Goal: Task Accomplishment & Management: Use online tool/utility

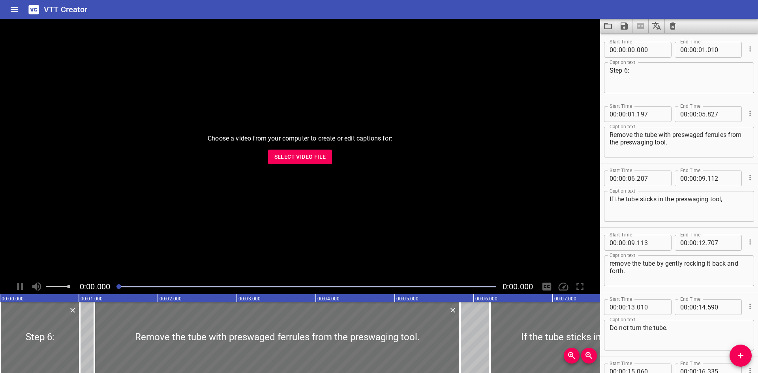
scroll to position [662, 0]
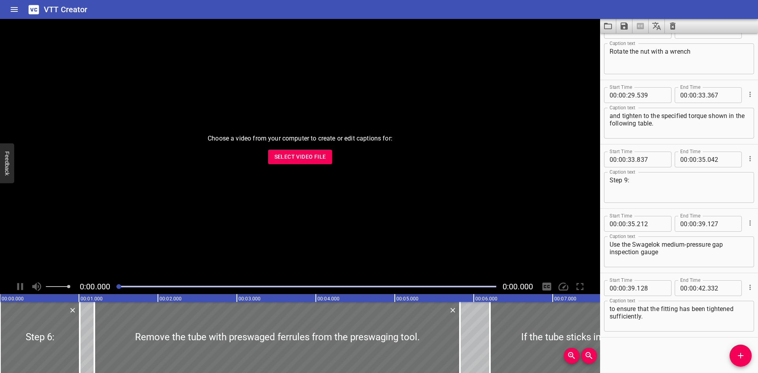
click at [276, 150] on button "Select Video File" at bounding box center [300, 157] width 64 height 15
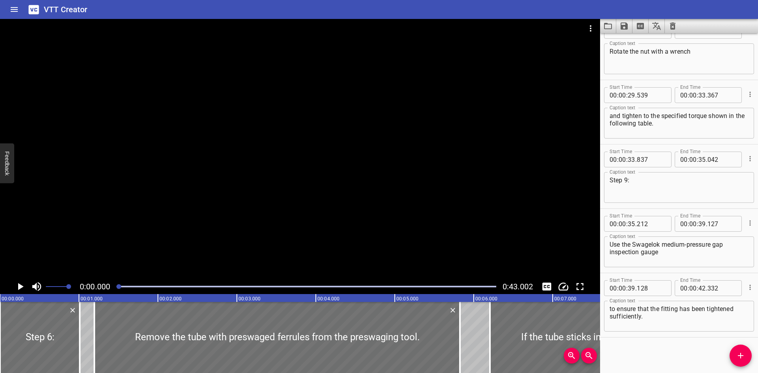
click at [143, 286] on div "Play progress" at bounding box center [306, 287] width 380 height 2
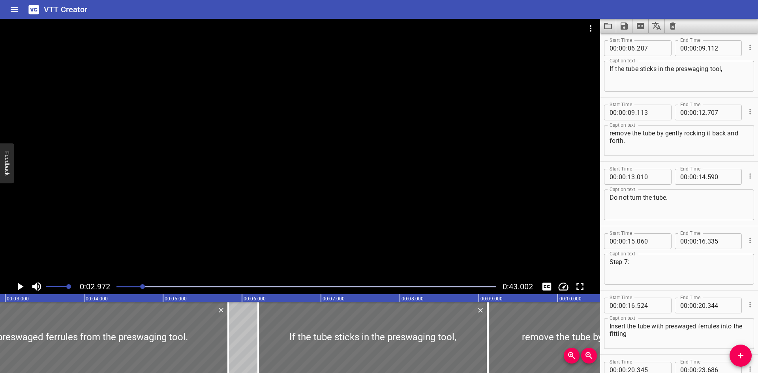
scroll to position [0, 234]
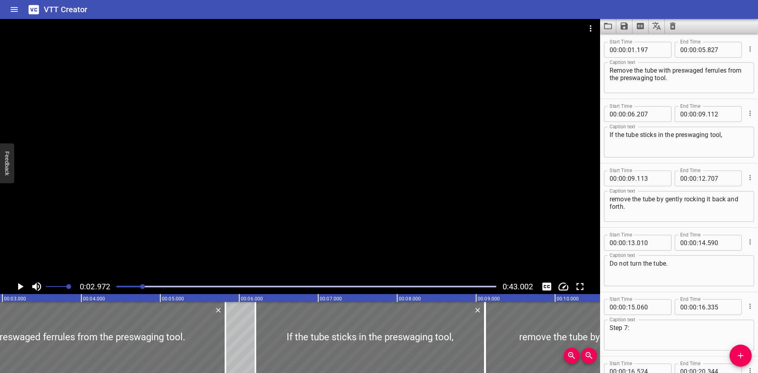
click at [184, 288] on div at bounding box center [306, 286] width 389 height 11
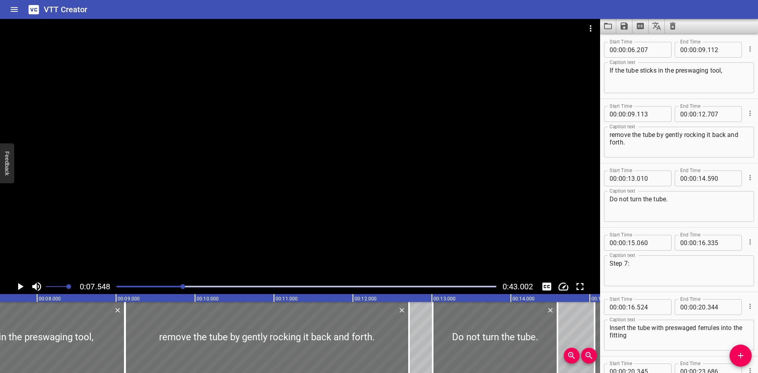
scroll to position [0, 596]
click at [228, 288] on div at bounding box center [306, 286] width 389 height 11
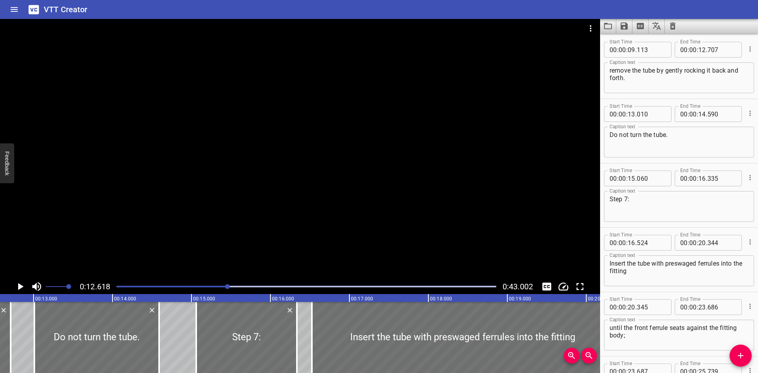
scroll to position [0, 996]
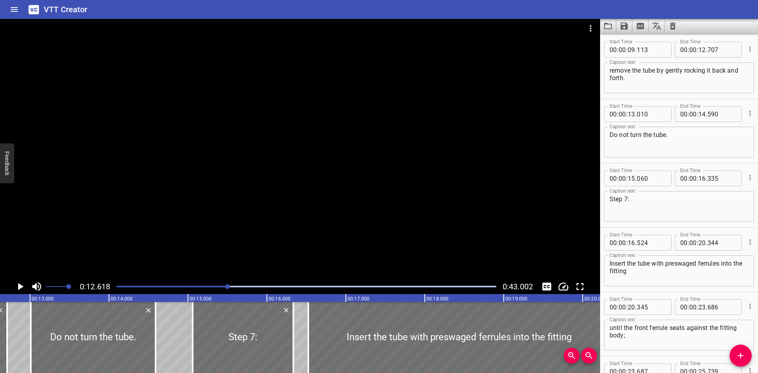
click at [251, 288] on div at bounding box center [306, 286] width 389 height 11
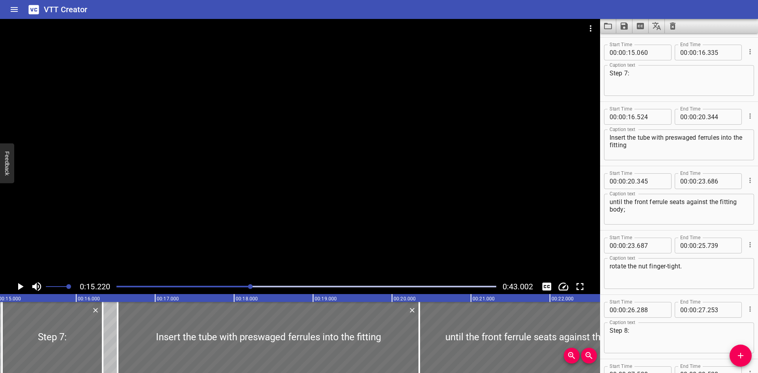
scroll to position [0, 1201]
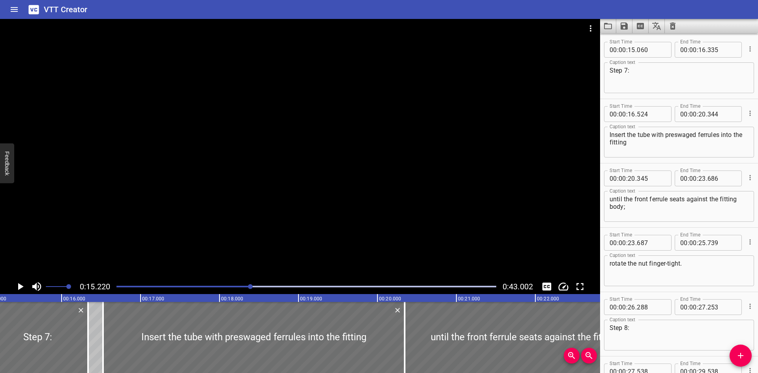
drag, startPoint x: 381, startPoint y: 52, endPoint x: 400, endPoint y: 22, distance: 35.6
click at [400, 22] on div at bounding box center [300, 28] width 600 height 19
drag, startPoint x: 584, startPoint y: 132, endPoint x: 612, endPoint y: 96, distance: 45.8
click at [612, 96] on div "Start Time 00 : 00 : 15 . 060 Start Time End Time 00 : 00 : 16 . 335 End Time C…" at bounding box center [679, 67] width 158 height 64
click at [50, 286] on span at bounding box center [57, 286] width 23 height 11
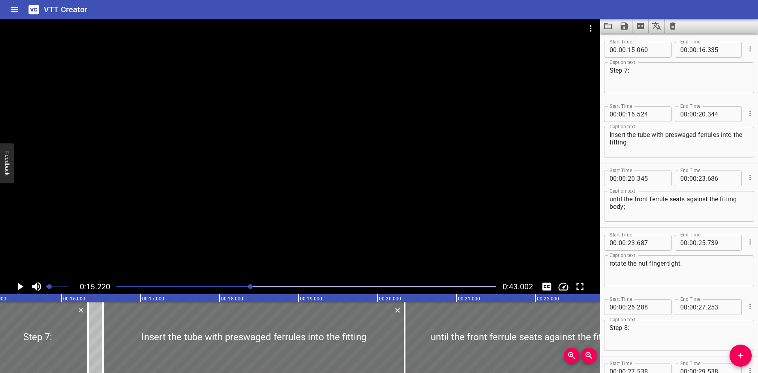
click at [52, 285] on span "Set video volume" at bounding box center [49, 286] width 5 height 5
click at [126, 286] on div "Play progress" at bounding box center [61, 287] width 380 height 2
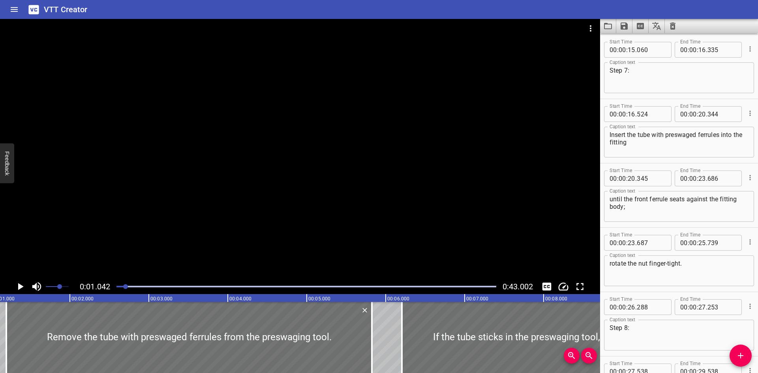
scroll to position [0, 82]
click at [259, 198] on div at bounding box center [300, 149] width 600 height 260
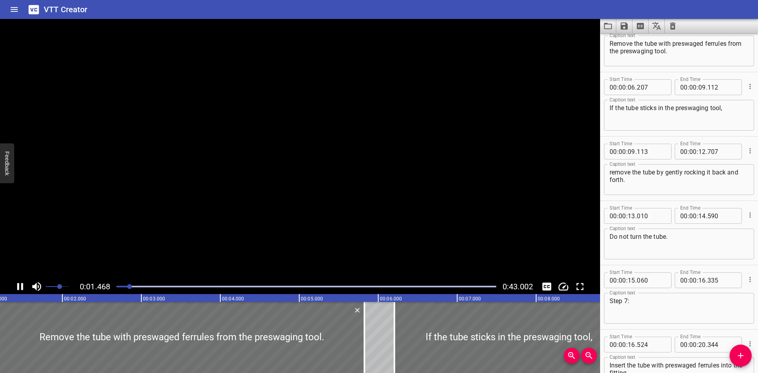
scroll to position [64, 0]
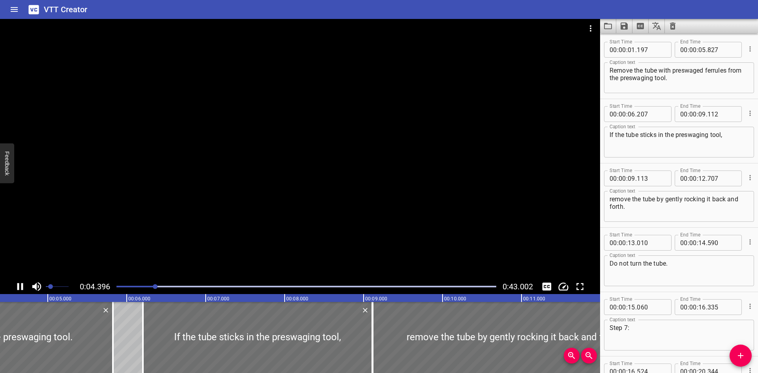
click at [50, 287] on span at bounding box center [57, 286] width 23 height 11
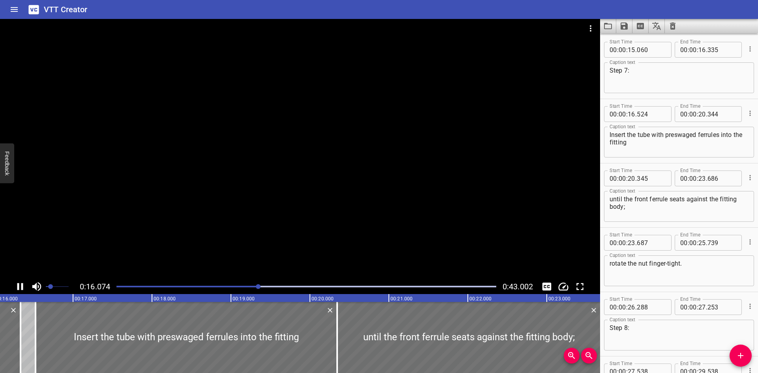
scroll to position [0, 1290]
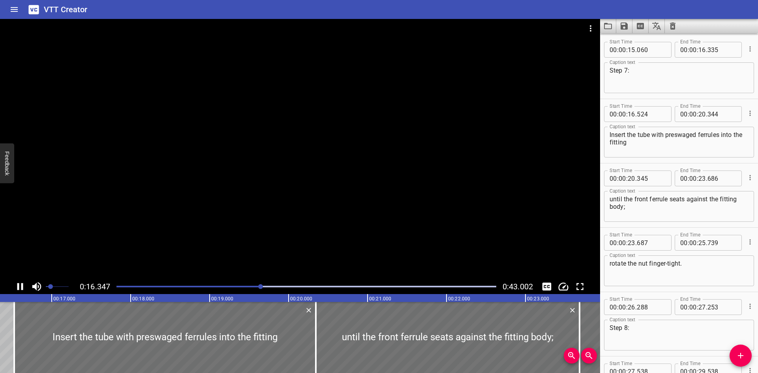
drag, startPoint x: 130, startPoint y: 214, endPoint x: 443, endPoint y: 177, distance: 315.2
click at [443, 177] on div at bounding box center [300, 149] width 600 height 260
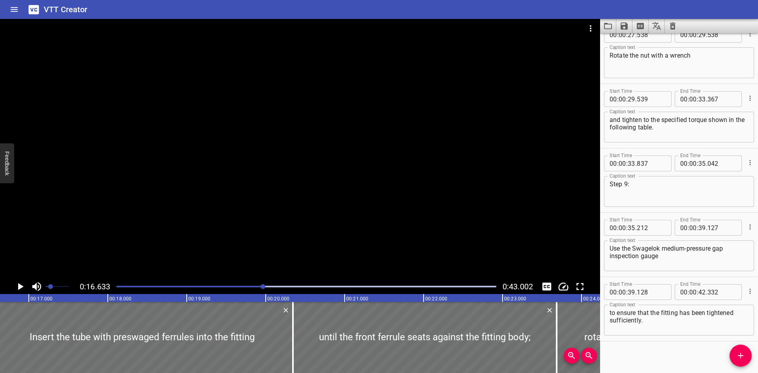
scroll to position [662, 0]
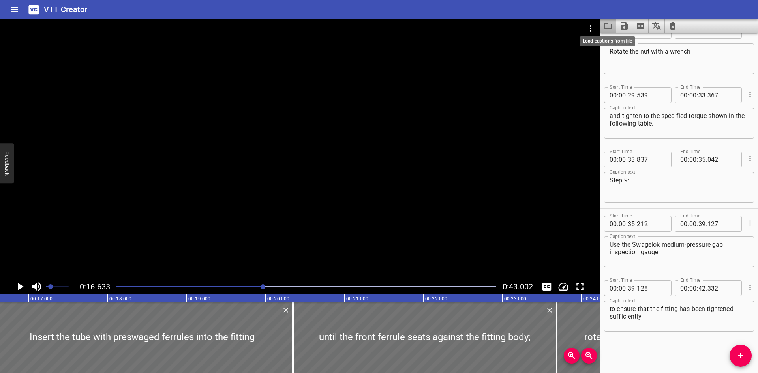
click at [611, 26] on icon "Load captions from file" at bounding box center [607, 25] width 9 height 9
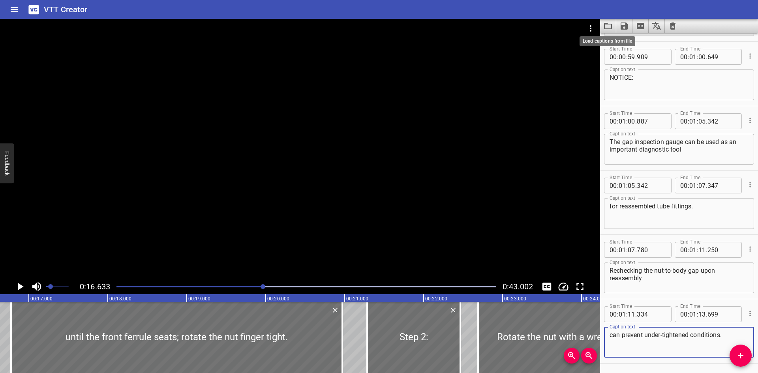
scroll to position [1370, 0]
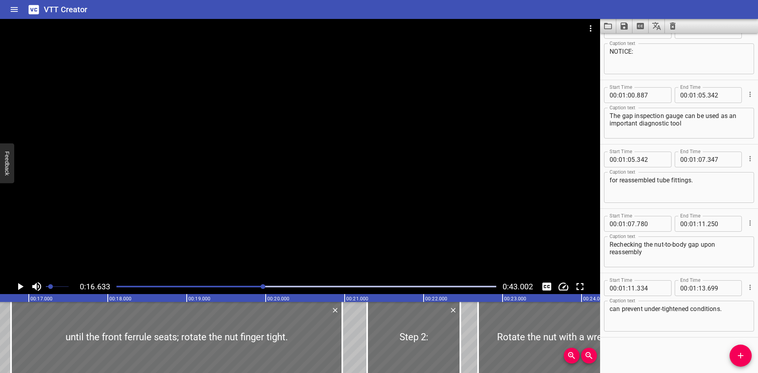
click at [591, 28] on icon "Video Options" at bounding box center [590, 28] width 9 height 9
click at [591, 28] on li "Select New Video File..." at bounding box center [620, 29] width 79 height 14
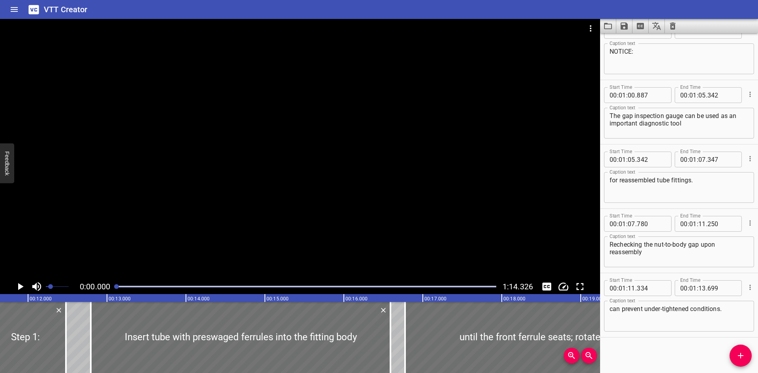
scroll to position [0, 926]
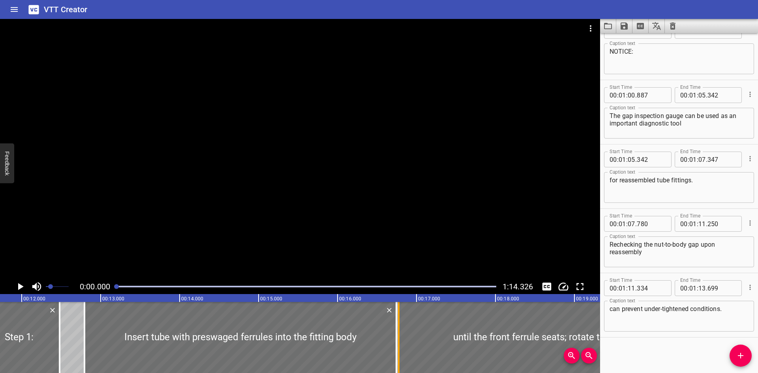
drag, startPoint x: 384, startPoint y: 346, endPoint x: 396, endPoint y: 347, distance: 12.2
type input "746"
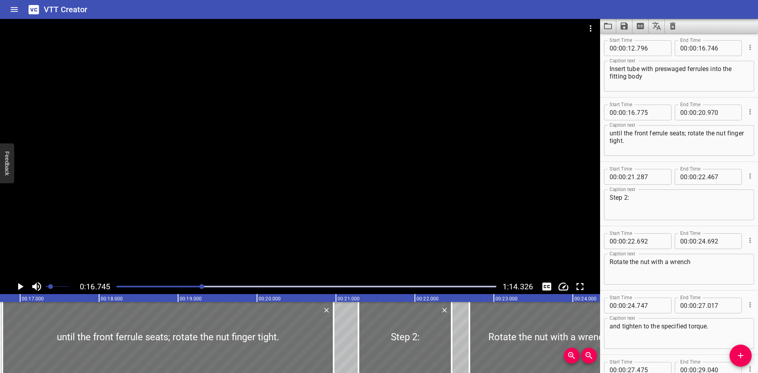
scroll to position [322, 0]
click at [658, 111] on input "number" at bounding box center [651, 114] width 29 height 16
type input "747"
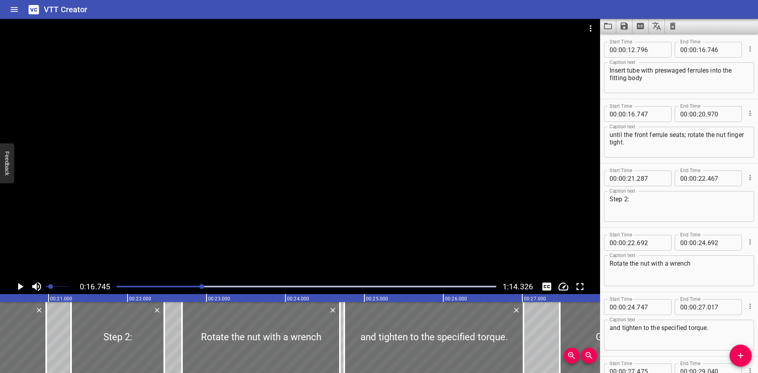
scroll to position [0, 1615]
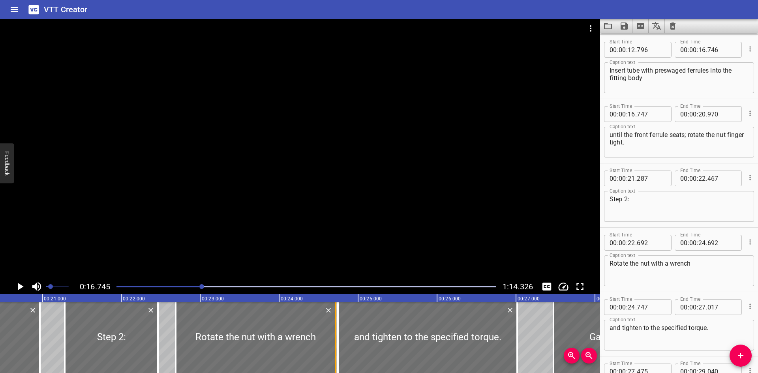
click at [333, 345] on div at bounding box center [336, 337] width 8 height 71
type input "717"
click at [333, 345] on div at bounding box center [336, 337] width 8 height 71
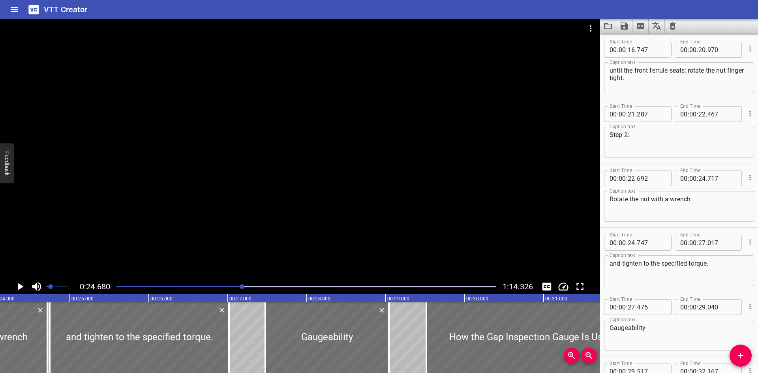
scroll to position [0, 1929]
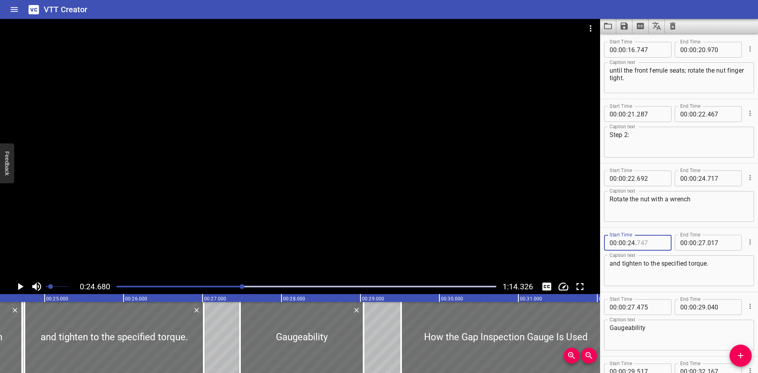
click at [660, 242] on input "number" at bounding box center [651, 243] width 29 height 16
type input "718"
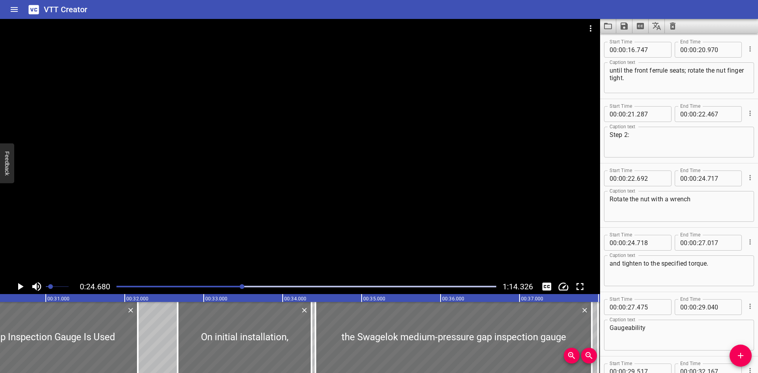
scroll to position [0, 2453]
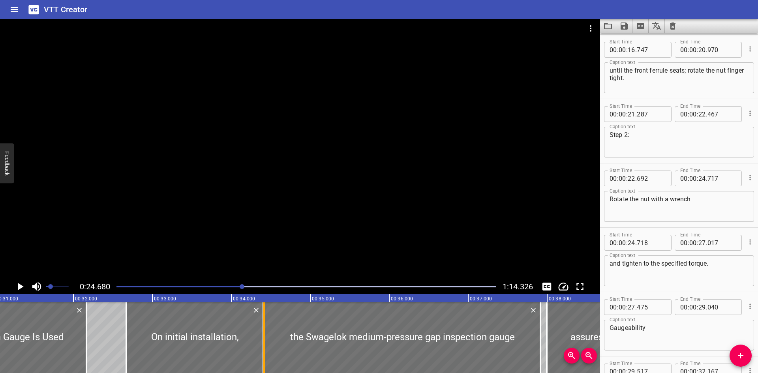
type input "406"
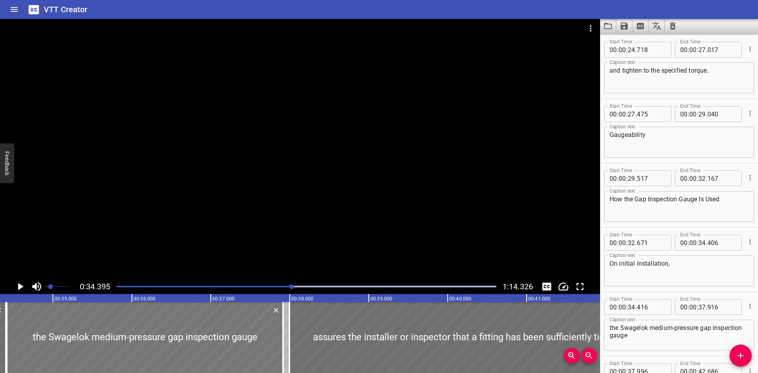
scroll to position [0, 2715]
click at [653, 311] on input "number" at bounding box center [651, 307] width 29 height 16
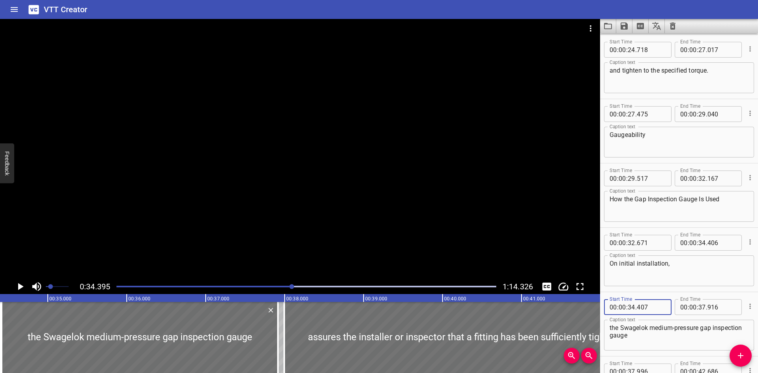
type input "407"
drag, startPoint x: 278, startPoint y: 340, endPoint x: 284, endPoint y: 340, distance: 5.5
type input "986"
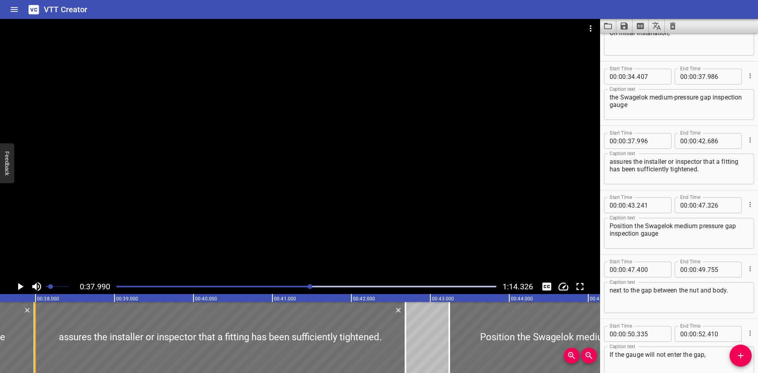
scroll to position [0, 2999]
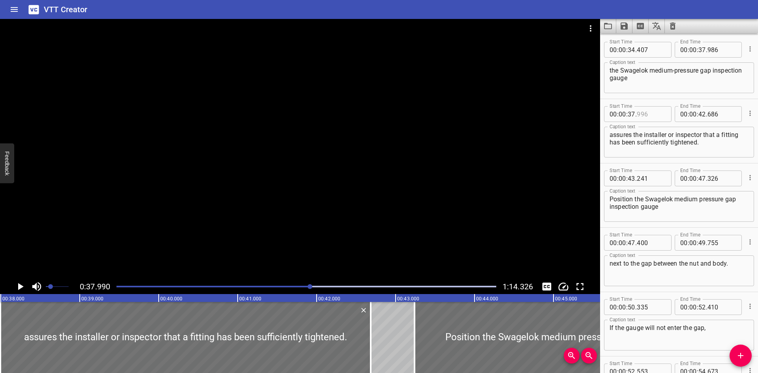
click at [653, 112] on input "number" at bounding box center [651, 114] width 29 height 16
type input "987"
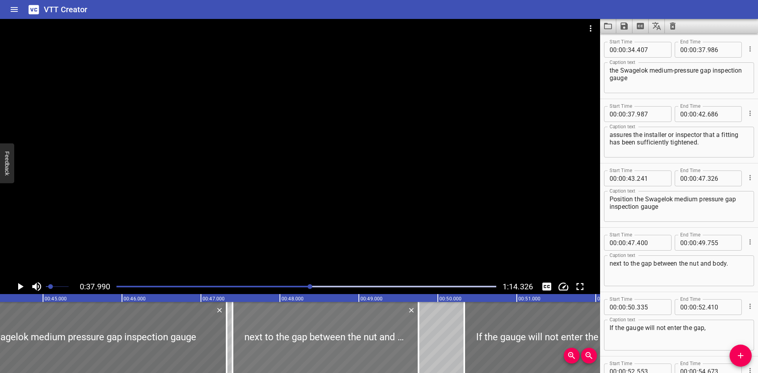
scroll to position [0, 3522]
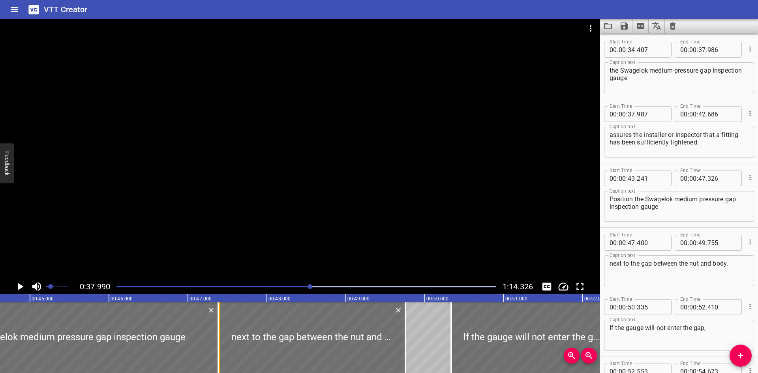
drag, startPoint x: 214, startPoint y: 362, endPoint x: 219, endPoint y: 364, distance: 5.5
type input "386"
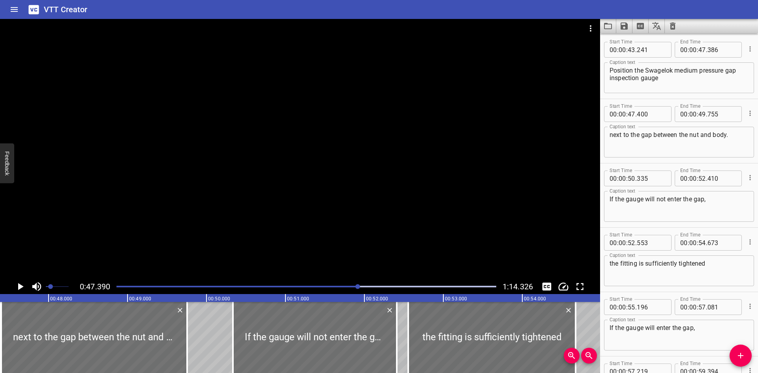
scroll to position [0, 3741]
click at [645, 117] on input "number" at bounding box center [651, 114] width 29 height 16
type input "387"
drag, startPoint x: 393, startPoint y: 328, endPoint x: 403, endPoint y: 330, distance: 10.0
click at [403, 330] on div at bounding box center [406, 337] width 8 height 71
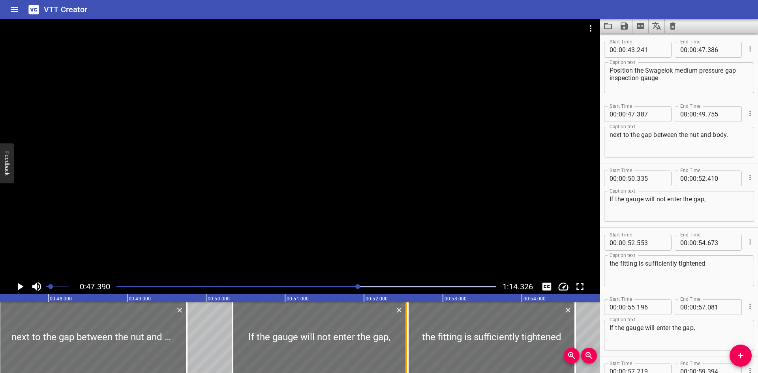
type input "535"
click at [403, 330] on div at bounding box center [406, 337] width 8 height 71
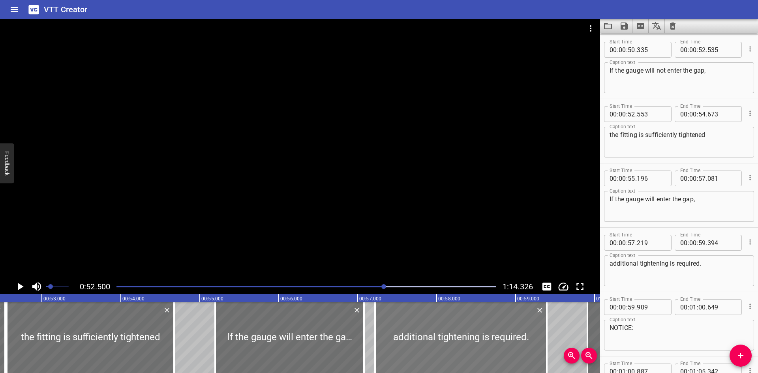
scroll to position [0, 4144]
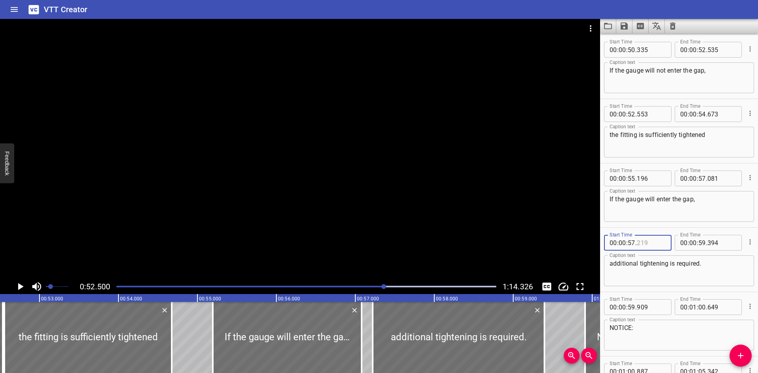
click at [657, 246] on input "number" at bounding box center [651, 243] width 29 height 16
type input "082"
click at [652, 116] on input "number" at bounding box center [651, 114] width 29 height 16
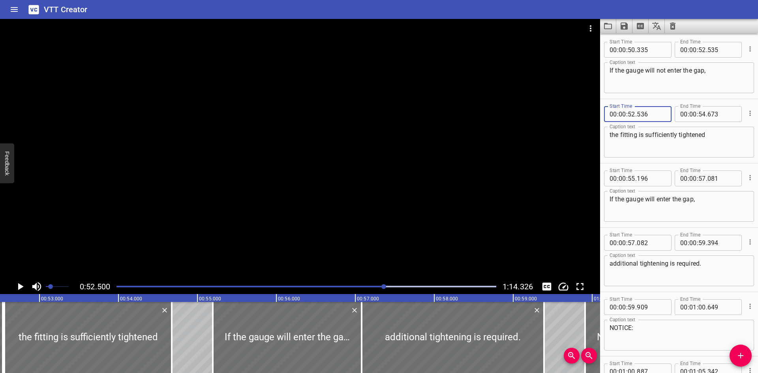
type input "536"
drag, startPoint x: 363, startPoint y: 344, endPoint x: 369, endPoint y: 347, distance: 6.6
click at [369, 347] on div at bounding box center [367, 337] width 8 height 71
type input "152"
click at [721, 178] on input "number" at bounding box center [721, 179] width 29 height 16
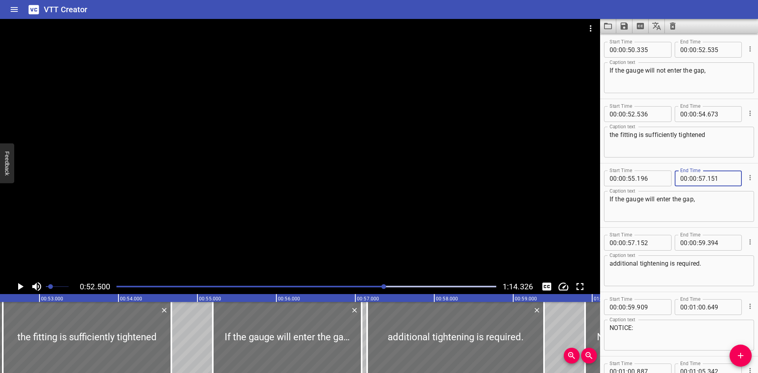
type input "151"
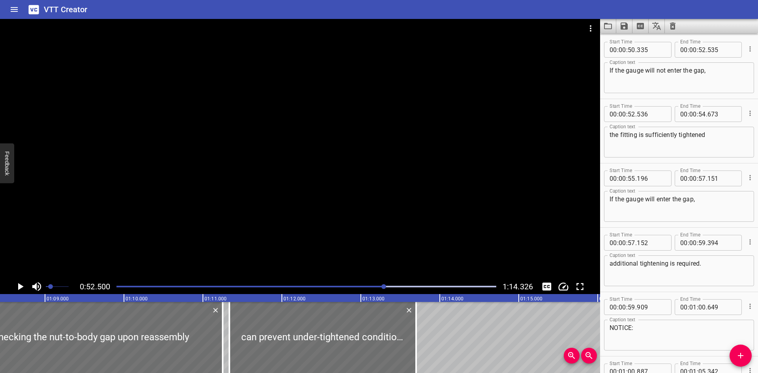
scroll to position [0, 5370]
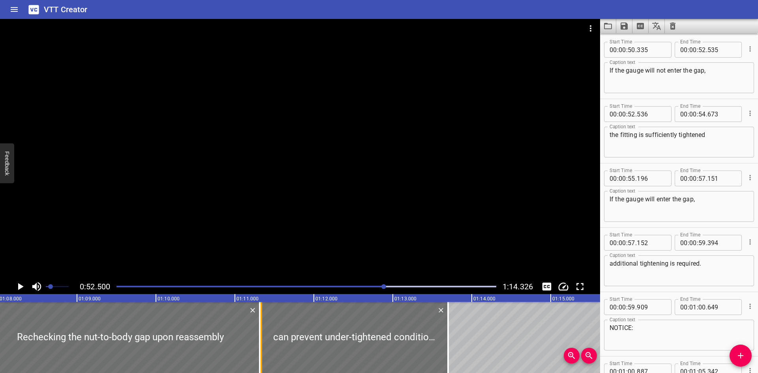
drag, startPoint x: 256, startPoint y: 345, endPoint x: 261, endPoint y: 347, distance: 5.4
type input "315"
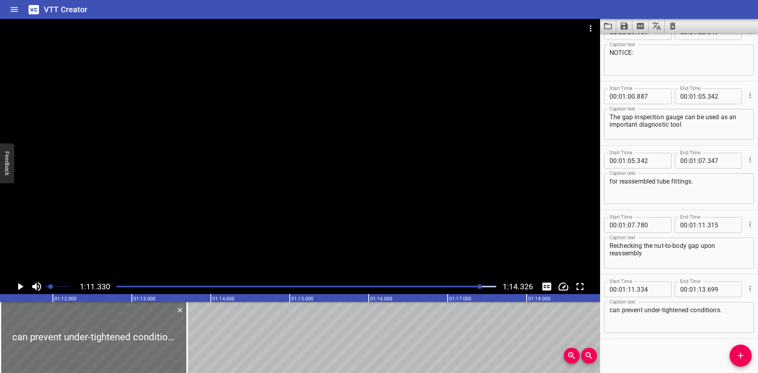
scroll to position [1370, 0]
click at [656, 295] on input "number" at bounding box center [651, 288] width 29 height 16
type input "316"
click at [127, 288] on div at bounding box center [306, 286] width 389 height 11
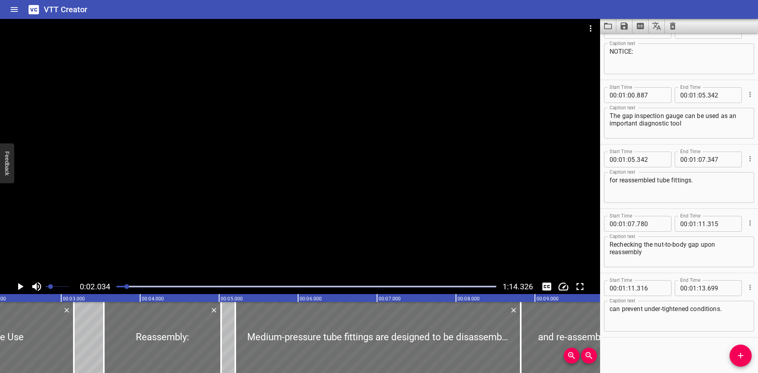
scroll to position [0, 161]
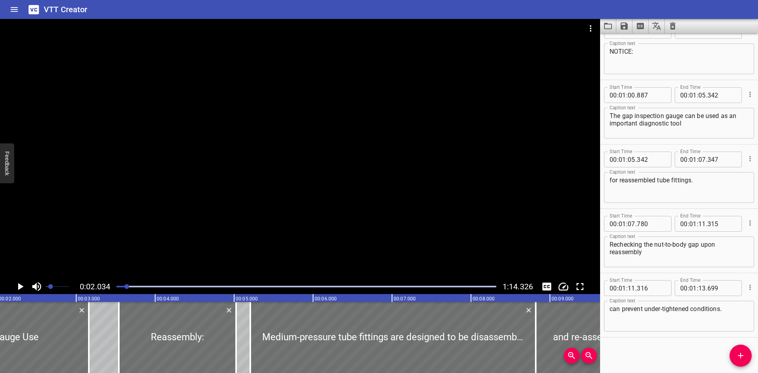
click at [158, 167] on div at bounding box center [300, 149] width 600 height 260
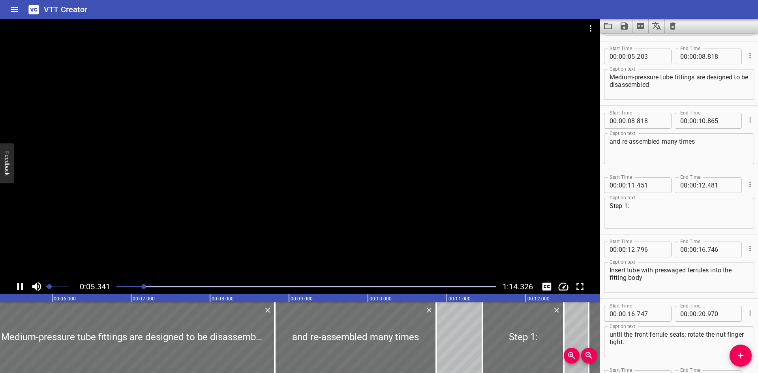
scroll to position [129, 0]
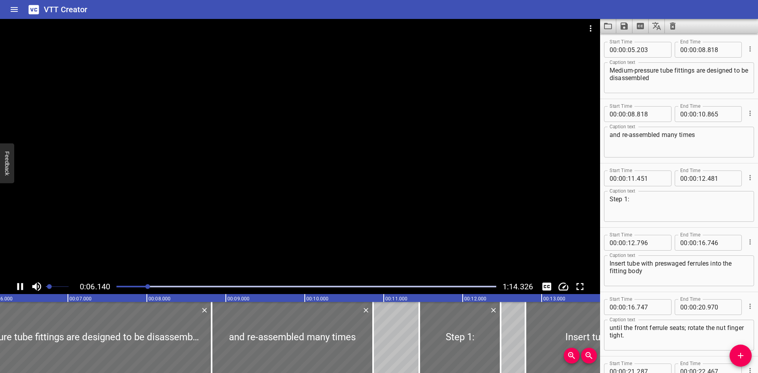
drag, startPoint x: 51, startPoint y: 287, endPoint x: 72, endPoint y: 283, distance: 20.8
click at [72, 283] on div at bounding box center [51, 286] width 44 height 15
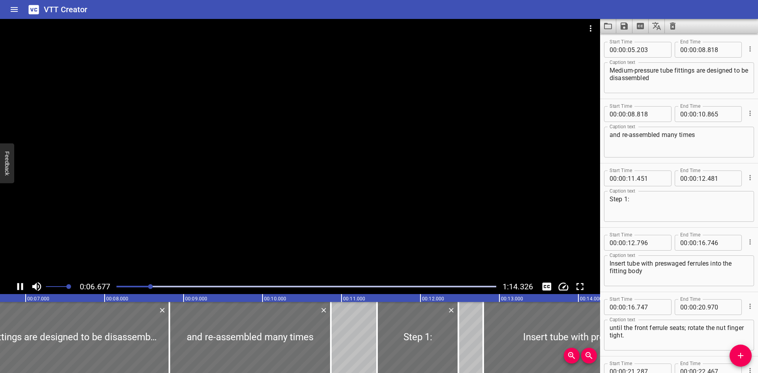
click at [340, 159] on div at bounding box center [300, 149] width 600 height 260
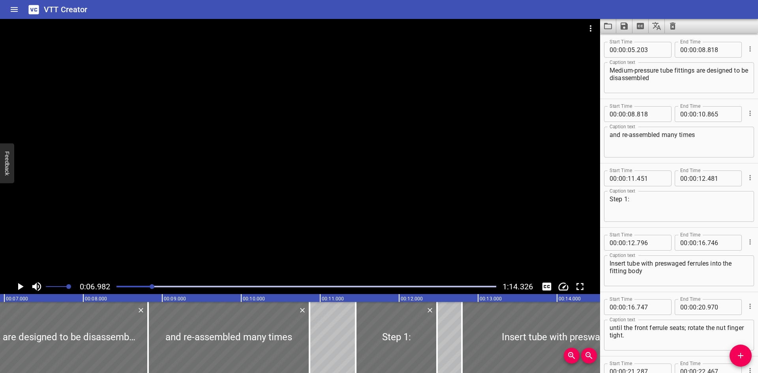
scroll to position [0, 551]
click at [48, 287] on span at bounding box center [57, 286] width 23 height 11
drag, startPoint x: 199, startPoint y: 212, endPoint x: 712, endPoint y: 78, distance: 530.0
click at [211, 209] on div at bounding box center [300, 149] width 600 height 260
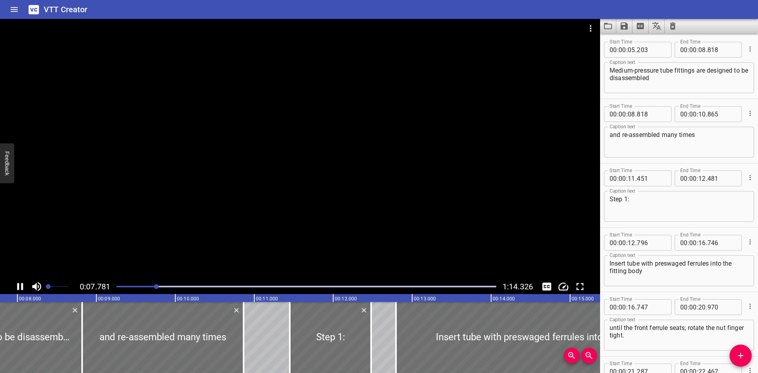
drag, startPoint x: 286, startPoint y: 162, endPoint x: 321, endPoint y: 156, distance: 35.8
click at [288, 162] on div at bounding box center [300, 149] width 600 height 260
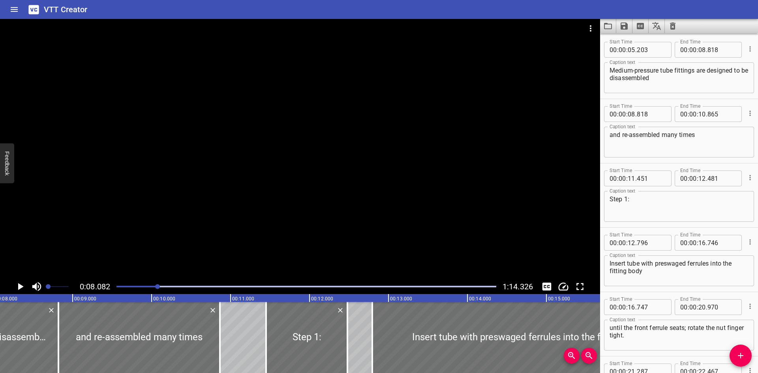
scroll to position [426, 0]
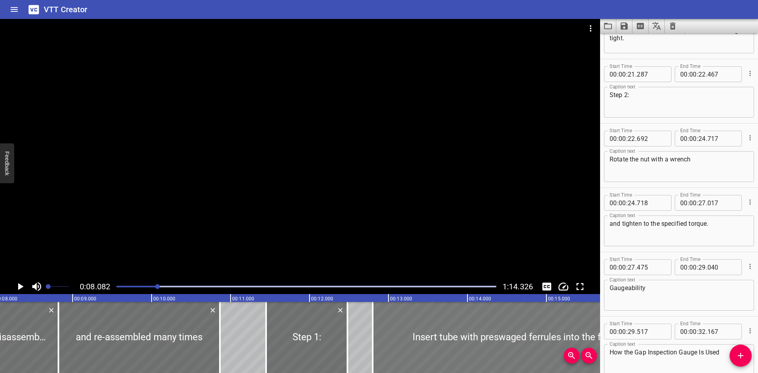
type input "801"
type input "751"
click at [622, 28] on icon "Save captions to file" at bounding box center [623, 25] width 7 height 7
click at [628, 43] on li "Save to VTT file" at bounding box center [645, 43] width 58 height 14
click at [663, 310] on div "Gaugeability Caption text" at bounding box center [679, 295] width 150 height 31
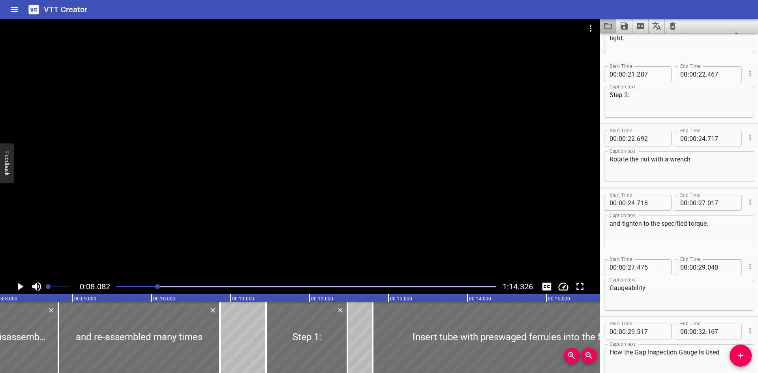
click at [607, 32] on button "Load captions from file" at bounding box center [608, 26] width 16 height 14
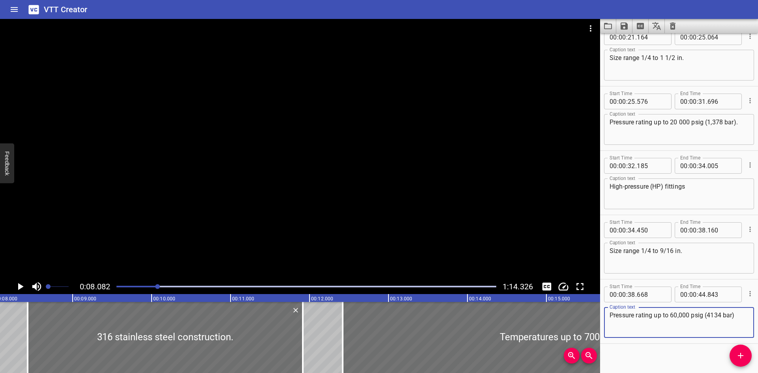
scroll to position [341, 0]
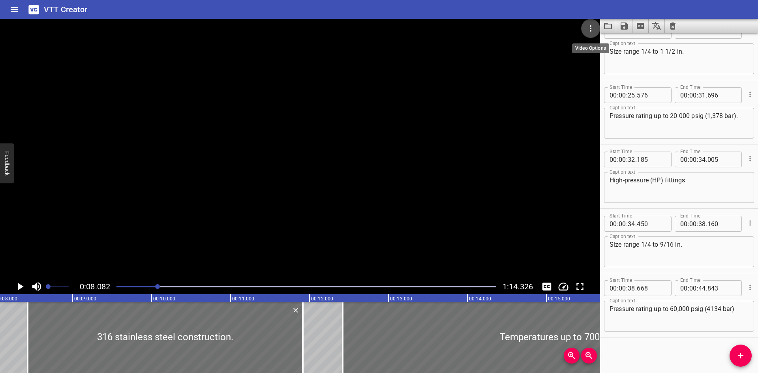
click at [595, 26] on icon "Video Options" at bounding box center [590, 28] width 9 height 9
click at [595, 26] on li "Select New Video File..." at bounding box center [620, 29] width 79 height 14
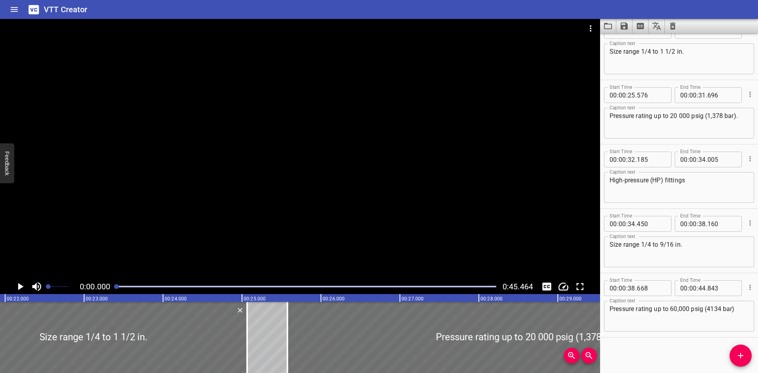
scroll to position [0, 1731]
click at [249, 356] on div at bounding box center [250, 337] width 2 height 71
click at [253, 358] on div at bounding box center [253, 337] width 2 height 71
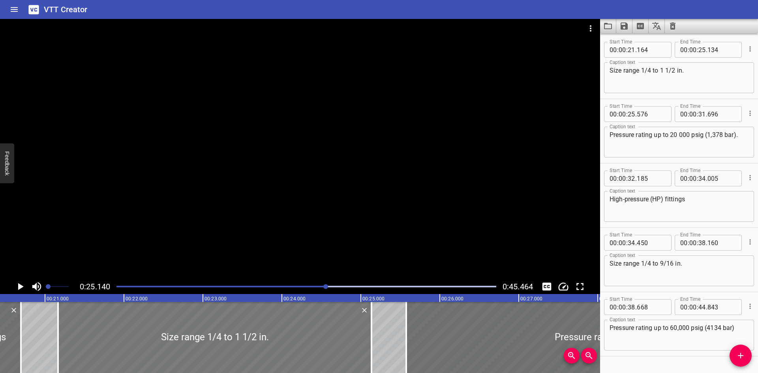
scroll to position [0, 1619]
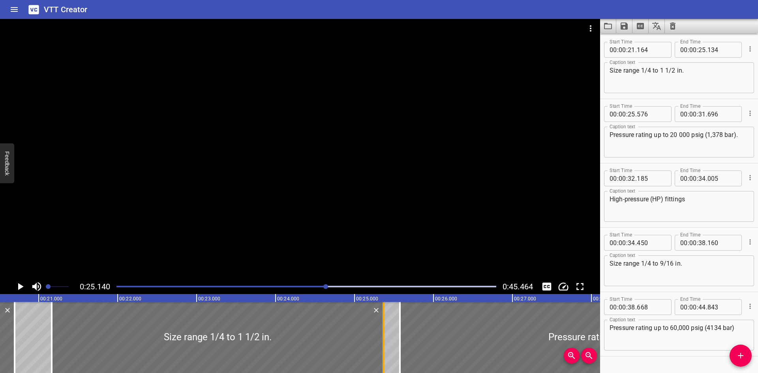
drag, startPoint x: 362, startPoint y: 343, endPoint x: 381, endPoint y: 347, distance: 20.1
click at [380, 349] on div at bounding box center [383, 337] width 8 height 71
type input "369"
drag, startPoint x: 399, startPoint y: 342, endPoint x: 384, endPoint y: 352, distance: 18.2
click at [384, 352] on div at bounding box center [385, 337] width 2 height 71
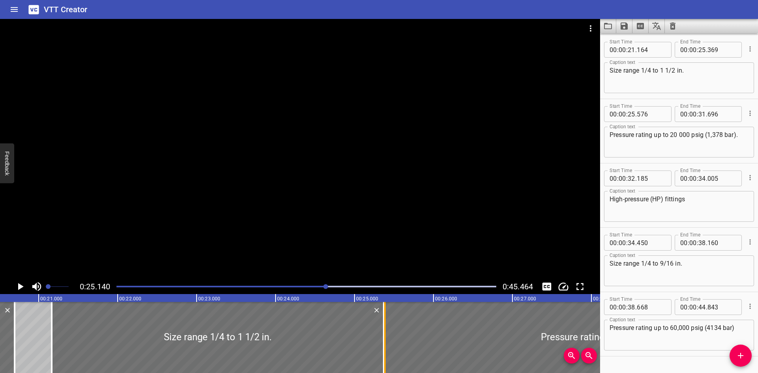
type input "386"
click at [384, 352] on div at bounding box center [385, 337] width 2 height 71
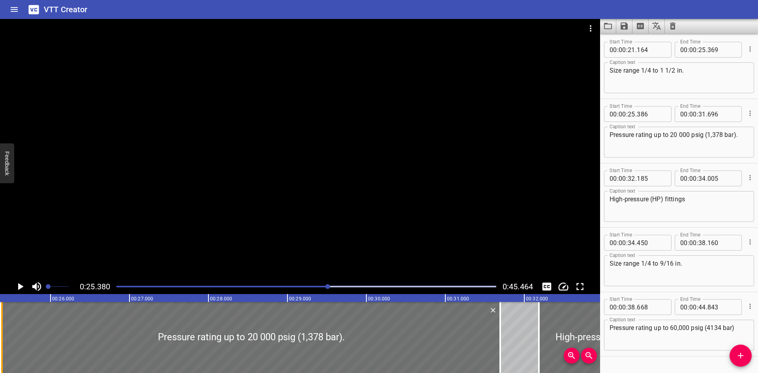
scroll to position [0, 2003]
click at [656, 110] on input "number" at bounding box center [651, 114] width 29 height 16
type input "370"
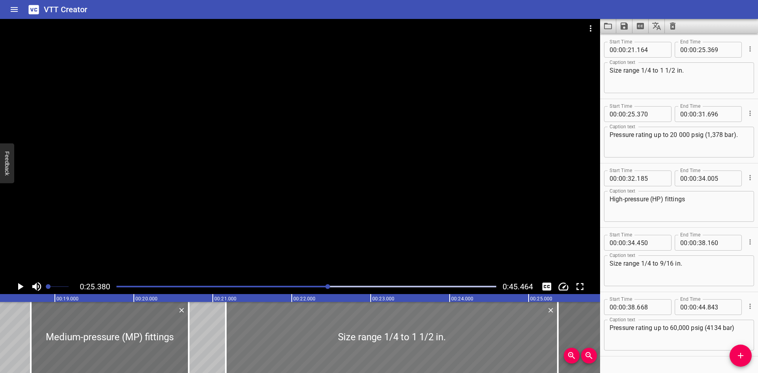
scroll to position [0, 1435]
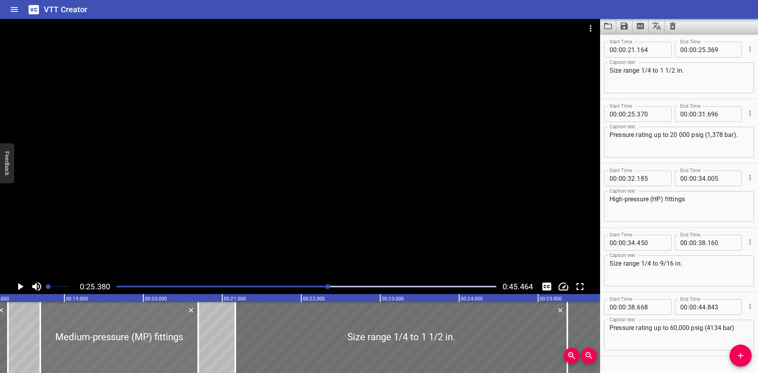
click at [138, 324] on div at bounding box center [119, 337] width 158 height 71
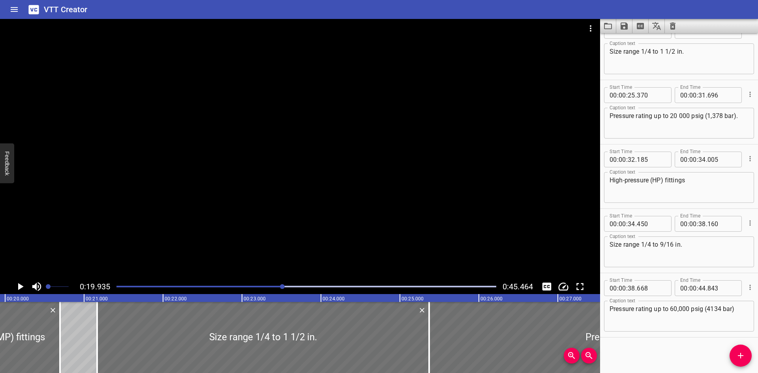
click at [187, 194] on div at bounding box center [300, 149] width 600 height 260
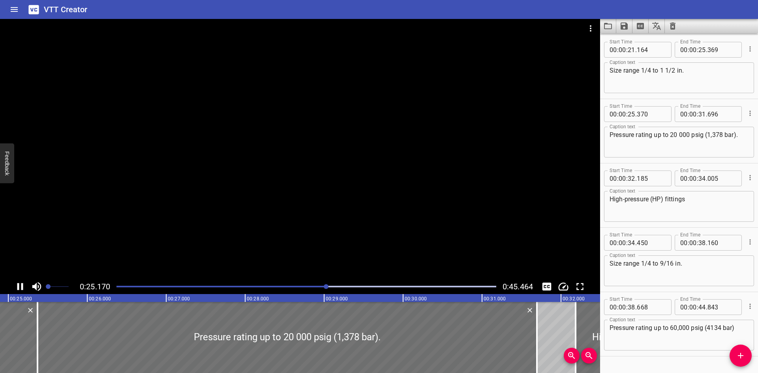
scroll to position [0, 1987]
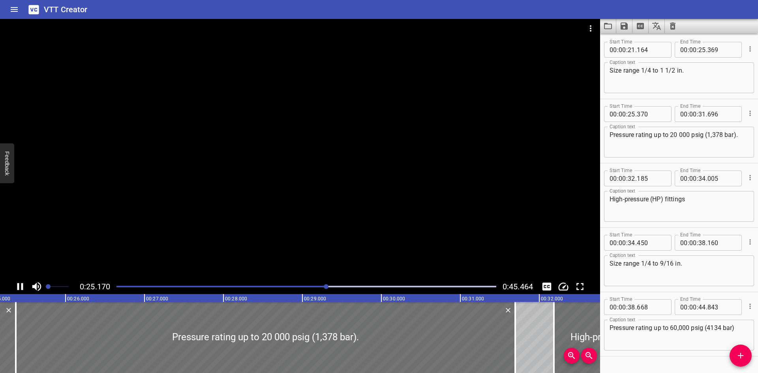
click at [270, 213] on div at bounding box center [300, 149] width 600 height 260
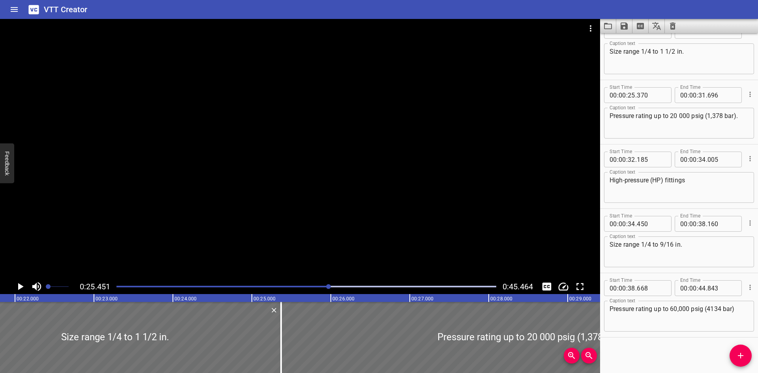
scroll to position [0, 1744]
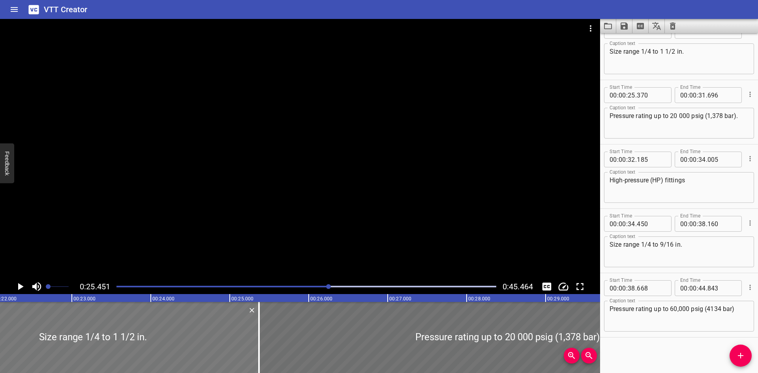
click at [96, 326] on div at bounding box center [93, 337] width 332 height 71
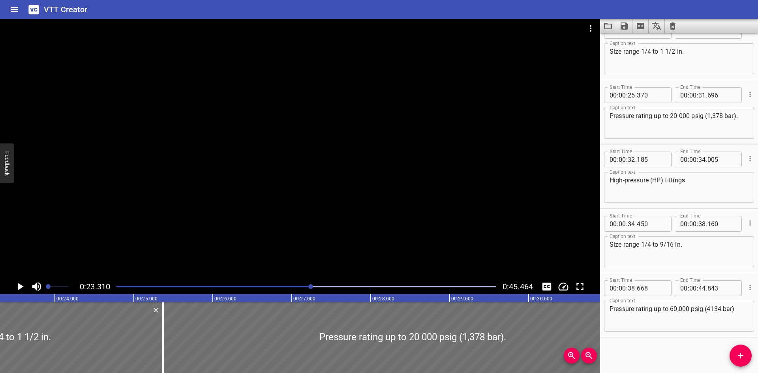
click at [191, 193] on div at bounding box center [300, 149] width 600 height 260
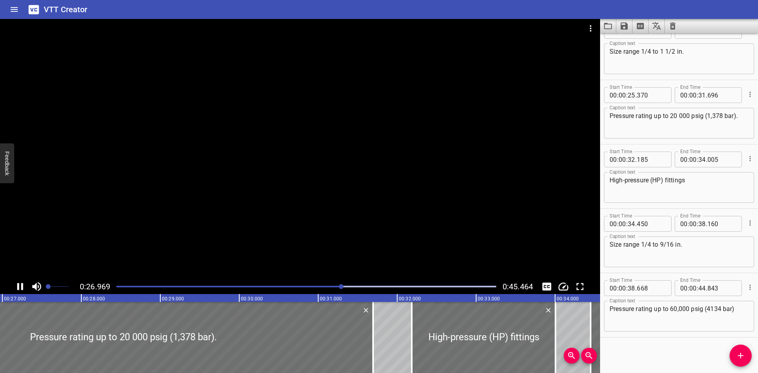
drag, startPoint x: 195, startPoint y: 207, endPoint x: 227, endPoint y: 191, distance: 36.0
click at [204, 201] on div at bounding box center [300, 149] width 600 height 260
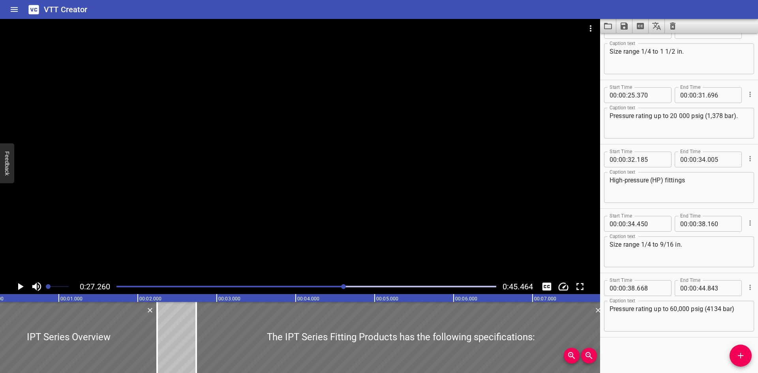
scroll to position [0, 0]
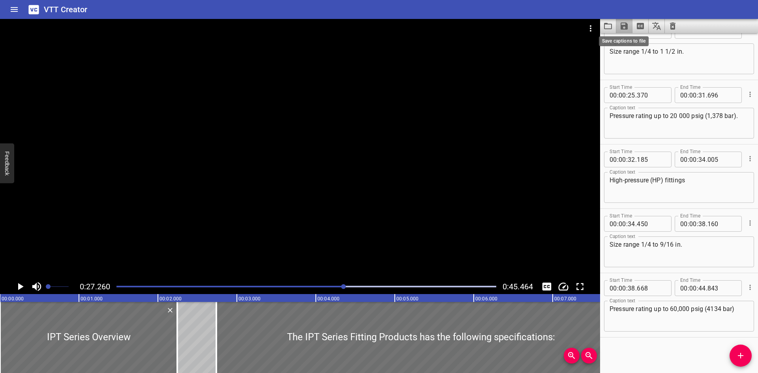
click at [625, 25] on icon "Save captions to file" at bounding box center [623, 25] width 7 height 7
click at [645, 46] on li "Save to VTT file" at bounding box center [645, 43] width 58 height 14
click at [607, 24] on icon "Load captions from file" at bounding box center [608, 26] width 8 height 6
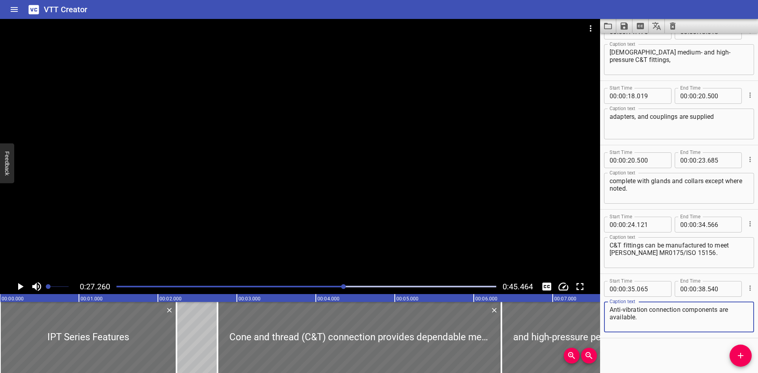
scroll to position [276, 0]
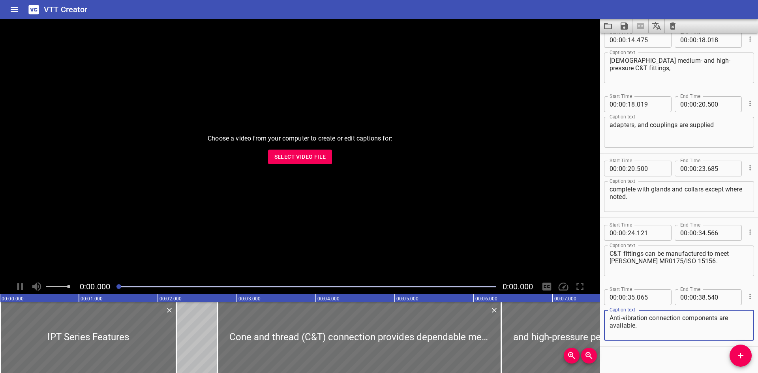
scroll to position [276, 0]
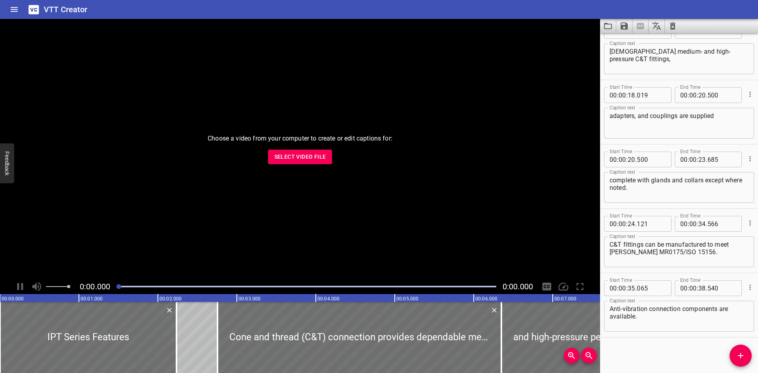
click at [317, 159] on span "Select Video File" at bounding box center [300, 157] width 52 height 10
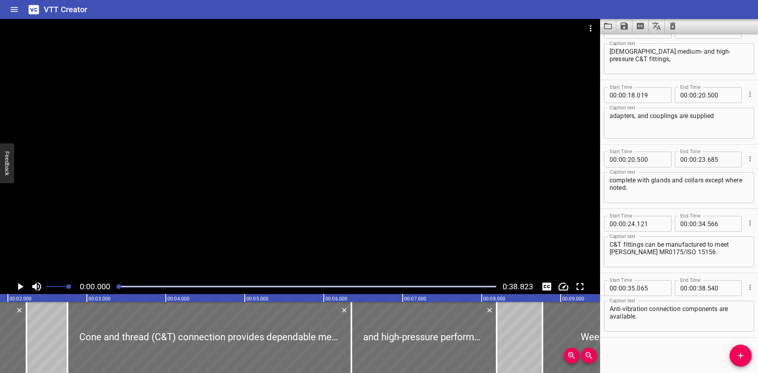
scroll to position [0, 0]
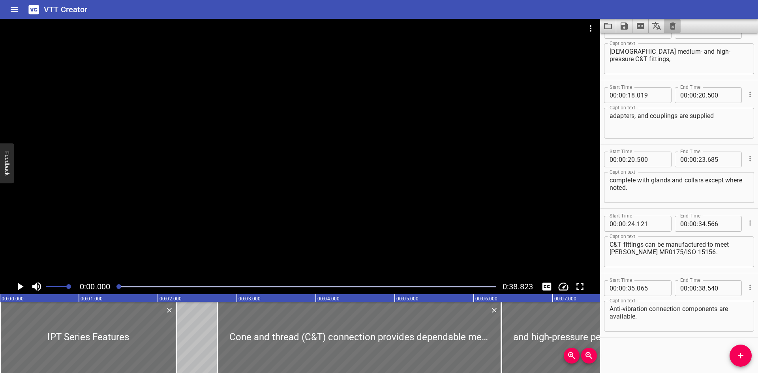
click at [676, 32] on button "Clear captions" at bounding box center [673, 26] width 16 height 14
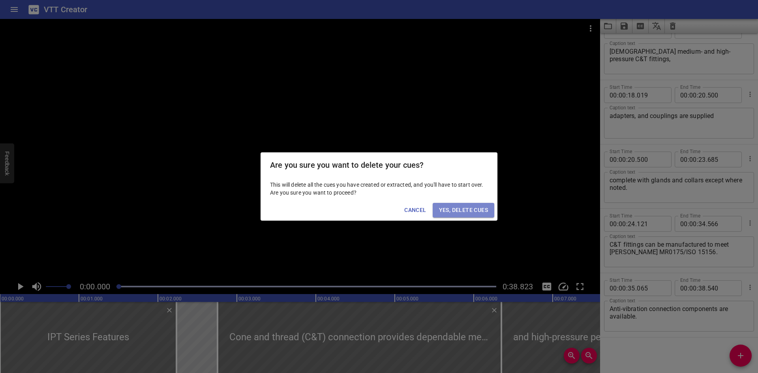
drag, startPoint x: 471, startPoint y: 210, endPoint x: 356, endPoint y: 198, distance: 116.3
click at [472, 210] on span "Yes, Delete Cues" at bounding box center [463, 210] width 49 height 10
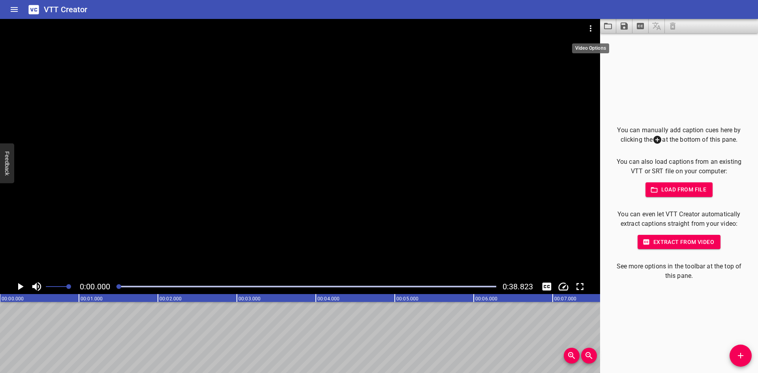
click at [592, 29] on icon "Video Options" at bounding box center [590, 28] width 9 height 9
click at [592, 29] on li "Select New Video File..." at bounding box center [620, 29] width 79 height 14
click at [733, 353] on span "Add Cue" at bounding box center [740, 355] width 22 height 9
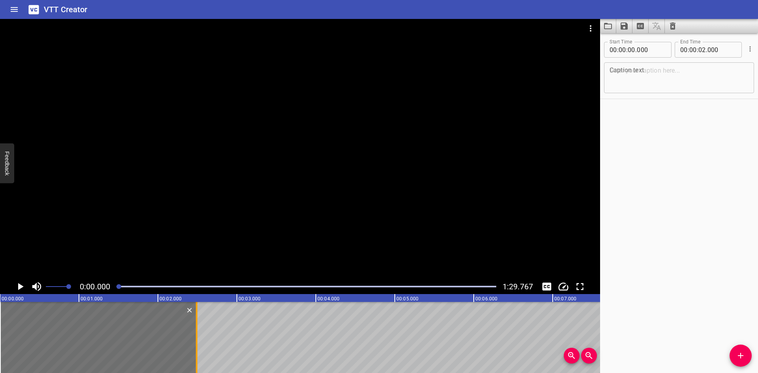
drag, startPoint x: 156, startPoint y: 340, endPoint x: 195, endPoint y: 339, distance: 38.7
click at [195, 339] on div at bounding box center [197, 337] width 8 height 71
type input "490"
click at [50, 287] on span at bounding box center [57, 286] width 23 height 11
click at [23, 288] on icon "Play/Pause" at bounding box center [20, 287] width 12 height 12
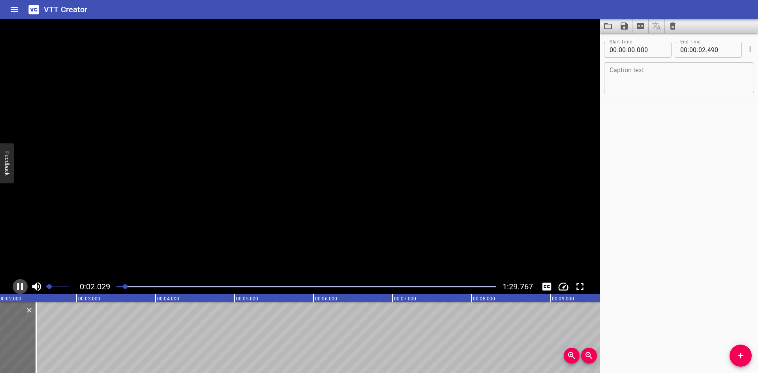
click at [23, 288] on icon "Play/Pause" at bounding box center [20, 286] width 6 height 7
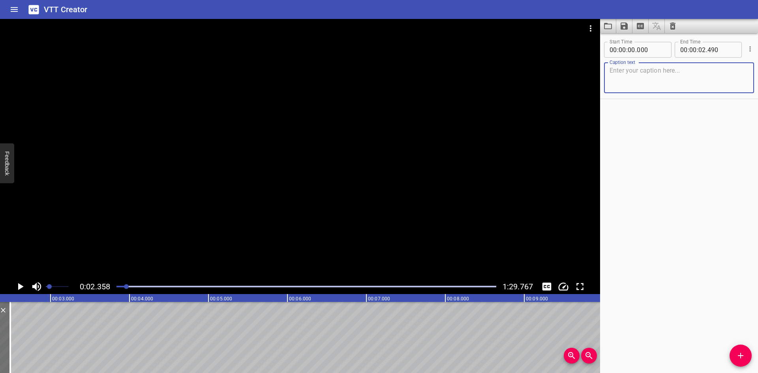
click at [622, 78] on textarea at bounding box center [678, 78] width 139 height 22
paste textarea ")IPT Series Installation"
click at [611, 71] on textarea ")IPT Series Installation" at bounding box center [678, 78] width 139 height 22
type textarea "IPT Series Installation"
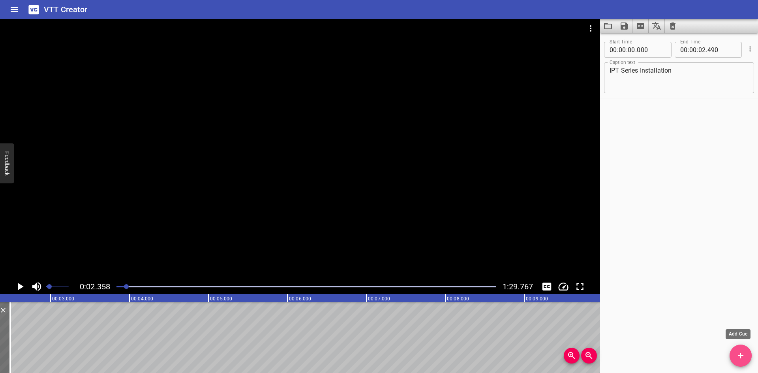
click at [731, 355] on span "Add Cue" at bounding box center [740, 355] width 22 height 9
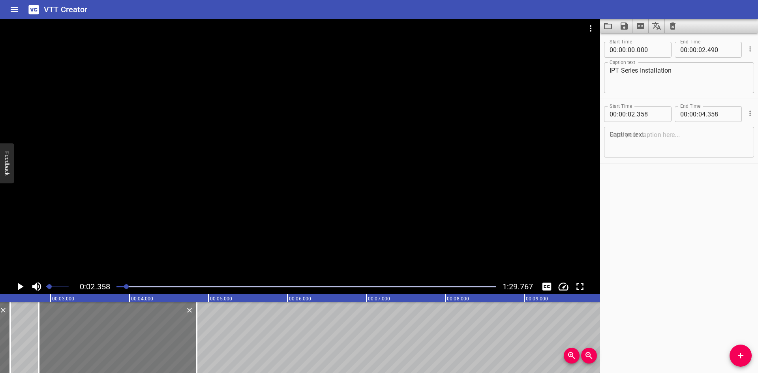
drag, startPoint x: 84, startPoint y: 330, endPoint x: 123, endPoint y: 335, distance: 38.9
click at [123, 335] on div at bounding box center [118, 337] width 158 height 71
type input "848"
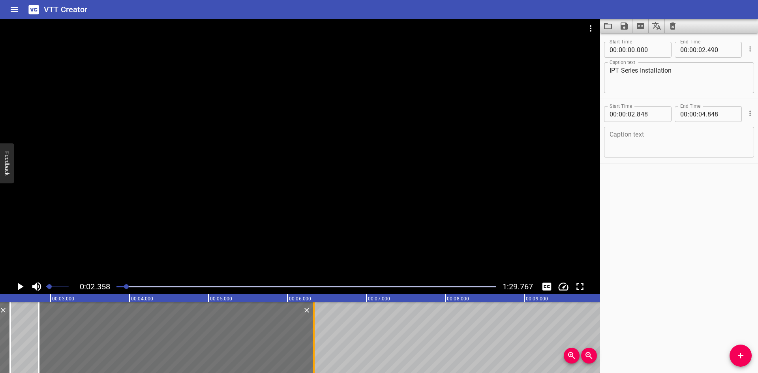
drag, startPoint x: 195, startPoint y: 335, endPoint x: 313, endPoint y: 331, distance: 117.3
click at [313, 331] on div at bounding box center [314, 337] width 8 height 71
type input "06"
type input "333"
click at [362, 224] on div at bounding box center [300, 149] width 600 height 260
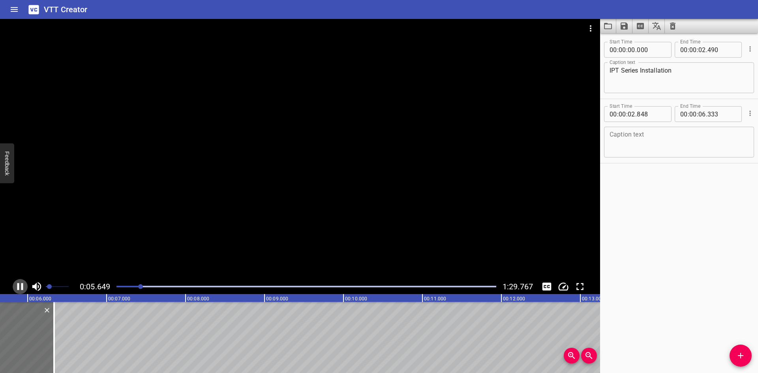
click at [22, 283] on icon "Play/Pause" at bounding box center [20, 287] width 12 height 12
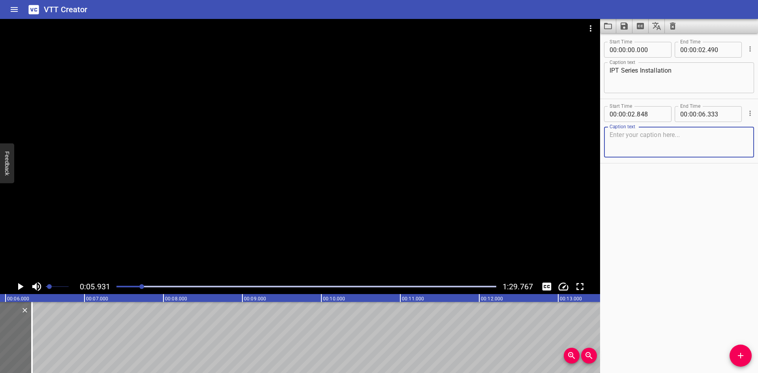
click at [660, 142] on textarea at bounding box center [678, 142] width 139 height 22
paste textarea "Medium-Pressure Cone and Thread Fitting Assembly"
type textarea "Medium-Pressure Cone and Thread Fitting Assembly"
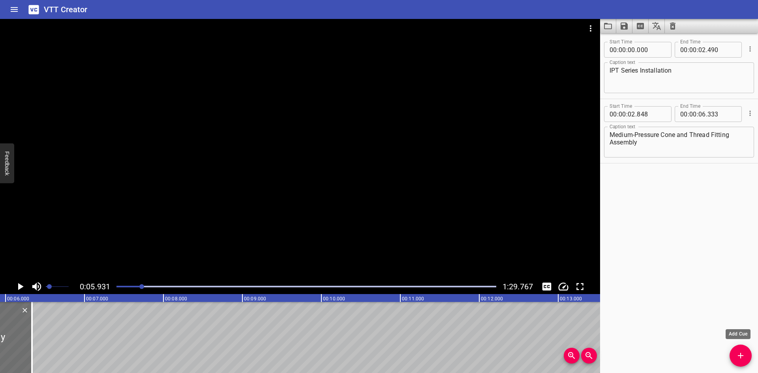
click at [744, 356] on icon "Add Cue" at bounding box center [740, 355] width 9 height 9
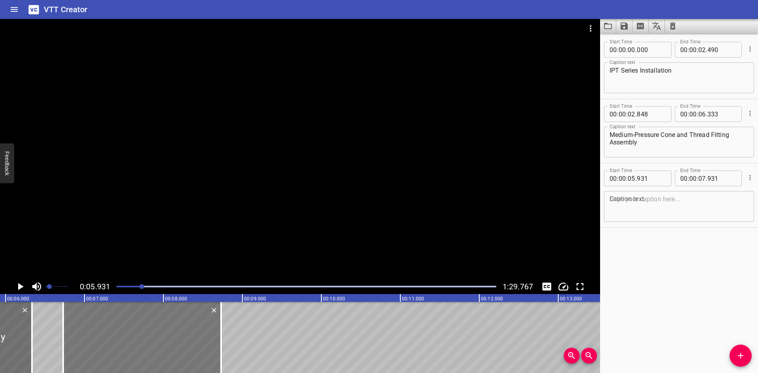
drag, startPoint x: 92, startPoint y: 342, endPoint x: 137, endPoint y: 342, distance: 45.4
click at [137, 342] on div at bounding box center [142, 337] width 158 height 71
type input "06"
type input "731"
type input "08"
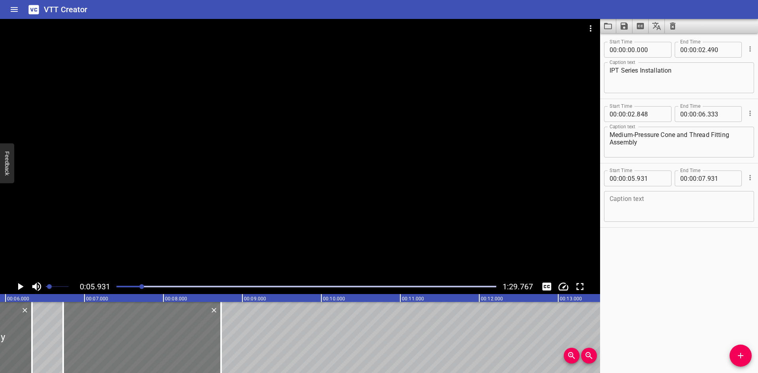
type input "731"
click at [22, 283] on icon "Play/Pause" at bounding box center [20, 287] width 12 height 12
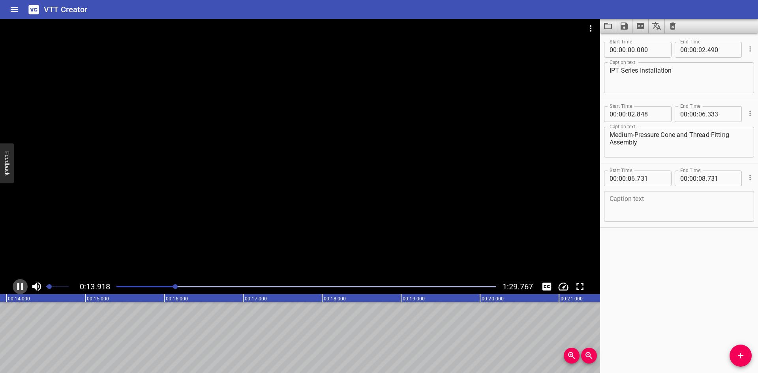
click at [22, 283] on icon "Play/Pause" at bounding box center [20, 287] width 12 height 12
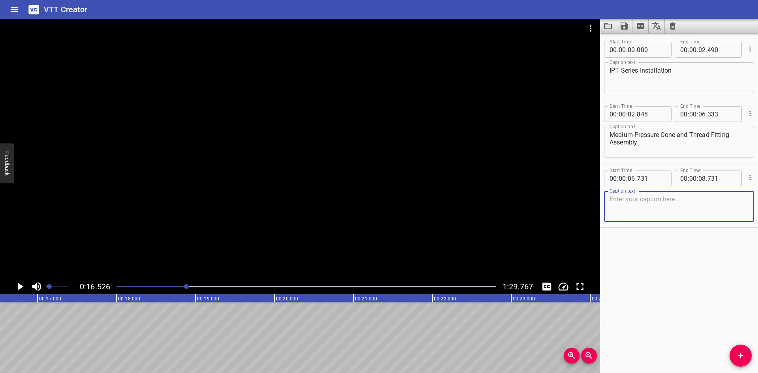
click at [638, 201] on textarea at bounding box center [678, 206] width 139 height 22
paste textarea "Apply to 1/4, 3/8, 9/16, 3/4, 1 and 1 1/2 in. medium-pressure cone and thread f…"
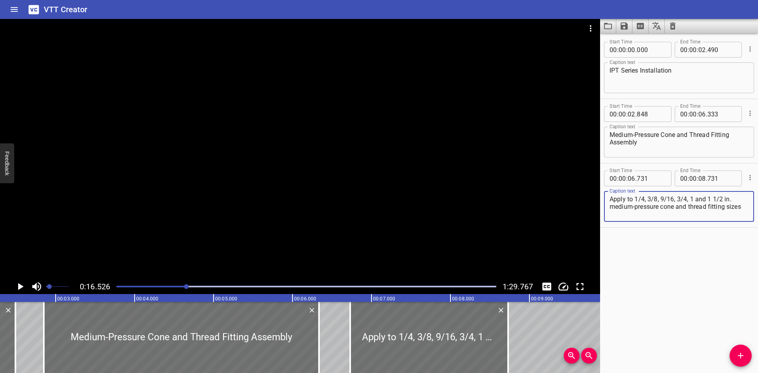
scroll to position [0, 232]
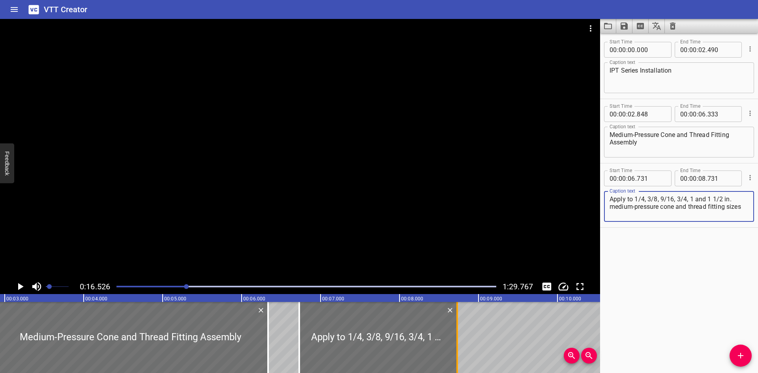
type textarea "Apply to 1/4, 3/8, 9/16, 3/4, 1 and 1 1/2 in. medium-pressure cone and thread f…"
click at [456, 346] on div at bounding box center [457, 337] width 2 height 71
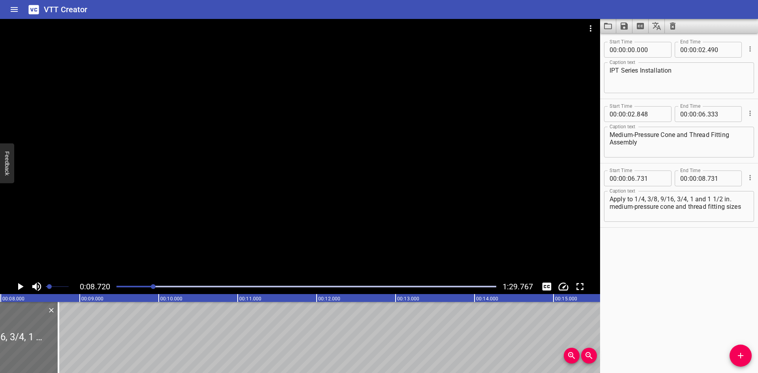
scroll to position [0, 548]
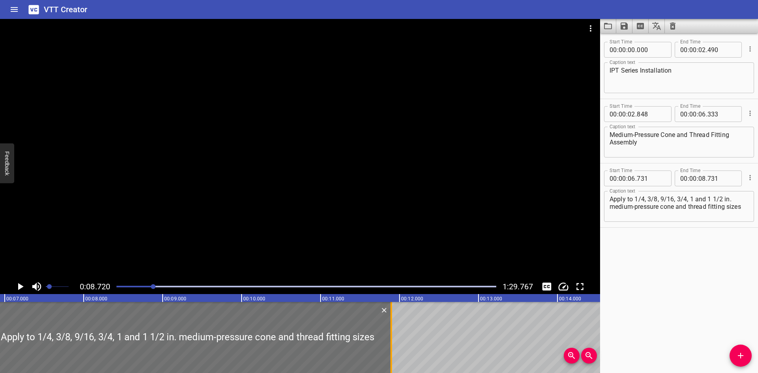
drag, startPoint x: 139, startPoint y: 346, endPoint x: 383, endPoint y: 349, distance: 243.9
click at [387, 349] on div at bounding box center [391, 337] width 8 height 71
type input "11"
type input "821"
click at [28, 339] on div at bounding box center [184, 337] width 402 height 71
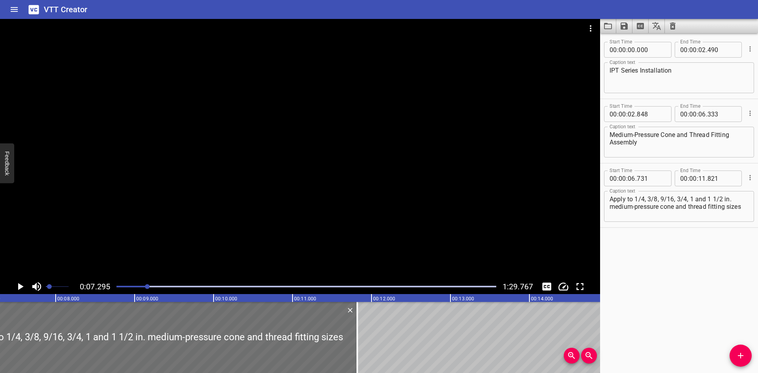
click at [18, 282] on icon "Play/Pause" at bounding box center [20, 287] width 12 height 12
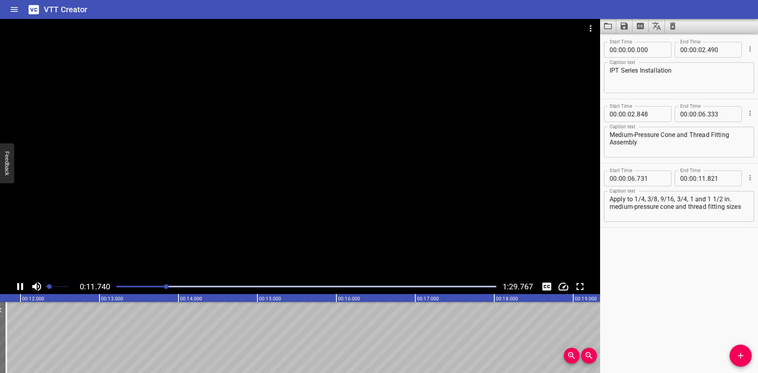
click at [20, 283] on icon "Play/Pause" at bounding box center [20, 287] width 12 height 12
click at [21, 283] on icon "Play/Pause" at bounding box center [20, 287] width 12 height 12
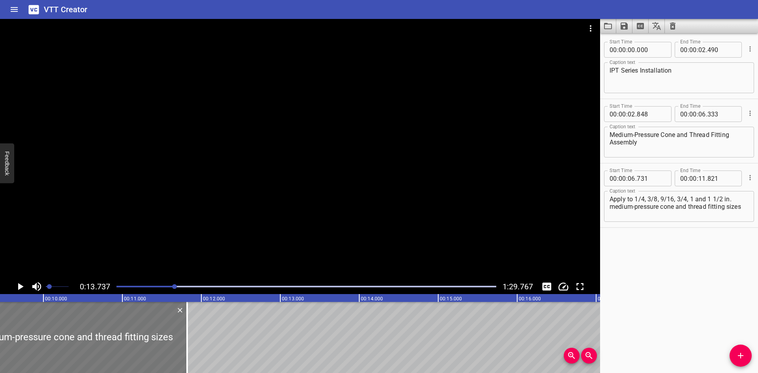
scroll to position [0, 733]
click at [198, 356] on div at bounding box center [200, 337] width 8 height 71
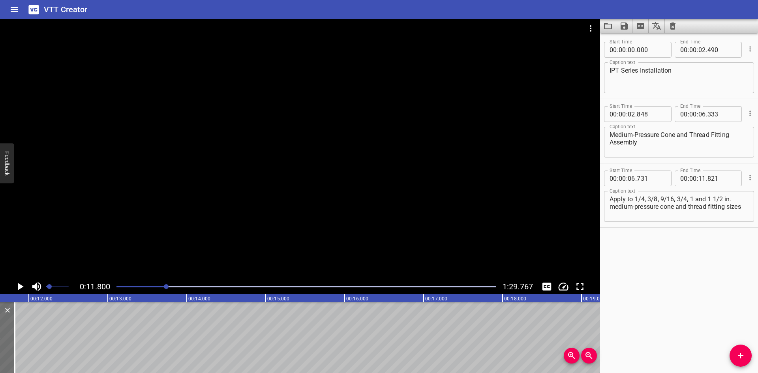
scroll to position [0, 931]
click at [736, 353] on icon "Add Cue" at bounding box center [740, 355] width 9 height 9
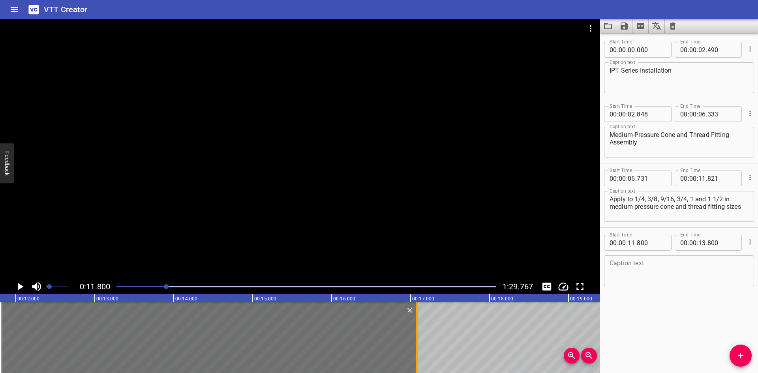
drag, startPoint x: 157, startPoint y: 338, endPoint x: 416, endPoint y: 343, distance: 259.0
click at [416, 343] on div at bounding box center [417, 337] width 8 height 71
type input "17"
type input "080"
click at [664, 244] on div "00 : 00 : 11 . 800" at bounding box center [637, 243] width 67 height 16
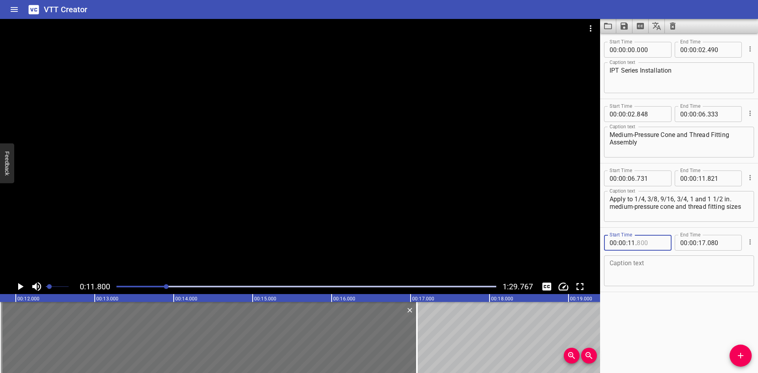
click at [648, 241] on input "number" at bounding box center [651, 243] width 29 height 16
type input "822"
drag, startPoint x: 690, startPoint y: 198, endPoint x: 748, endPoint y: 208, distance: 59.2
click at [748, 208] on div "Start Time 00 : 00 : 06 . 731 Start Time End Time 00 : 00 : 11 . 821 End Time C…" at bounding box center [679, 195] width 158 height 64
type textarea "Apply to 1/4, 3/8, 9/16, 3/4,"
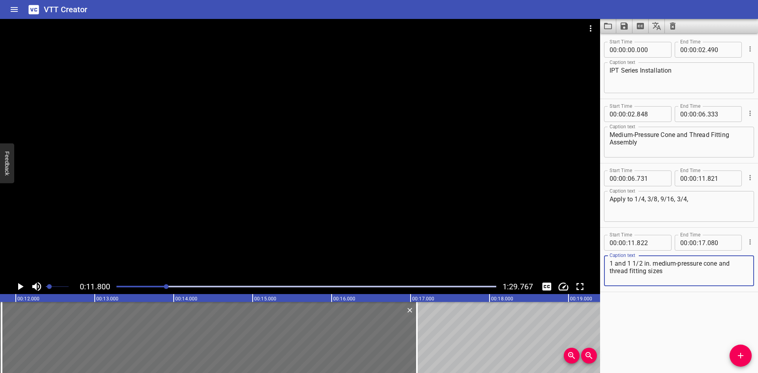
type textarea "1 and 1 1/2 in. medium-pressure cone and thread fitting sizes"
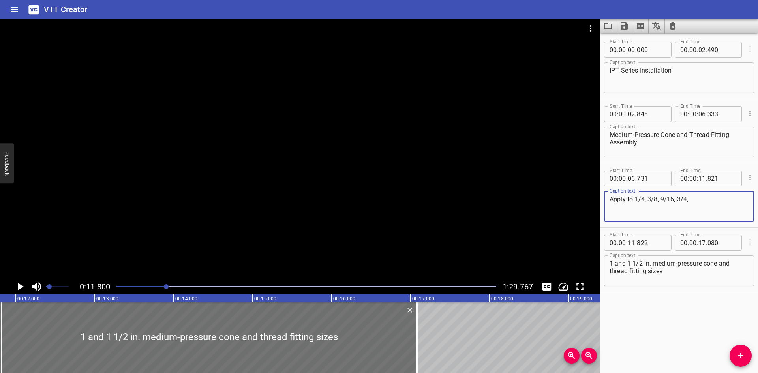
click at [695, 196] on textarea "Apply to 1/4, 3/8, 9/16, 3/4," at bounding box center [678, 206] width 139 height 22
type textarea "Apply to 1/4, 3/8, 9/16, 3/4,"
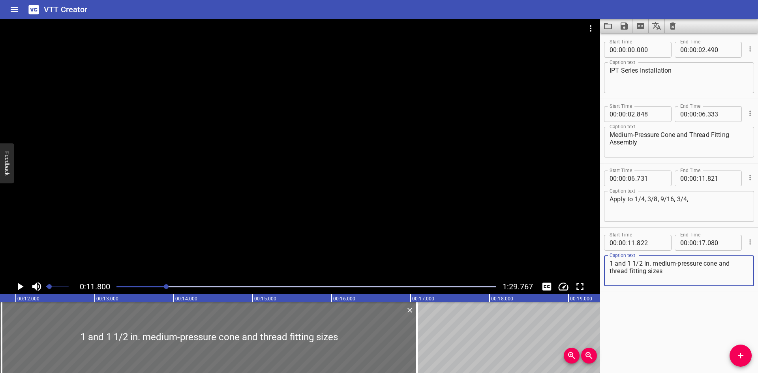
click at [672, 275] on textarea "1 and 1 1/2 in. medium-pressure cone and thread fitting sizes" at bounding box center [678, 271] width 139 height 22
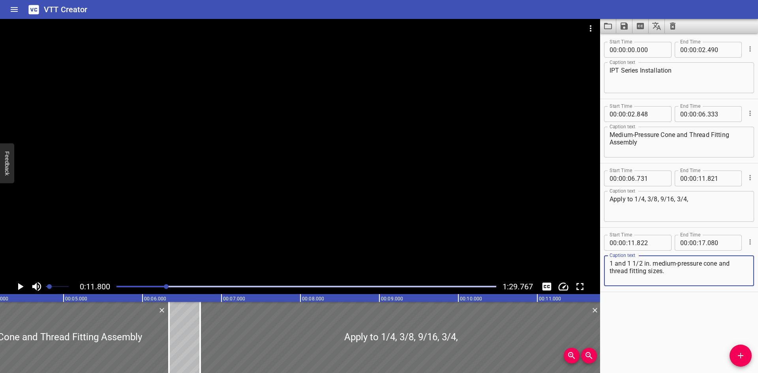
scroll to position [0, 312]
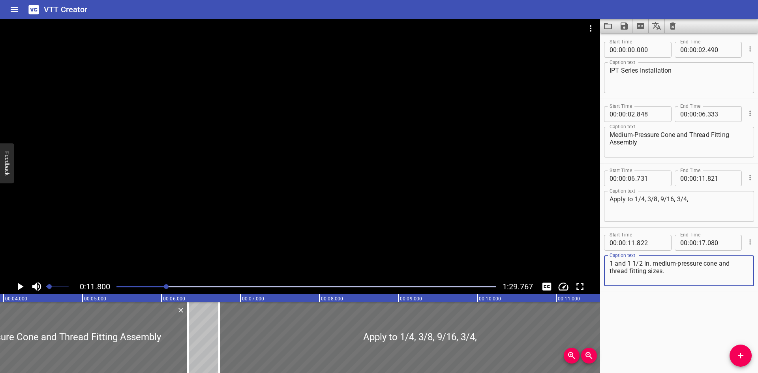
type textarea "1 and 1 1/2 in. medium-pressure cone and thread fitting sizes."
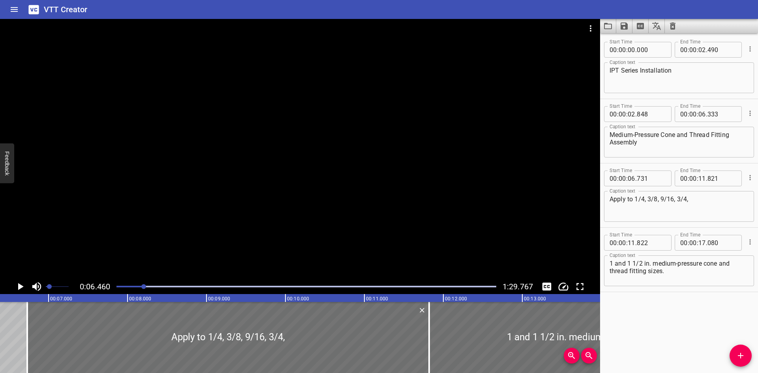
click at [226, 242] on div at bounding box center [300, 149] width 600 height 260
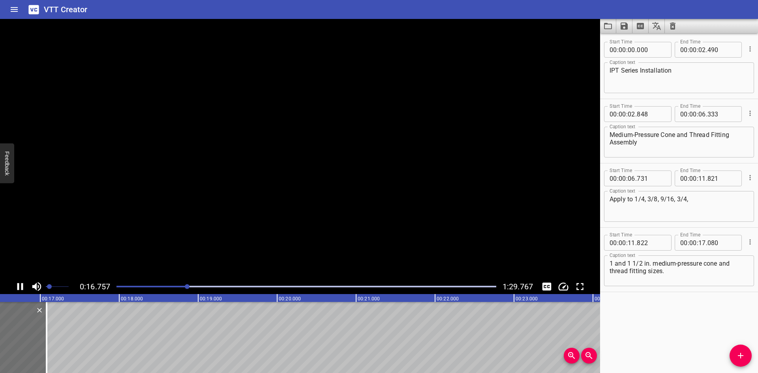
click at [226, 242] on video at bounding box center [300, 149] width 600 height 260
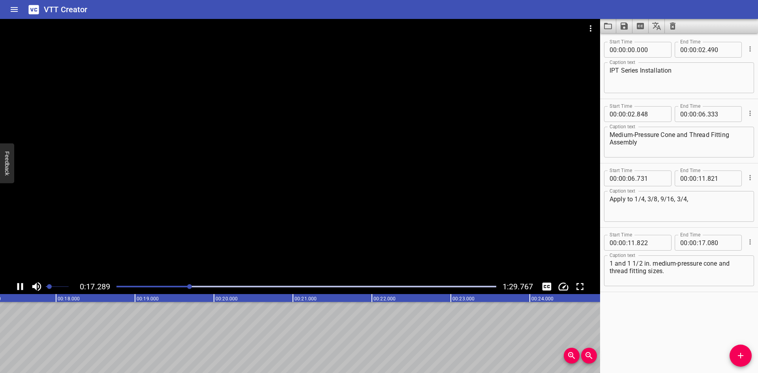
click at [227, 245] on div at bounding box center [300, 149] width 600 height 260
drag, startPoint x: 743, startPoint y: 355, endPoint x: 673, endPoint y: 341, distance: 71.1
click at [742, 355] on icon "Add Cue" at bounding box center [740, 355] width 9 height 9
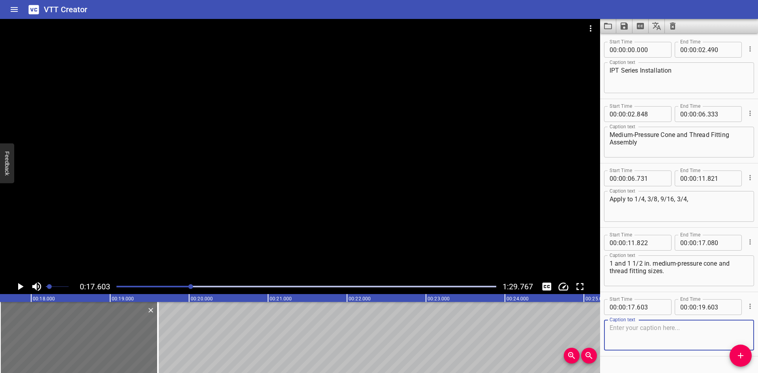
scroll to position [0, 1313]
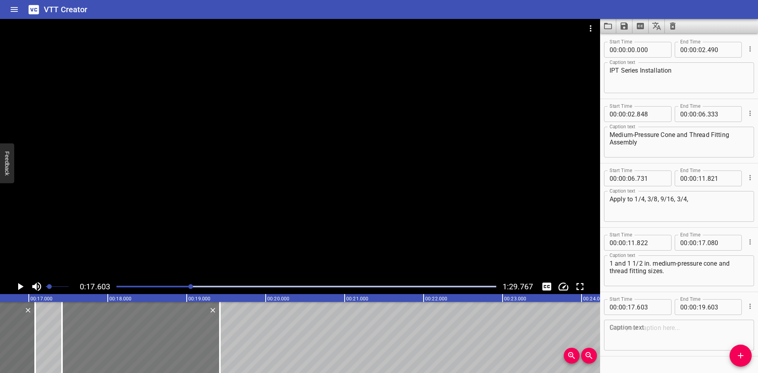
drag, startPoint x: 170, startPoint y: 339, endPoint x: 156, endPoint y: 343, distance: 14.9
click at [156, 343] on div at bounding box center [141, 337] width 158 height 71
type input "418"
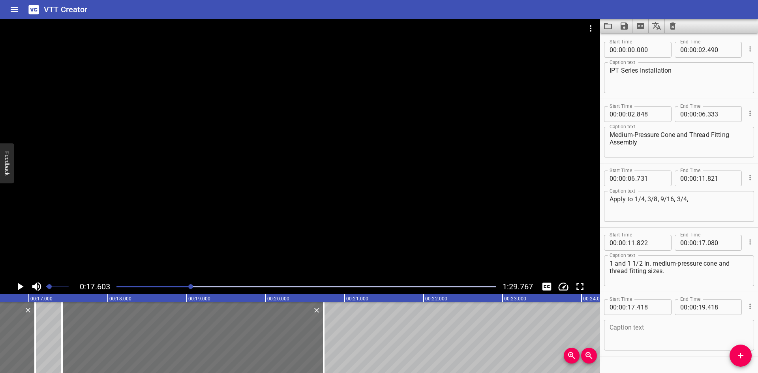
drag, startPoint x: 223, startPoint y: 339, endPoint x: 327, endPoint y: 345, distance: 104.0
click at [327, 345] on div at bounding box center [324, 337] width 8 height 71
type input "20"
type input "733"
click at [19, 283] on icon "Play/Pause" at bounding box center [20, 287] width 12 height 12
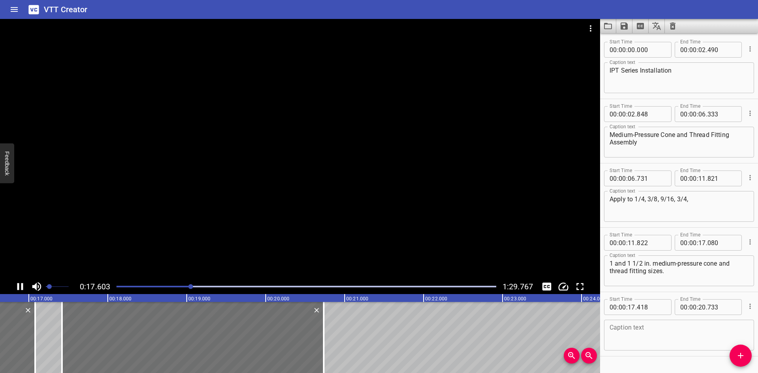
scroll to position [19, 0]
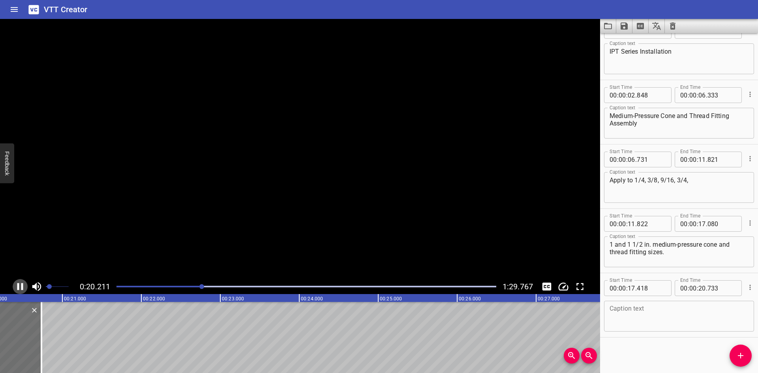
click at [19, 283] on icon "Play/Pause" at bounding box center [20, 287] width 12 height 12
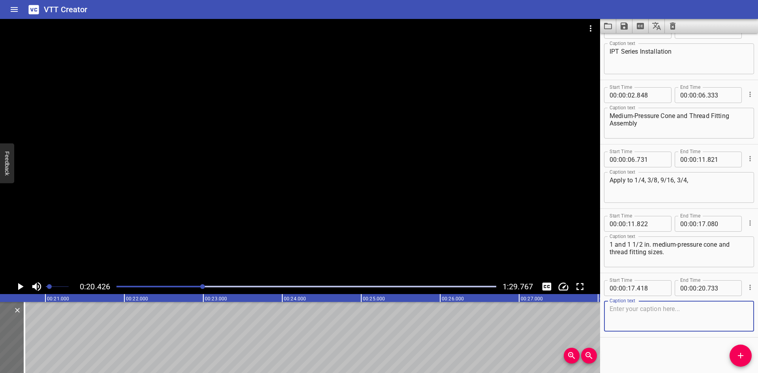
click at [634, 307] on textarea at bounding box center [678, 316] width 139 height 22
paste textarea "High-Pressure Cone and Thread Fitting Assembly"
type textarea "High-Pressure Cone and Thread Fitting Assembly"
click at [741, 357] on icon "Add Cue" at bounding box center [741, 356] width 6 height 6
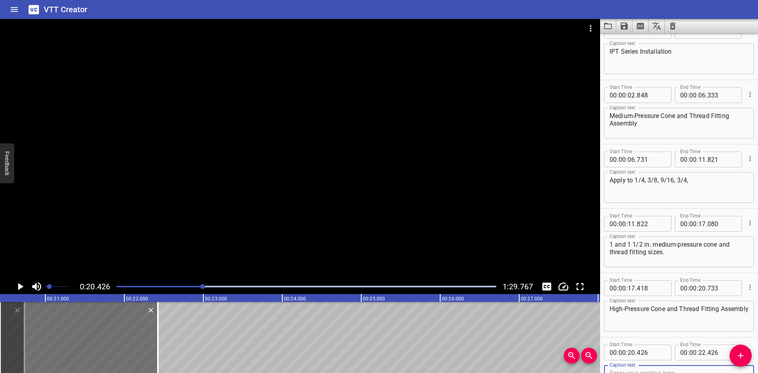
scroll to position [23, 0]
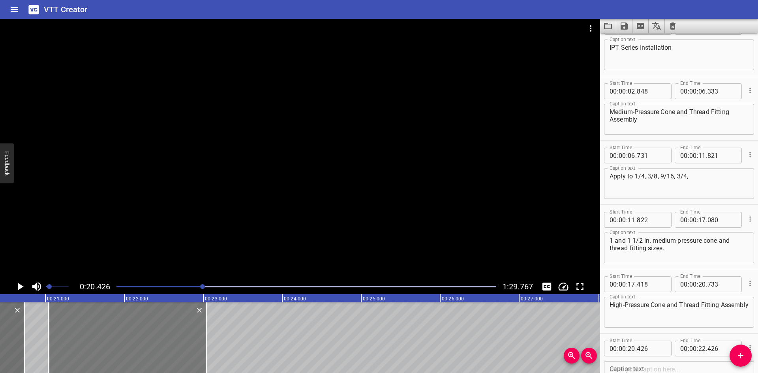
drag, startPoint x: 98, startPoint y: 335, endPoint x: 148, endPoint y: 338, distance: 49.4
click at [148, 338] on div at bounding box center [128, 337] width 158 height 71
type input "21"
type input "041"
type input "23"
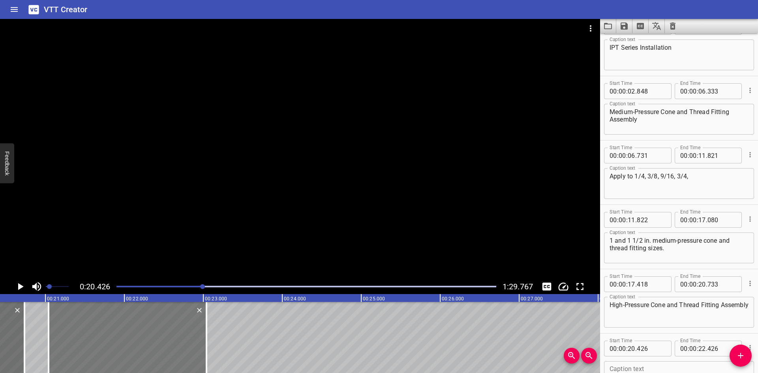
type input "041"
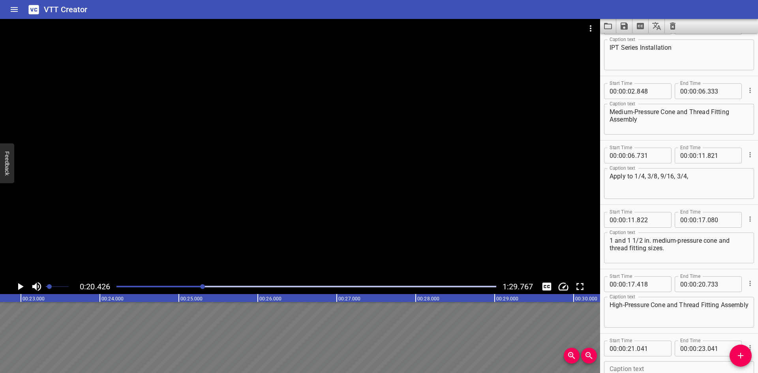
scroll to position [0, 1833]
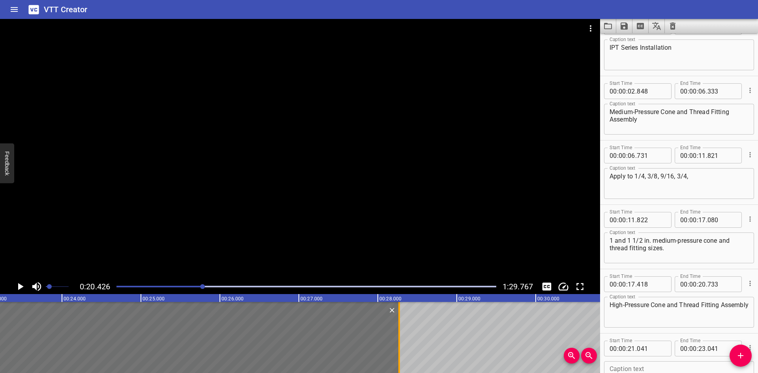
drag, startPoint x: 205, startPoint y: 338, endPoint x: 397, endPoint y: 354, distance: 193.3
click at [397, 354] on div at bounding box center [399, 337] width 8 height 71
type input "28"
type input "271"
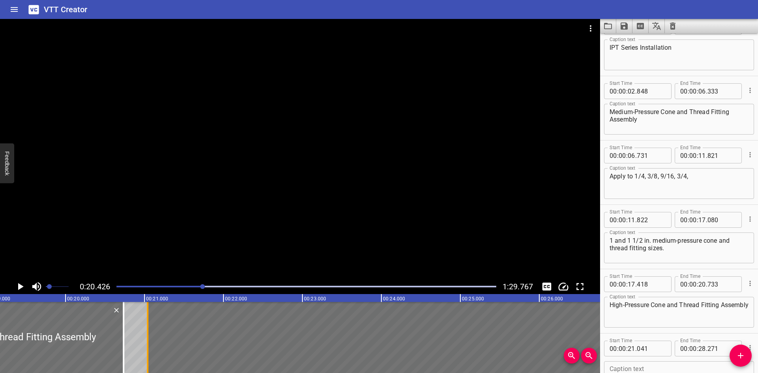
scroll to position [0, 1520]
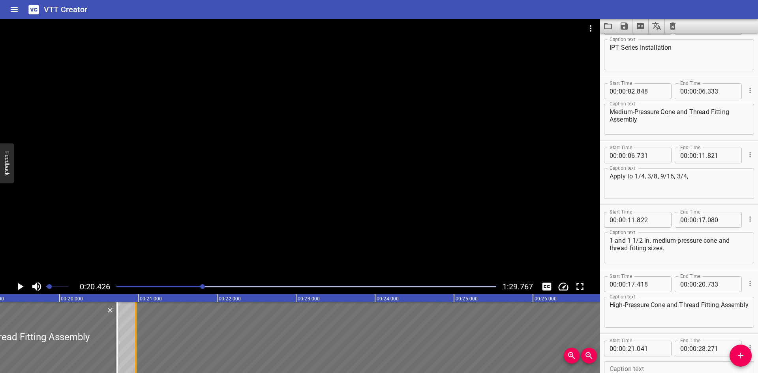
click at [132, 348] on div at bounding box center [136, 337] width 8 height 71
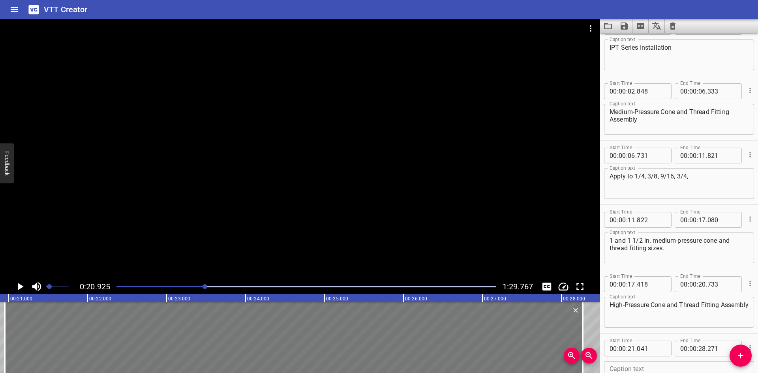
scroll to position [0, 1652]
click at [21, 279] on button "Play/Pause" at bounding box center [20, 286] width 15 height 15
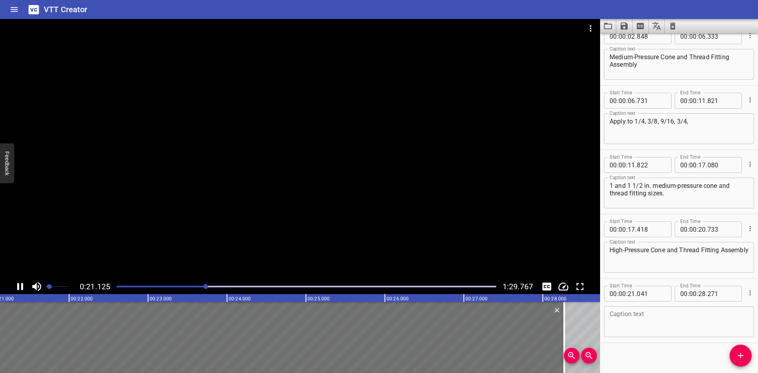
scroll to position [83, 0]
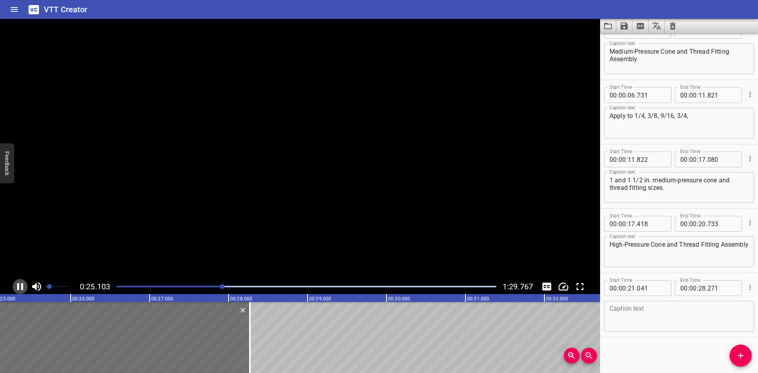
click at [21, 284] on icon "Play/Pause" at bounding box center [20, 286] width 6 height 7
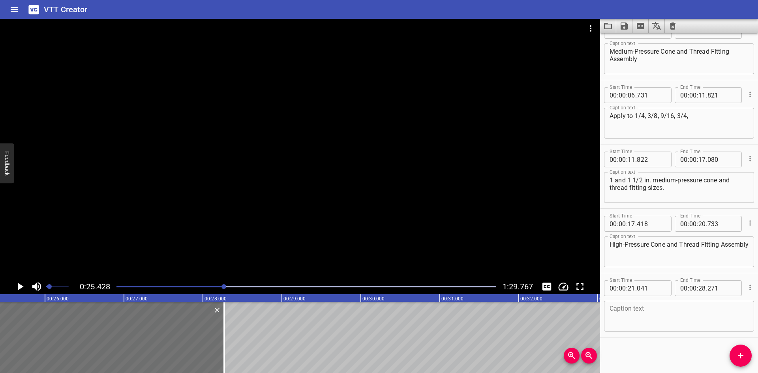
click at [652, 307] on textarea at bounding box center [678, 316] width 139 height 22
paste textarea "Apply to 1/4, 3/8, and 9/16 in. high-pressure cone and thread fitting sizes"
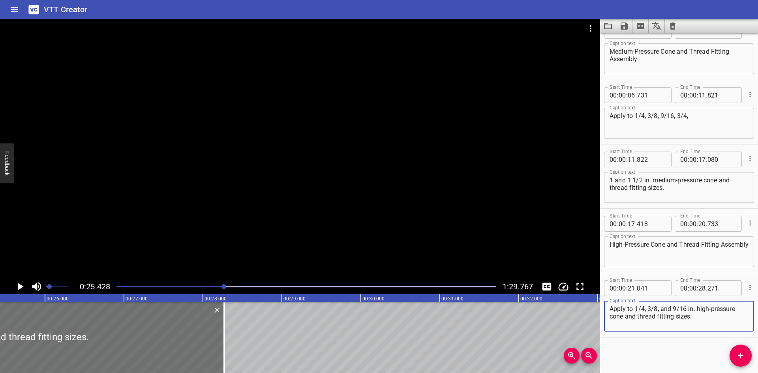
type textarea "Apply to 1/4, 3/8, and 9/16 in. high-pressure cone and thread fitting sizes."
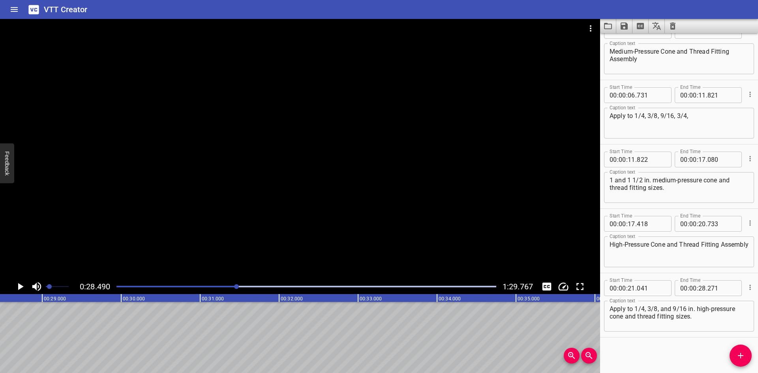
scroll to position [0, 2249]
click at [738, 351] on icon "Add Cue" at bounding box center [740, 355] width 9 height 9
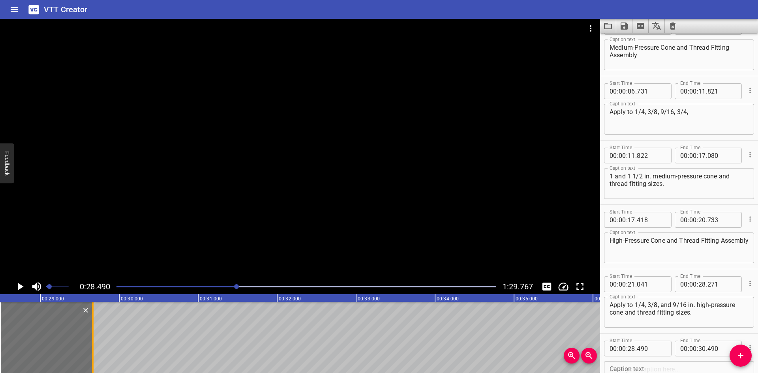
drag, startPoint x: 160, startPoint y: 352, endPoint x: 95, endPoint y: 355, distance: 65.2
click at [95, 355] on div at bounding box center [93, 337] width 8 height 71
type input "29"
type input "665"
click at [639, 366] on textarea at bounding box center [678, 376] width 139 height 22
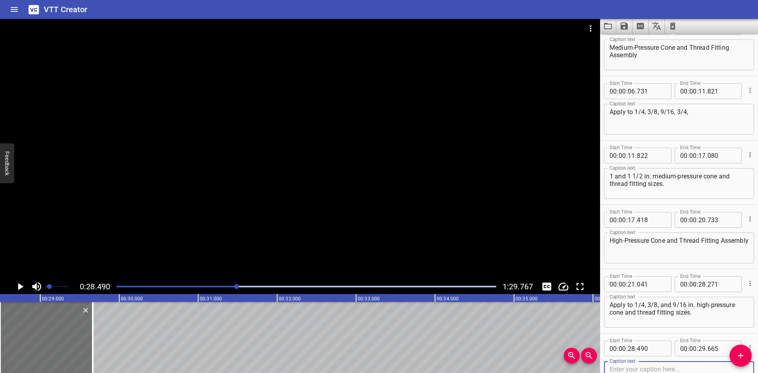
paste textarea "Step 1:"
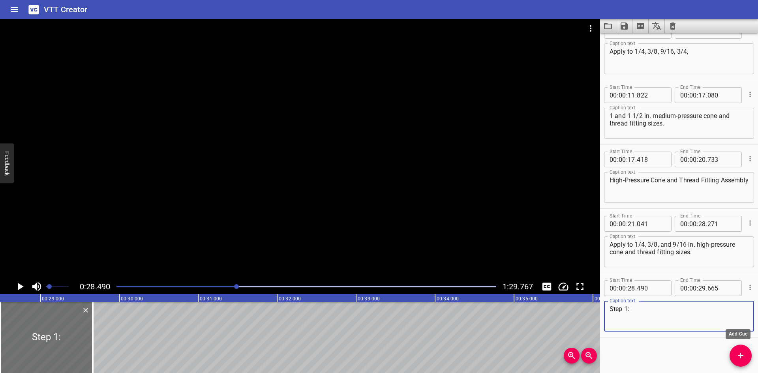
type textarea "Step 1:"
click at [745, 355] on icon "Add Cue" at bounding box center [740, 355] width 9 height 9
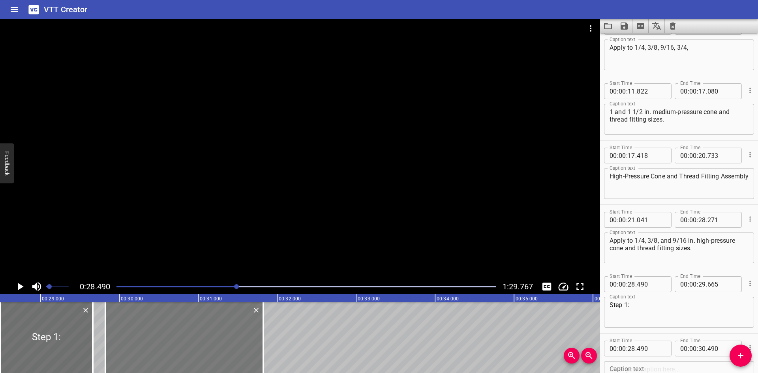
drag, startPoint x: 112, startPoint y: 342, endPoint x: 217, endPoint y: 348, distance: 105.6
click at [217, 348] on div at bounding box center [184, 337] width 158 height 71
type input "29"
type input "825"
type input "31"
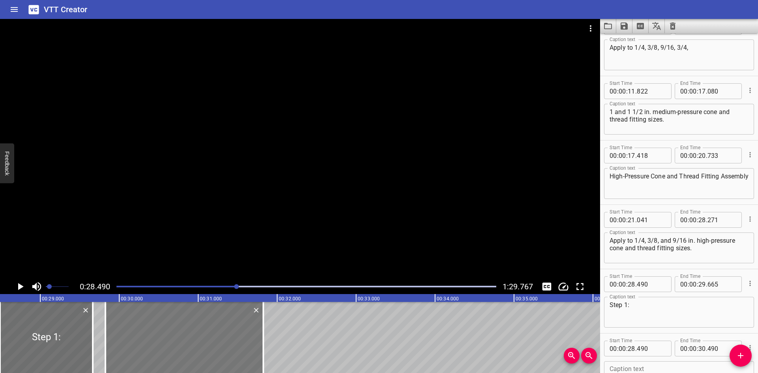
type input "825"
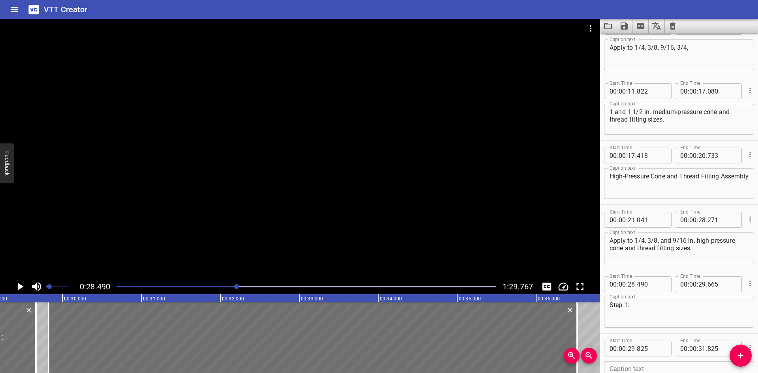
scroll to position [0, 2361]
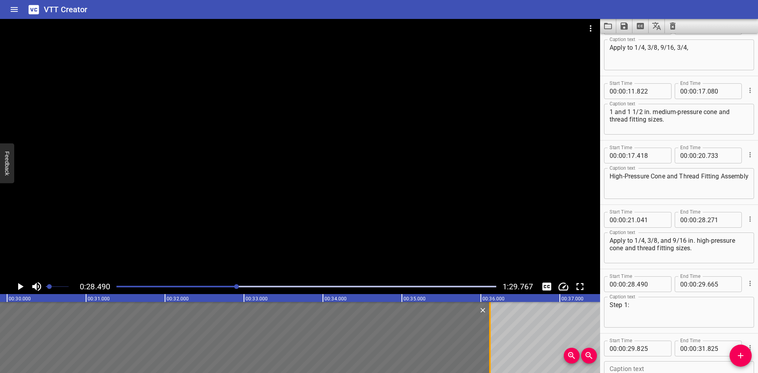
drag, startPoint x: 265, startPoint y: 347, endPoint x: 492, endPoint y: 352, distance: 226.6
click at [492, 352] on div at bounding box center [490, 337] width 8 height 71
type input "36"
type input "115"
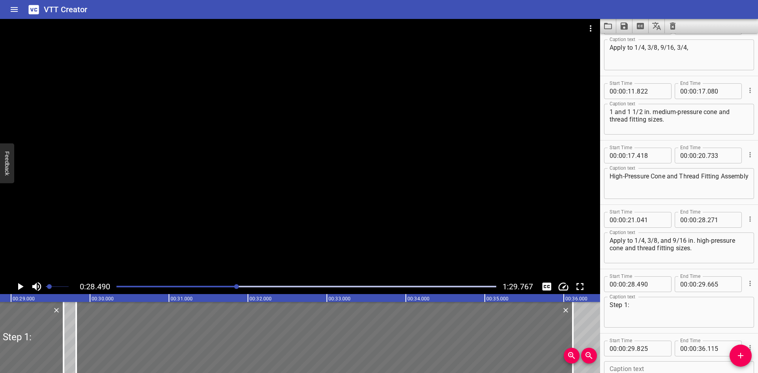
click at [125, 242] on div at bounding box center [300, 149] width 600 height 260
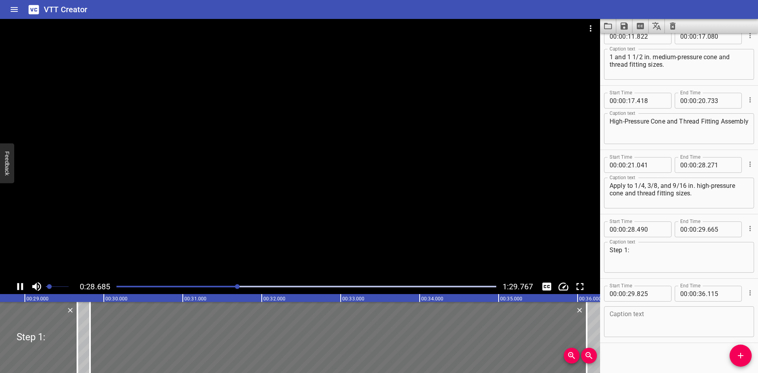
scroll to position [212, 0]
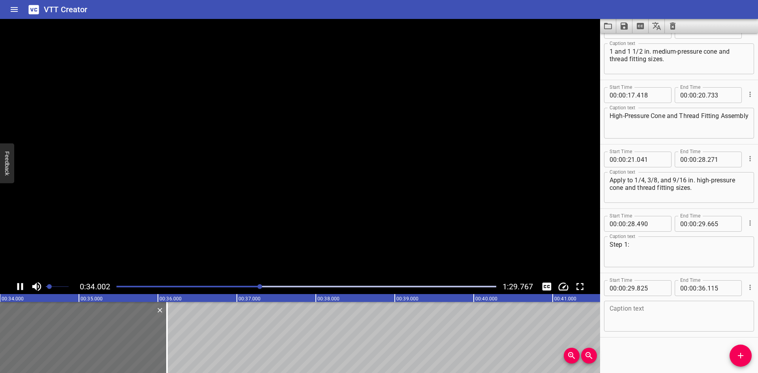
click at [125, 242] on video at bounding box center [300, 149] width 600 height 260
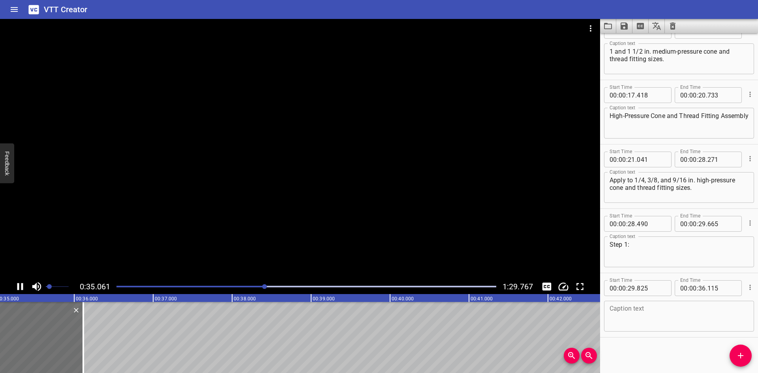
click at [150, 248] on div at bounding box center [300, 149] width 600 height 260
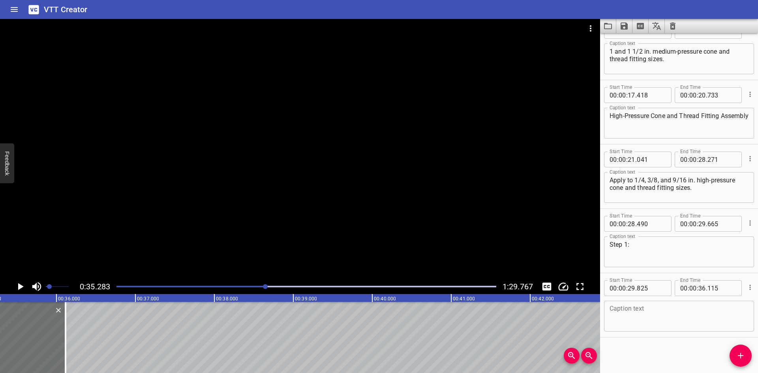
click at [84, 236] on div at bounding box center [300, 149] width 600 height 260
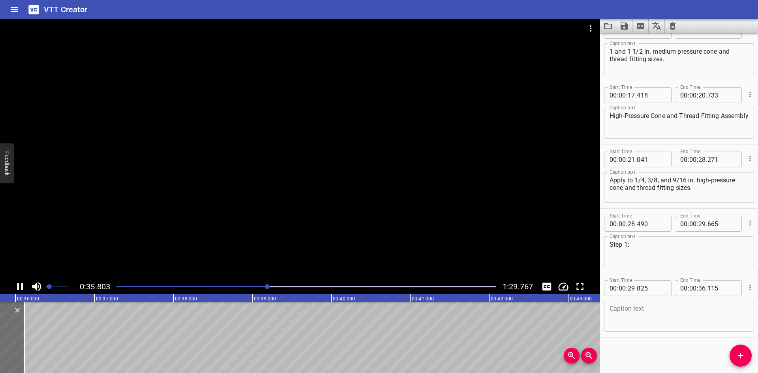
click at [83, 240] on div at bounding box center [300, 149] width 600 height 260
click at [156, 242] on div at bounding box center [300, 149] width 600 height 260
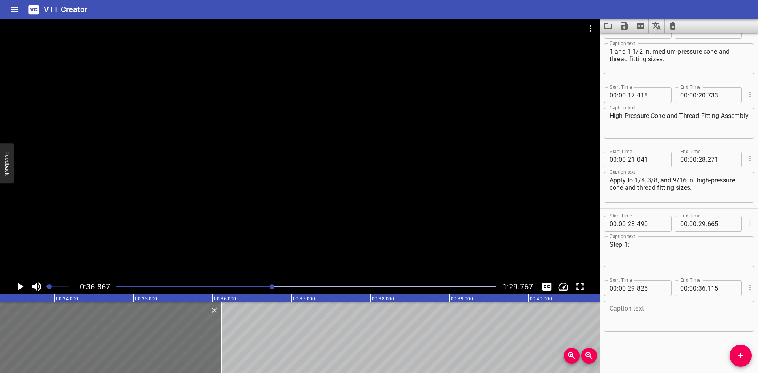
scroll to position [0, 2610]
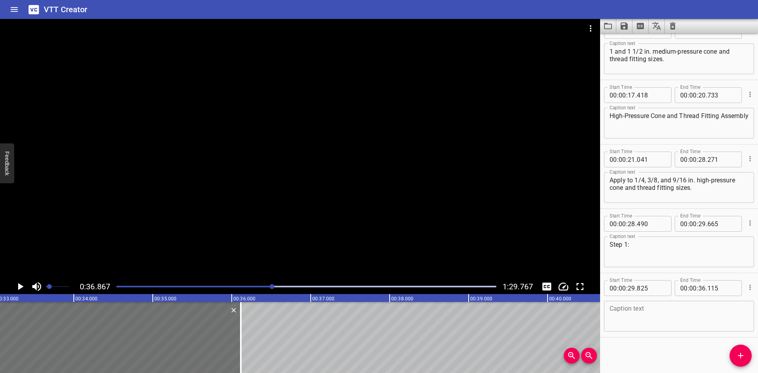
click at [635, 302] on div "Caption text" at bounding box center [679, 316] width 150 height 31
click at [635, 313] on textarea at bounding box center [678, 316] width 139 height 22
paste textarea "Lubricate all [DEMOGRAPHIC_DATA] threads with an anti-seize lubricant, such as …"
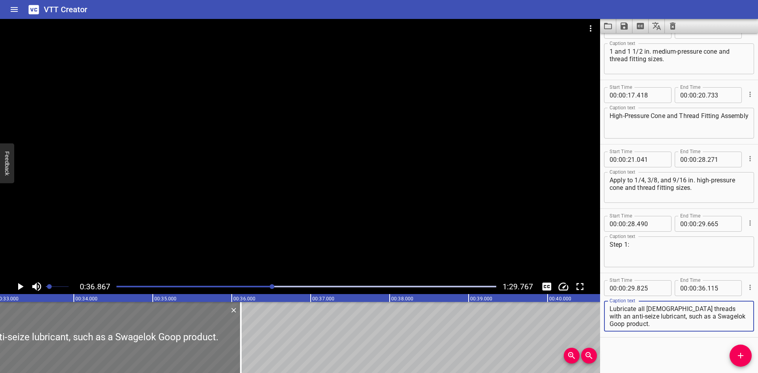
type textarea "Lubricate all [DEMOGRAPHIC_DATA] threads with an anti-seize lubricant, such as …"
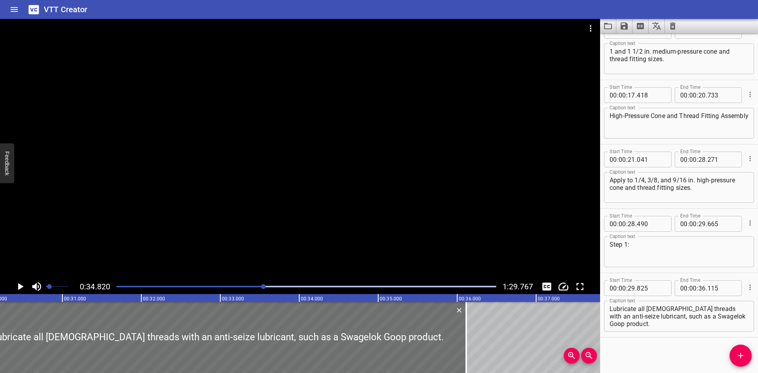
scroll to position [0, 2404]
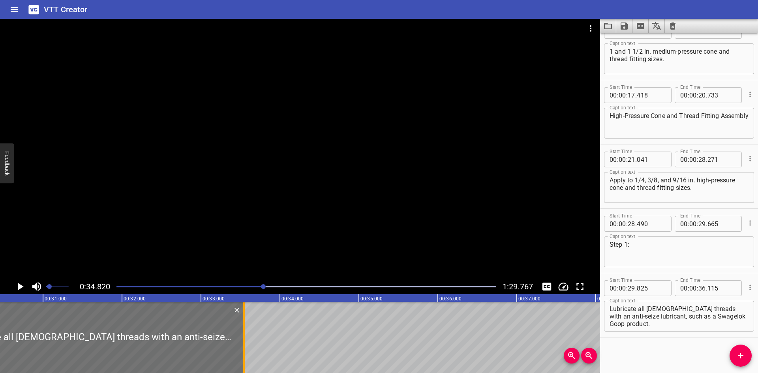
drag, startPoint x: 447, startPoint y: 332, endPoint x: 244, endPoint y: 365, distance: 205.6
click at [244, 365] on div at bounding box center [244, 337] width 2 height 71
type input "33"
type input "545"
click at [244, 365] on div at bounding box center [244, 337] width 2 height 71
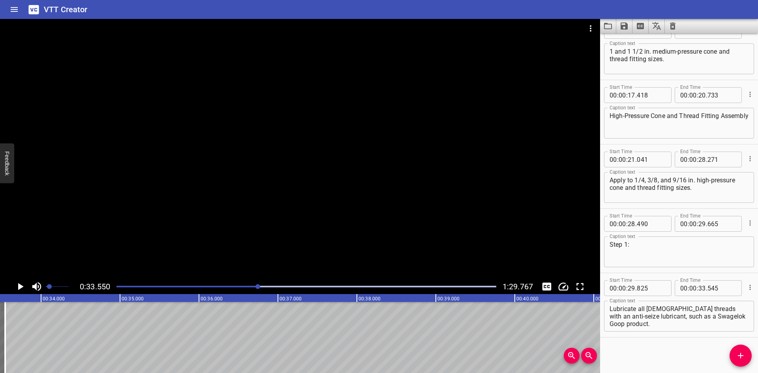
scroll to position [0, 2648]
click at [734, 351] on span "Add Cue" at bounding box center [740, 355] width 22 height 9
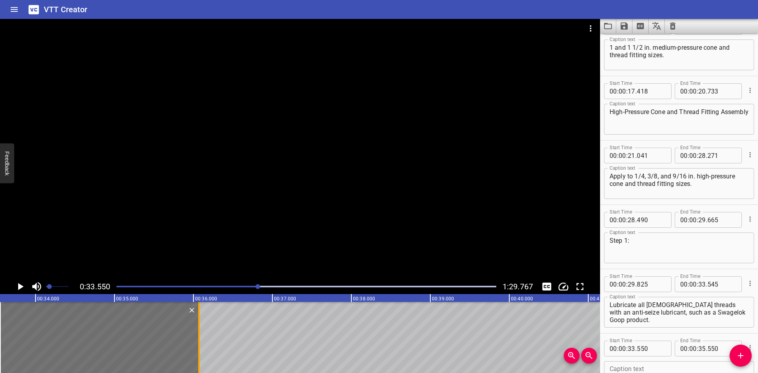
drag, startPoint x: 155, startPoint y: 353, endPoint x: 196, endPoint y: 352, distance: 41.1
click at [196, 352] on div at bounding box center [199, 337] width 8 height 71
type input "36"
type input "070"
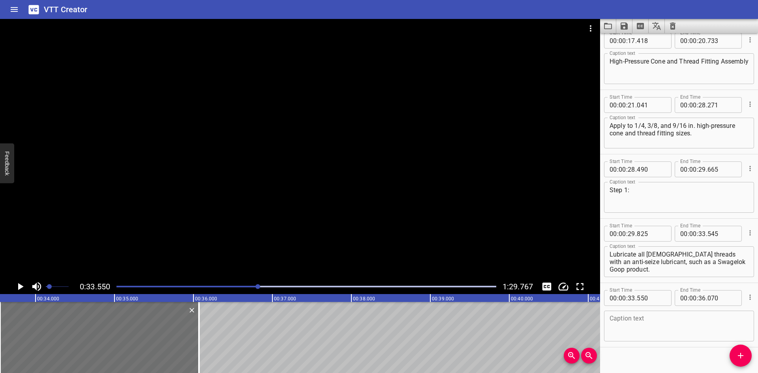
scroll to position [276, 0]
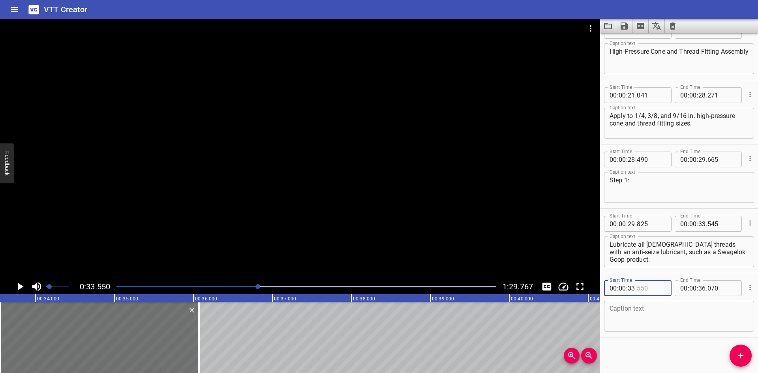
click at [660, 285] on input "number" at bounding box center [651, 288] width 29 height 16
type input "546"
click at [0, 324] on div at bounding box center [0, 337] width 2 height 71
click at [17, 288] on icon "Play/Pause" at bounding box center [20, 287] width 12 height 12
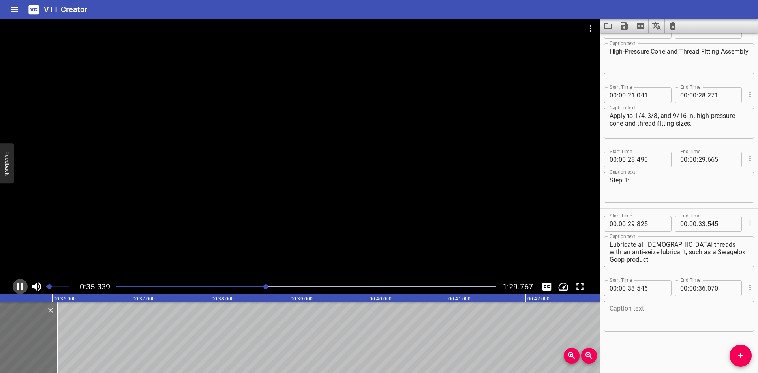
click at [17, 288] on icon "Play/Pause" at bounding box center [20, 287] width 12 height 12
drag, startPoint x: 740, startPoint y: 254, endPoint x: 653, endPoint y: 256, distance: 87.3
click at [653, 256] on div "Lubricate all [DEMOGRAPHIC_DATA] threads with an anti-seize lubricant, such as …" at bounding box center [679, 251] width 150 height 31
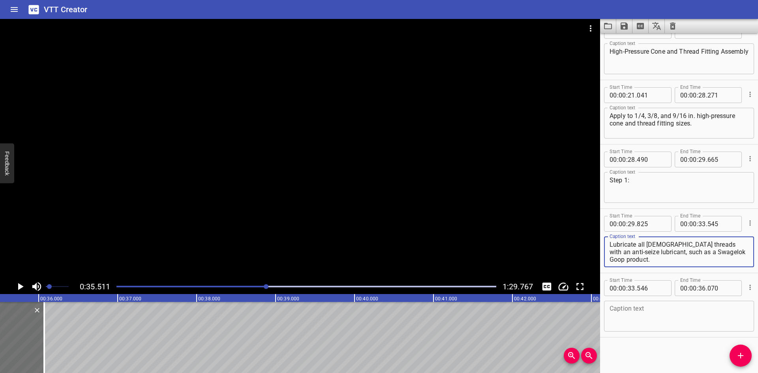
click at [652, 255] on textarea "Lubricate all [DEMOGRAPHIC_DATA] threads with an anti-seize lubricant, such as …" at bounding box center [678, 252] width 139 height 22
drag, startPoint x: 638, startPoint y: 253, endPoint x: 695, endPoint y: 253, distance: 56.8
click at [742, 252] on textarea "Lubricate all [DEMOGRAPHIC_DATA] threads with an anti-seize lubricant, such as …" at bounding box center [678, 252] width 139 height 22
type textarea "Lubricate all [DEMOGRAPHIC_DATA] threads with an anti-seize lubricant,"
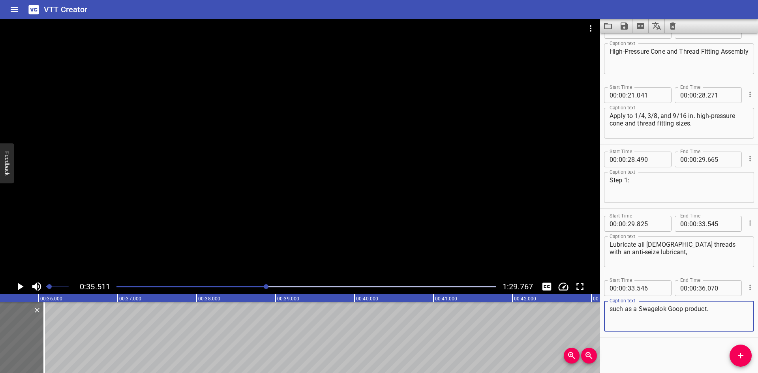
type textarea "such as a Swagelok Goop product."
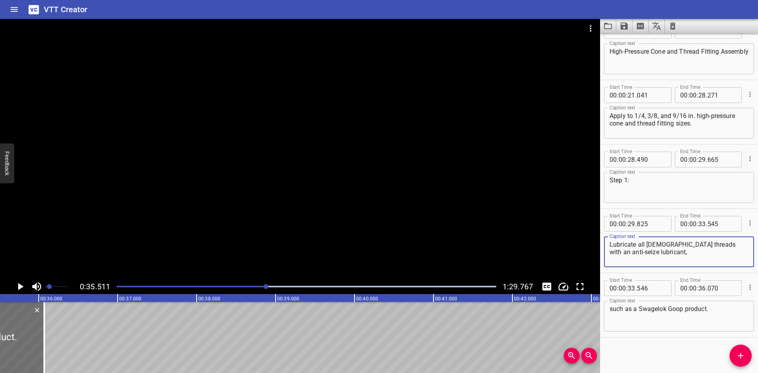
click at [663, 258] on textarea "Lubricate all [DEMOGRAPHIC_DATA] threads with an anti-seize lubricant," at bounding box center [678, 252] width 139 height 22
type textarea "Lubricate all [DEMOGRAPHIC_DATA] threads with an anti-seize lubricant,"
click at [735, 360] on span "Add Cue" at bounding box center [740, 355] width 22 height 9
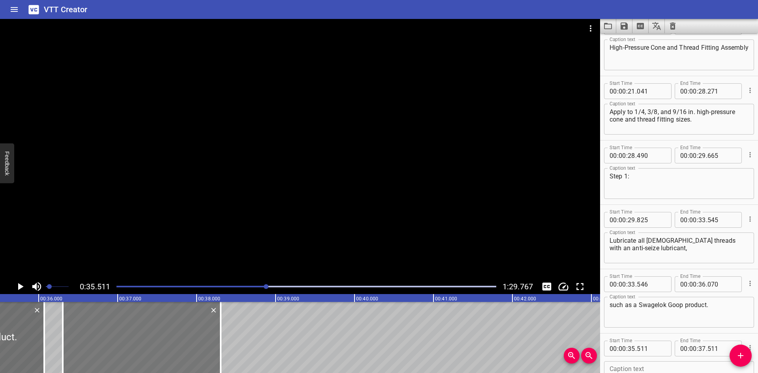
drag, startPoint x: 134, startPoint y: 339, endPoint x: 197, endPoint y: 343, distance: 62.9
click at [197, 343] on div at bounding box center [142, 337] width 158 height 71
type input "36"
type input "306"
type input "38"
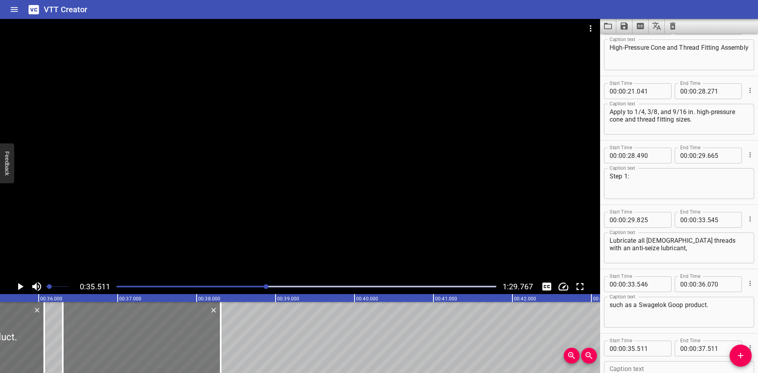
type input "306"
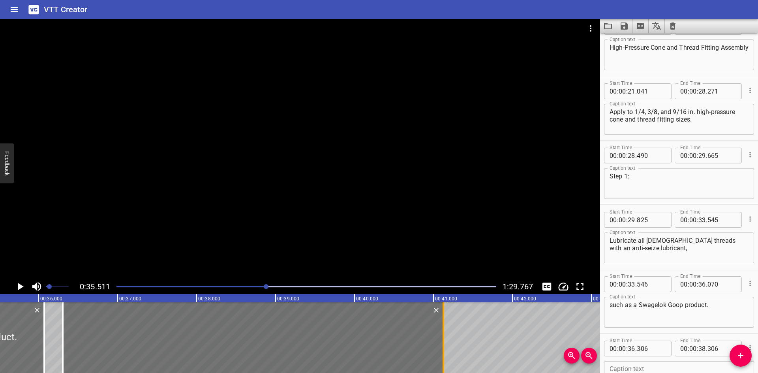
drag, startPoint x: 221, startPoint y: 337, endPoint x: 444, endPoint y: 338, distance: 222.6
click at [444, 338] on div at bounding box center [443, 337] width 8 height 71
type input "41"
type input "126"
click at [156, 260] on div at bounding box center [300, 149] width 600 height 260
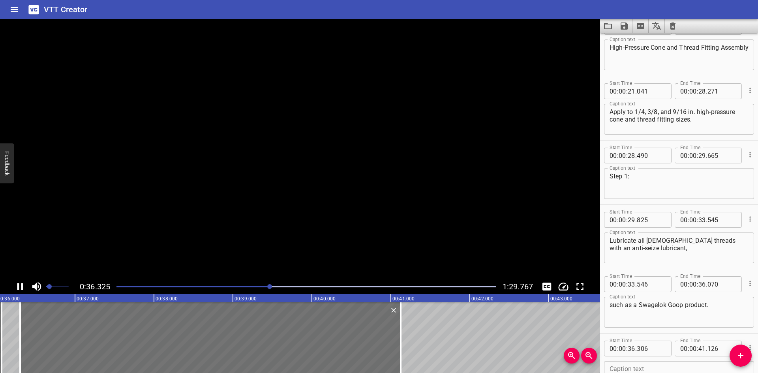
scroll to position [341, 0]
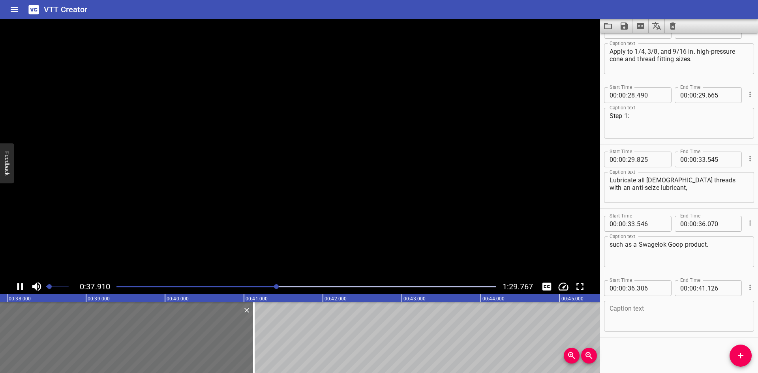
click at [156, 260] on video at bounding box center [300, 149] width 600 height 260
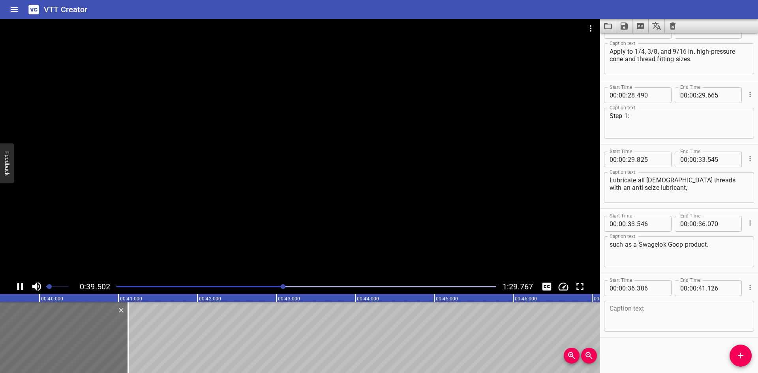
click at [141, 238] on div at bounding box center [300, 149] width 600 height 260
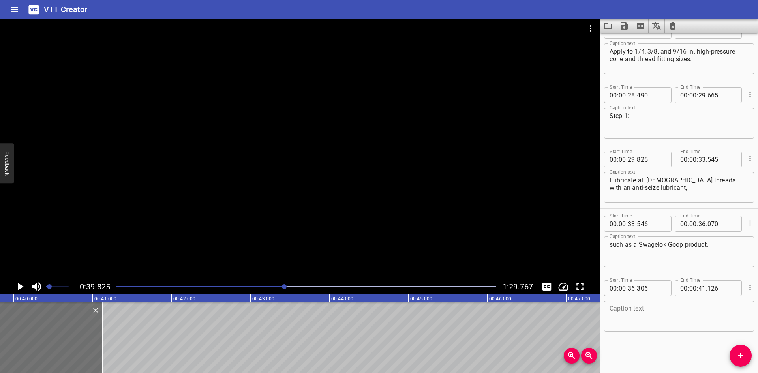
click at [142, 240] on div at bounding box center [300, 149] width 600 height 260
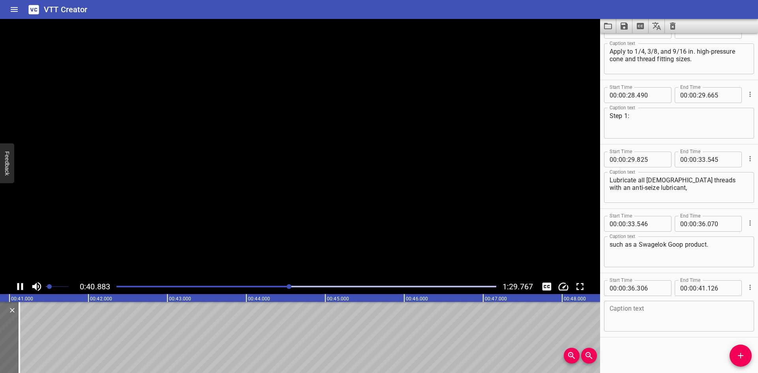
click at [134, 249] on div at bounding box center [300, 149] width 600 height 260
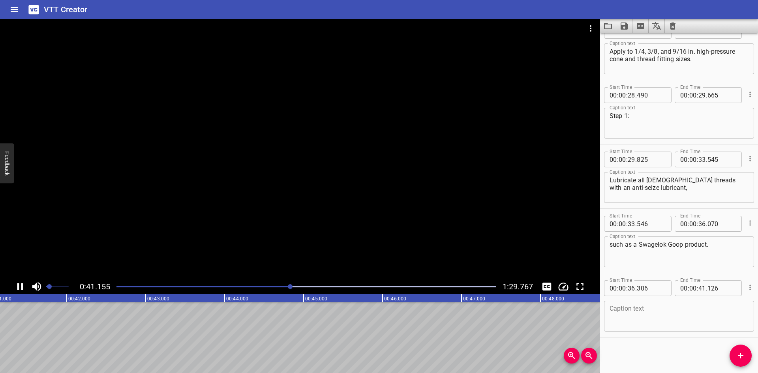
click at [133, 249] on div at bounding box center [300, 149] width 600 height 260
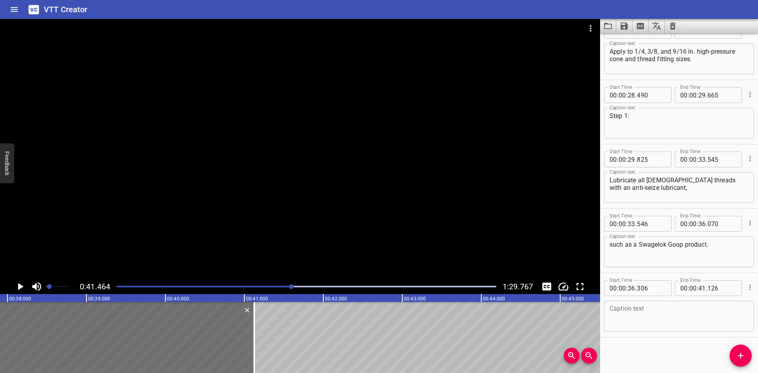
scroll to position [0, 2877]
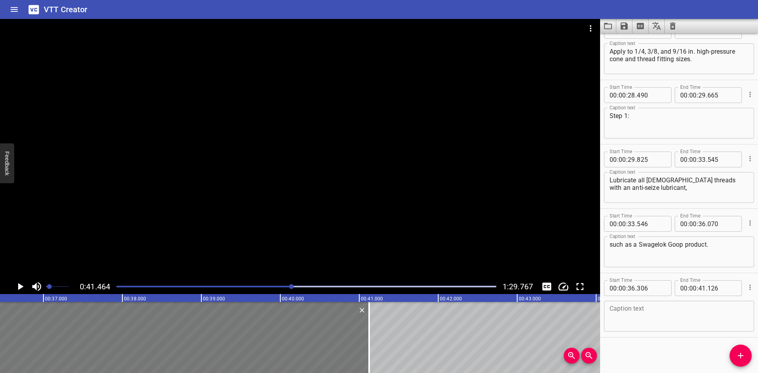
click at [232, 334] on div at bounding box center [179, 337] width 380 height 71
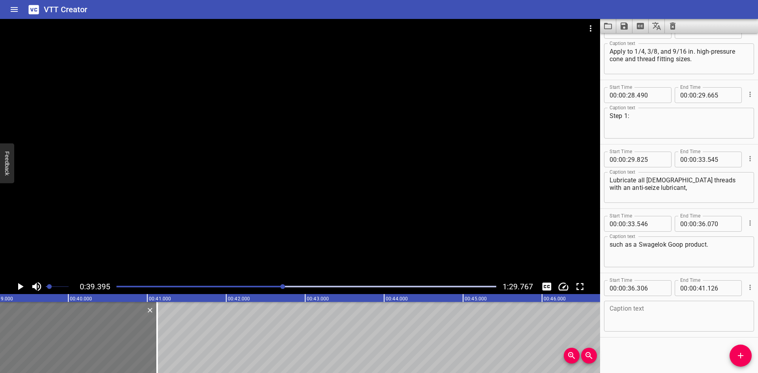
scroll to position [0, 3110]
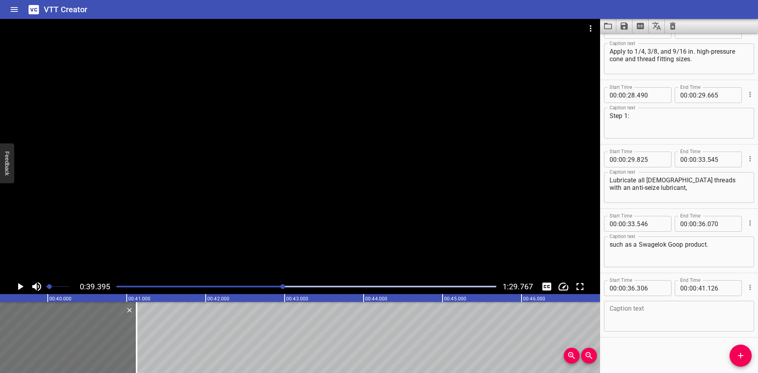
click at [609, 308] on div "Caption text" at bounding box center [679, 316] width 150 height 31
paste textarea "Lubricate the cone end of the tubing with a system compatible lubricant."
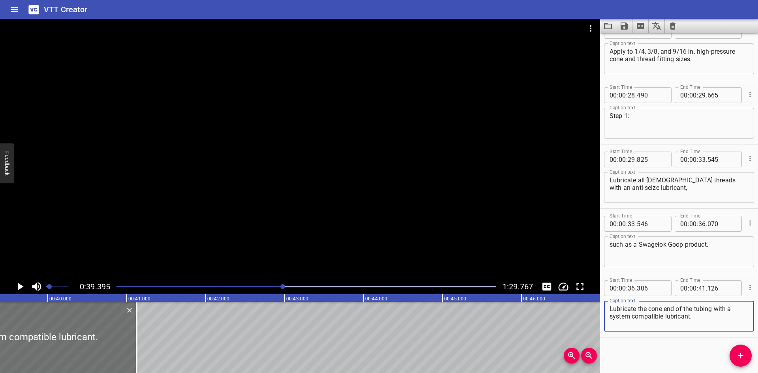
type textarea "Lubricate the cone end of the tubing with a system compatible lubricant."
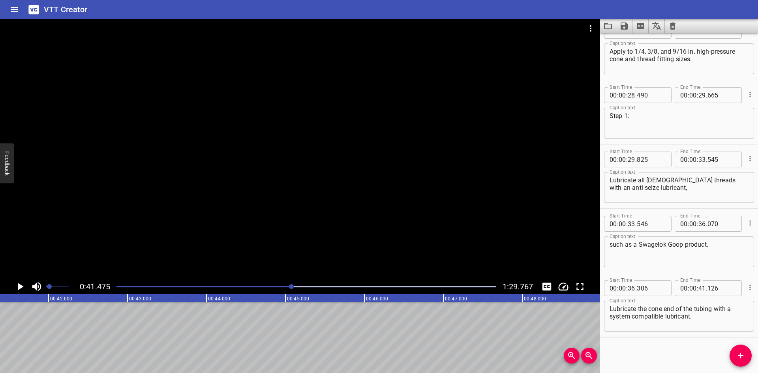
scroll to position [0, 3274]
click at [742, 361] on button "Add Cue" at bounding box center [740, 356] width 22 height 22
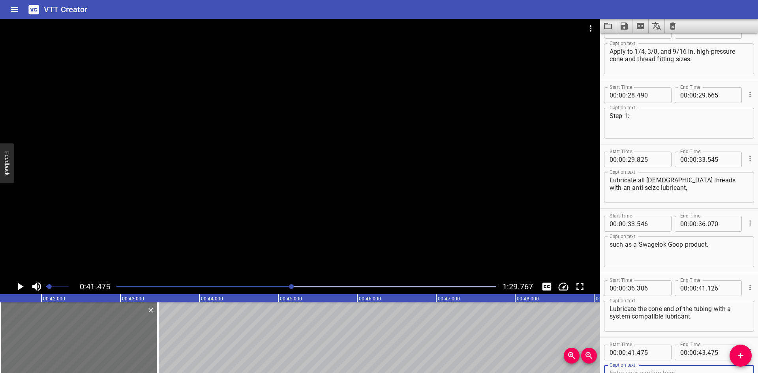
scroll to position [345, 0]
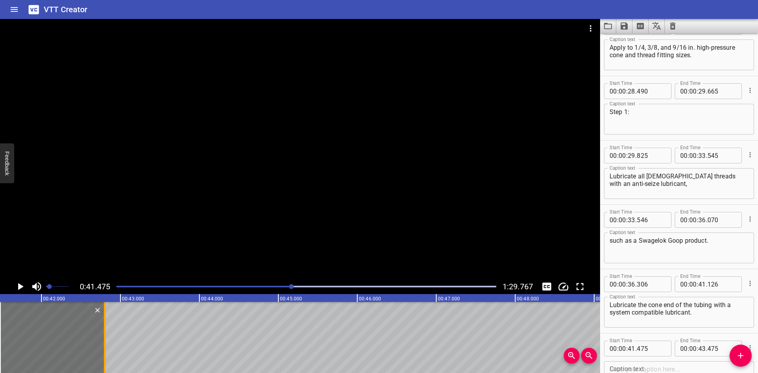
drag, startPoint x: 158, startPoint y: 347, endPoint x: 105, endPoint y: 354, distance: 53.8
click at [105, 354] on div at bounding box center [105, 337] width 2 height 71
type input "42"
type input "800"
click at [94, 191] on div at bounding box center [300, 149] width 600 height 260
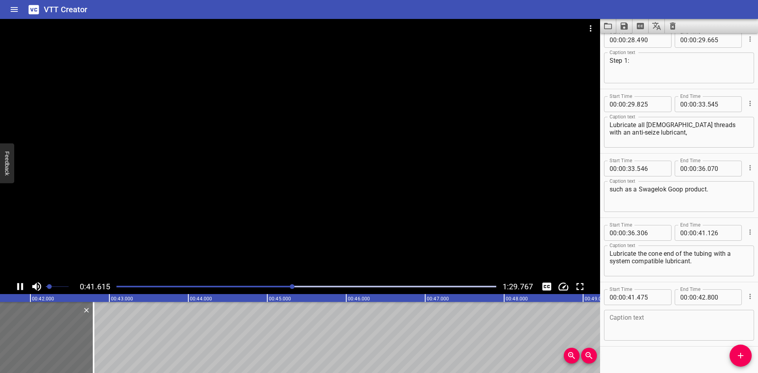
scroll to position [405, 0]
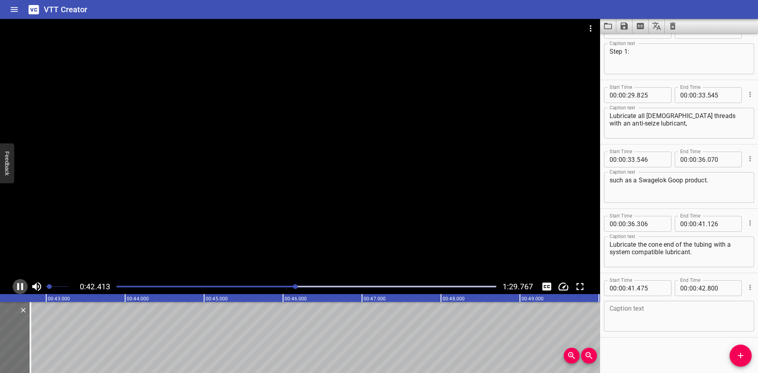
click at [24, 283] on icon "Play/Pause" at bounding box center [20, 287] width 12 height 12
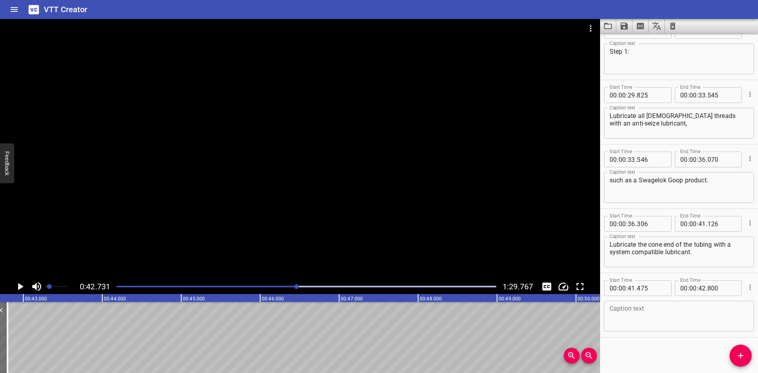
scroll to position [0, 3373]
click at [633, 307] on textarea at bounding box center [678, 316] width 139 height 22
paste textarea "Step 2:"
type textarea "Step 2:"
drag, startPoint x: 738, startPoint y: 353, endPoint x: 487, endPoint y: 347, distance: 250.7
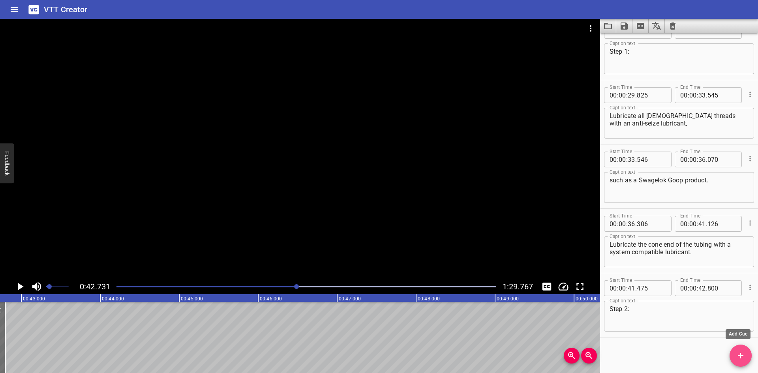
click at [737, 353] on icon "Add Cue" at bounding box center [740, 355] width 9 height 9
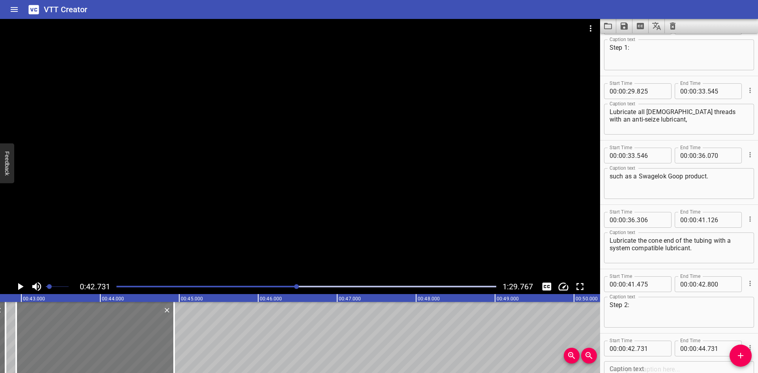
drag, startPoint x: 113, startPoint y: 328, endPoint x: 129, endPoint y: 328, distance: 16.2
click at [129, 328] on div at bounding box center [95, 337] width 158 height 71
type input "936"
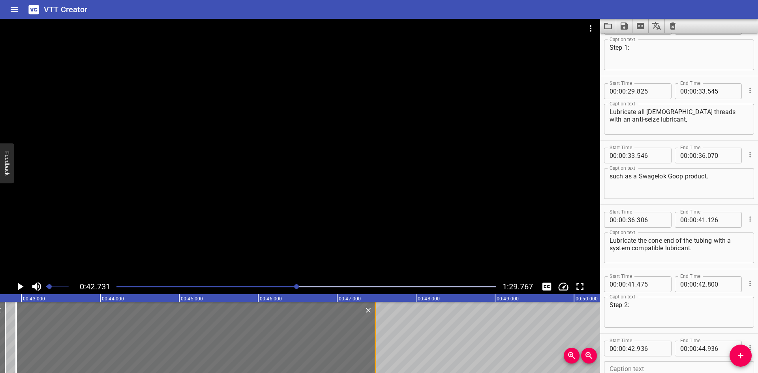
drag, startPoint x: 174, startPoint y: 329, endPoint x: 375, endPoint y: 331, distance: 201.3
click at [375, 331] on div at bounding box center [376, 337] width 2 height 71
type input "47"
type input "486"
click at [226, 212] on div at bounding box center [300, 149] width 600 height 260
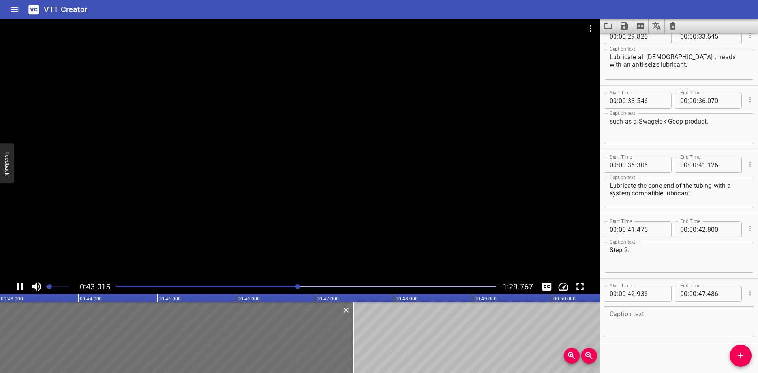
scroll to position [469, 0]
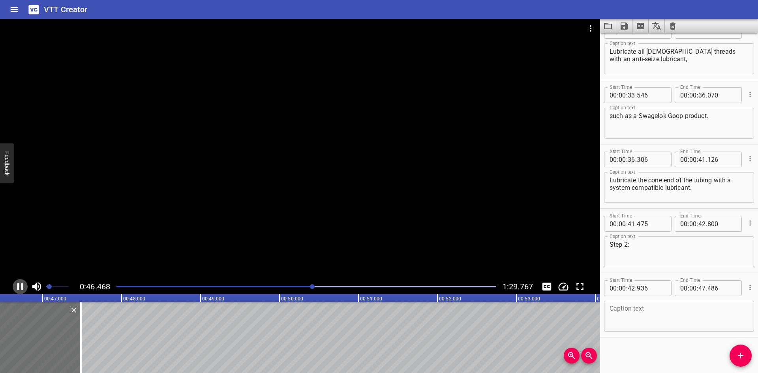
click at [22, 285] on icon "Play/Pause" at bounding box center [20, 286] width 6 height 7
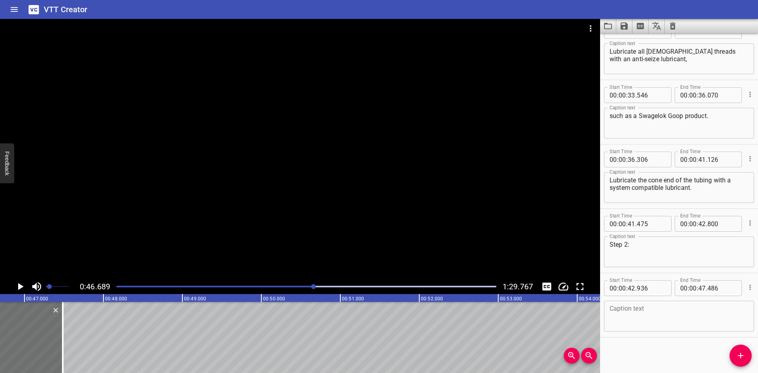
click at [672, 304] on div "Caption text" at bounding box center [679, 316] width 150 height 31
paste textarea "Standard fittings, slide the C&T tubing into the gland."
type textarea "Standard fittings, slide the C&T tubing into the gland."
click at [736, 353] on icon "Add Cue" at bounding box center [740, 355] width 9 height 9
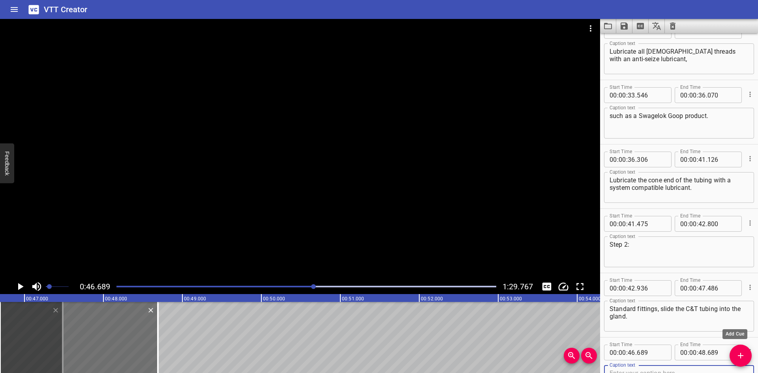
scroll to position [473, 0]
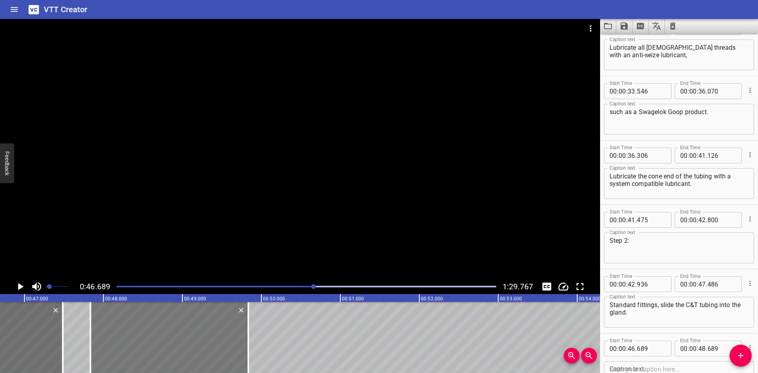
drag, startPoint x: 111, startPoint y: 333, endPoint x: 201, endPoint y: 333, distance: 90.4
click at [201, 333] on div at bounding box center [169, 337] width 158 height 71
type input "47"
type input "834"
type input "49"
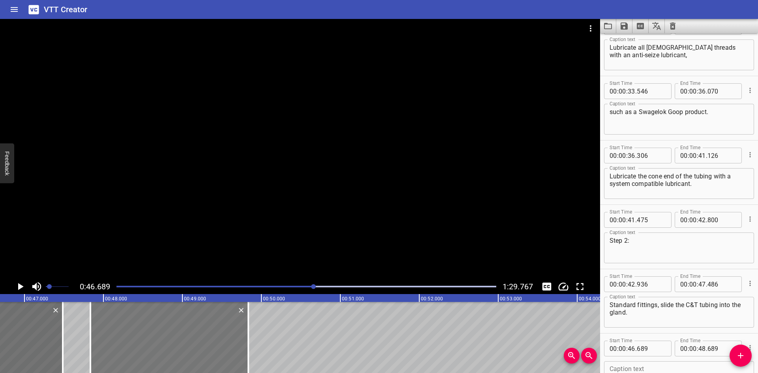
type input "834"
click at [203, 334] on div at bounding box center [172, 337] width 158 height 71
type input "864"
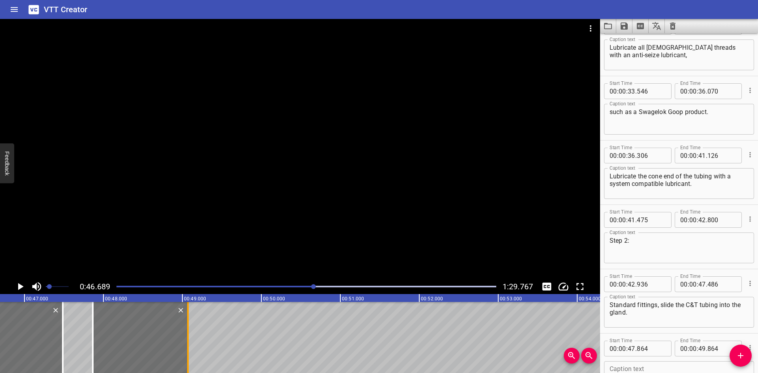
drag, startPoint x: 253, startPoint y: 331, endPoint x: 190, endPoint y: 344, distance: 64.1
click at [190, 344] on div at bounding box center [188, 337] width 8 height 71
type input "069"
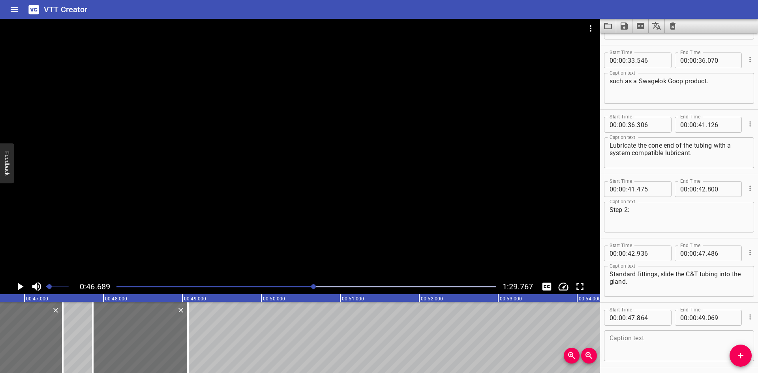
scroll to position [534, 0]
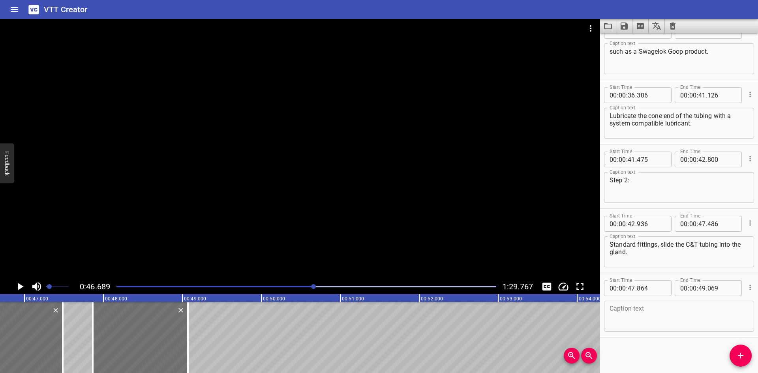
click at [688, 322] on textarea at bounding box center [678, 316] width 139 height 22
paste textarea "Step 3:"
type textarea "Step 3:"
drag, startPoint x: 738, startPoint y: 353, endPoint x: 625, endPoint y: 345, distance: 112.8
click at [737, 353] on icon "Add Cue" at bounding box center [740, 355] width 9 height 9
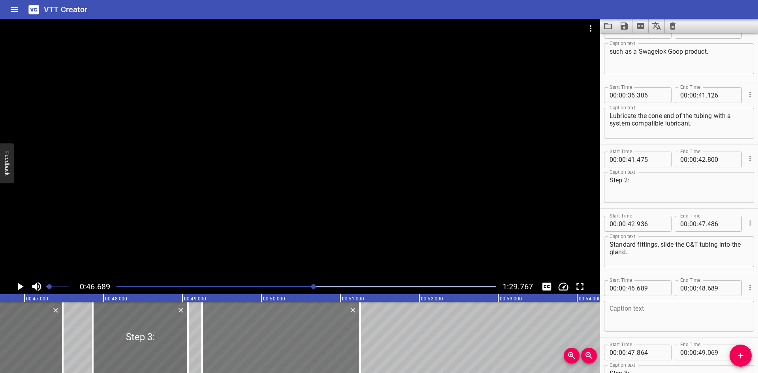
drag, startPoint x: 84, startPoint y: 326, endPoint x: 286, endPoint y: 328, distance: 202.1
type input "49"
type input "249"
type input "51"
type input "249"
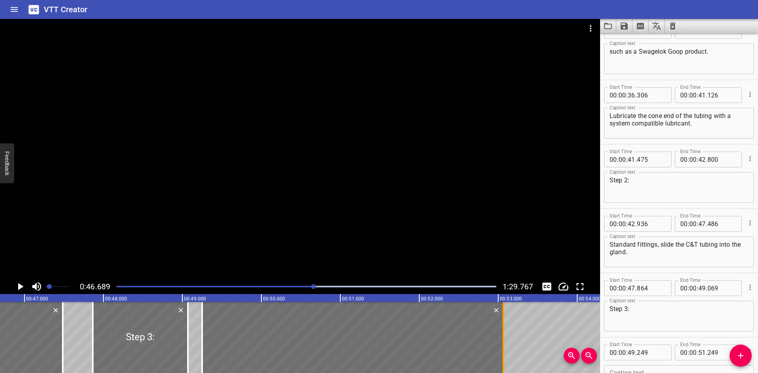
drag, startPoint x: 357, startPoint y: 330, endPoint x: 500, endPoint y: 334, distance: 143.3
click at [500, 334] on div at bounding box center [503, 337] width 8 height 71
type input "53"
type input "064"
click at [133, 238] on div at bounding box center [300, 149] width 600 height 260
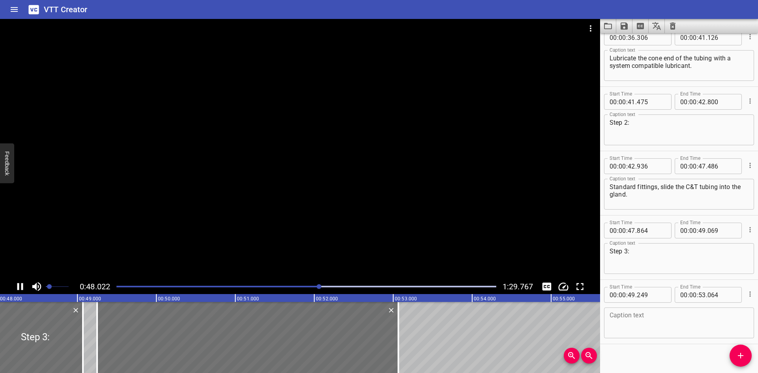
scroll to position [598, 0]
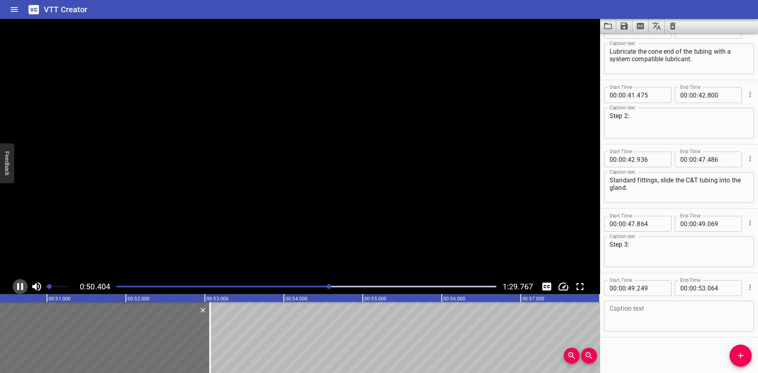
click at [22, 287] on icon "Play/Pause" at bounding box center [20, 286] width 6 height 7
click at [22, 287] on icon "Play/Pause" at bounding box center [21, 286] width 6 height 7
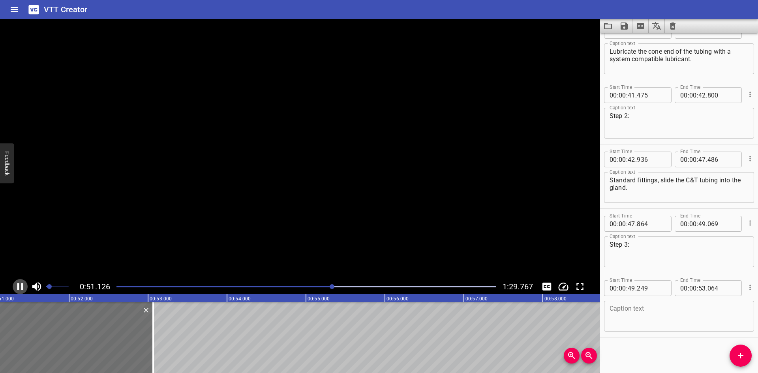
click at [22, 287] on icon "Play/Pause" at bounding box center [20, 286] width 6 height 7
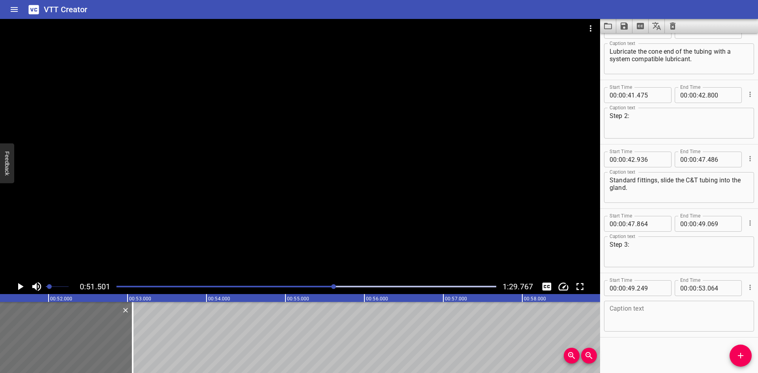
scroll to position [0, 4065]
click at [22, 287] on icon "Play/Pause" at bounding box center [21, 286] width 6 height 7
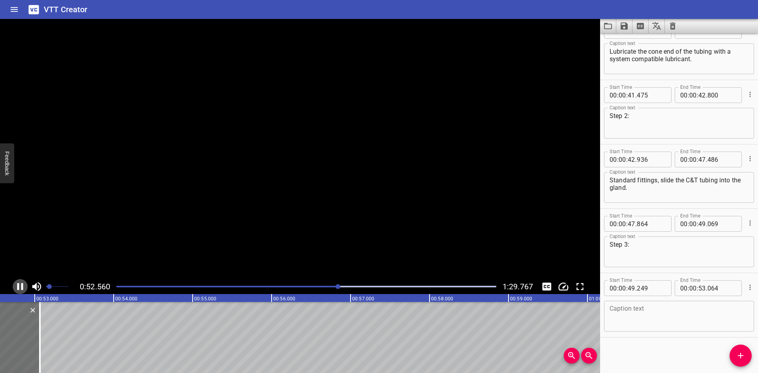
click at [22, 287] on icon "Play/Pause" at bounding box center [20, 286] width 6 height 7
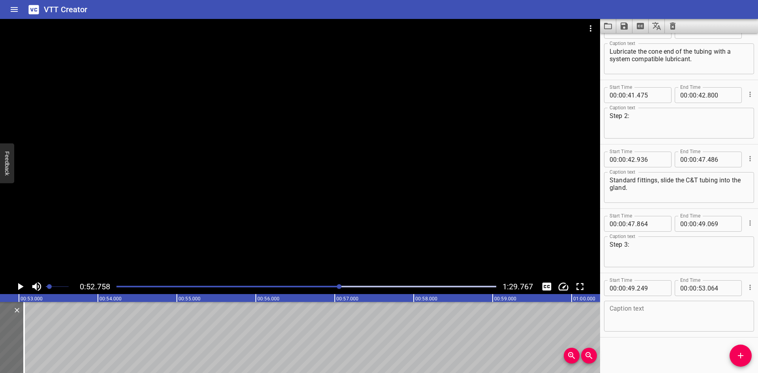
click at [628, 306] on textarea at bounding box center [678, 316] width 139 height 22
paste textarea "Thread the collar counter-clockwise (left-hand thread)"
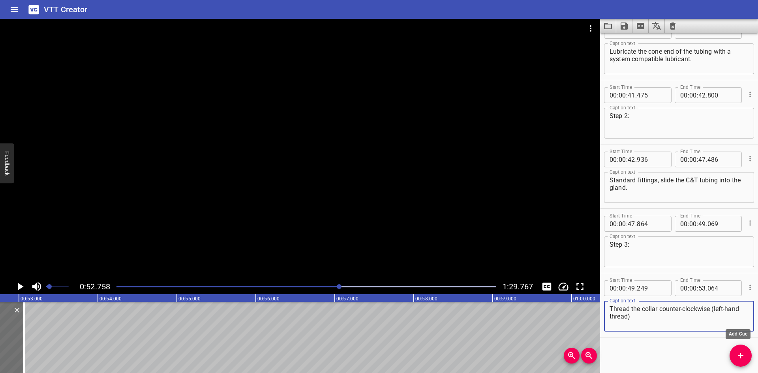
type textarea "Thread the collar counter-clockwise (left-hand thread)"
click at [744, 349] on button "Add Cue" at bounding box center [740, 356] width 22 height 22
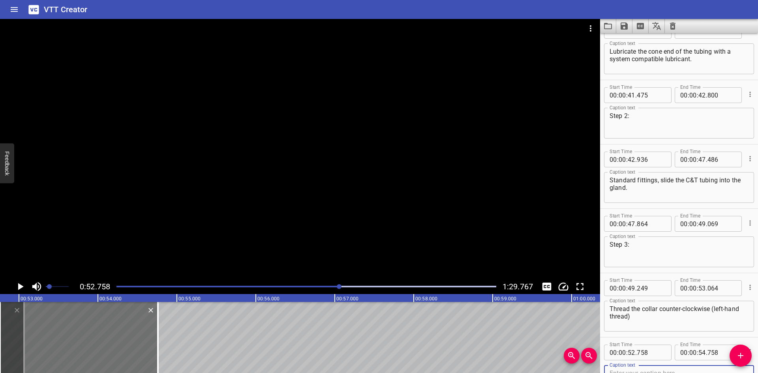
scroll to position [602, 0]
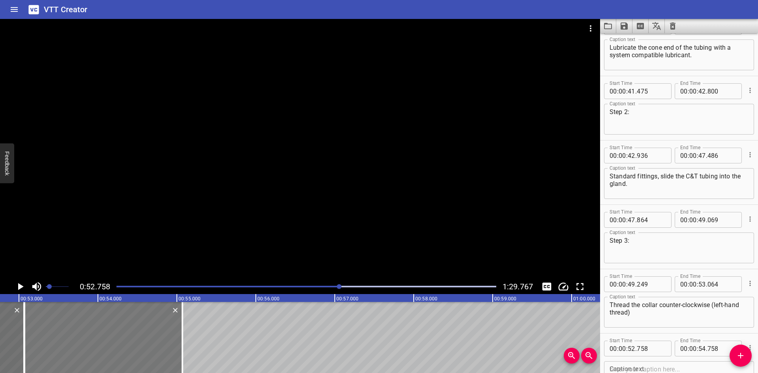
drag, startPoint x: 100, startPoint y: 344, endPoint x: 124, endPoint y: 346, distance: 24.5
click at [124, 346] on div at bounding box center [103, 337] width 158 height 71
type input "53"
type input "068"
type input "55"
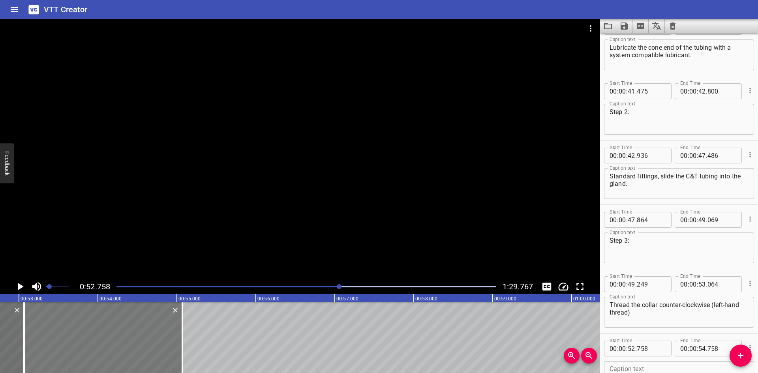
type input "068"
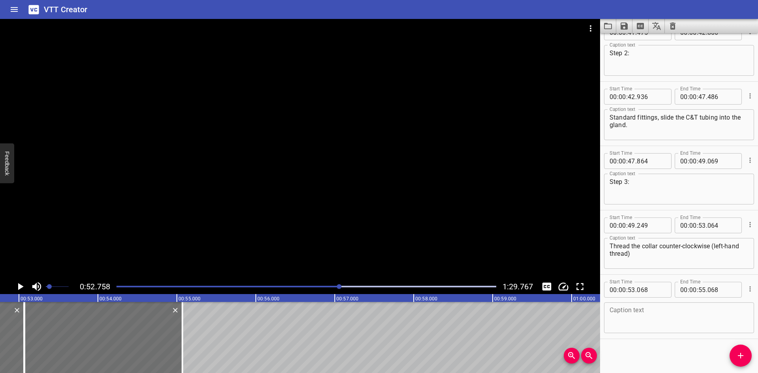
scroll to position [662, 0]
click at [658, 289] on input "number" at bounding box center [651, 288] width 29 height 16
type input "065"
click at [21, 285] on icon "Play/Pause" at bounding box center [21, 286] width 6 height 7
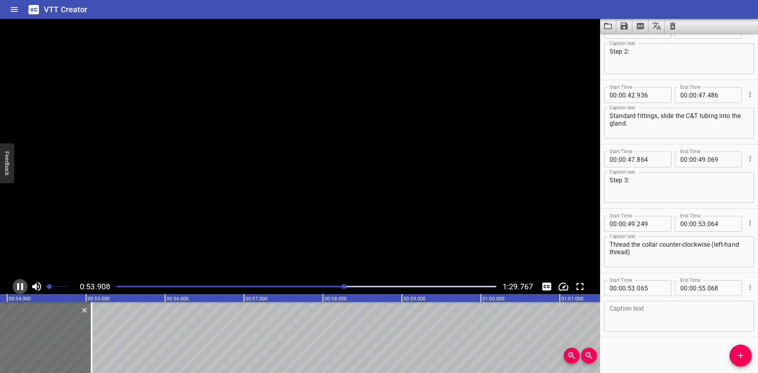
click at [21, 285] on icon "Play/Pause" at bounding box center [20, 286] width 6 height 7
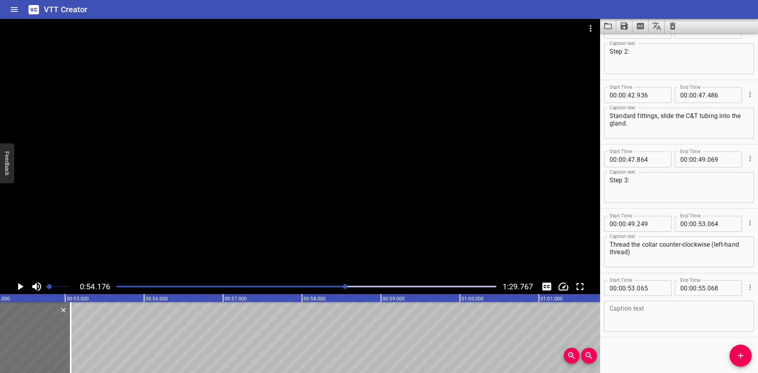
click at [21, 285] on icon "Play/Pause" at bounding box center [21, 286] width 6 height 7
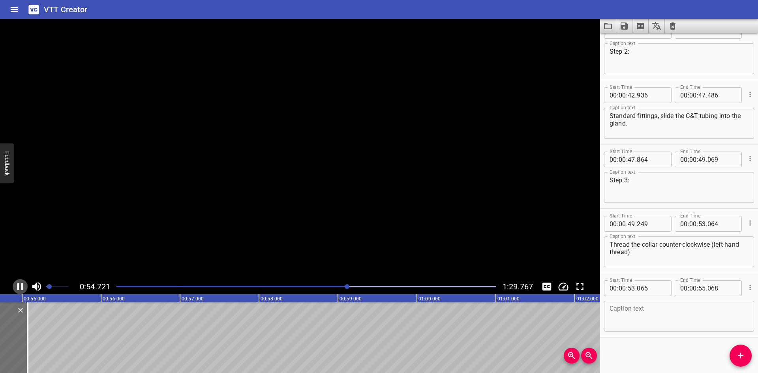
click at [21, 285] on icon "Play/Pause" at bounding box center [20, 286] width 6 height 7
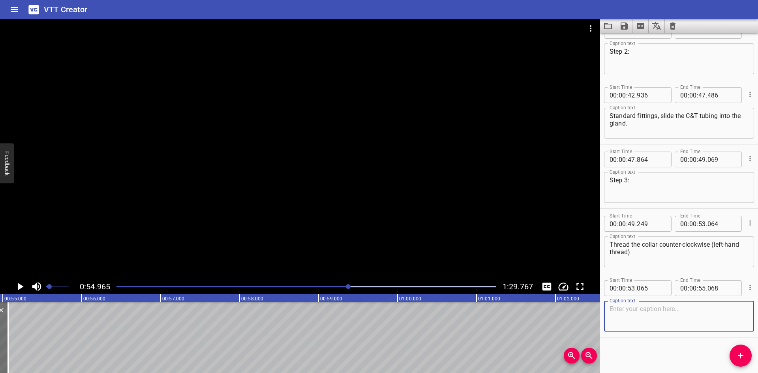
click at [629, 306] on textarea at bounding box center [678, 316] width 139 height 22
paste textarea "onto the C&T tubing."
type textarea "onto the C&T tubing."
drag, startPoint x: 737, startPoint y: 352, endPoint x: 545, endPoint y: 339, distance: 192.3
click at [736, 351] on icon "Add Cue" at bounding box center [740, 355] width 9 height 9
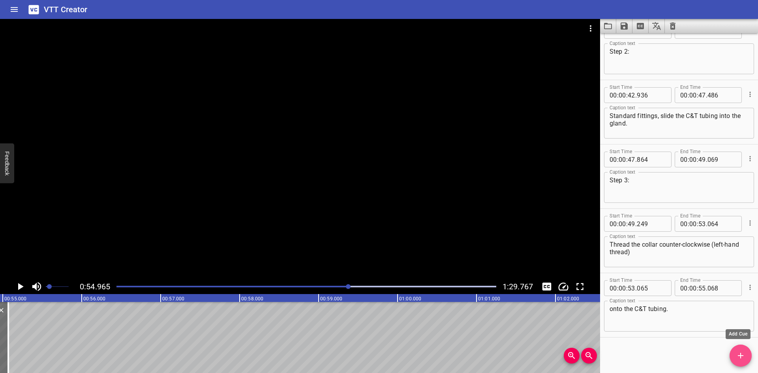
scroll to position [666, 0]
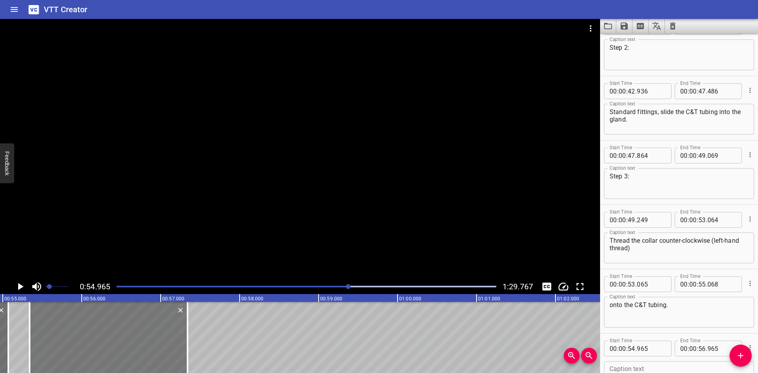
drag, startPoint x: 102, startPoint y: 339, endPoint x: 132, endPoint y: 339, distance: 29.6
click at [132, 339] on div at bounding box center [109, 337] width 158 height 71
type input "55"
type input "340"
type input "57"
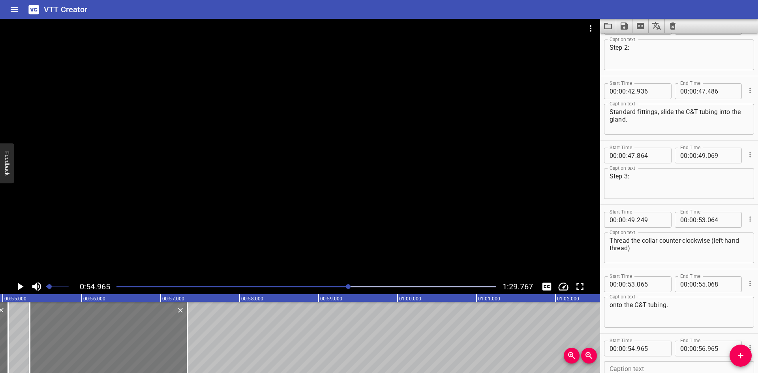
type input "340"
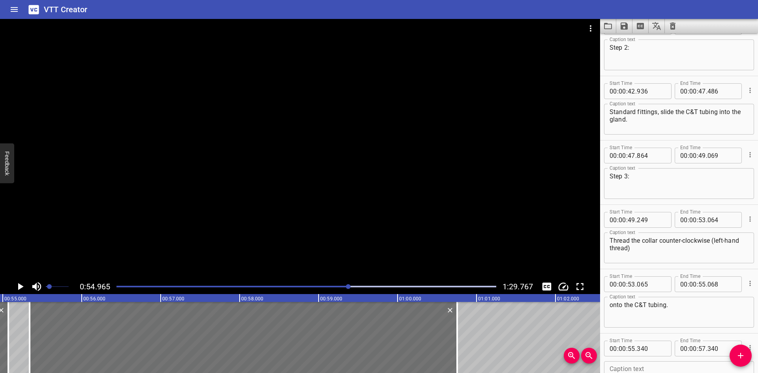
drag, startPoint x: 186, startPoint y: 337, endPoint x: 325, endPoint y: 268, distance: 155.5
click at [455, 334] on div at bounding box center [457, 337] width 8 height 71
type input "01"
type input "00"
type input "750"
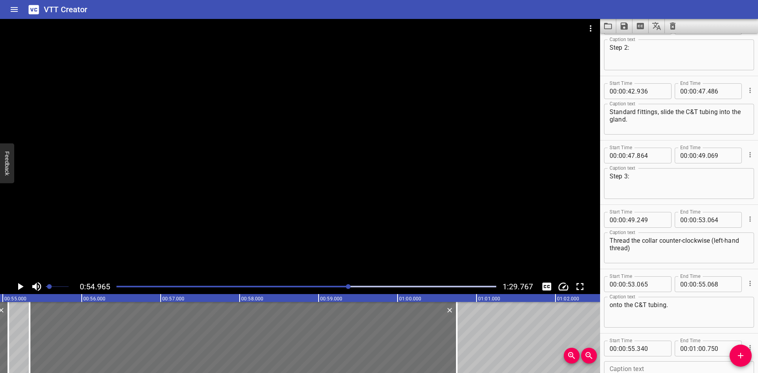
click at [252, 223] on div at bounding box center [300, 149] width 600 height 260
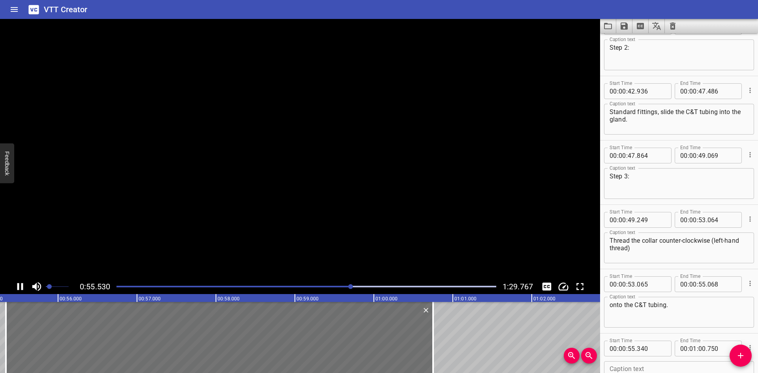
scroll to position [727, 0]
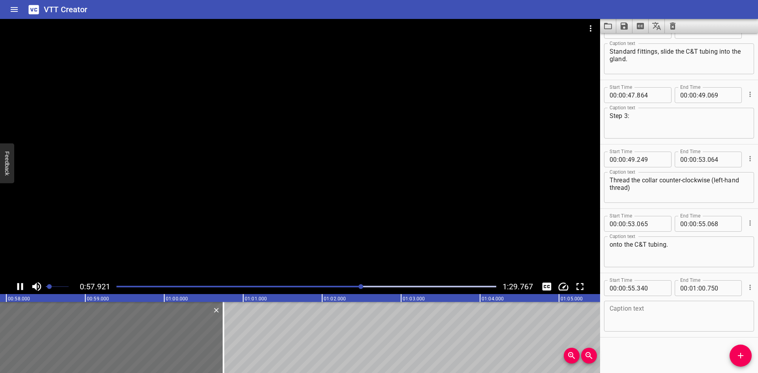
click at [217, 240] on div at bounding box center [300, 149] width 600 height 260
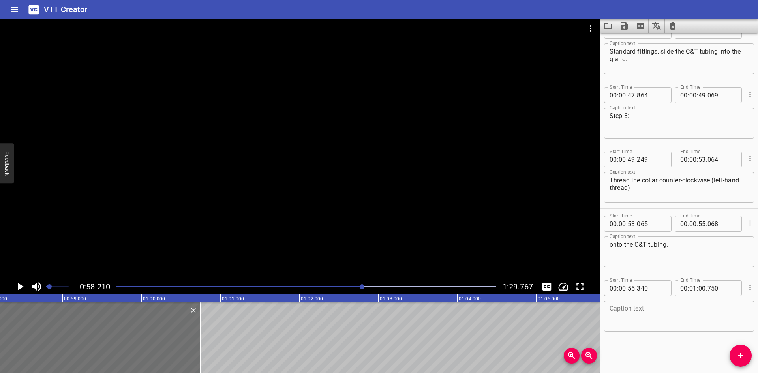
click at [217, 240] on div at bounding box center [300, 149] width 600 height 260
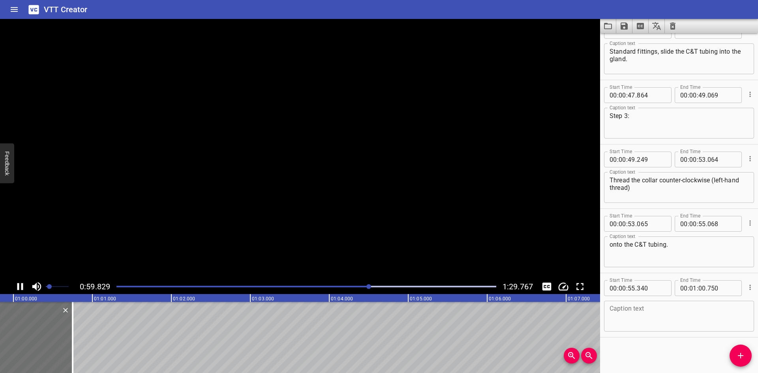
click at [216, 240] on video at bounding box center [300, 149] width 600 height 260
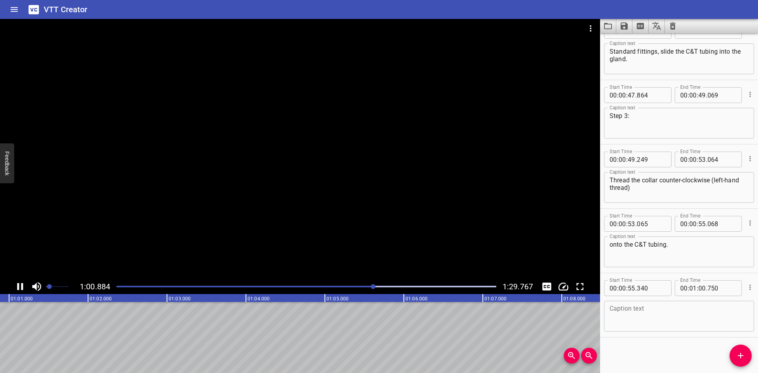
click at [176, 237] on div at bounding box center [300, 149] width 600 height 260
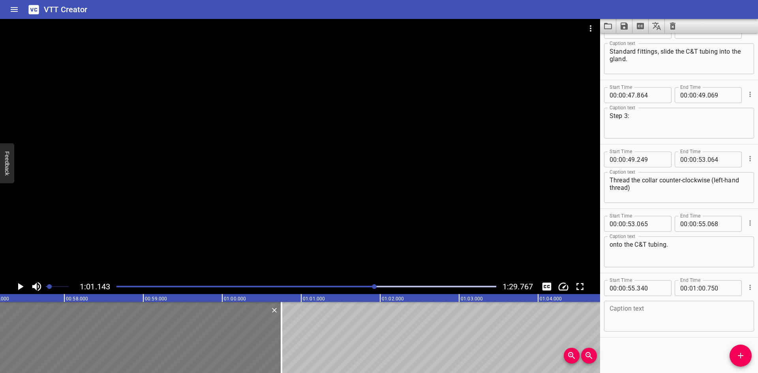
click at [195, 342] on div at bounding box center [67, 337] width 427 height 71
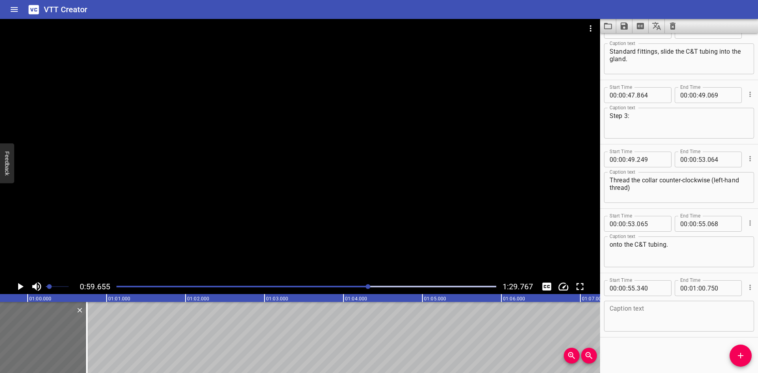
scroll to position [0, 4709]
click at [654, 317] on textarea at bounding box center [678, 316] width 139 height 22
paste textarea "Continue threading until 1 to 2 full threads are exposed at the cone end of the…"
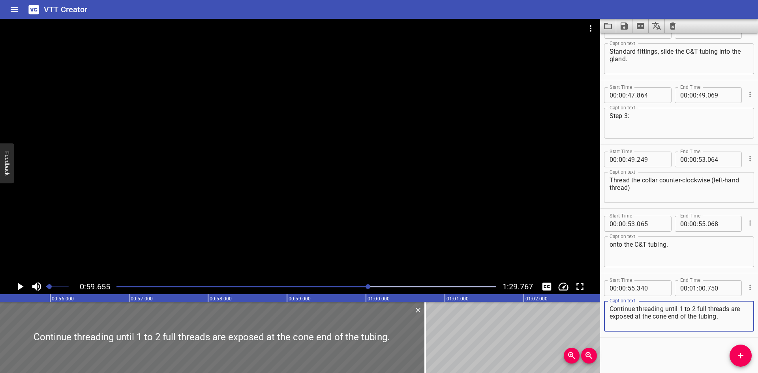
scroll to position [0, 4326]
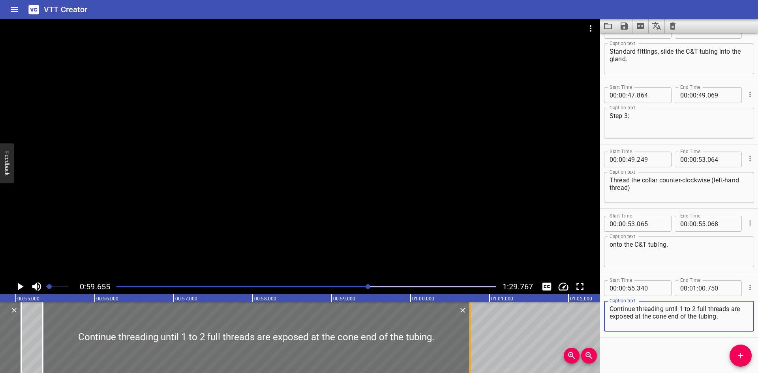
type textarea "Continue threading until 1 to 2 full threads are exposed at the cone end of the…"
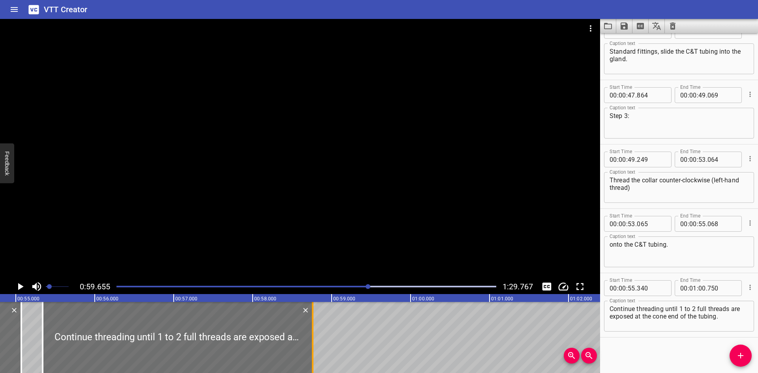
drag, startPoint x: 467, startPoint y: 325, endPoint x: 310, endPoint y: 352, distance: 159.4
click at [310, 352] on div at bounding box center [313, 337] width 8 height 71
type input "00"
type input "58"
type input "760"
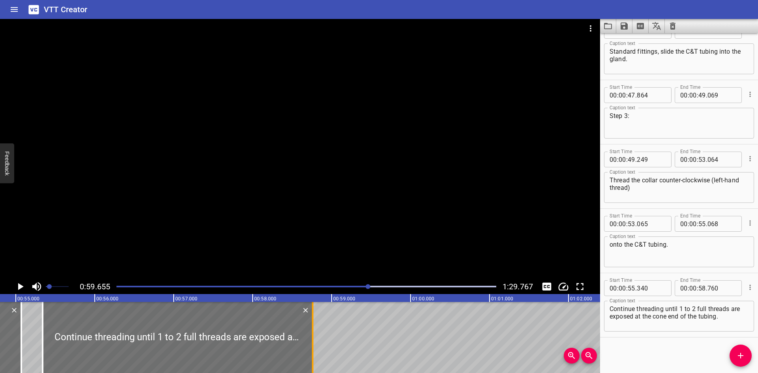
click at [310, 352] on div at bounding box center [313, 337] width 8 height 71
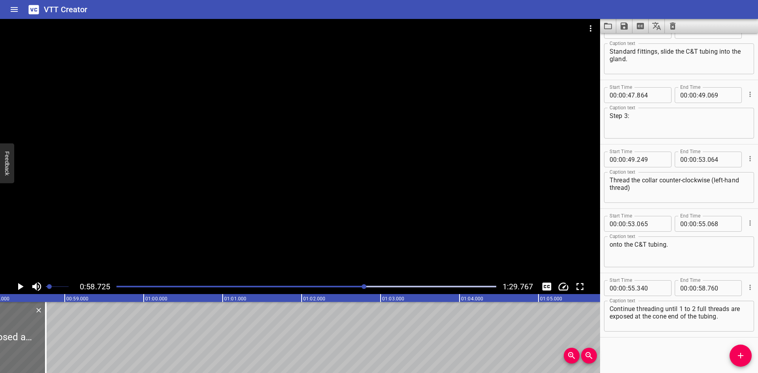
scroll to position [0, 4636]
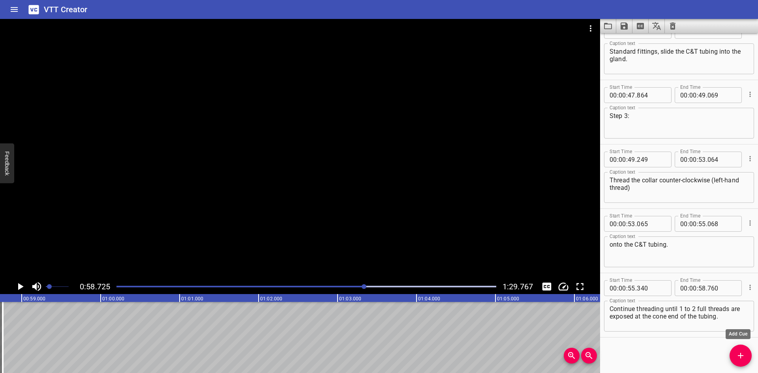
click at [740, 347] on button "Add Cue" at bounding box center [740, 356] width 22 height 22
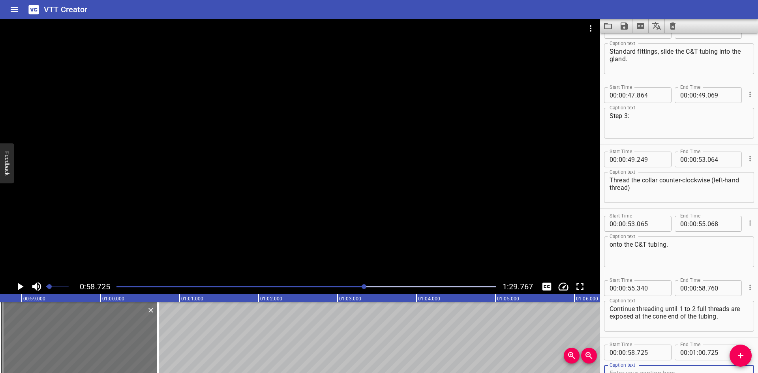
scroll to position [731, 0]
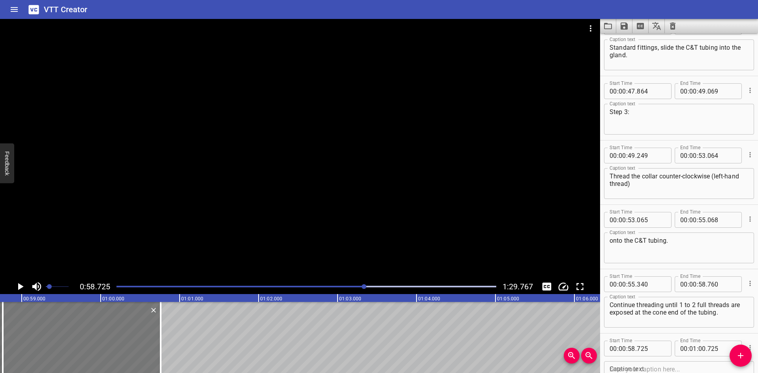
click at [141, 349] on div at bounding box center [82, 337] width 158 height 71
type input "760"
click at [659, 350] on input "number" at bounding box center [651, 349] width 29 height 16
type input "761"
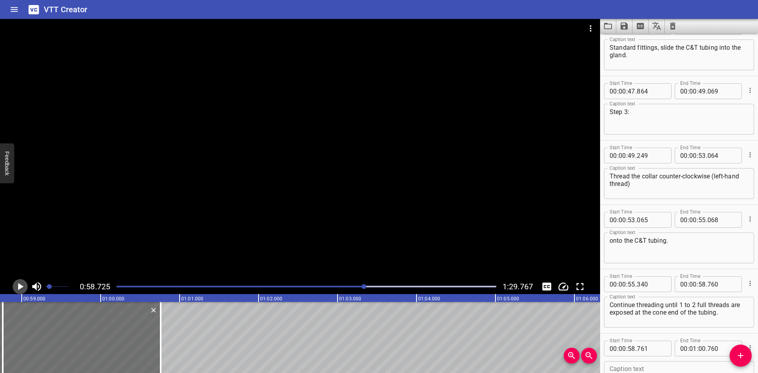
click at [22, 287] on icon "Play/Pause" at bounding box center [21, 286] width 6 height 7
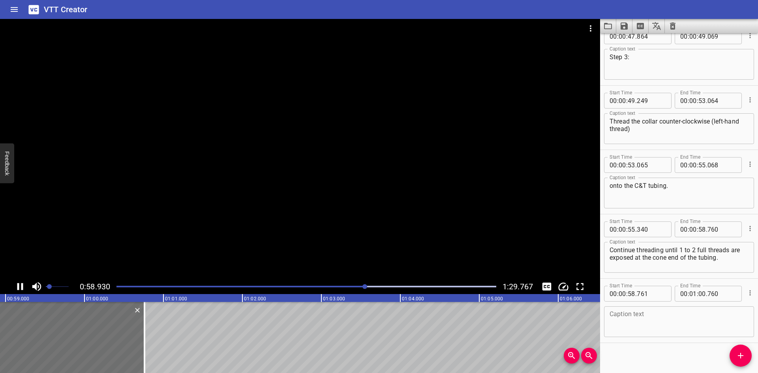
scroll to position [791, 0]
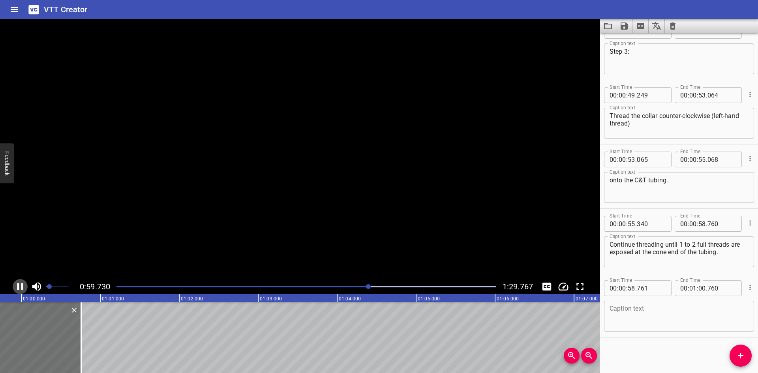
click at [22, 287] on icon "Play/Pause" at bounding box center [20, 286] width 6 height 7
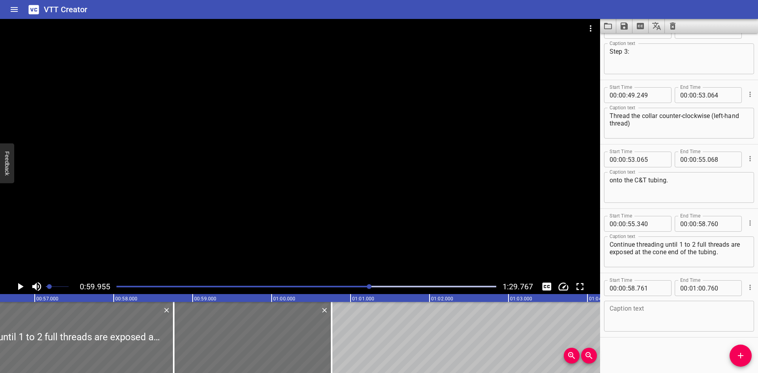
scroll to position [0, 4330]
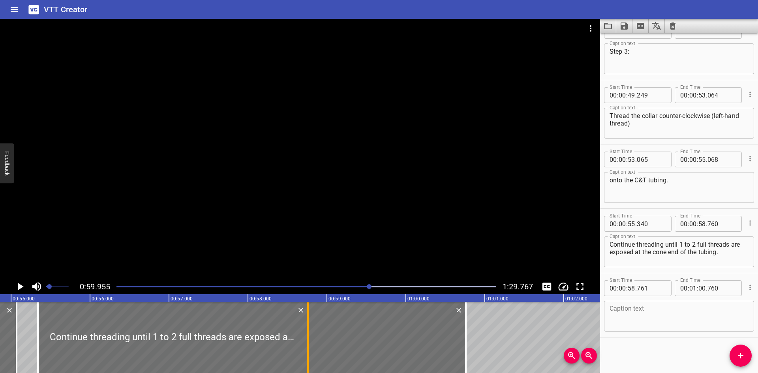
click at [306, 345] on div at bounding box center [308, 337] width 8 height 71
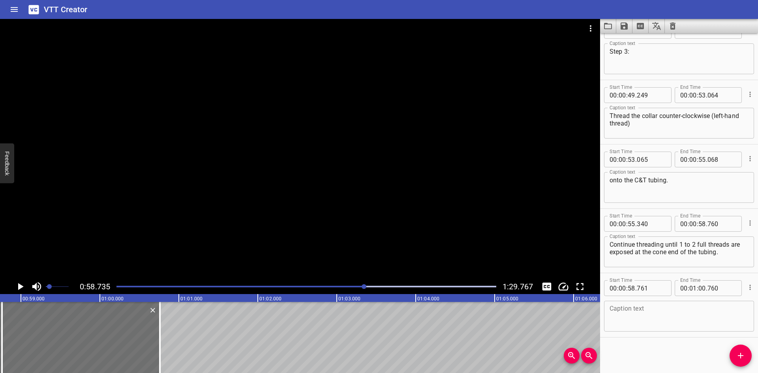
click at [19, 287] on icon "Play/Pause" at bounding box center [21, 286] width 6 height 7
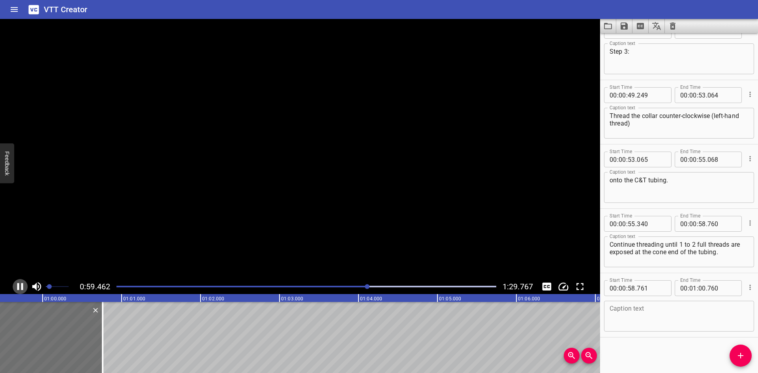
click at [19, 287] on icon "Play/Pause" at bounding box center [20, 287] width 12 height 12
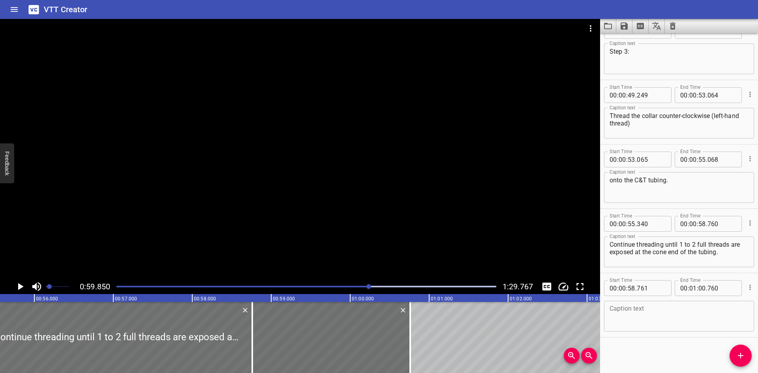
scroll to position [0, 4335]
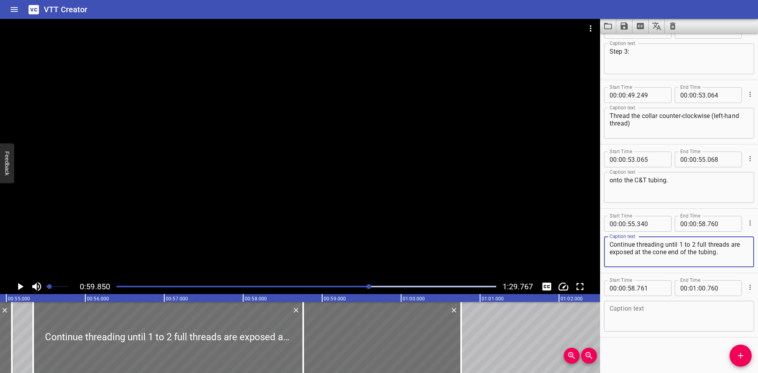
drag, startPoint x: 725, startPoint y: 255, endPoint x: 600, endPoint y: 259, distance: 124.8
click at [599, 259] on main "0:59.850 1:29.767 00:00.000 00:01.000 00:02.000 00:03.000 00:04.000 00:05.000 0…" at bounding box center [379, 196] width 758 height 354
type textarea "Continue threading until 1 to 2 full threads are"
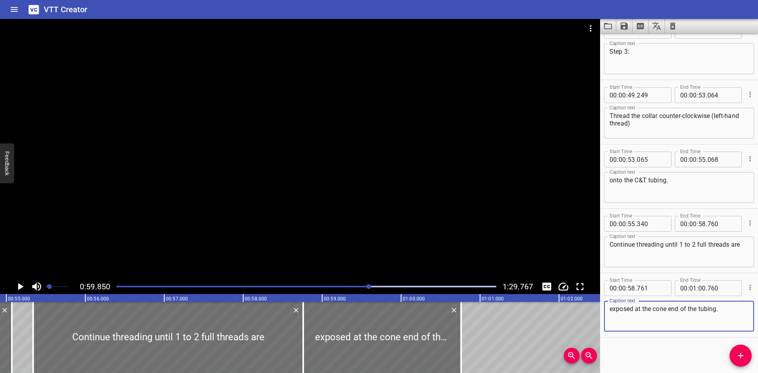
type textarea "exposed at the cone end of the tubing."
click at [710, 249] on textarea "Continue threading until 1 to 2 full threads are" at bounding box center [678, 252] width 139 height 22
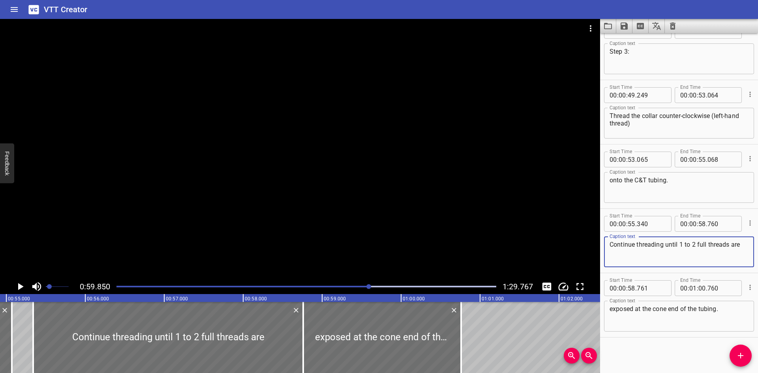
click at [741, 244] on textarea "Continue threading until 1 to 2 full threads are" at bounding box center [678, 252] width 139 height 22
type textarea "Continue threading until 1 to 2 full threads are"
click at [30, 354] on div at bounding box center [33, 337] width 8 height 71
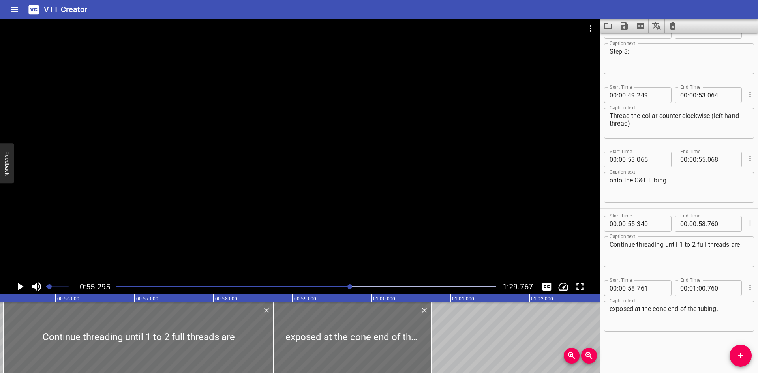
click at [18, 289] on icon "Play/Pause" at bounding box center [20, 287] width 12 height 12
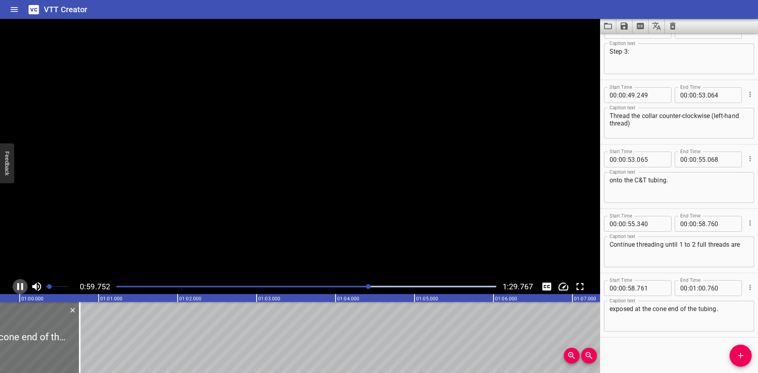
click at [18, 289] on icon "Play/Pause" at bounding box center [20, 286] width 6 height 7
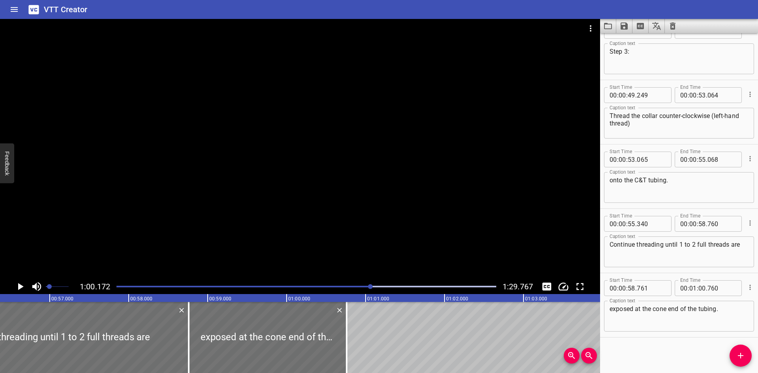
scroll to position [0, 4437]
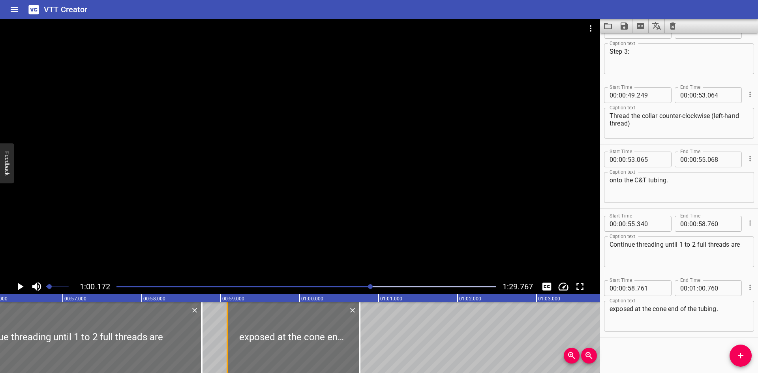
drag, startPoint x: 203, startPoint y: 358, endPoint x: 229, endPoint y: 361, distance: 25.8
click at [229, 361] on div at bounding box center [227, 337] width 8 height 71
type input "59"
click at [229, 361] on div at bounding box center [227, 337] width 8 height 71
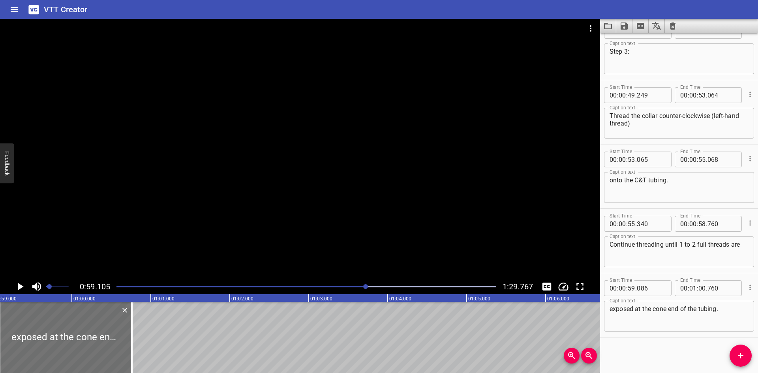
scroll to position [0, 4666]
click at [21, 287] on icon "Play/Pause" at bounding box center [21, 286] width 6 height 7
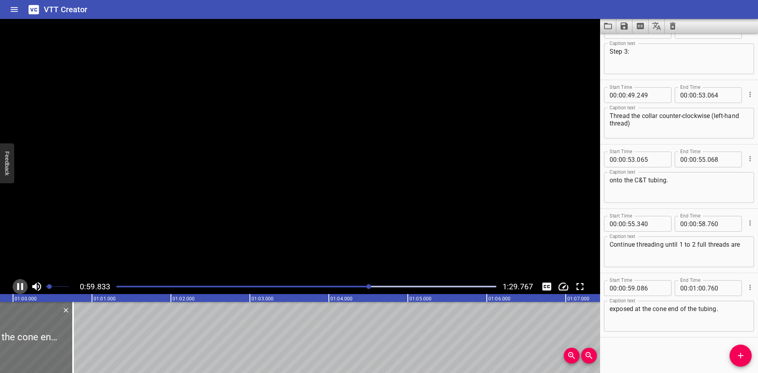
click at [20, 286] on icon "Play/Pause" at bounding box center [20, 287] width 12 height 12
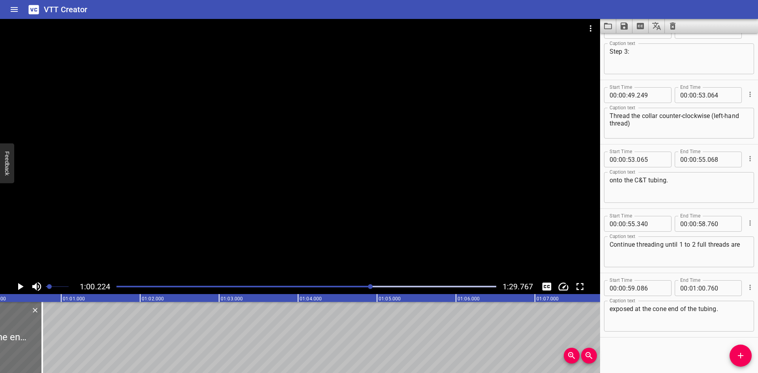
scroll to position [0, 4295]
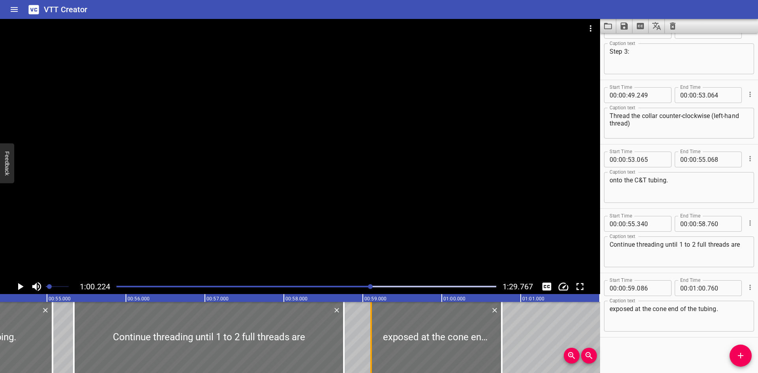
click at [373, 360] on div at bounding box center [371, 337] width 8 height 71
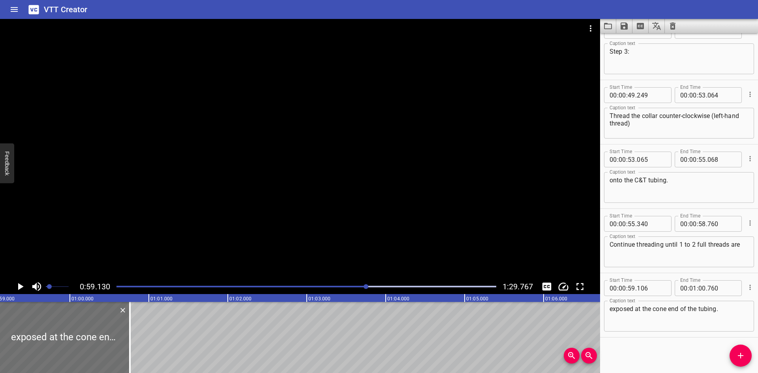
scroll to position [0, 4668]
click at [19, 285] on icon "Play/Pause" at bounding box center [21, 286] width 6 height 7
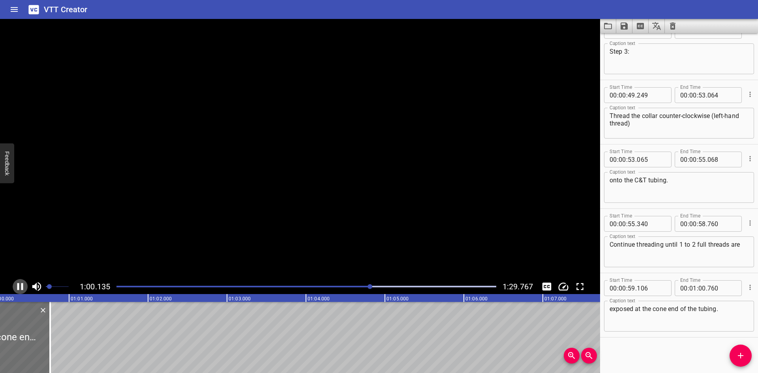
click at [19, 285] on icon "Play/Pause" at bounding box center [20, 287] width 12 height 12
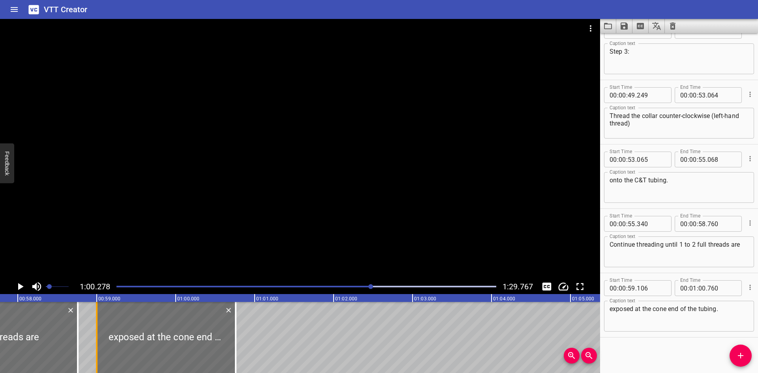
drag, startPoint x: 107, startPoint y: 355, endPoint x: 99, endPoint y: 358, distance: 9.0
click at [99, 358] on div at bounding box center [97, 337] width 8 height 71
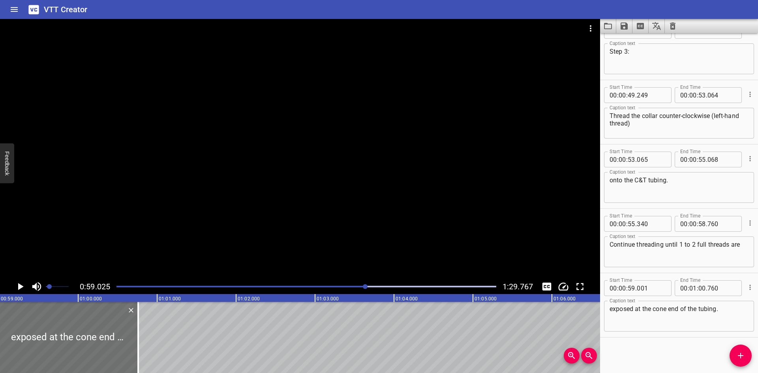
scroll to position [0, 4659]
click at [17, 286] on icon "Play/Pause" at bounding box center [20, 287] width 12 height 12
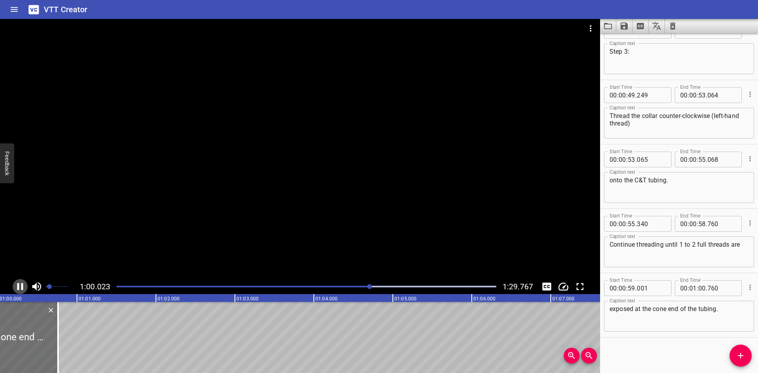
click at [18, 286] on icon "Play/Pause" at bounding box center [20, 286] width 6 height 7
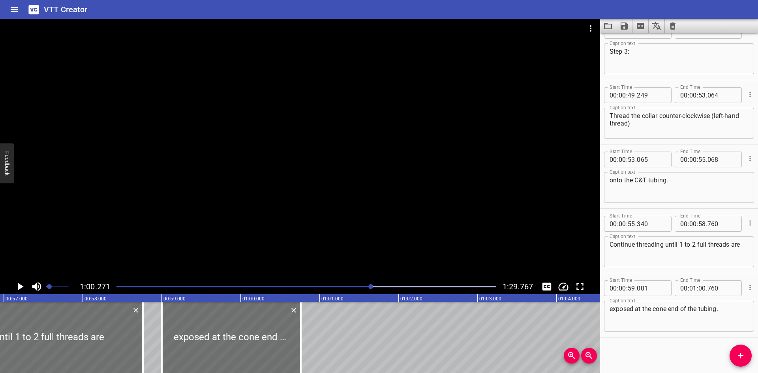
scroll to position [0, 4483]
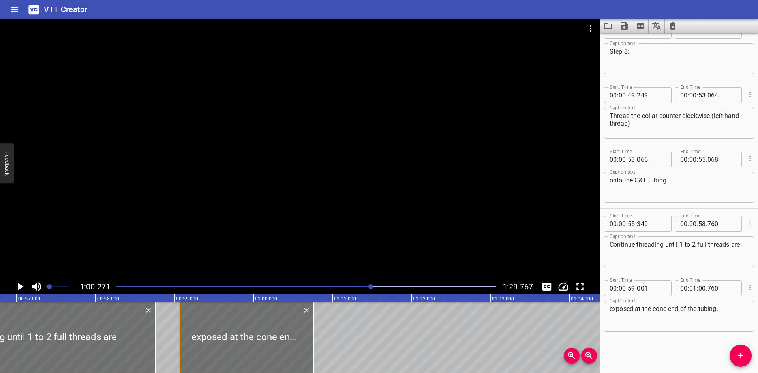
drag, startPoint x: 173, startPoint y: 353, endPoint x: 178, endPoint y: 353, distance: 5.1
click at [178, 353] on div at bounding box center [180, 337] width 8 height 71
type input "066"
click at [699, 229] on input "number" at bounding box center [701, 224] width 7 height 16
type input "59"
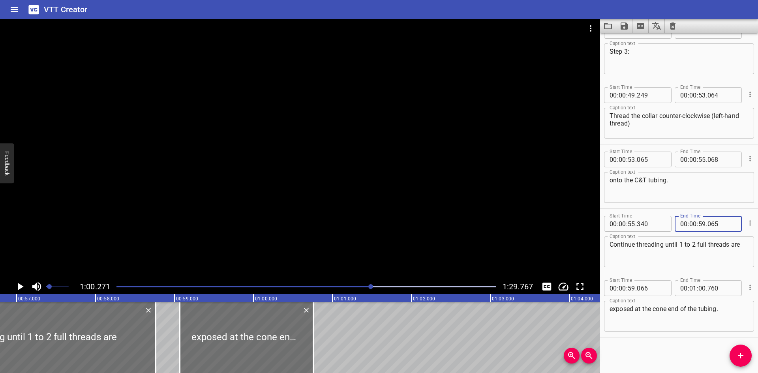
type input "065"
click at [607, 313] on div "exposed at the cone end of the tubing. Caption text" at bounding box center [679, 316] width 150 height 31
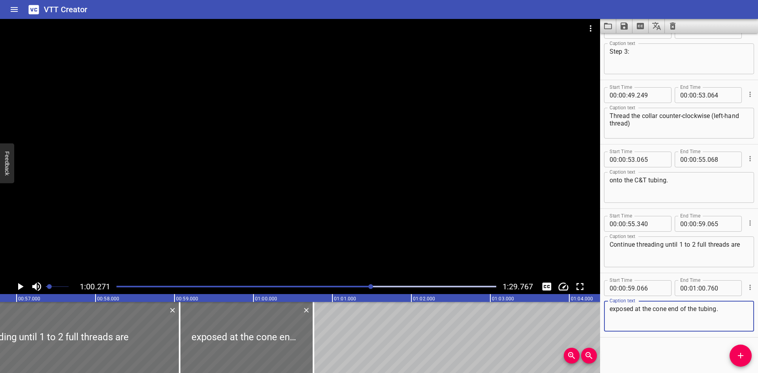
click at [607, 311] on div "exposed at the cone end of the tubing. Caption text" at bounding box center [679, 316] width 150 height 31
click at [609, 309] on div "exposed at the cone end of the tubing. Caption text" at bounding box center [679, 316] width 150 height 31
type textarea "at the cone end of the tubing."
click at [738, 244] on textarea "Continue threading until 1 to 2 full threads are" at bounding box center [678, 252] width 139 height 22
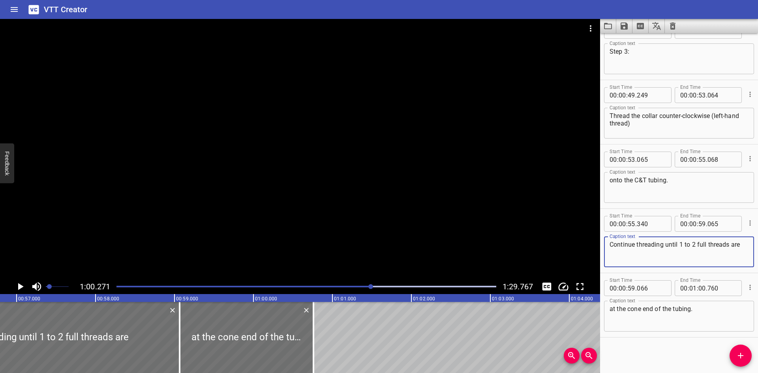
click at [739, 246] on textarea "Continue threading until 1 to 2 full threads are" at bounding box center [678, 252] width 139 height 22
paste textarea "exposed"
type textarea "Continue threading until 1 to 2 full threads are exposed"
click at [611, 311] on textarea "at the cone end of the tubing." at bounding box center [678, 316] width 139 height 22
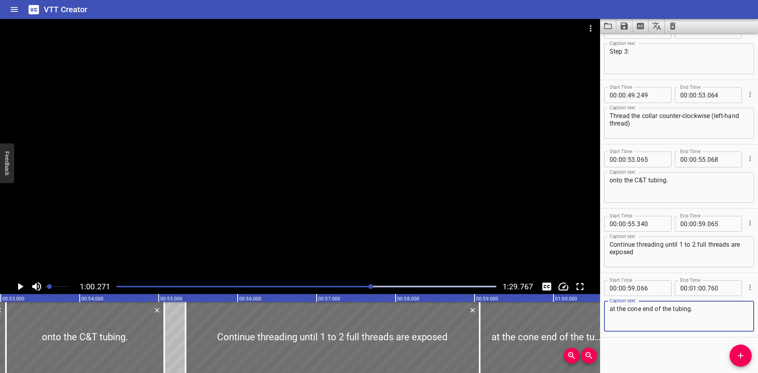
scroll to position [0, 4145]
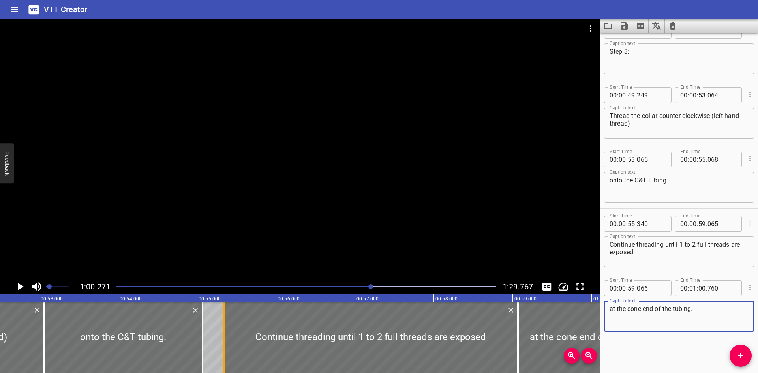
type textarea "at the cone end of the tubing."
click at [222, 335] on div at bounding box center [224, 337] width 8 height 71
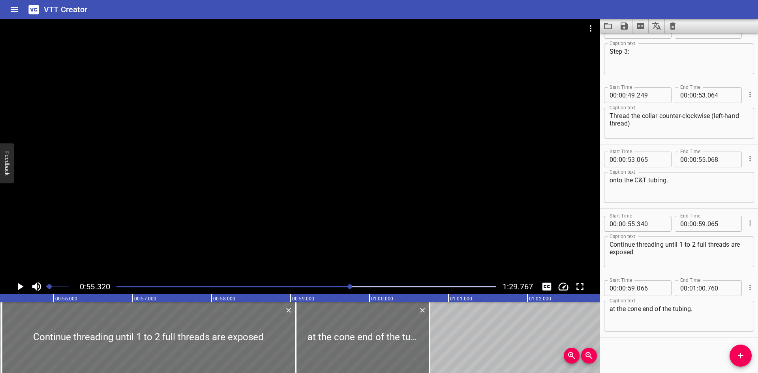
click at [200, 219] on div at bounding box center [300, 149] width 600 height 260
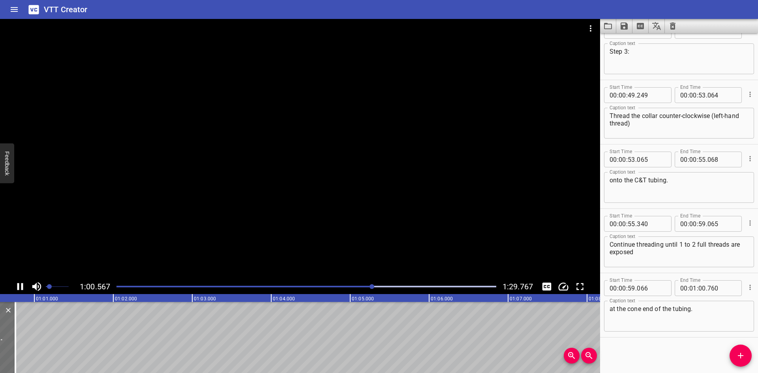
click at [236, 235] on div at bounding box center [300, 149] width 600 height 260
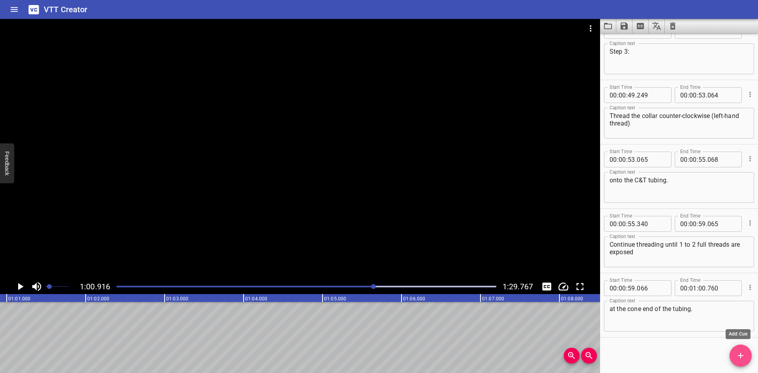
click at [735, 352] on span "Add Cue" at bounding box center [740, 355] width 22 height 9
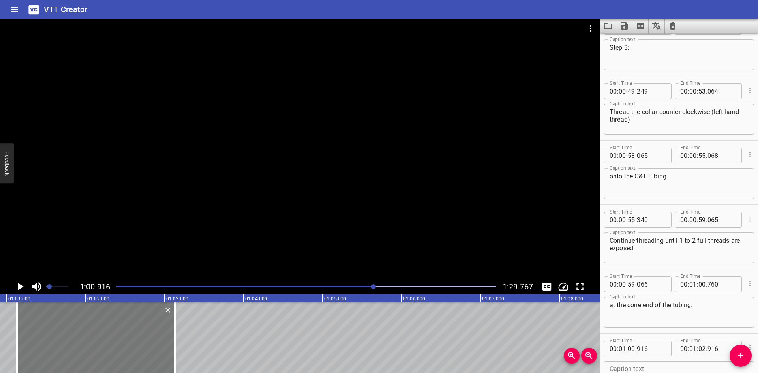
drag, startPoint x: 105, startPoint y: 334, endPoint x: 110, endPoint y: 338, distance: 7.0
click at [110, 338] on div at bounding box center [96, 337] width 158 height 71
type input "01"
type input "131"
type input "03"
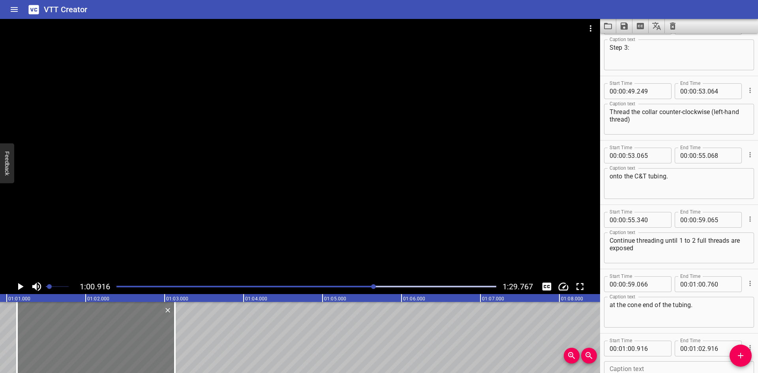
type input "131"
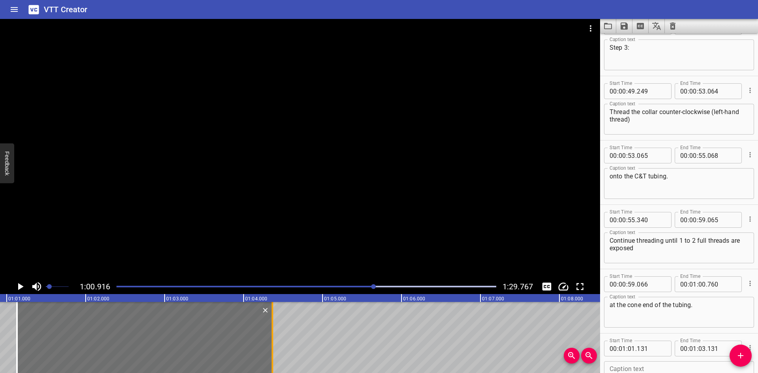
drag, startPoint x: 173, startPoint y: 334, endPoint x: 271, endPoint y: 341, distance: 97.7
click at [271, 341] on div at bounding box center [272, 337] width 8 height 71
type input "04"
type input "366"
drag, startPoint x: 185, startPoint y: 201, endPoint x: 156, endPoint y: 208, distance: 30.1
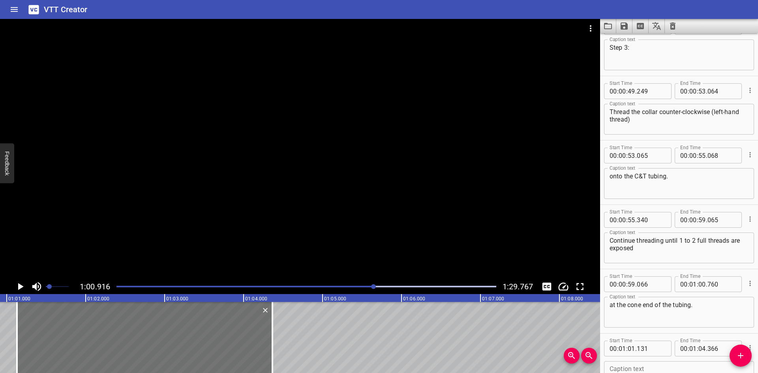
click at [185, 201] on div at bounding box center [300, 149] width 600 height 260
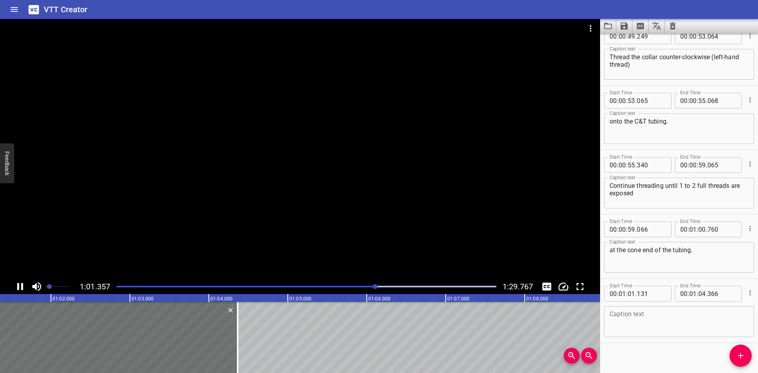
scroll to position [855, 0]
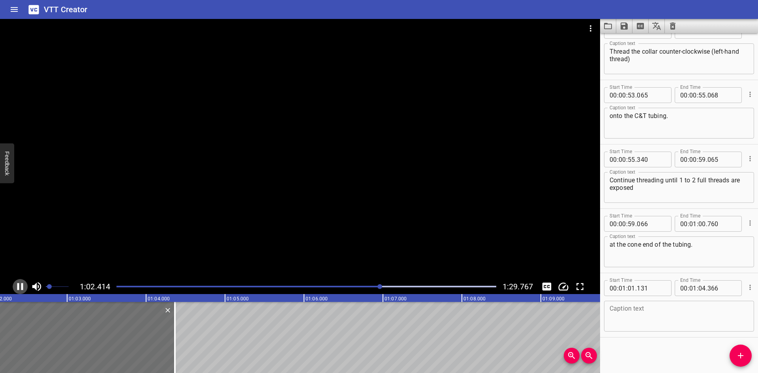
click at [20, 283] on icon "Play/Pause" at bounding box center [20, 287] width 12 height 12
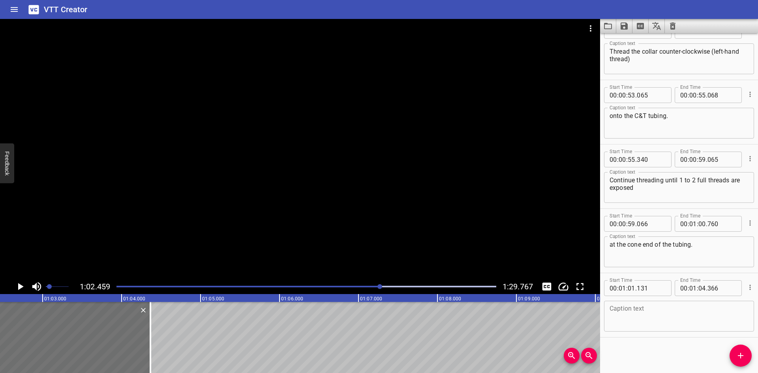
drag, startPoint x: 22, startPoint y: 284, endPoint x: 0, endPoint y: 274, distance: 24.2
click at [0, 274] on div at bounding box center [300, 149] width 600 height 260
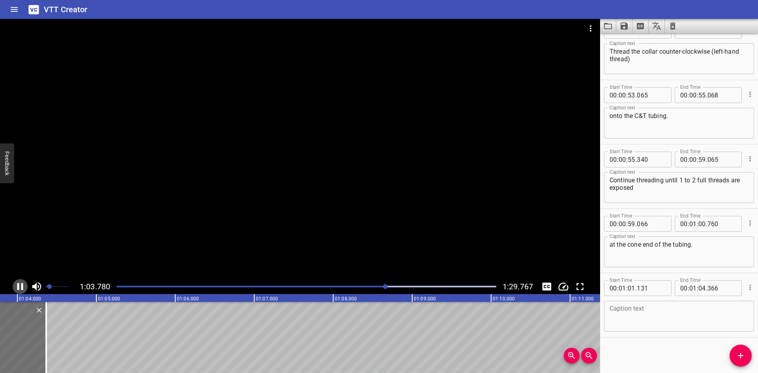
click at [19, 284] on icon "Play/Pause" at bounding box center [20, 287] width 12 height 12
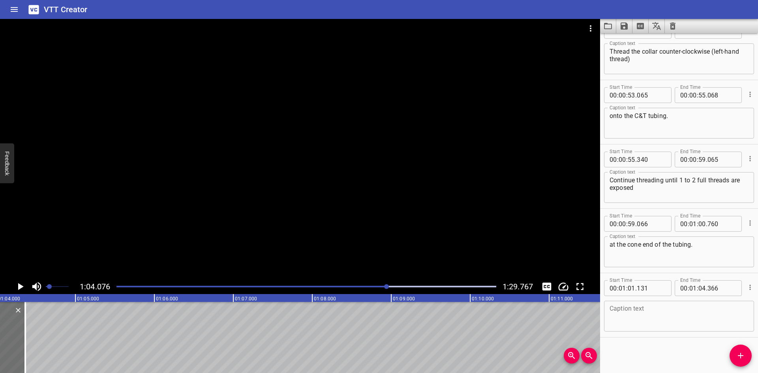
scroll to position [0, 5058]
click at [646, 313] on textarea at bounding box center [678, 316] width 139 height 22
paste textarea "This will indicate proper position of the collar."
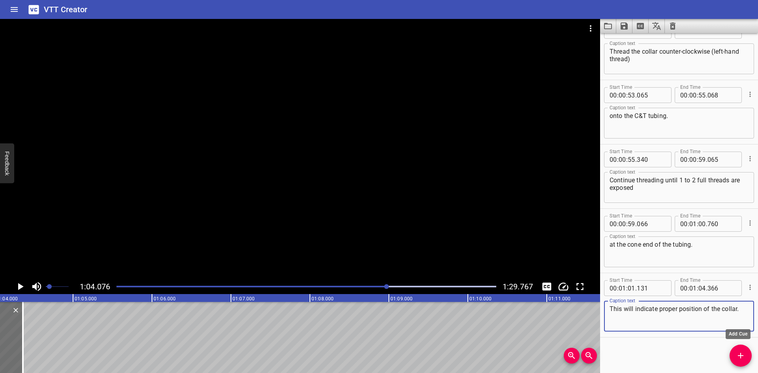
type textarea "This will indicate proper position of the collar."
click at [734, 352] on span "Add Cue" at bounding box center [740, 355] width 22 height 9
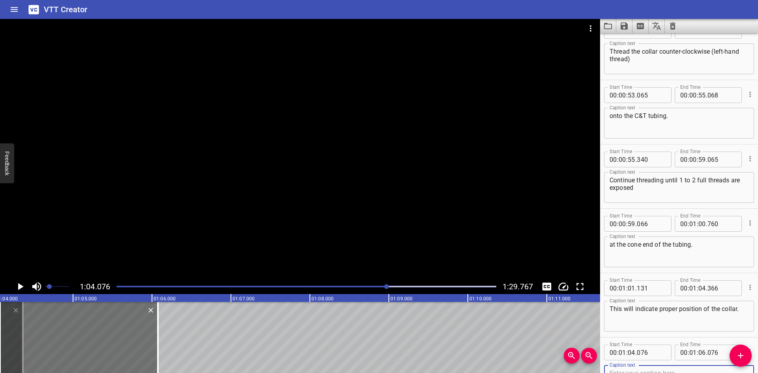
scroll to position [859, 0]
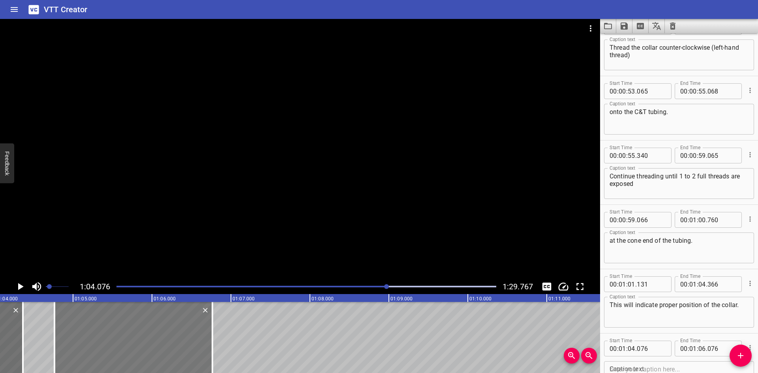
drag, startPoint x: 102, startPoint y: 341, endPoint x: 156, endPoint y: 341, distance: 54.5
click at [156, 341] on div at bounding box center [133, 337] width 158 height 71
type input "766"
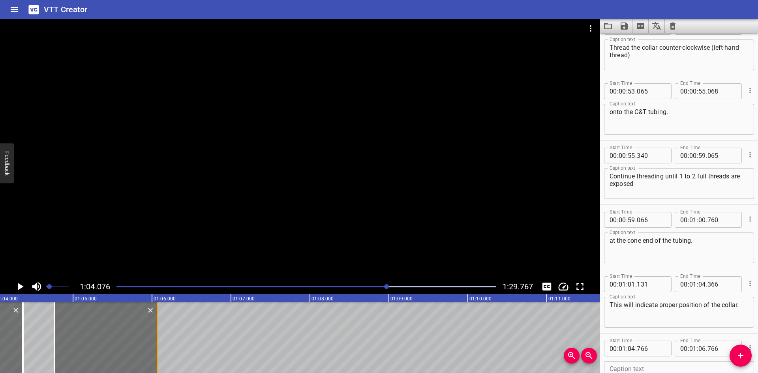
drag, startPoint x: 211, startPoint y: 334, endPoint x: 156, endPoint y: 350, distance: 57.1
click at [156, 350] on div at bounding box center [158, 337] width 8 height 71
type input "071"
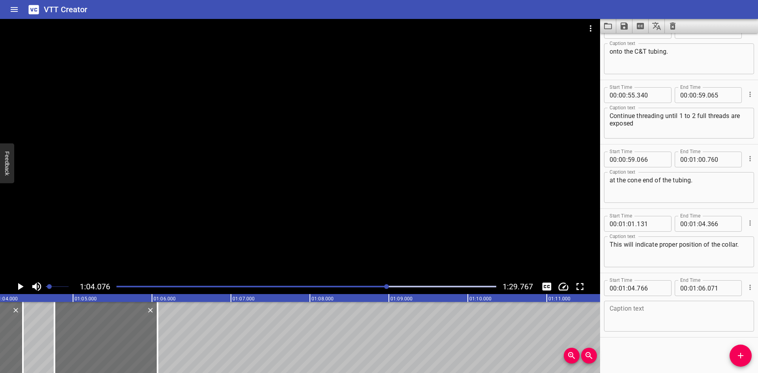
click at [668, 326] on textarea at bounding box center [678, 316] width 139 height 22
paste textarea "Step 4:"
type textarea "Step 4:"
drag, startPoint x: 739, startPoint y: 360, endPoint x: 707, endPoint y: 352, distance: 32.7
click at [738, 359] on icon "Add Cue" at bounding box center [740, 355] width 9 height 9
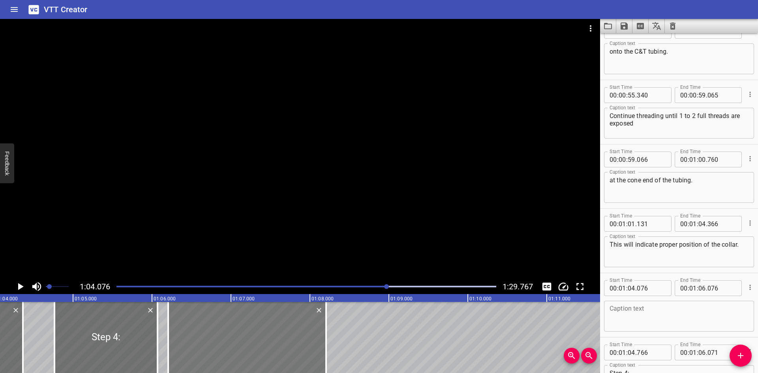
drag, startPoint x: 42, startPoint y: 337, endPoint x: 207, endPoint y: 337, distance: 165.0
type input "06"
type input "206"
type input "08"
type input "206"
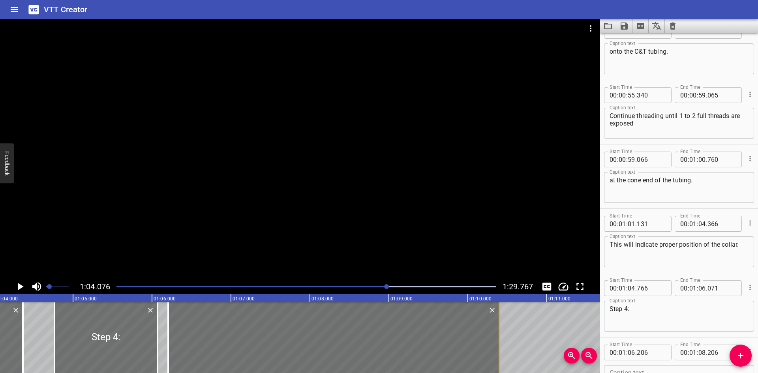
drag, startPoint x: 328, startPoint y: 329, endPoint x: 501, endPoint y: 325, distance: 173.3
click at [501, 325] on div at bounding box center [499, 337] width 8 height 71
type input "10"
type input "401"
click at [17, 284] on icon "Play/Pause" at bounding box center [20, 287] width 12 height 12
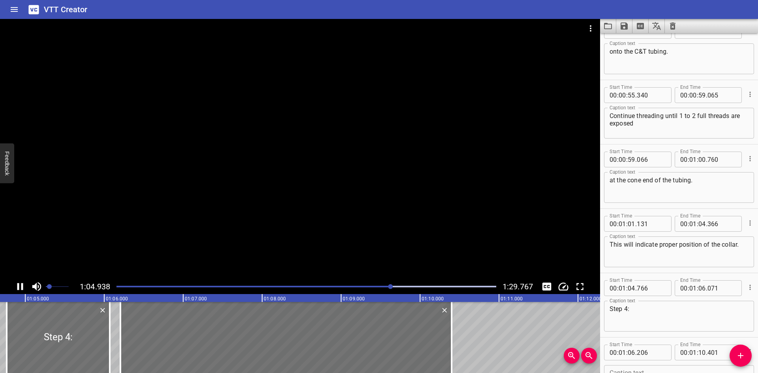
scroll to position [984, 0]
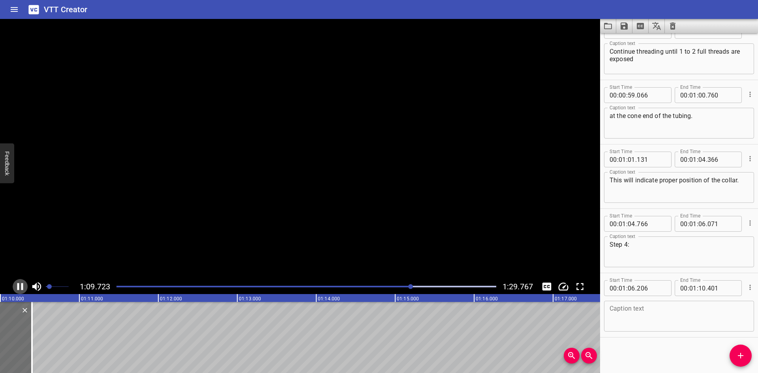
click at [18, 281] on icon "Play/Pause" at bounding box center [20, 287] width 12 height 12
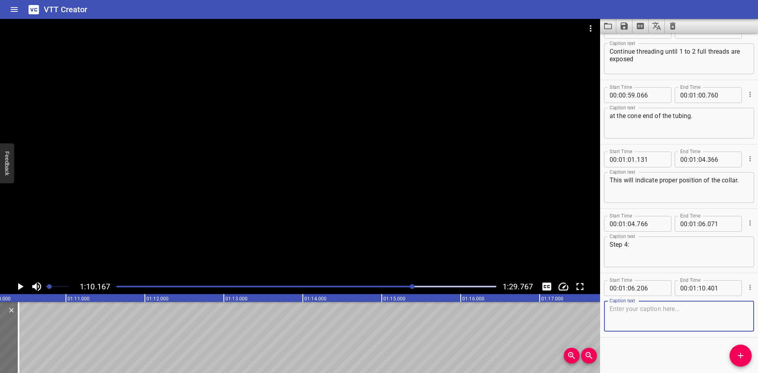
click at [688, 310] on textarea at bounding box center [678, 316] width 139 height 22
paste textarea "Insert the C&T tubing with the collar into the fitting body."
type textarea "Insert the C&T tubing with the collar into the fitting body."
click at [735, 352] on span "Add Cue" at bounding box center [740, 355] width 22 height 9
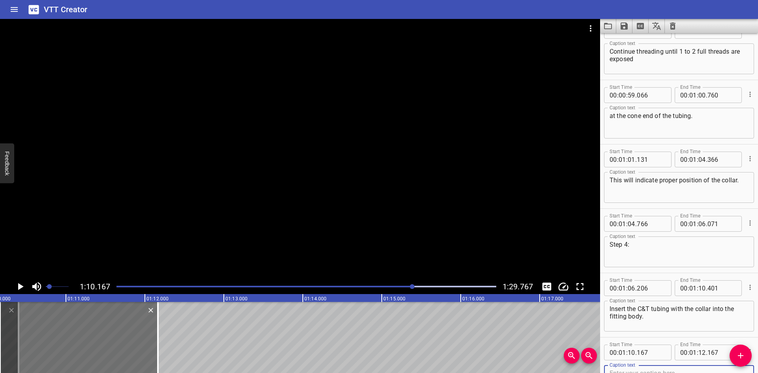
scroll to position [988, 0]
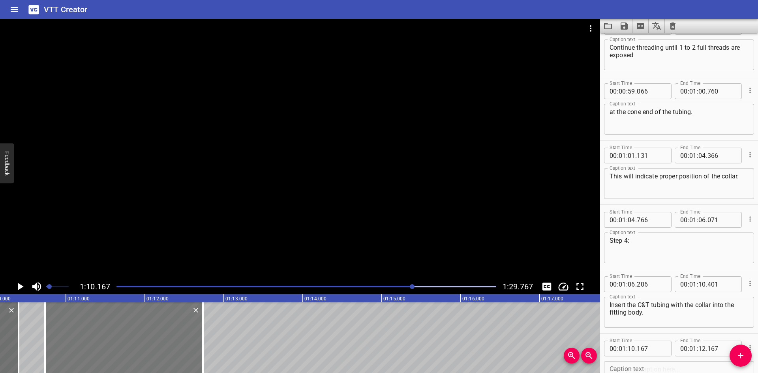
drag, startPoint x: 55, startPoint y: 345, endPoint x: 101, endPoint y: 348, distance: 45.9
click at [101, 348] on div at bounding box center [124, 337] width 158 height 71
type input "747"
drag, startPoint x: 201, startPoint y: 350, endPoint x: 240, endPoint y: 350, distance: 38.7
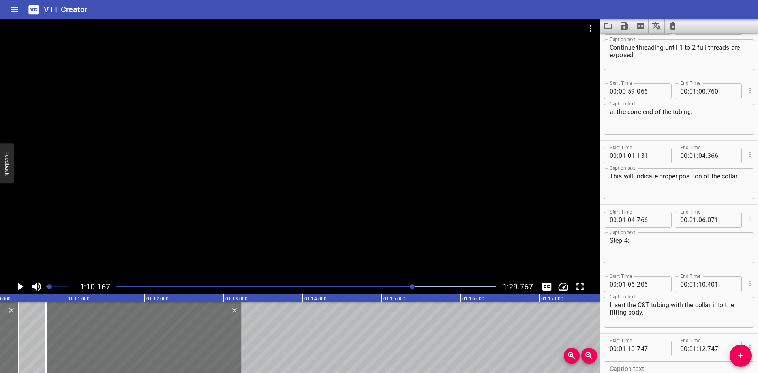
click at [240, 350] on div at bounding box center [242, 337] width 8 height 71
type input "13"
type input "237"
click at [19, 286] on icon "Play/Pause" at bounding box center [21, 286] width 6 height 7
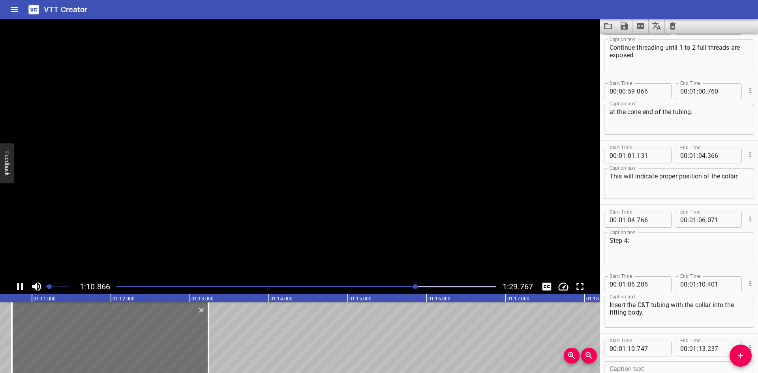
scroll to position [1048, 0]
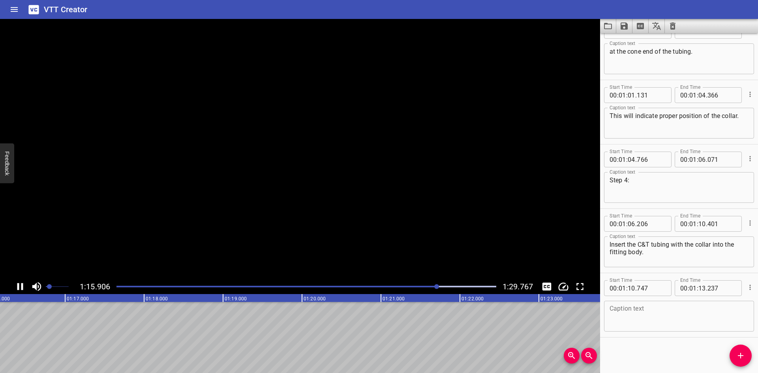
click at [19, 286] on icon "Play/Pause" at bounding box center [20, 287] width 12 height 12
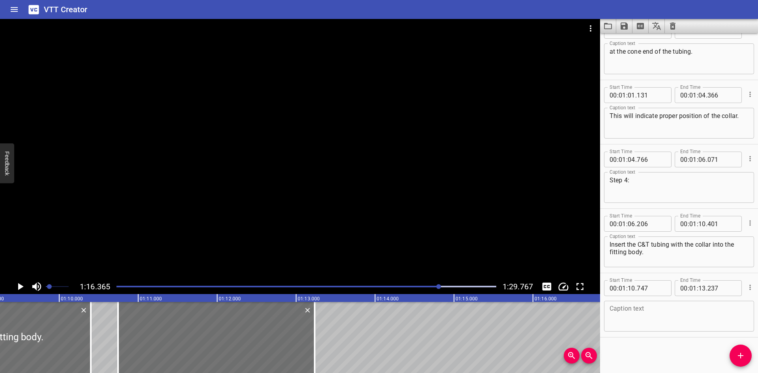
scroll to position [0, 5447]
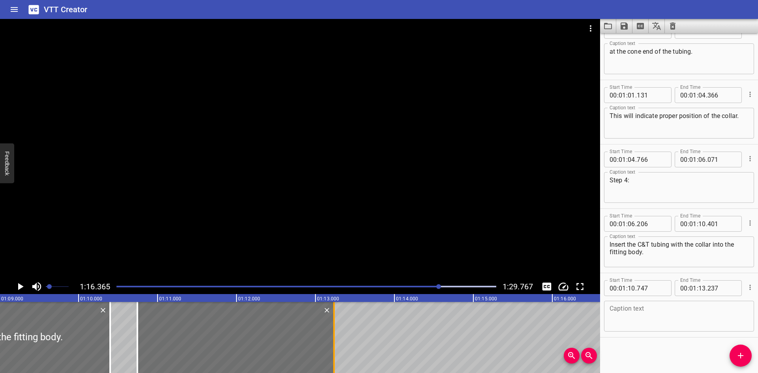
click at [333, 354] on div at bounding box center [334, 337] width 2 height 71
click at [332, 355] on div at bounding box center [334, 337] width 8 height 71
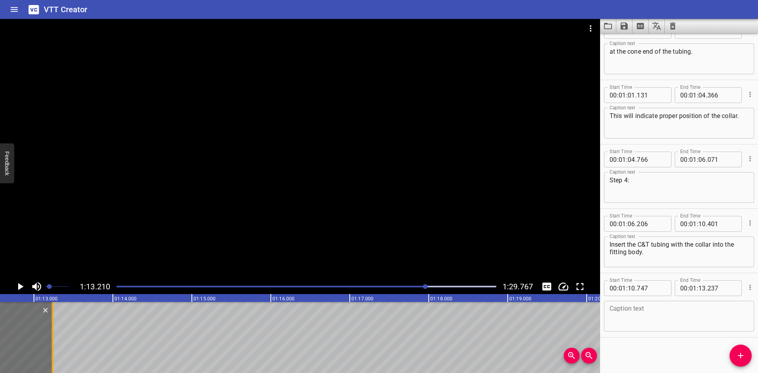
scroll to position [0, 5779]
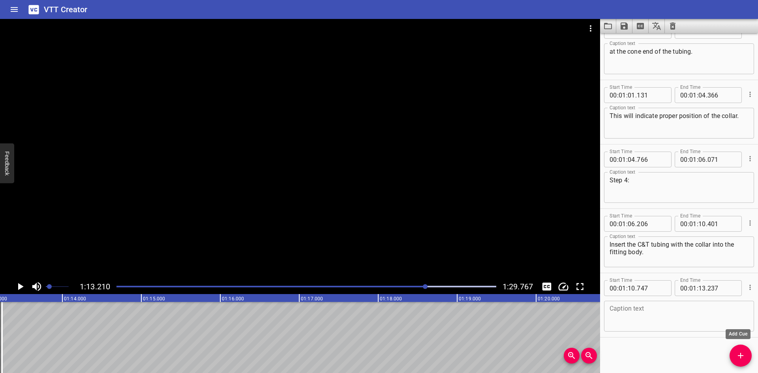
click at [738, 349] on button "Add Cue" at bounding box center [740, 356] width 22 height 22
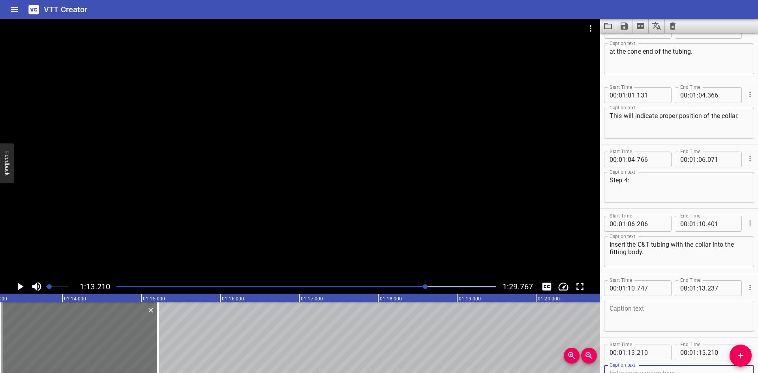
scroll to position [1052, 0]
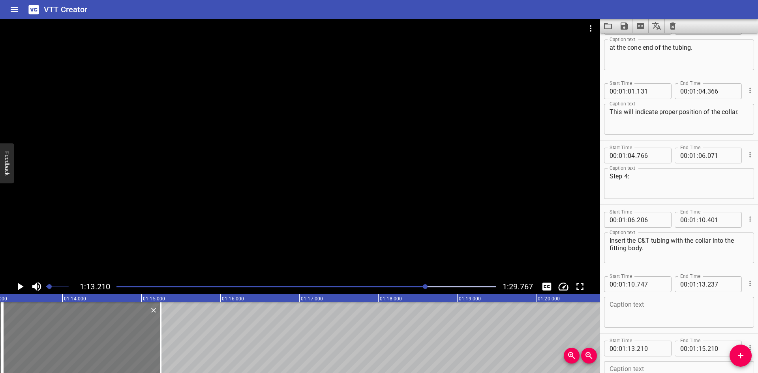
click at [144, 338] on div at bounding box center [82, 337] width 158 height 71
type input "245"
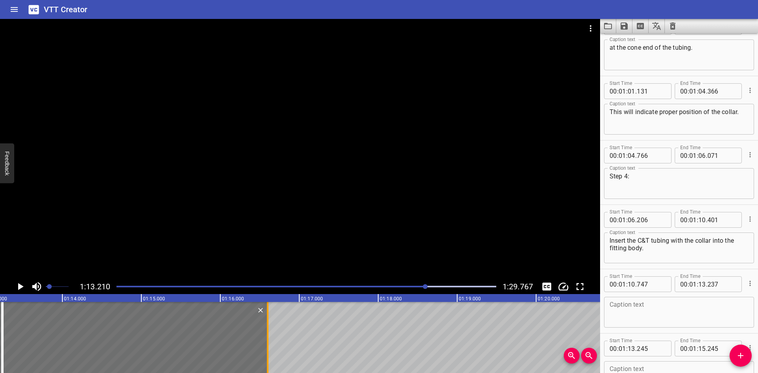
drag, startPoint x: 160, startPoint y: 338, endPoint x: 267, endPoint y: 338, distance: 107.0
click at [267, 338] on div at bounding box center [268, 337] width 2 height 71
type input "16"
type input "600"
click at [660, 349] on input "number" at bounding box center [651, 349] width 29 height 16
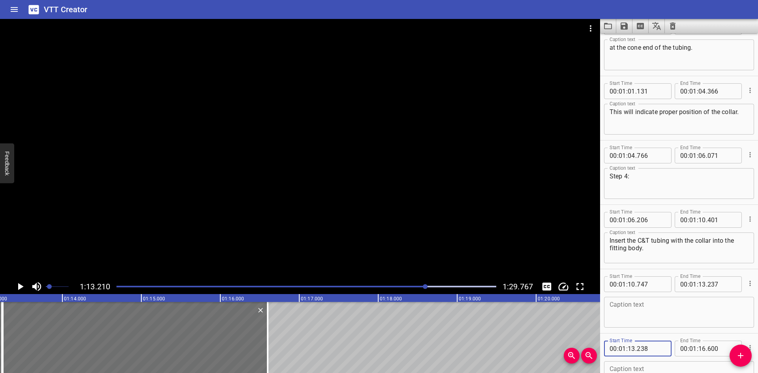
type input "238"
click at [636, 306] on textarea at bounding box center [678, 312] width 139 height 22
paste textarea "Make sure the cone end of the tubing"
type textarea "Make sure the cone end of the tubing"
click at [673, 368] on textarea at bounding box center [678, 376] width 139 height 22
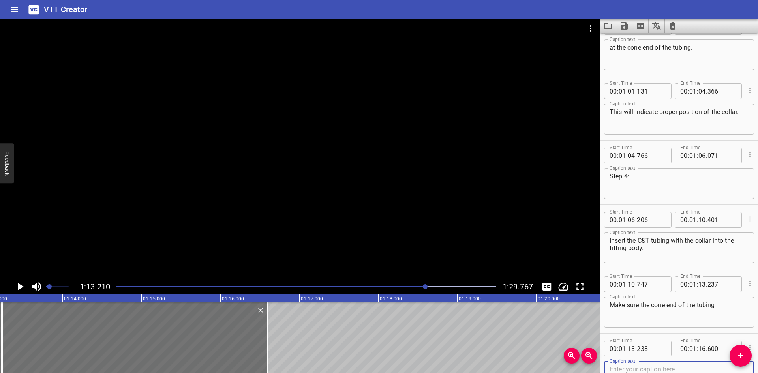
paste textarea "rests firmly on the angled seat of the fitting body"
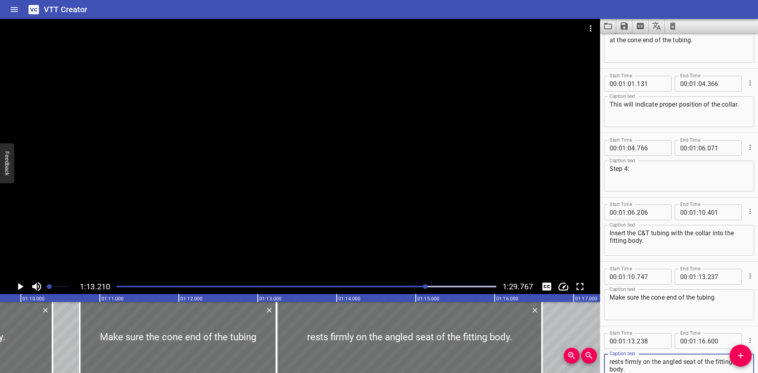
scroll to position [0, 5422]
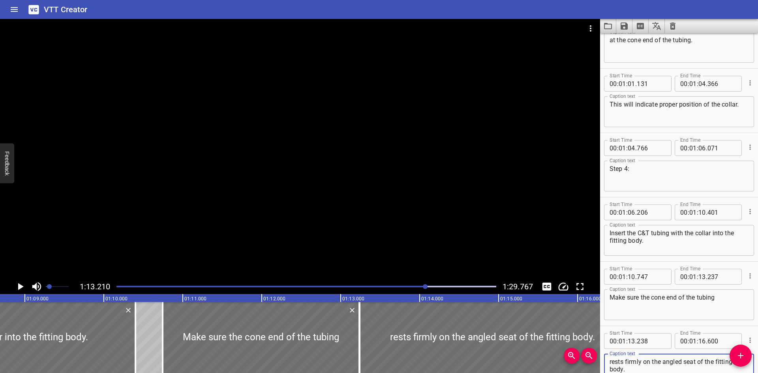
type textarea "rests firmly on the angled seat of the fitting body."
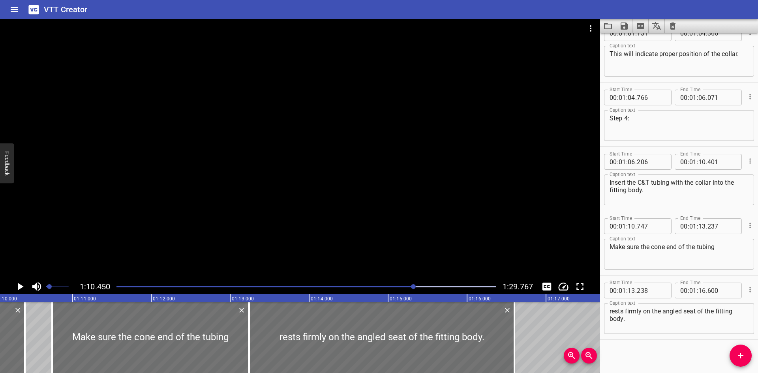
scroll to position [0, 5561]
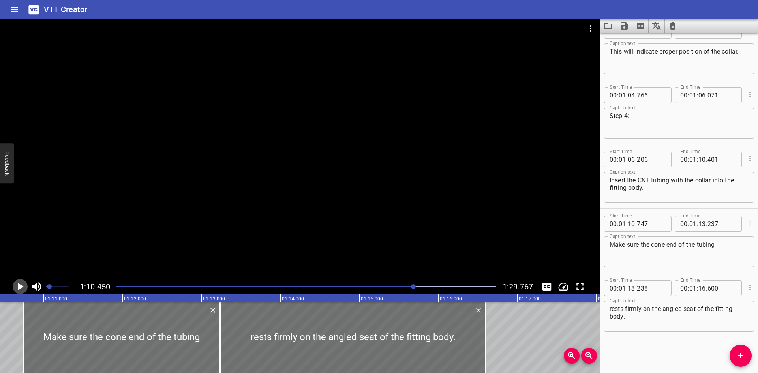
click at [20, 283] on icon "Play/Pause" at bounding box center [20, 287] width 12 height 12
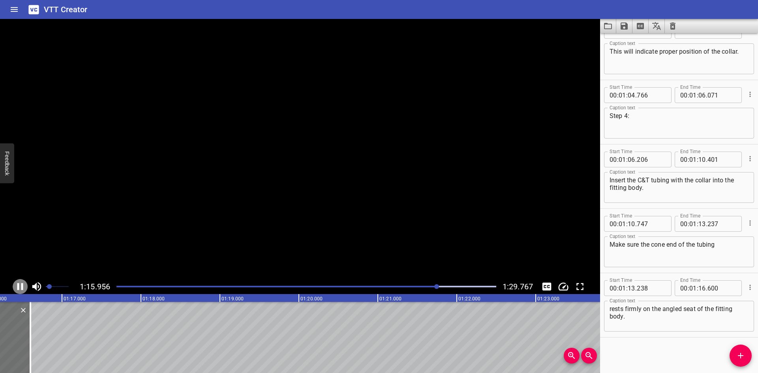
click at [21, 283] on icon "Play/Pause" at bounding box center [20, 287] width 12 height 12
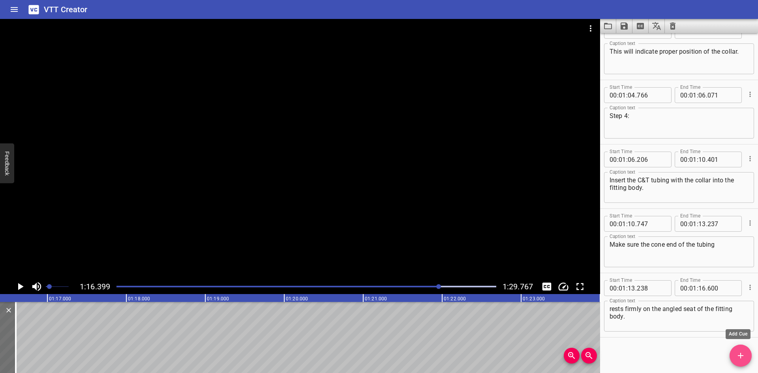
drag, startPoint x: 21, startPoint y: 283, endPoint x: 736, endPoint y: 356, distance: 718.5
click at [736, 356] on icon "Add Cue" at bounding box center [740, 355] width 9 height 9
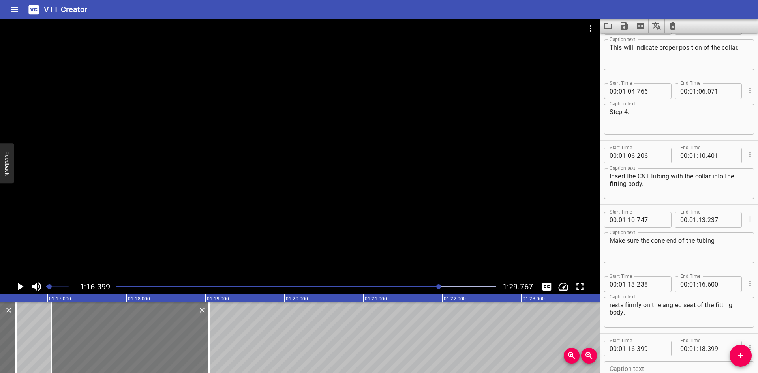
drag, startPoint x: 127, startPoint y: 338, endPoint x: 178, endPoint y: 338, distance: 51.3
click at [178, 338] on div at bounding box center [130, 337] width 158 height 71
type input "17"
type input "049"
type input "19"
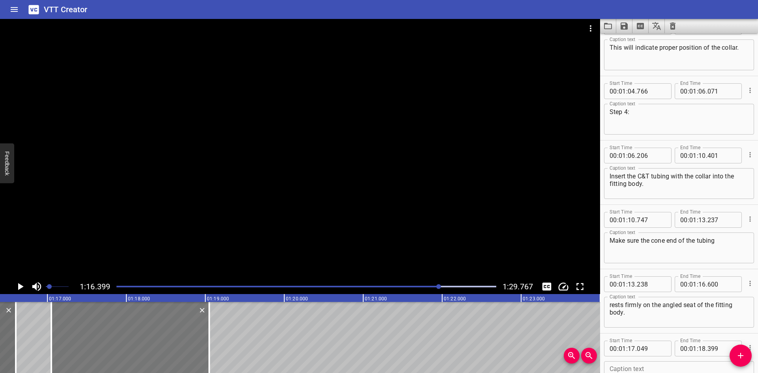
type input "049"
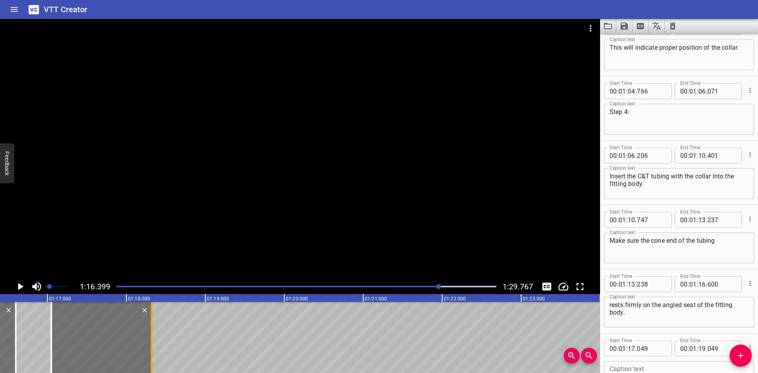
drag, startPoint x: 208, startPoint y: 333, endPoint x: 151, endPoint y: 351, distance: 60.3
click at [151, 351] on div at bounding box center [152, 337] width 2 height 71
type input "18"
type input "319"
click at [646, 364] on div "Caption text" at bounding box center [679, 376] width 150 height 31
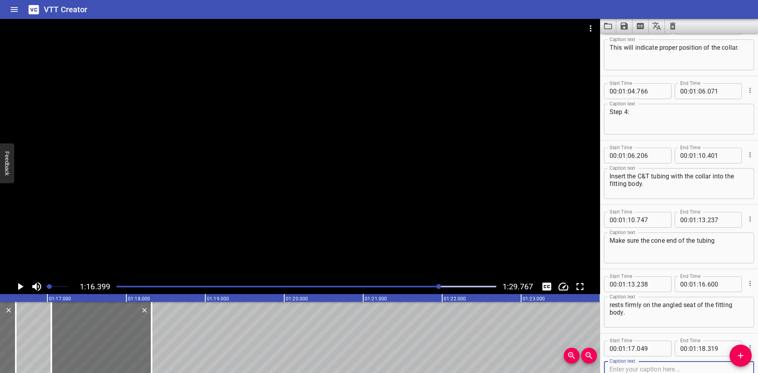
paste textarea "Step 5:"
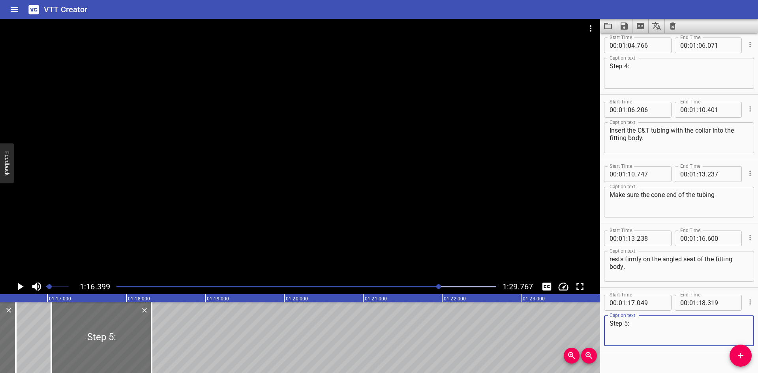
scroll to position [1177, 0]
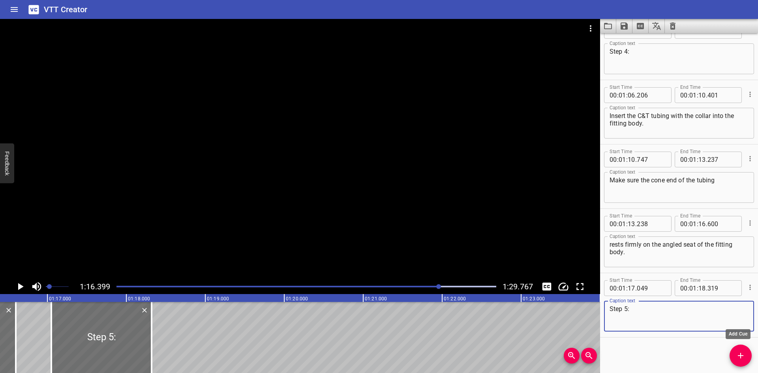
type textarea "Step 5:"
drag, startPoint x: 740, startPoint y: 352, endPoint x: 618, endPoint y: 345, distance: 121.4
click at [735, 352] on span "Add Cue" at bounding box center [740, 355] width 22 height 9
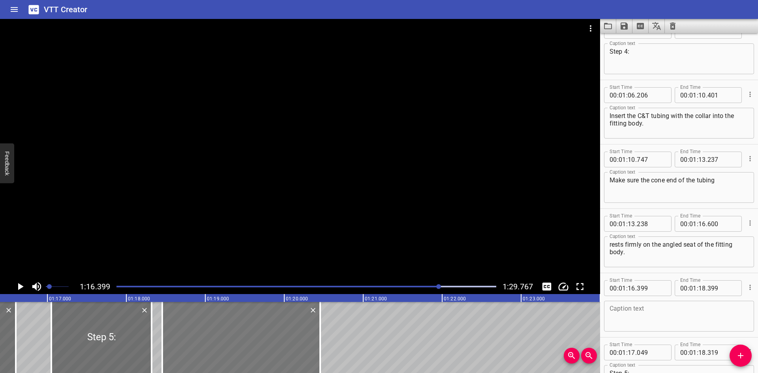
drag, startPoint x: 72, startPoint y: 341, endPoint x: 190, endPoint y: 341, distance: 117.6
type input "18"
type input "454"
type input "20"
type input "454"
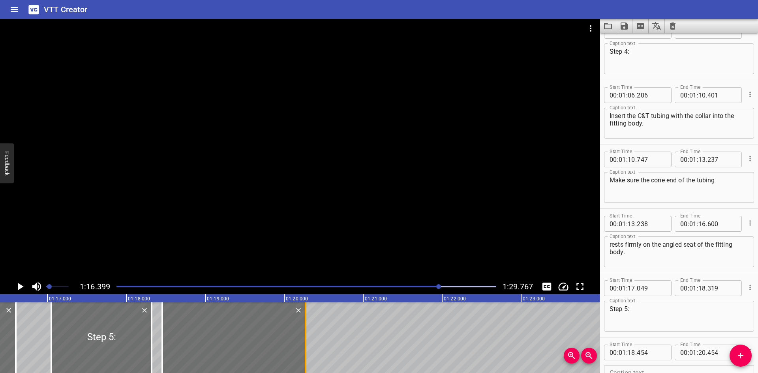
drag, startPoint x: 319, startPoint y: 341, endPoint x: 304, endPoint y: 348, distance: 16.2
click at [304, 348] on div at bounding box center [306, 337] width 8 height 71
type input "269"
click at [125, 260] on div at bounding box center [300, 149] width 600 height 260
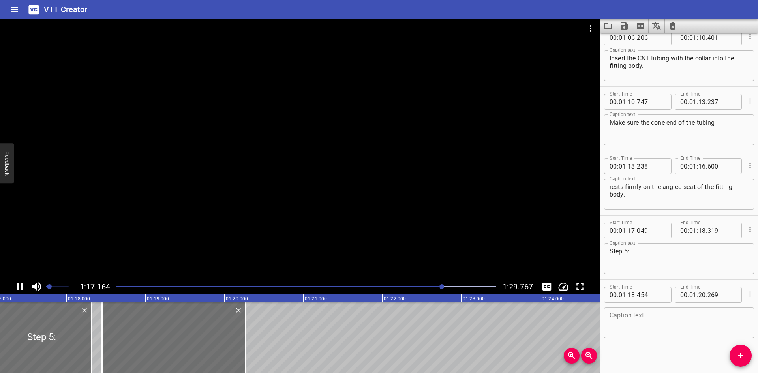
scroll to position [1241, 0]
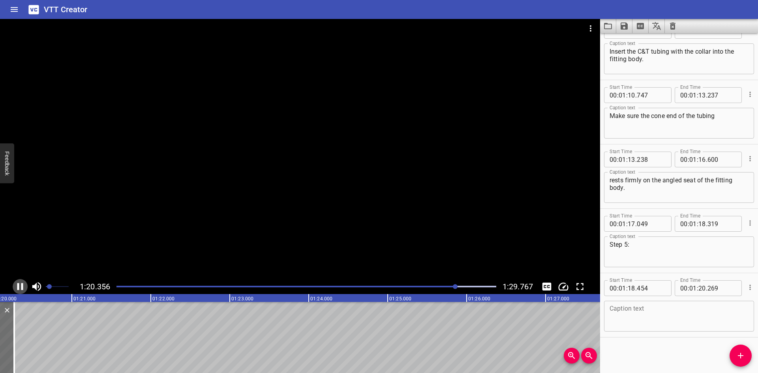
click at [19, 287] on icon "Play/Pause" at bounding box center [20, 286] width 6 height 7
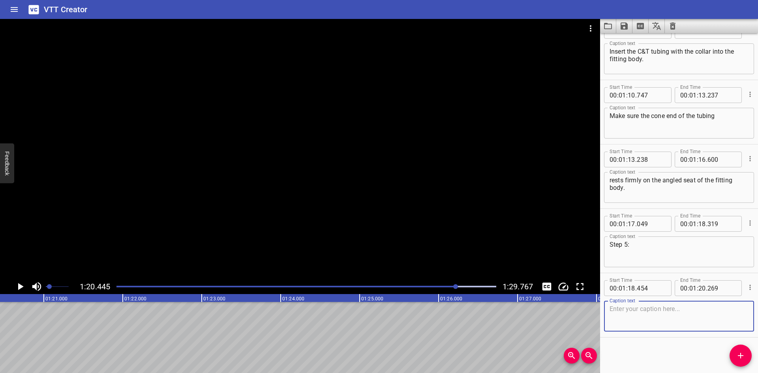
click at [673, 309] on textarea at bounding box center [678, 316] width 139 height 22
paste textarea "For standard fittings"
type textarea "For standard fittings"
drag, startPoint x: 733, startPoint y: 349, endPoint x: 723, endPoint y: 350, distance: 9.9
click at [733, 349] on button "Add Cue" at bounding box center [740, 356] width 22 height 22
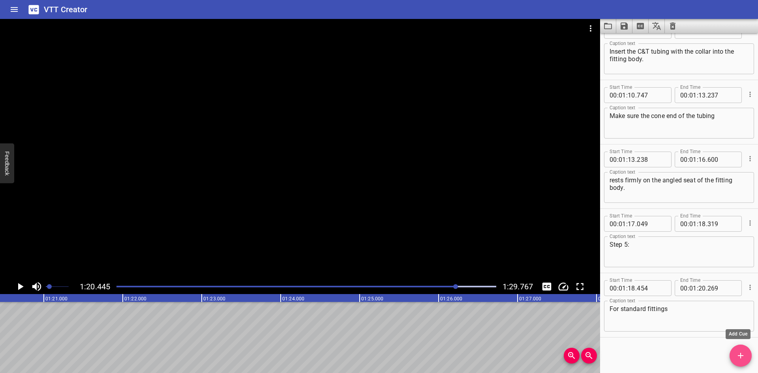
scroll to position [1245, 0]
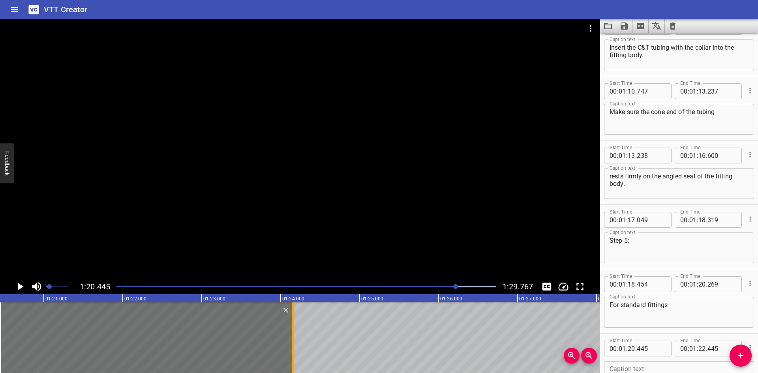
drag, startPoint x: 159, startPoint y: 344, endPoint x: 294, endPoint y: 347, distance: 135.0
click at [294, 347] on div at bounding box center [293, 337] width 8 height 71
type input "24"
type input "155"
click at [662, 350] on input "number" at bounding box center [651, 349] width 29 height 16
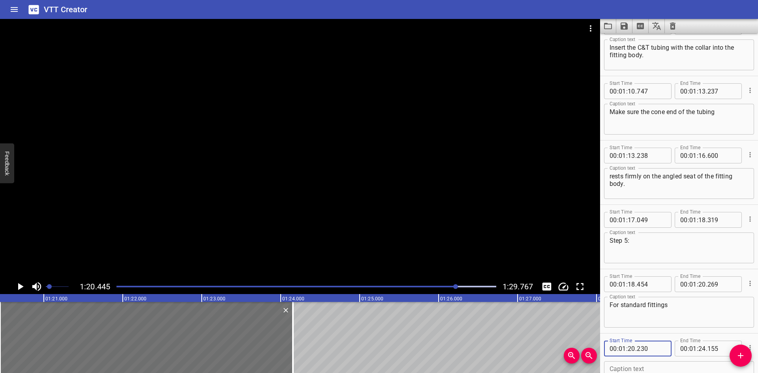
type input "230"
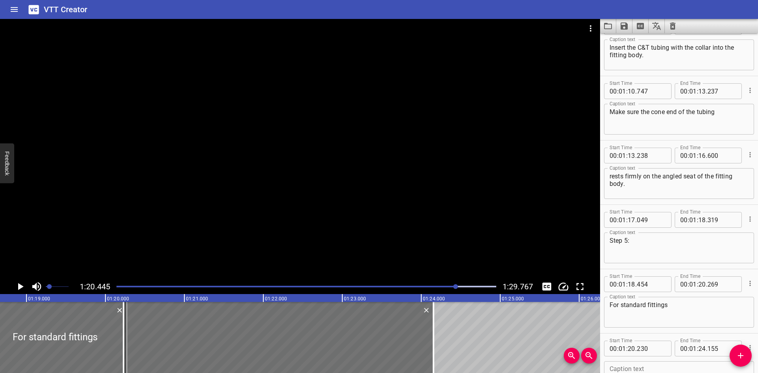
scroll to position [0, 6197]
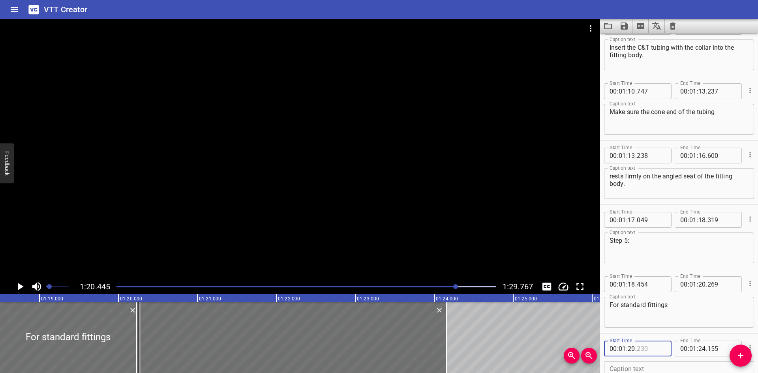
click at [659, 350] on input "number" at bounding box center [651, 349] width 29 height 16
type input "270"
click at [143, 336] on div at bounding box center [140, 337] width 8 height 71
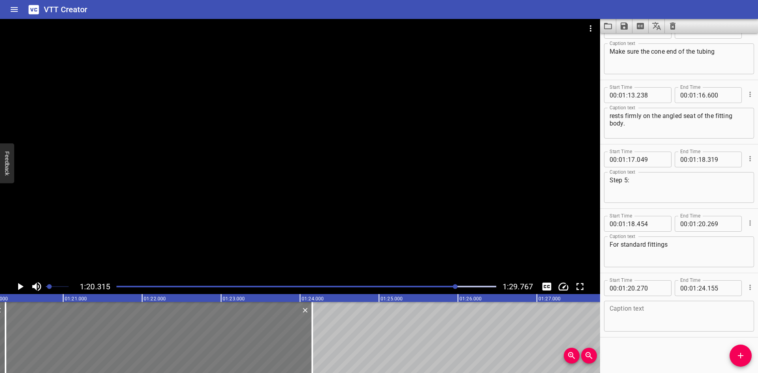
scroll to position [0, 6340]
click at [17, 285] on icon "Play/Pause" at bounding box center [20, 287] width 12 height 12
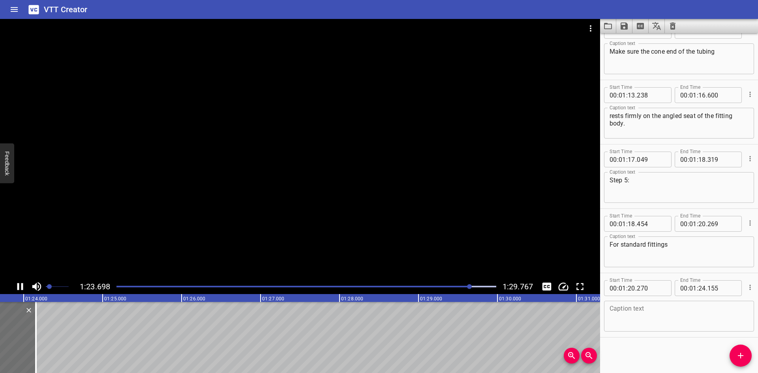
click at [16, 284] on icon "Play/Pause" at bounding box center [20, 287] width 12 height 12
click at [656, 307] on textarea at bounding box center [678, 316] width 139 height 22
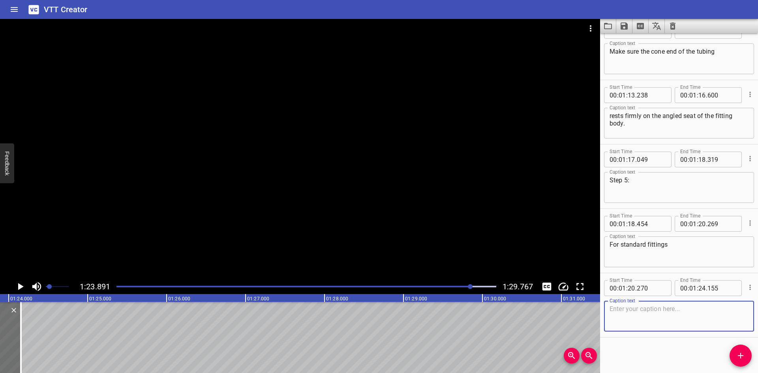
paste textarea "thread the gland into the fitting body until finger tight."
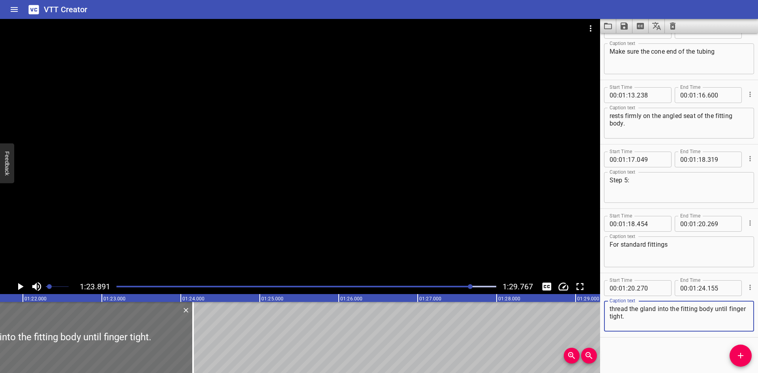
scroll to position [0, 6437]
type textarea "thread the gland into the fitting body until finger tight."
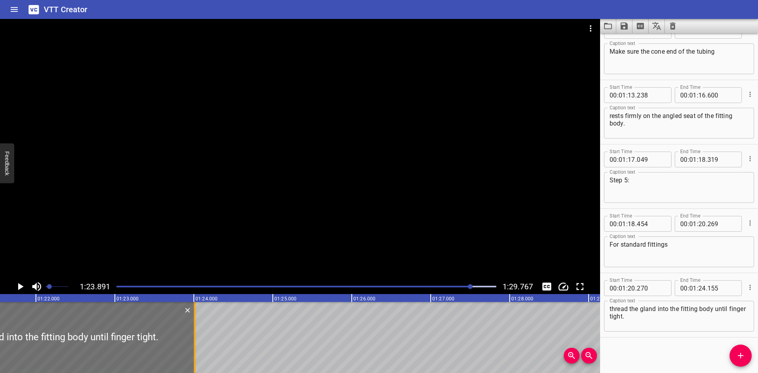
drag, startPoint x: 204, startPoint y: 345, endPoint x: 193, endPoint y: 347, distance: 11.6
click at [193, 347] on div at bounding box center [195, 337] width 8 height 71
type input "010"
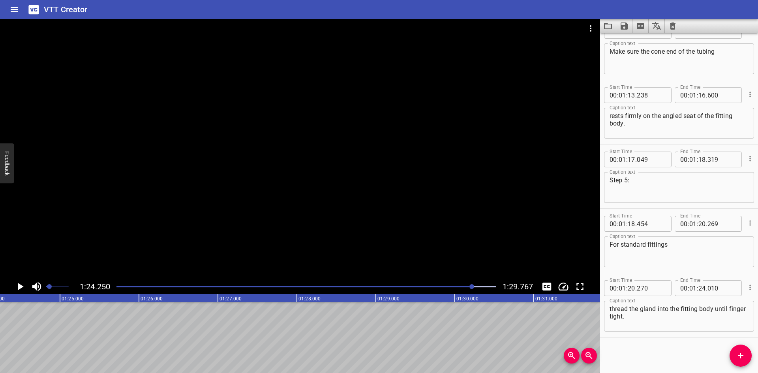
scroll to position [0, 6650]
click at [743, 349] on button "Add Cue" at bounding box center [740, 356] width 22 height 22
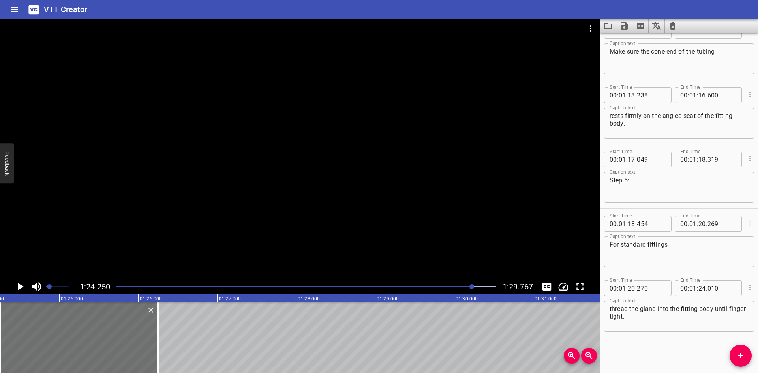
scroll to position [1310, 0]
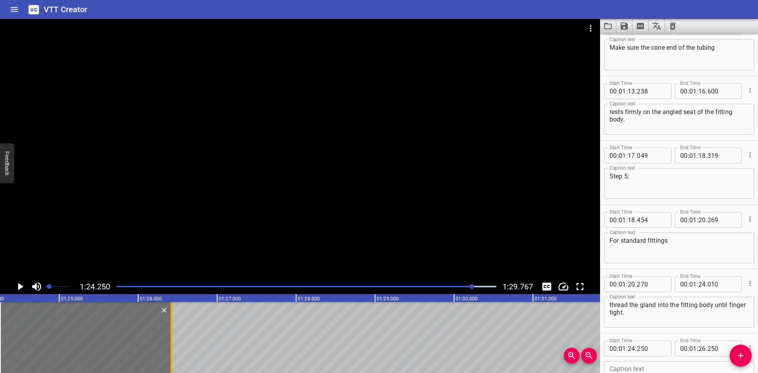
drag, startPoint x: 159, startPoint y: 342, endPoint x: 173, endPoint y: 344, distance: 13.6
click at [173, 344] on div at bounding box center [171, 337] width 8 height 71
type input "420"
click at [21, 283] on icon "Play/Pause" at bounding box center [20, 287] width 12 height 12
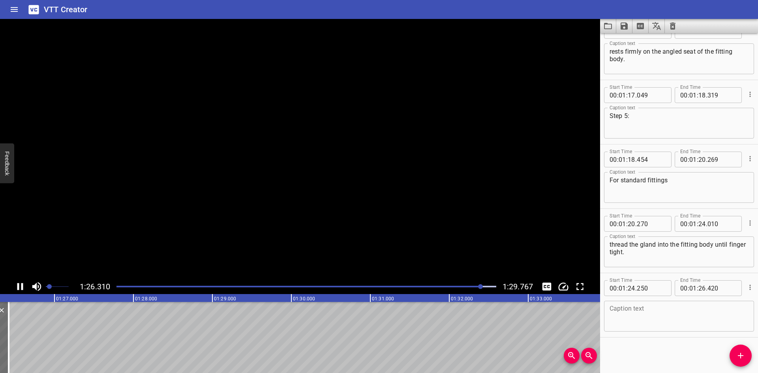
click at [21, 283] on icon "Play/Pause" at bounding box center [20, 287] width 12 height 12
click at [629, 318] on textarea at bounding box center [678, 316] width 139 height 22
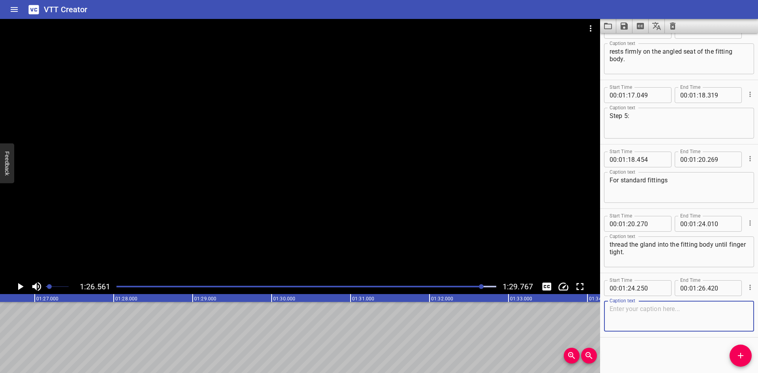
paste textarea "Hold the fitting body steady"
type textarea "Hold the fitting body steady"
click at [744, 352] on icon "Add Cue" at bounding box center [740, 355] width 9 height 9
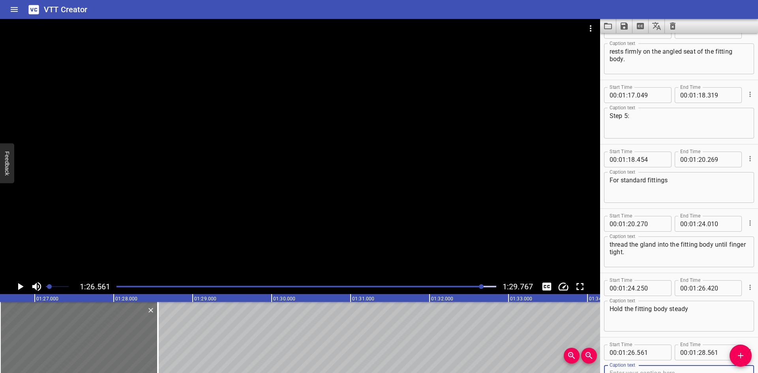
scroll to position [1374, 0]
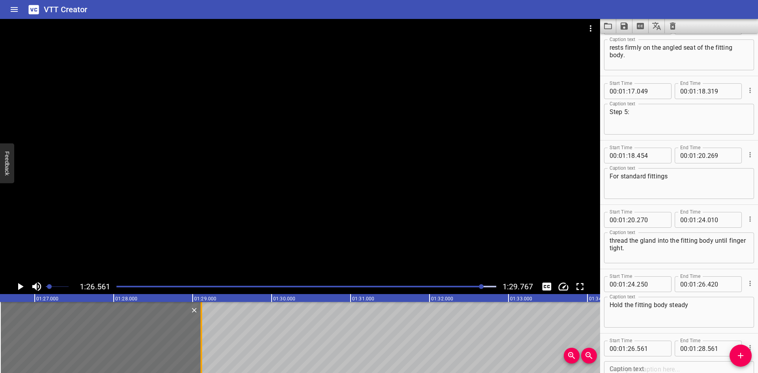
drag, startPoint x: 159, startPoint y: 344, endPoint x: 200, endPoint y: 345, distance: 40.7
click at [200, 345] on div at bounding box center [201, 337] width 8 height 71
type input "29"
type input "111"
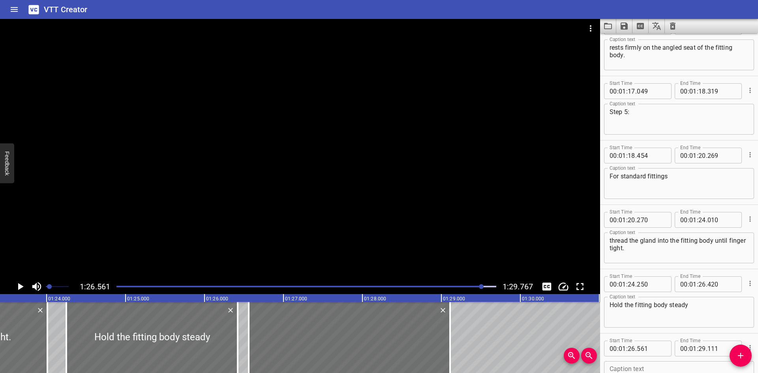
scroll to position [0, 6552]
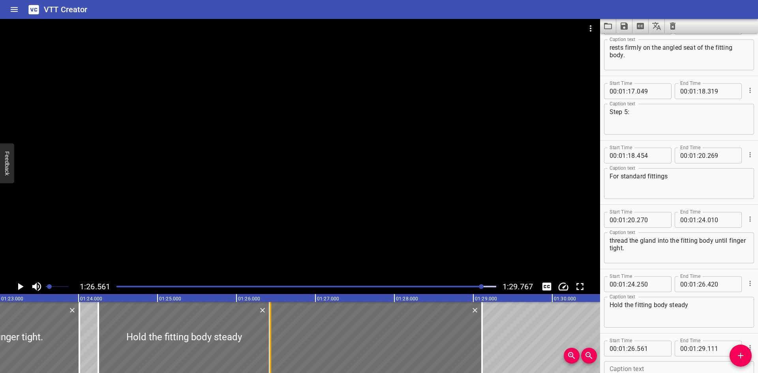
drag, startPoint x: 279, startPoint y: 355, endPoint x: 269, endPoint y: 358, distance: 10.7
click at [269, 358] on div at bounding box center [270, 337] width 8 height 71
type input "431"
click at [651, 350] on input "number" at bounding box center [651, 349] width 29 height 16
type input "421"
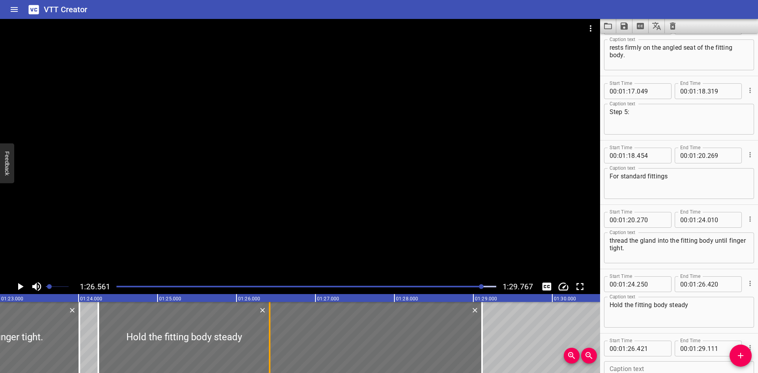
click at [268, 355] on div at bounding box center [270, 337] width 8 height 71
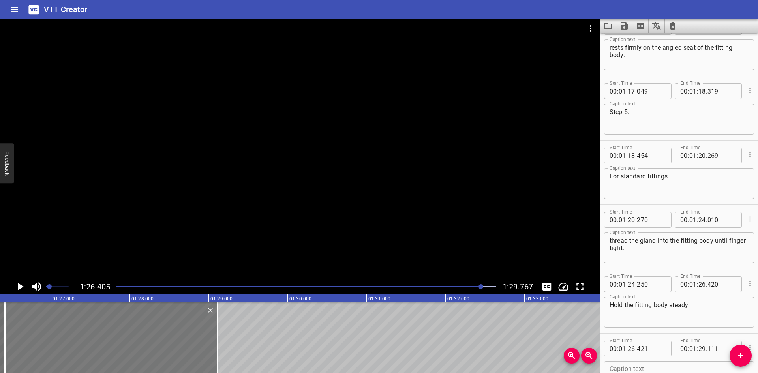
scroll to position [0, 6821]
click at [18, 282] on icon "Play/Pause" at bounding box center [20, 287] width 12 height 12
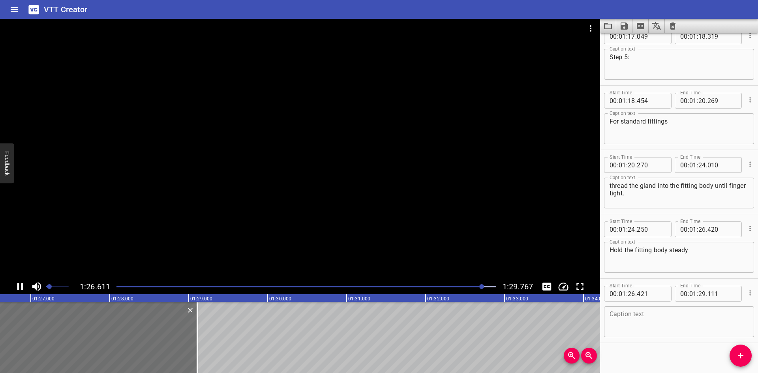
scroll to position [1434, 0]
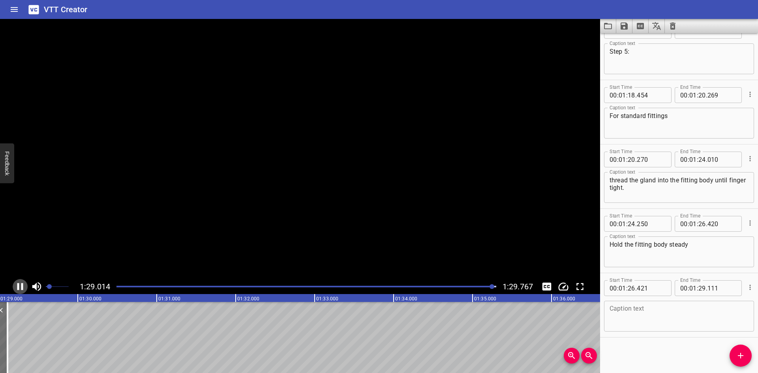
click at [18, 282] on icon "Play/Pause" at bounding box center [20, 287] width 12 height 12
click at [645, 318] on textarea at bounding box center [678, 316] width 139 height 22
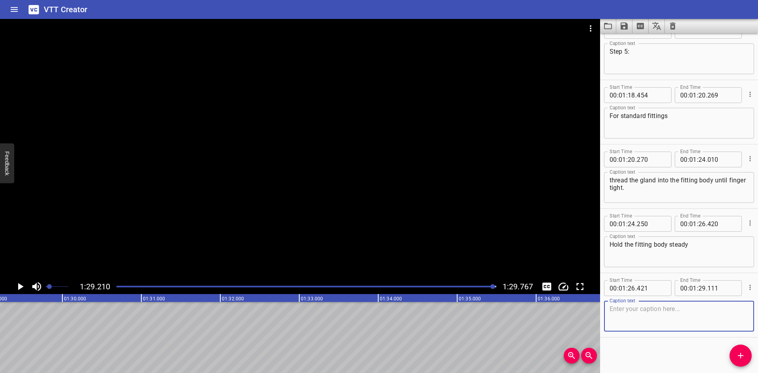
paste textarea "and tighten the gland to the required torque."
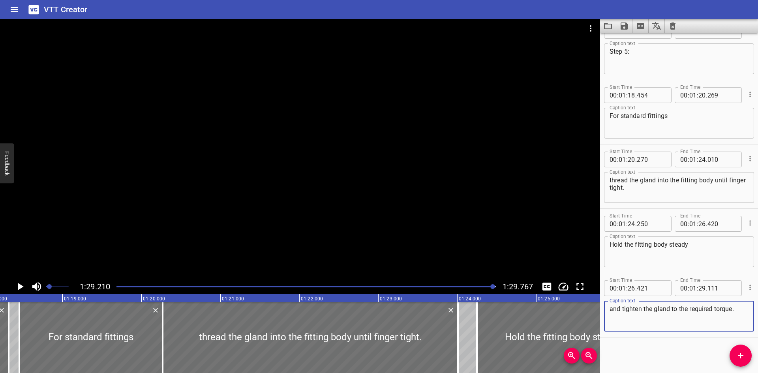
scroll to position [0, 6206]
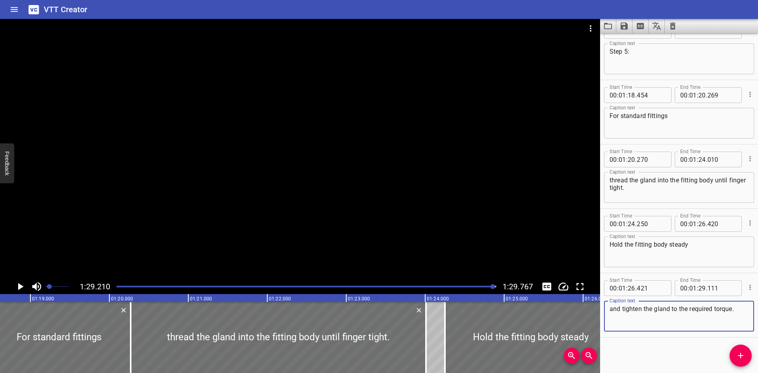
type textarea "and tighten the gland to the required torque."
click at [620, 29] on icon "Save captions to file" at bounding box center [623, 25] width 9 height 9
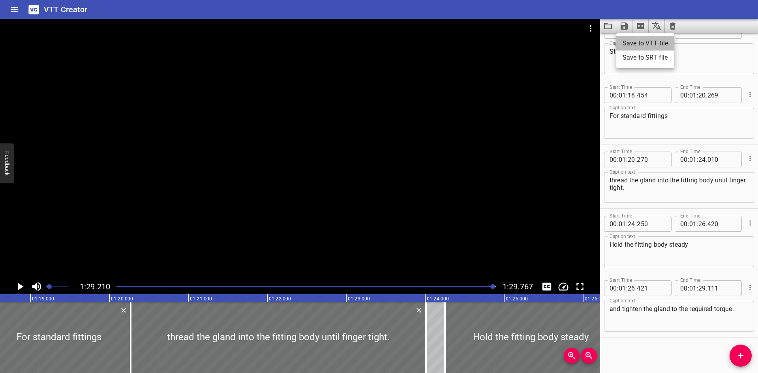
click at [627, 43] on li "Save to VTT file" at bounding box center [645, 43] width 58 height 14
drag, startPoint x: 557, startPoint y: 257, endPoint x: 652, endPoint y: 361, distance: 140.8
click at [652, 361] on div "Start Time 00 : 00 : 00 . 000 Start Time End Time 00 : 00 : 02 . 490 End Time C…" at bounding box center [679, 203] width 158 height 340
click at [677, 26] on button "Clear captions" at bounding box center [673, 26] width 16 height 14
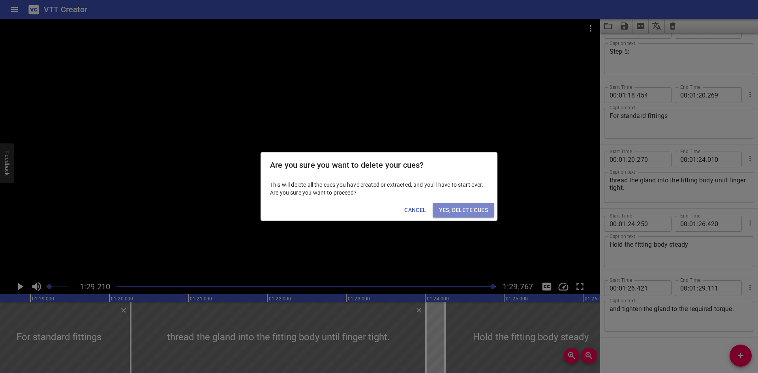
click at [440, 205] on span "Yes, Delete Cues" at bounding box center [463, 210] width 49 height 10
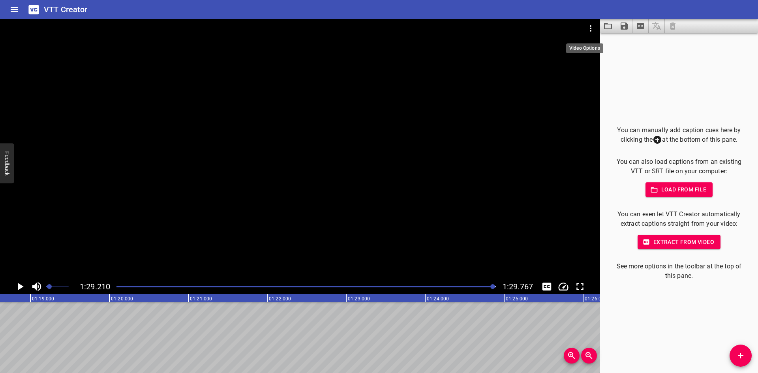
click at [593, 24] on icon "Video Options" at bounding box center [590, 28] width 9 height 9
click at [600, 29] on li "Select New Video File..." at bounding box center [620, 29] width 79 height 14
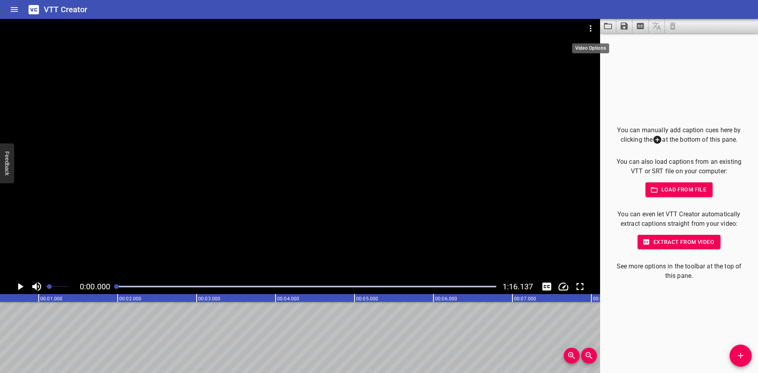
scroll to position [0, 0]
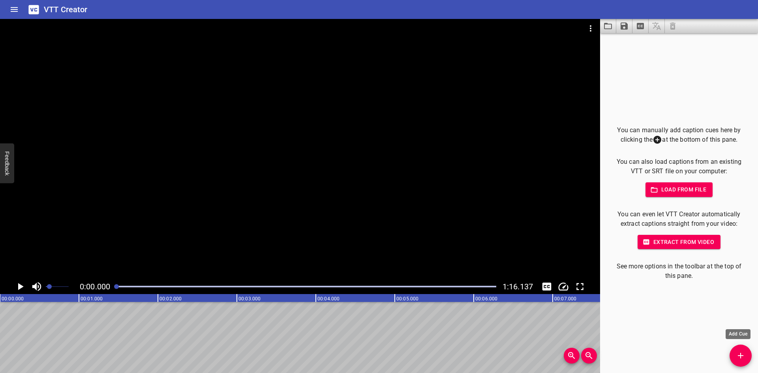
click at [738, 354] on icon "Add Cue" at bounding box center [740, 355] width 9 height 9
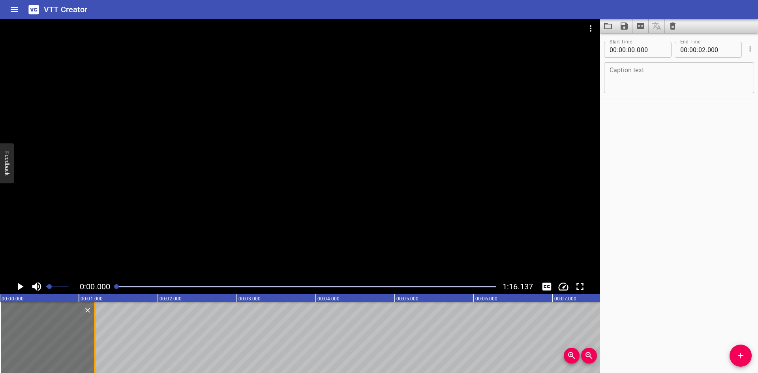
drag, startPoint x: 158, startPoint y: 332, endPoint x: 95, endPoint y: 348, distance: 65.1
click at [95, 348] on div at bounding box center [95, 337] width 2 height 71
type input "01"
type input "200"
click at [18, 285] on icon "Play/Pause" at bounding box center [20, 287] width 12 height 12
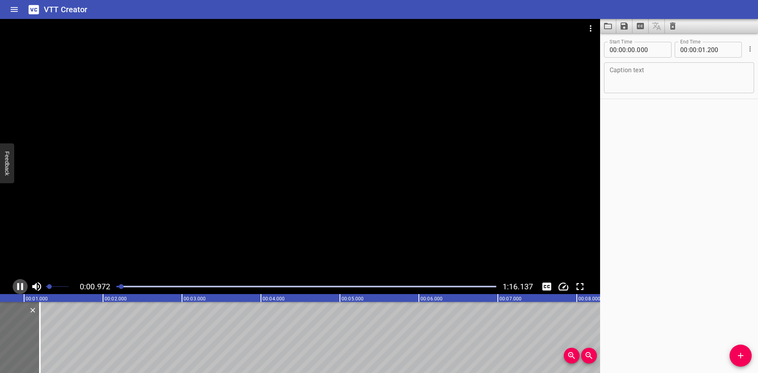
click at [19, 285] on icon "Play/Pause" at bounding box center [20, 286] width 6 height 7
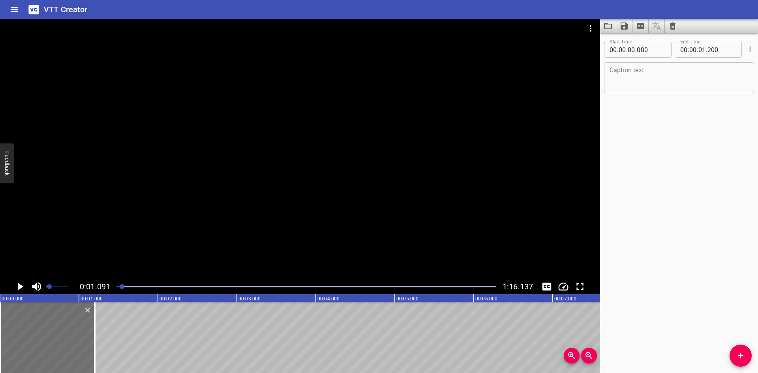
click at [648, 78] on textarea at bounding box center [678, 78] width 139 height 22
paste textarea "Thread Types"
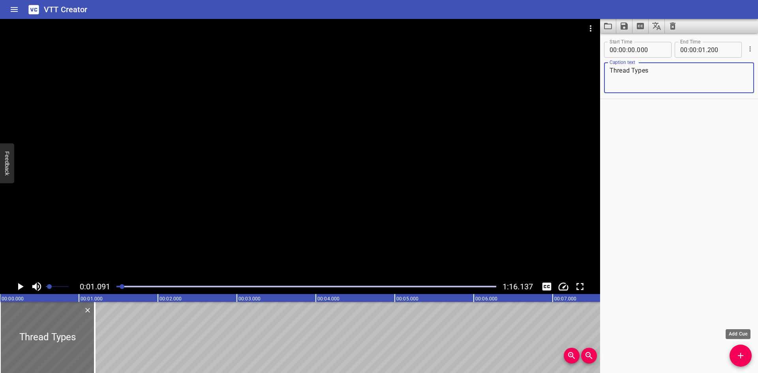
type textarea "Thread Types"
click at [742, 351] on icon "Add Cue" at bounding box center [740, 355] width 9 height 9
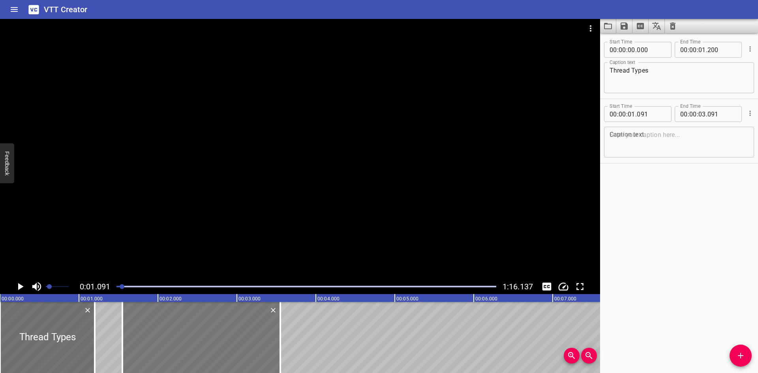
drag, startPoint x: 161, startPoint y: 344, endPoint x: 197, endPoint y: 338, distance: 36.7
click at [197, 338] on div at bounding box center [201, 337] width 158 height 71
type input "551"
drag, startPoint x: 279, startPoint y: 353, endPoint x: 305, endPoint y: 351, distance: 25.8
click at [305, 351] on div at bounding box center [308, 337] width 8 height 71
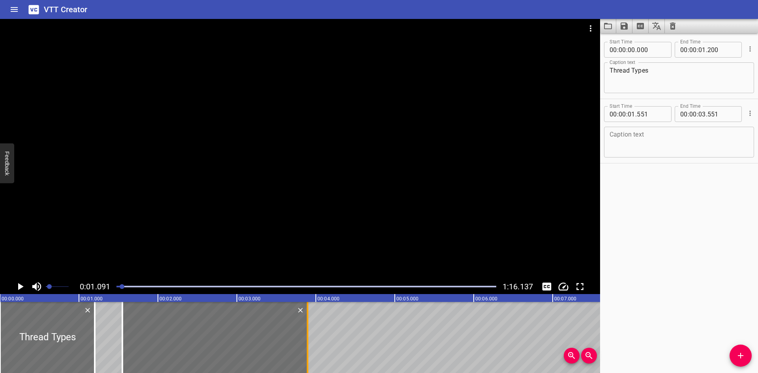
type input "896"
click at [124, 317] on div at bounding box center [122, 337] width 8 height 71
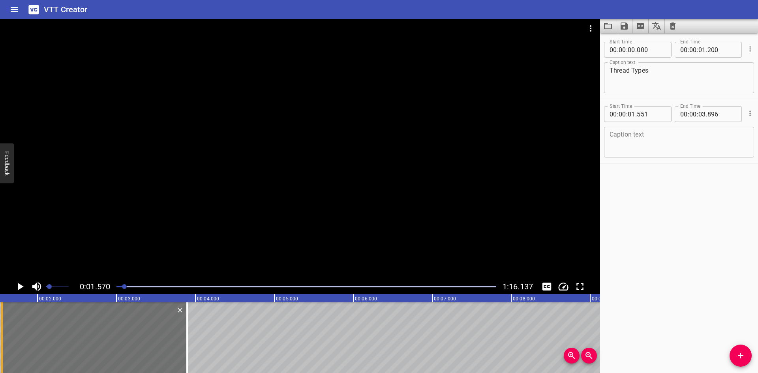
scroll to position [0, 124]
click at [215, 172] on div at bounding box center [300, 149] width 600 height 260
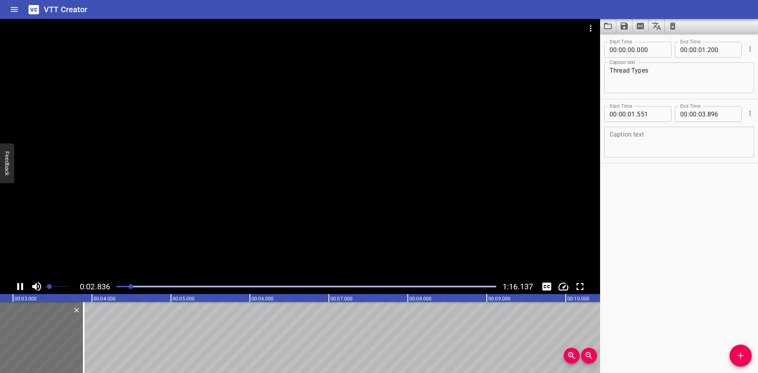
click at [22, 285] on icon "Play/Pause" at bounding box center [20, 286] width 6 height 7
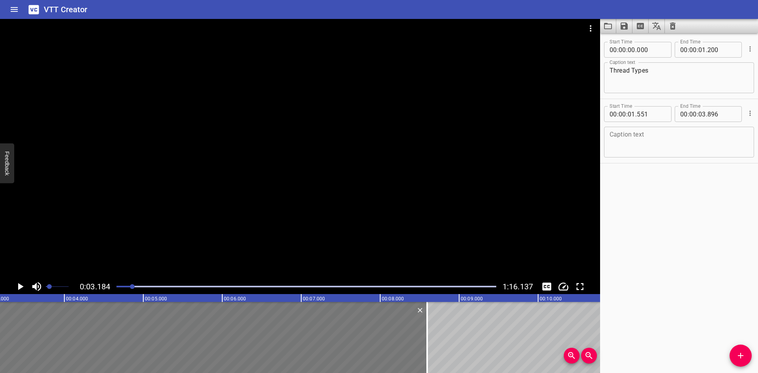
drag, startPoint x: 56, startPoint y: 339, endPoint x: 339, endPoint y: 347, distance: 282.3
click at [423, 369] on div "00:00.000 00:01.000 00:02.000 00:03.000 00:04.000 00:05.000 00:06.000 00:07.000…" at bounding box center [300, 333] width 600 height 79
type input "08"
type input "536"
click at [18, 288] on icon "Play/Pause" at bounding box center [20, 287] width 12 height 12
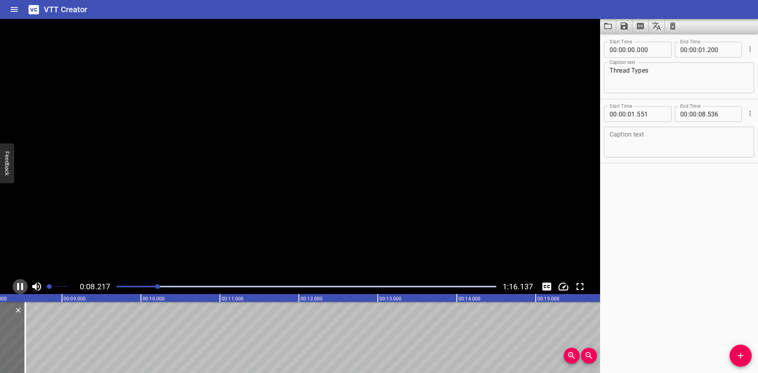
click at [18, 288] on icon "Play/Pause" at bounding box center [20, 286] width 6 height 7
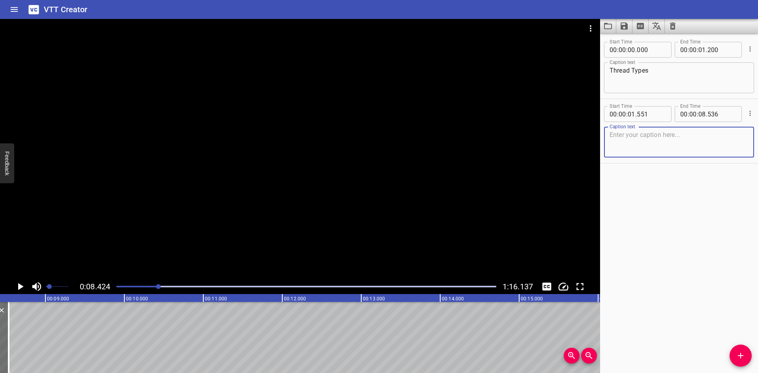
click at [620, 140] on textarea at bounding box center [678, 142] width 139 height 22
paste textarea "Threads, the different types NPT, BSPT, BSPP and Fitting"
click at [639, 141] on textarea "Threads, the different types NPT, BSPT, BSPP and Fitting" at bounding box center [678, 142] width 139 height 22
type textarea "Threads, the different types NPT, BSPT, BSPP and Fitting"
click at [736, 348] on button "Add Cue" at bounding box center [740, 356] width 22 height 22
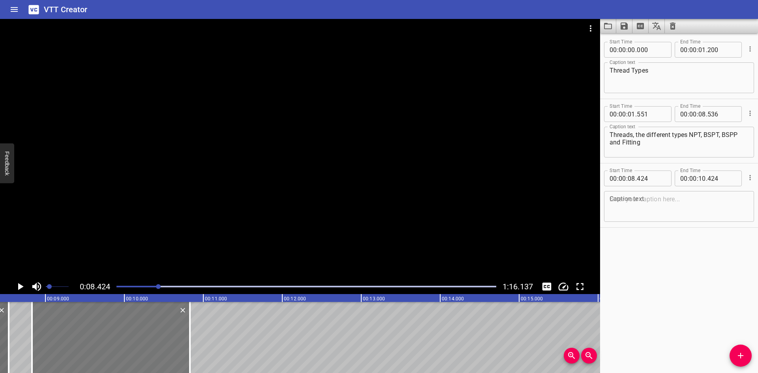
drag, startPoint x: 128, startPoint y: 343, endPoint x: 160, endPoint y: 344, distance: 32.0
click at [160, 344] on div at bounding box center [111, 337] width 158 height 71
type input "829"
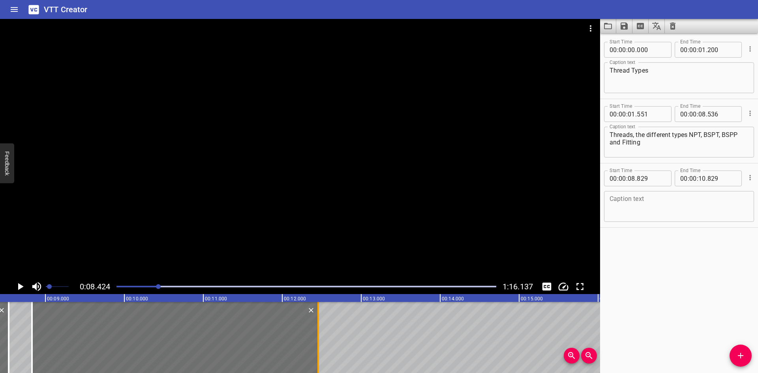
drag, startPoint x: 192, startPoint y: 340, endPoint x: 320, endPoint y: 343, distance: 128.3
click at [320, 343] on div at bounding box center [318, 337] width 8 height 71
type input "12"
type input "454"
click at [25, 285] on icon "Play/Pause" at bounding box center [20, 287] width 12 height 12
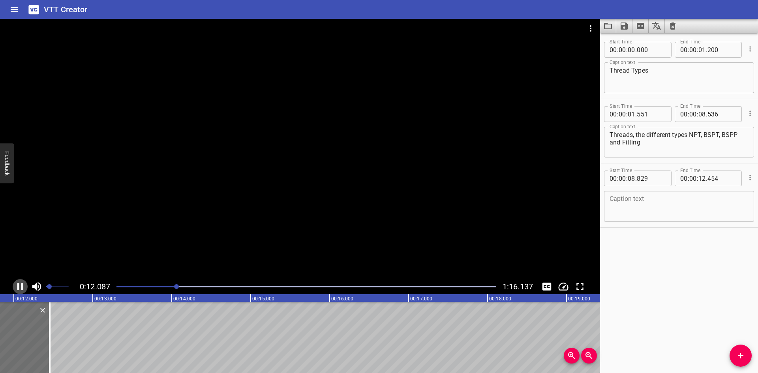
click at [21, 285] on icon "Play/Pause" at bounding box center [20, 286] width 6 height 7
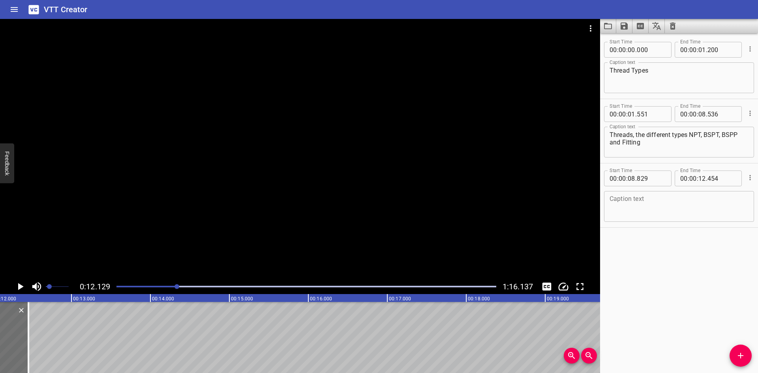
scroll to position [0, 958]
click at [633, 197] on textarea at bounding box center [678, 206] width 139 height 22
paste textarea "There are several types of thread specifications on the market,"
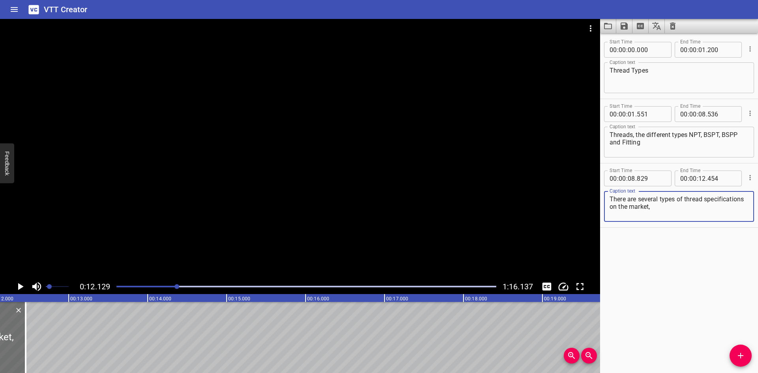
type textarea "There are several types of thread specifications on the market,"
click at [746, 354] on span "Add Cue" at bounding box center [740, 355] width 22 height 9
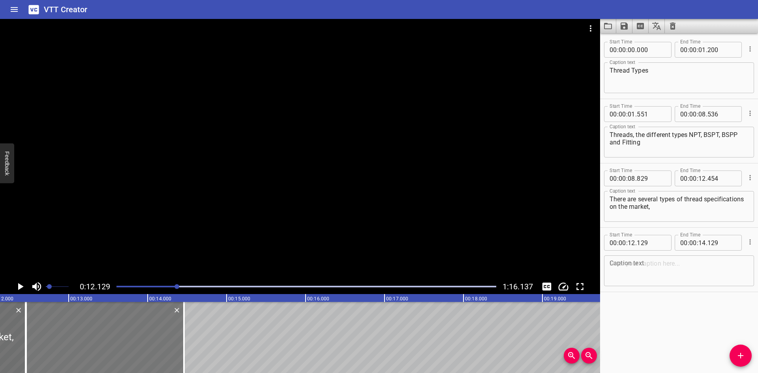
drag, startPoint x: 130, startPoint y: 350, endPoint x: 156, endPoint y: 350, distance: 26.1
click at [156, 350] on div at bounding box center [105, 337] width 158 height 71
type input "459"
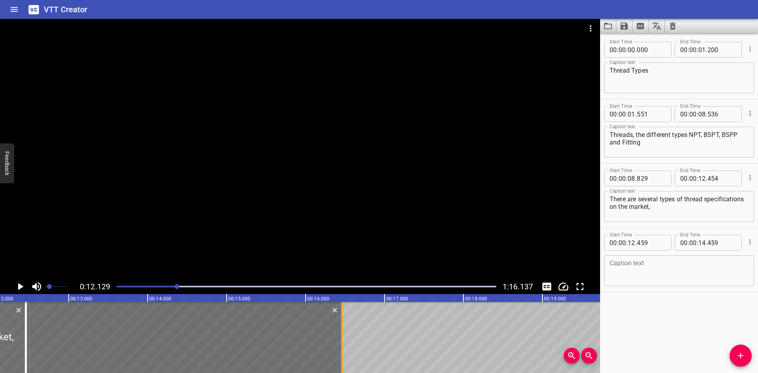
drag, startPoint x: 184, startPoint y: 347, endPoint x: 342, endPoint y: 347, distance: 157.9
click at [342, 347] on div at bounding box center [342, 337] width 2 height 71
type input "16"
click at [660, 244] on input "number" at bounding box center [651, 243] width 29 height 16
type input "455"
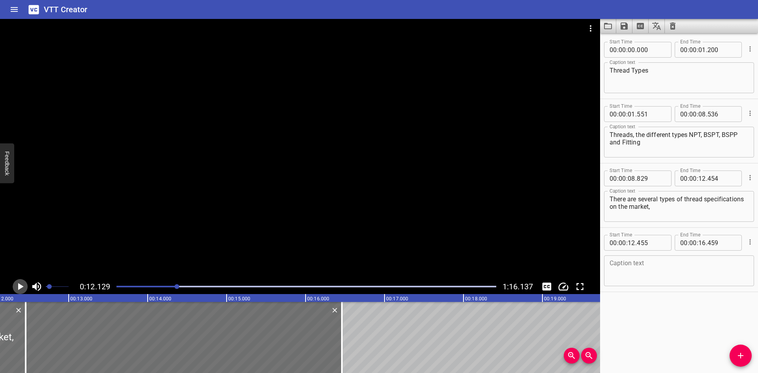
click at [20, 287] on icon "Play/Pause" at bounding box center [21, 286] width 6 height 7
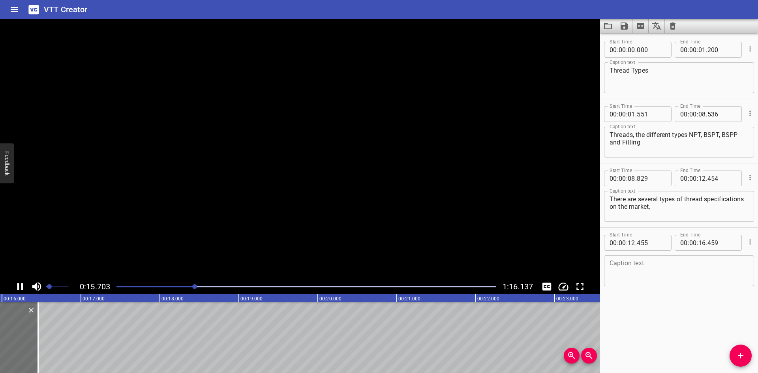
click at [20, 287] on icon "Play/Pause" at bounding box center [20, 287] width 12 height 12
click at [687, 260] on textarea at bounding box center [678, 271] width 139 height 22
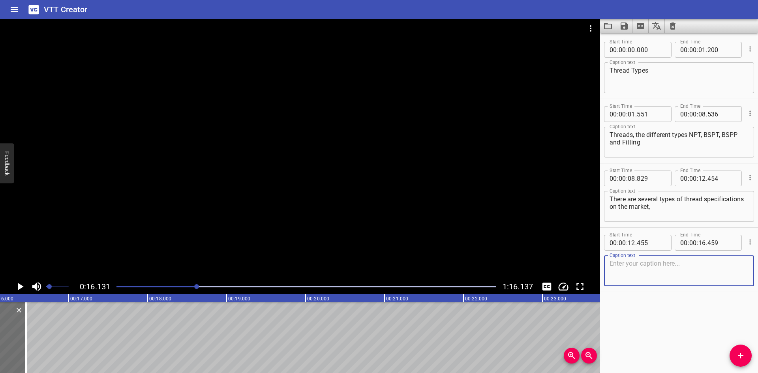
paste textarea "but in general there are two main types: parallel and taper"
type textarea "but in general there are two main types: parallel and taper."
click at [744, 361] on button "Add Cue" at bounding box center [740, 356] width 22 height 22
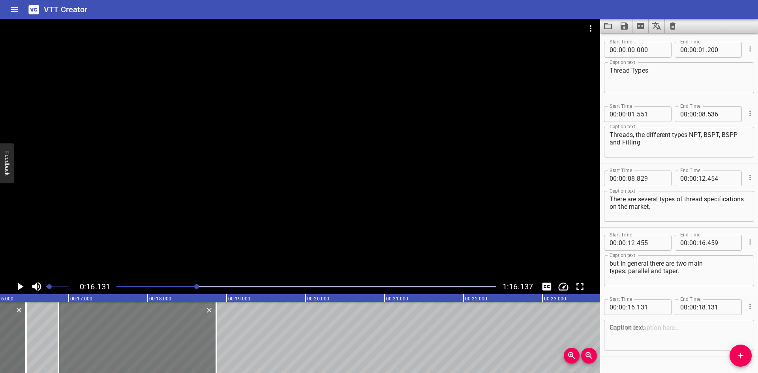
drag, startPoint x: 86, startPoint y: 335, endPoint x: 144, endPoint y: 341, distance: 58.7
click at [144, 341] on div at bounding box center [137, 337] width 158 height 71
type input "871"
drag, startPoint x: 217, startPoint y: 328, endPoint x: 246, endPoint y: 336, distance: 30.4
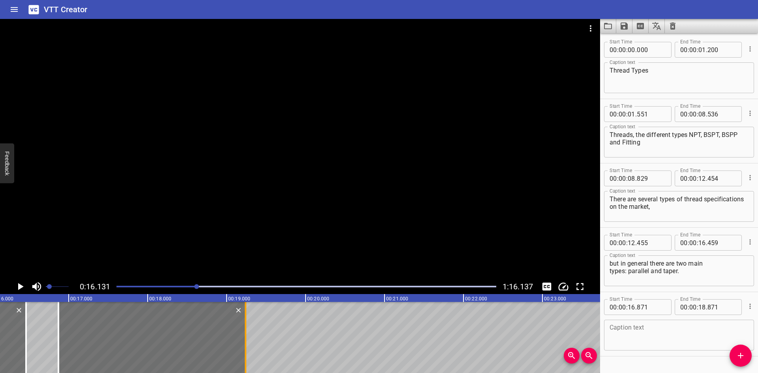
click at [246, 336] on div at bounding box center [246, 337] width 2 height 71
type input "19"
type input "241"
click at [16, 283] on icon "Play/Pause" at bounding box center [20, 287] width 12 height 12
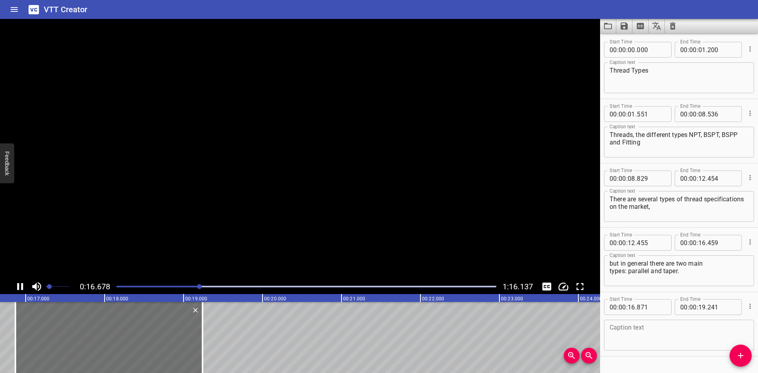
scroll to position [19, 0]
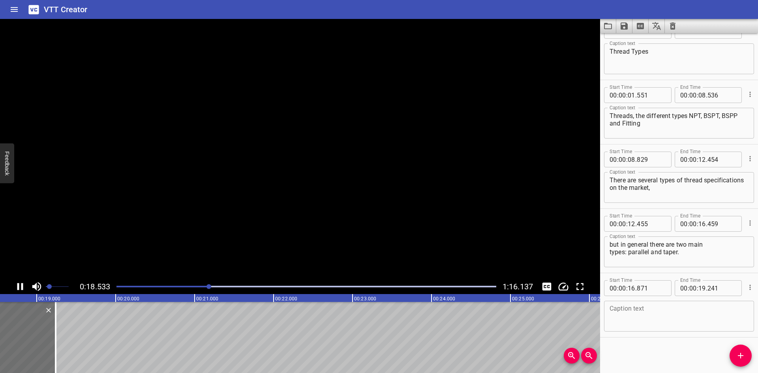
click at [16, 283] on icon "Play/Pause" at bounding box center [20, 287] width 12 height 12
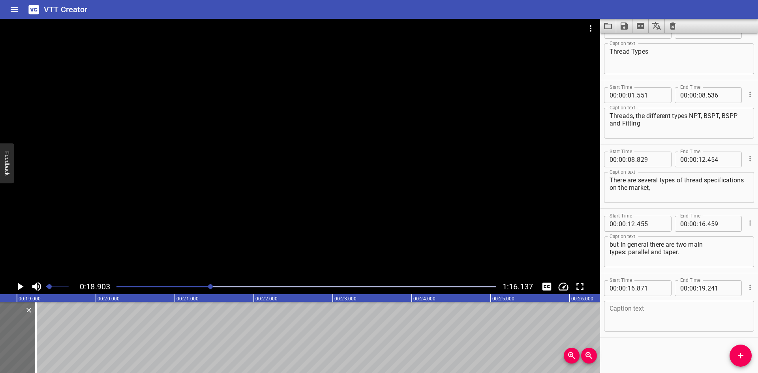
scroll to position [0, 1492]
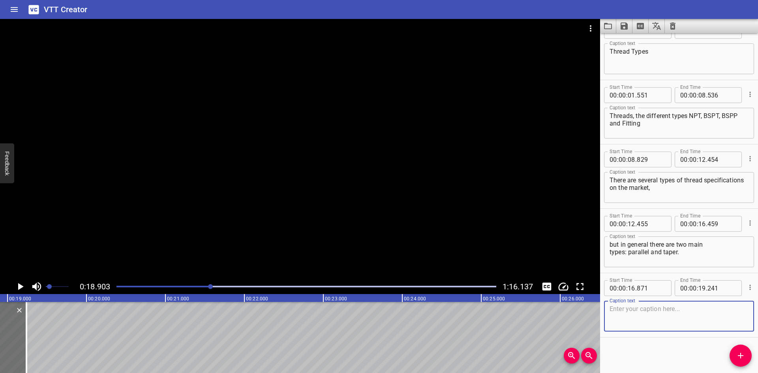
click at [630, 306] on textarea at bounding box center [678, 316] width 139 height 22
paste textarea "Examples of marking on the body:"
type textarea "Examples of marking on the body:"
click at [735, 353] on span "Add Cue" at bounding box center [740, 355] width 22 height 9
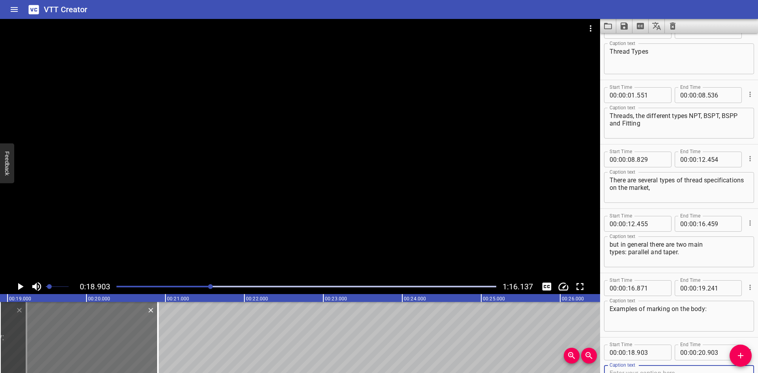
scroll to position [23, 0]
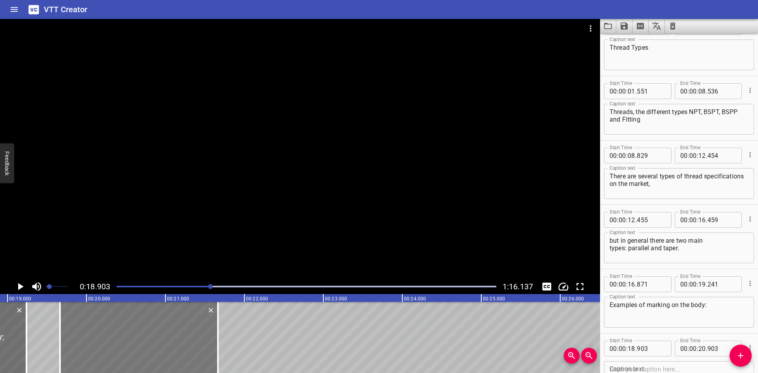
drag, startPoint x: 114, startPoint y: 346, endPoint x: 174, endPoint y: 350, distance: 60.1
click at [174, 350] on div at bounding box center [139, 337] width 158 height 71
type input "19"
type input "663"
type input "21"
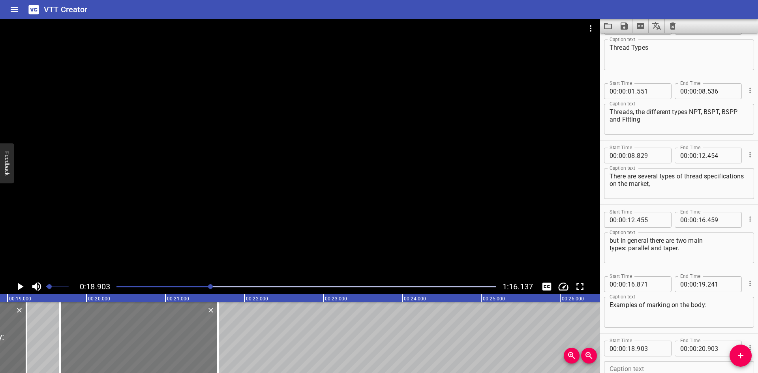
type input "663"
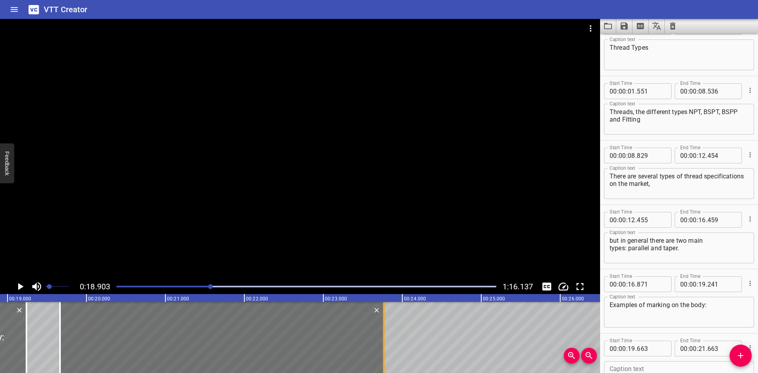
drag, startPoint x: 219, startPoint y: 345, endPoint x: 384, endPoint y: 354, distance: 166.0
click at [384, 354] on div at bounding box center [384, 337] width 8 height 71
type input "23"
type input "763"
click at [620, 364] on div "Caption text" at bounding box center [679, 376] width 150 height 31
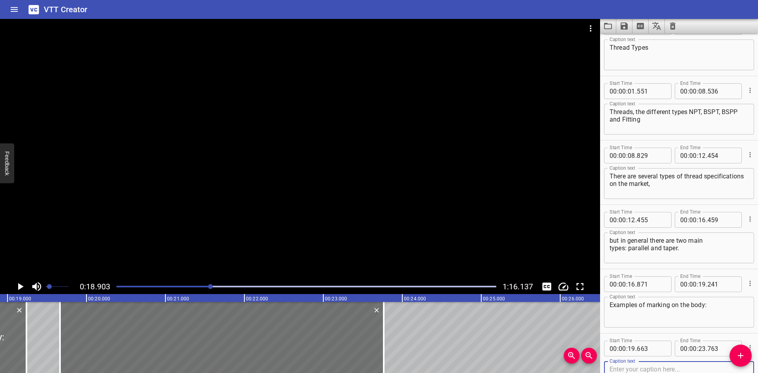
paste textarea "NPT: NPT or no marking"
type textarea "NPT: NPT or no marking"
click at [18, 285] on icon "Play/Pause" at bounding box center [20, 287] width 12 height 12
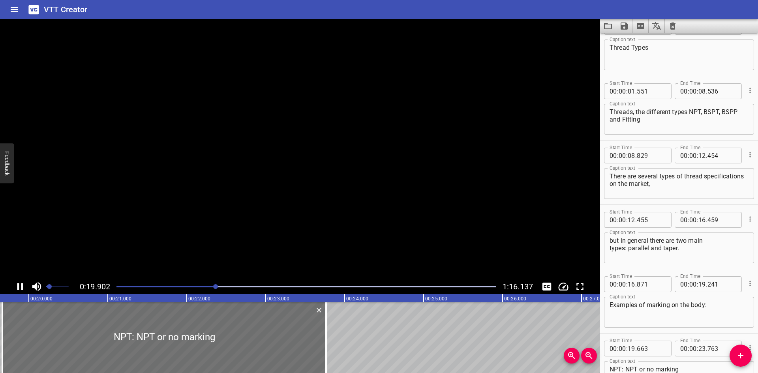
scroll to position [83, 0]
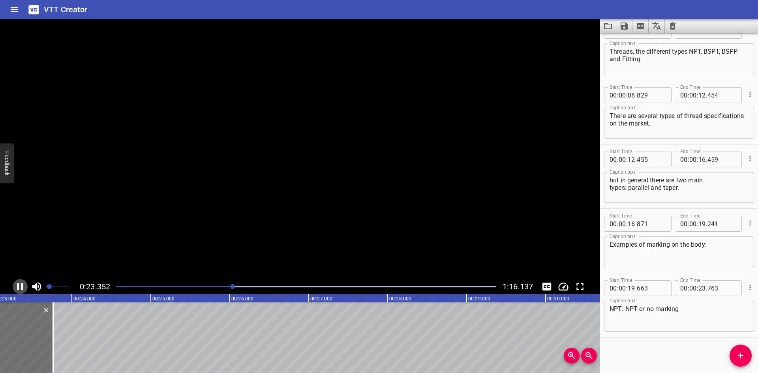
click at [18, 285] on icon "Play/Pause" at bounding box center [20, 286] width 6 height 7
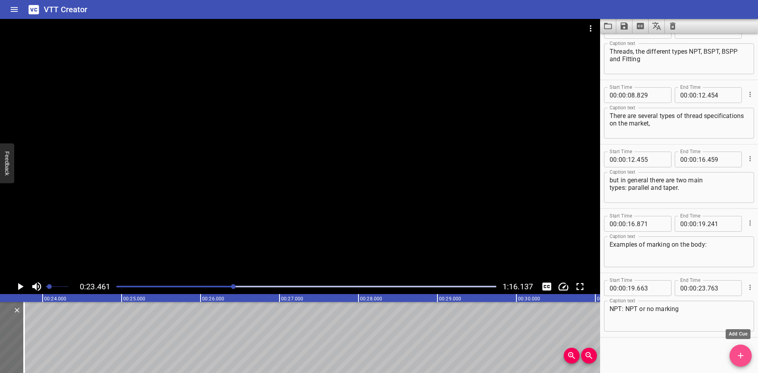
click at [737, 363] on button "Add Cue" at bounding box center [740, 356] width 22 height 22
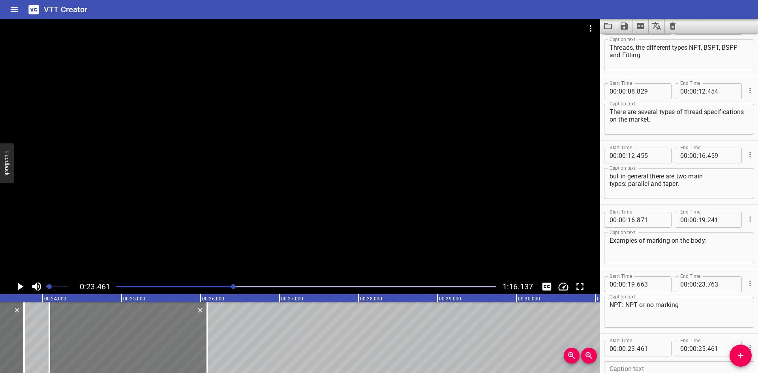
drag, startPoint x: 115, startPoint y: 329, endPoint x: 164, endPoint y: 328, distance: 49.3
click at [164, 328] on div at bounding box center [128, 337] width 158 height 71
type input "24"
type input "086"
type input "26"
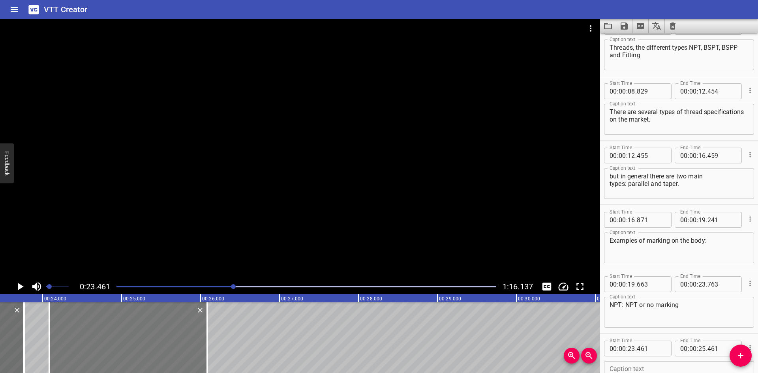
type input "086"
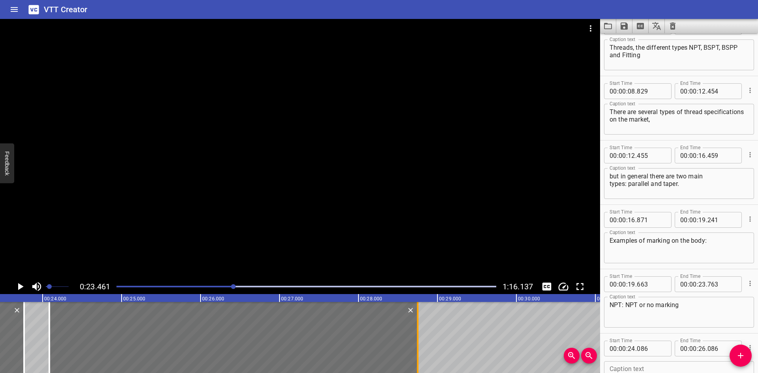
drag, startPoint x: 208, startPoint y: 329, endPoint x: 418, endPoint y: 363, distance: 213.1
click at [418, 363] on div at bounding box center [418, 337] width 2 height 71
type input "28"
type input "751"
click at [668, 366] on textarea at bounding box center [678, 376] width 139 height 22
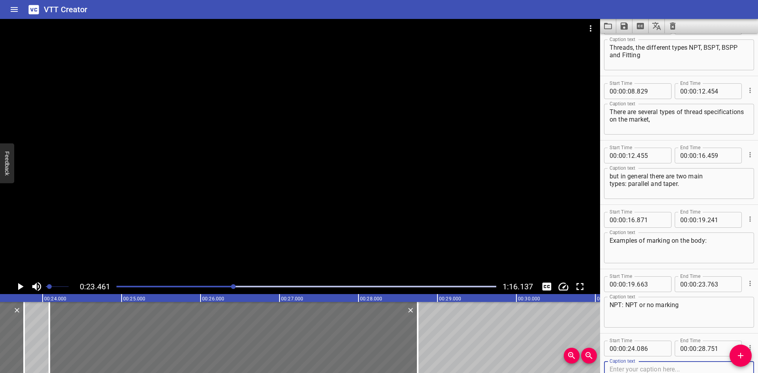
paste textarea "BSPT: is marked with BSPT or RT"
click at [17, 289] on icon "Play/Pause" at bounding box center [20, 287] width 12 height 12
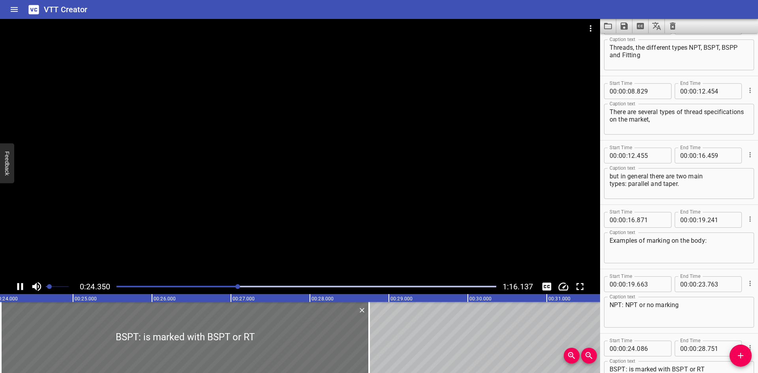
scroll to position [148, 0]
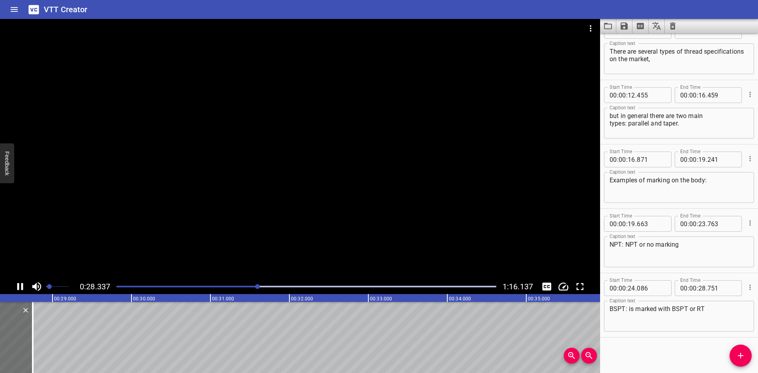
click at [22, 285] on icon "Play/Pause" at bounding box center [20, 286] width 6 height 7
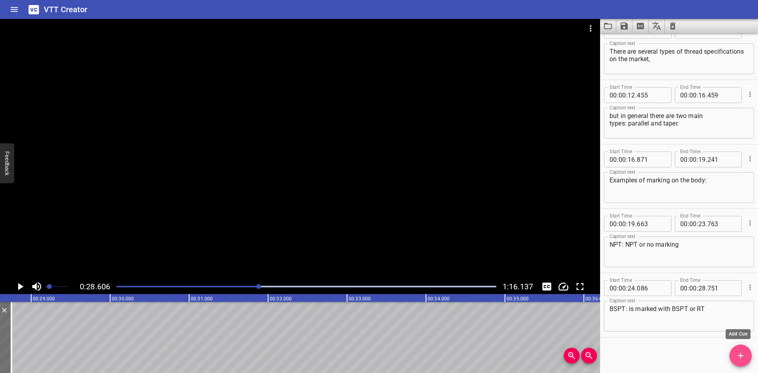
click at [738, 361] on button "Add Cue" at bounding box center [740, 356] width 22 height 22
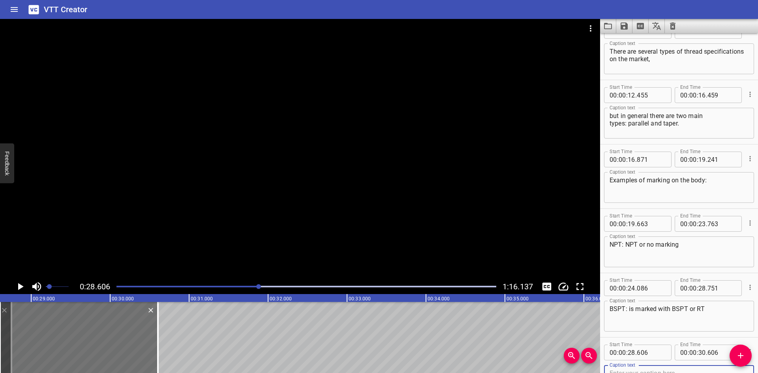
scroll to position [152, 0]
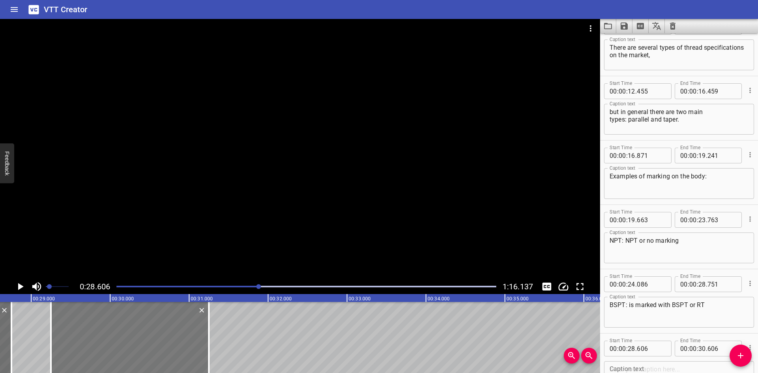
drag, startPoint x: 95, startPoint y: 326, endPoint x: 108, endPoint y: 330, distance: 13.1
click at [108, 330] on div at bounding box center [130, 337] width 158 height 71
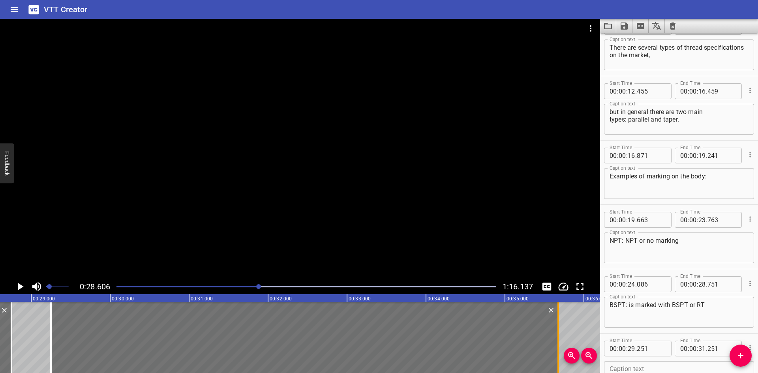
drag, startPoint x: 206, startPoint y: 325, endPoint x: 556, endPoint y: 307, distance: 349.7
click at [556, 307] on div at bounding box center [558, 337] width 8 height 71
click at [631, 366] on textarea at bounding box center [678, 376] width 139 height 22
paste textarea "BSPP: is marked with BSPP or RS, RP or RG"
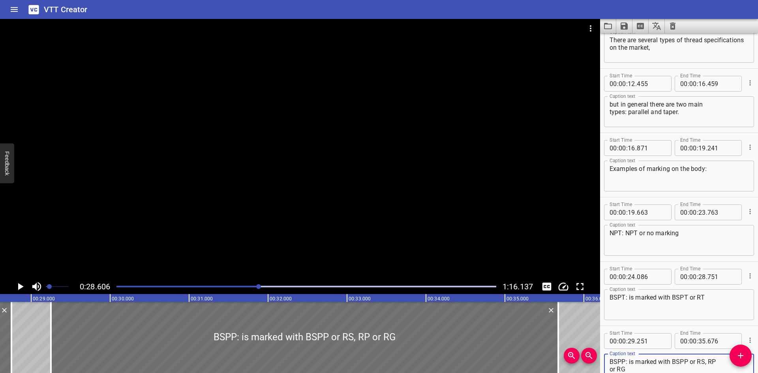
scroll to position [199, 0]
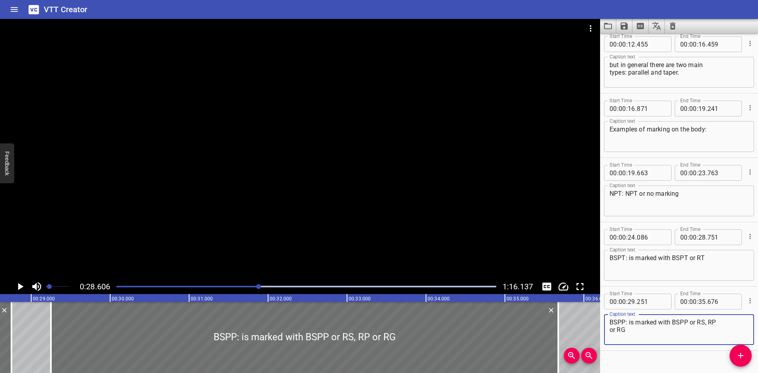
click at [719, 326] on textarea "BSPP: is marked with BSPP or RS, RP or RG" at bounding box center [678, 330] width 139 height 22
click at [21, 285] on icon "Play/Pause" at bounding box center [21, 286] width 6 height 7
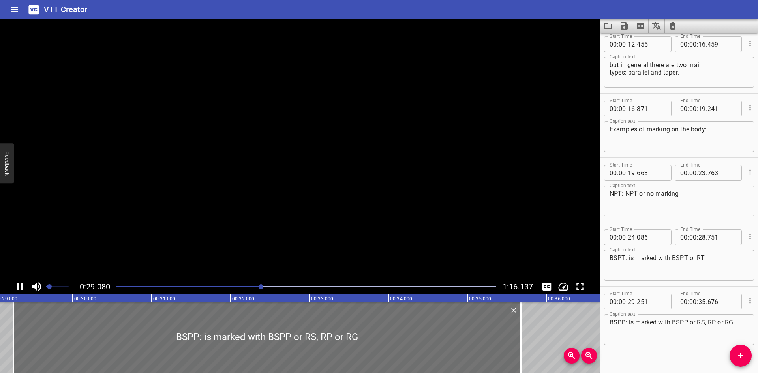
scroll to position [212, 0]
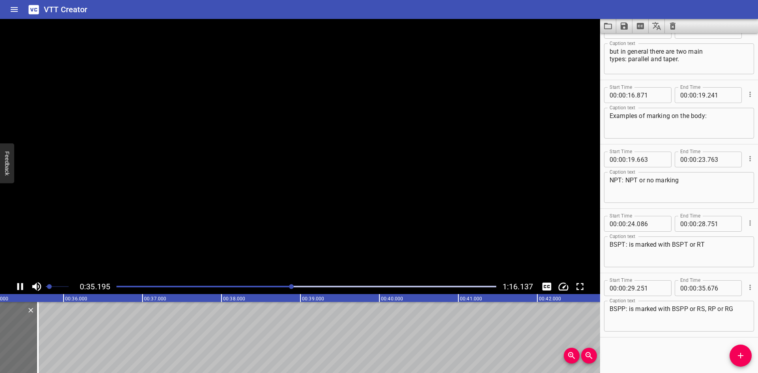
click at [21, 285] on icon "Play/Pause" at bounding box center [20, 287] width 12 height 12
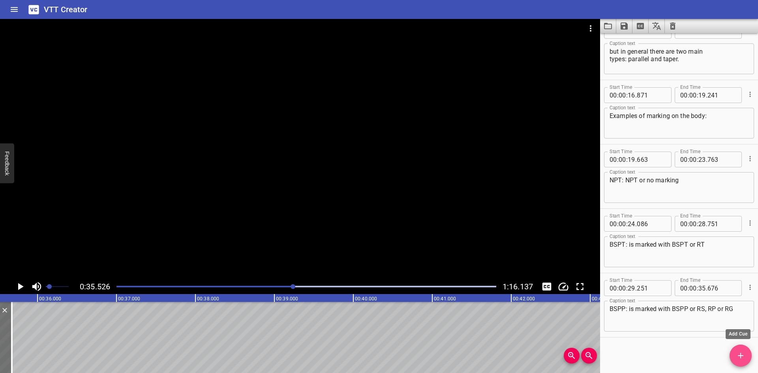
click at [734, 352] on span "Add Cue" at bounding box center [740, 355] width 22 height 9
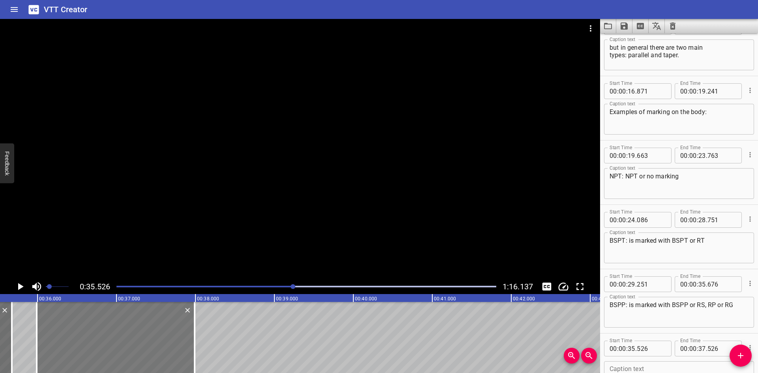
drag, startPoint x: 78, startPoint y: 341, endPoint x: 114, endPoint y: 338, distance: 36.8
click at [114, 338] on div at bounding box center [116, 337] width 158 height 71
click at [15, 285] on icon "Play/Pause" at bounding box center [20, 287] width 12 height 12
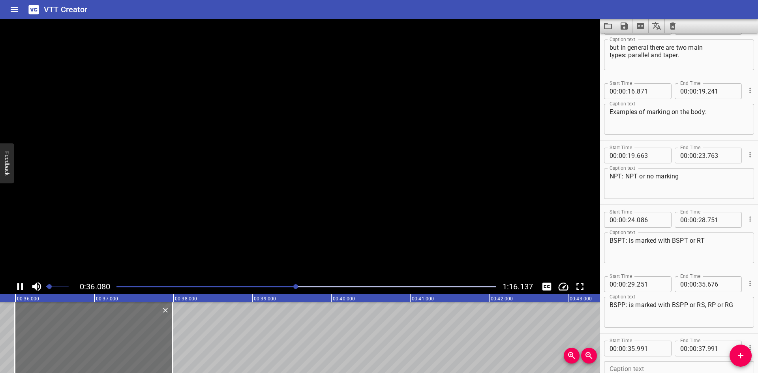
scroll to position [276, 0]
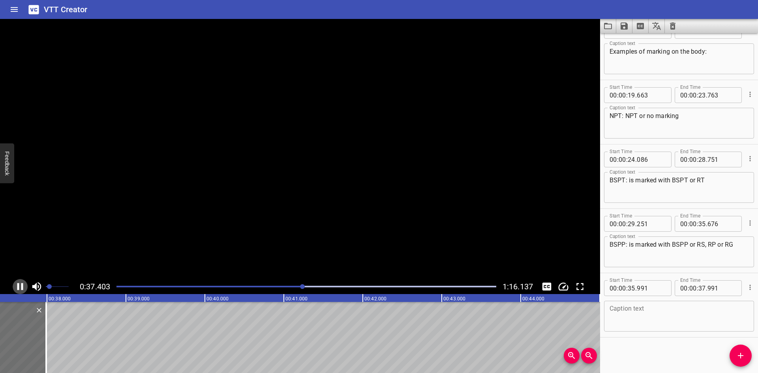
click at [15, 285] on icon "Play/Pause" at bounding box center [20, 287] width 12 height 12
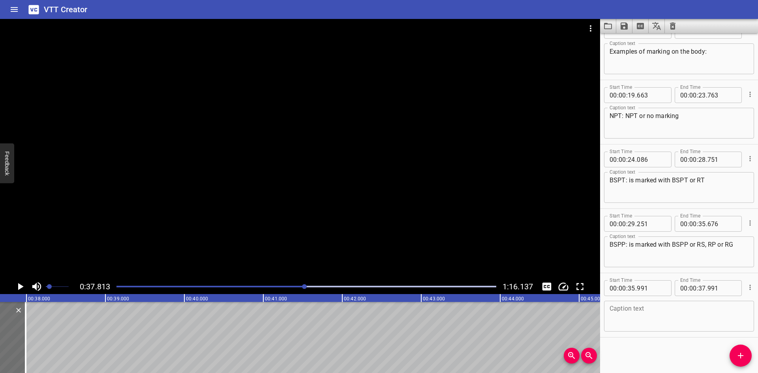
scroll to position [0, 2985]
click at [14, 288] on icon "Play/Pause" at bounding box center [20, 287] width 12 height 12
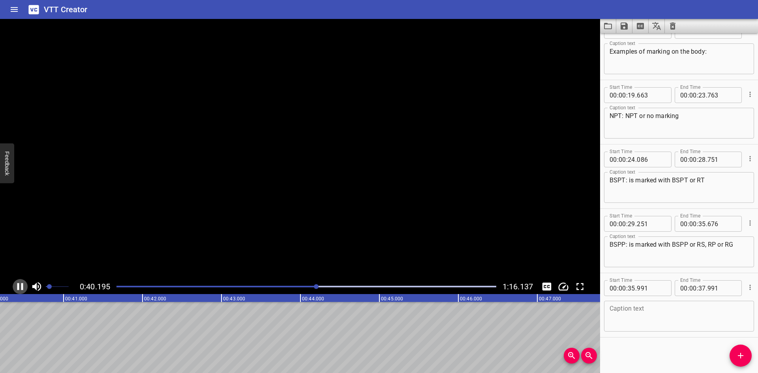
click at [14, 288] on icon "Play/Pause" at bounding box center [20, 287] width 12 height 12
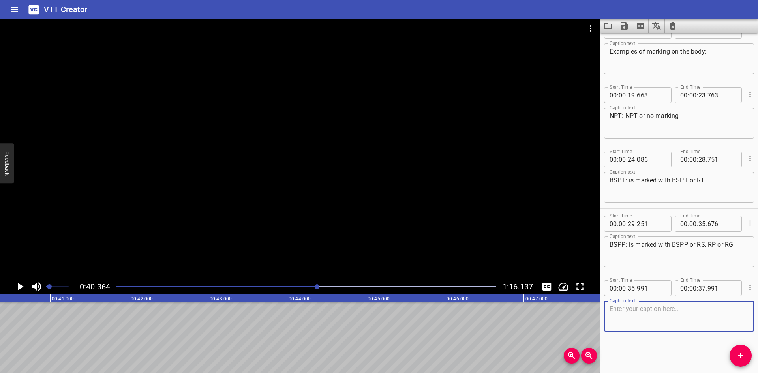
click at [638, 316] on textarea at bounding box center [678, 316] width 139 height 22
paste textarea "National Pipe Taper – NPT"
drag, startPoint x: 671, startPoint y: 308, endPoint x: 667, endPoint y: 312, distance: 5.9
click at [667, 312] on textarea "National Pipe Taper – NPT" at bounding box center [678, 316] width 139 height 22
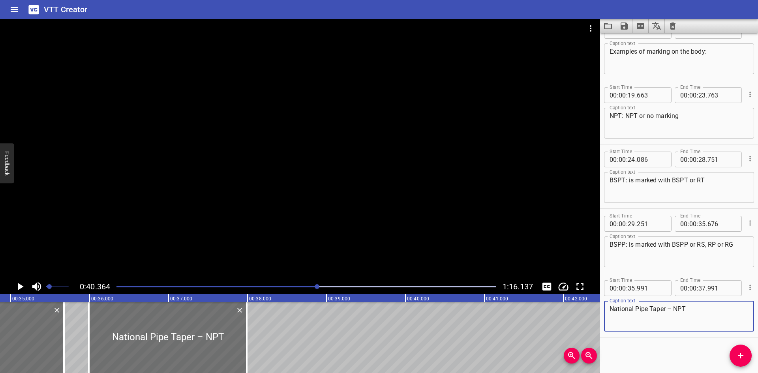
scroll to position [0, 2790]
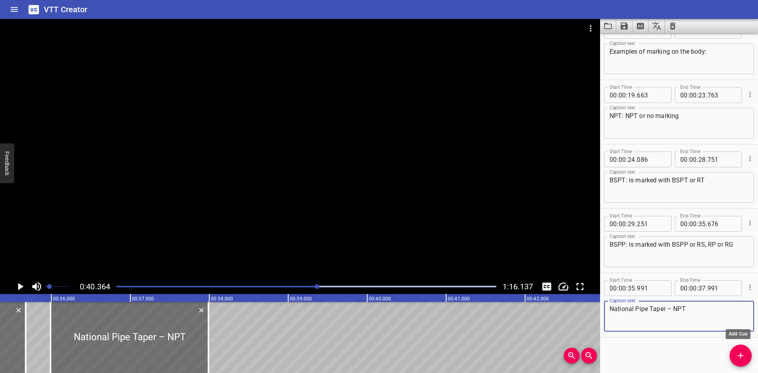
drag, startPoint x: 738, startPoint y: 352, endPoint x: 735, endPoint y: 351, distance: 4.0
click at [738, 352] on icon "Add Cue" at bounding box center [740, 355] width 9 height 9
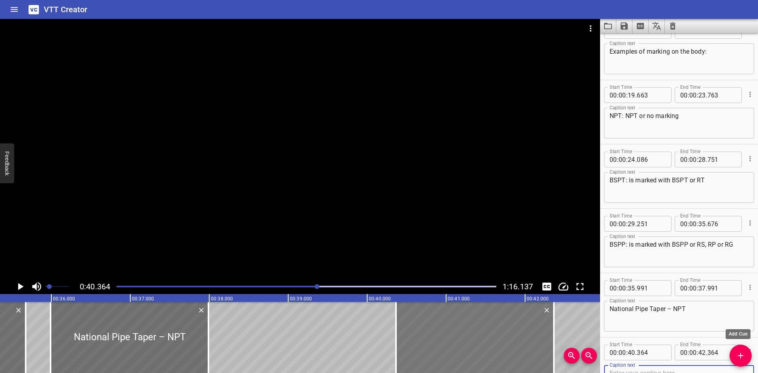
scroll to position [280, 0]
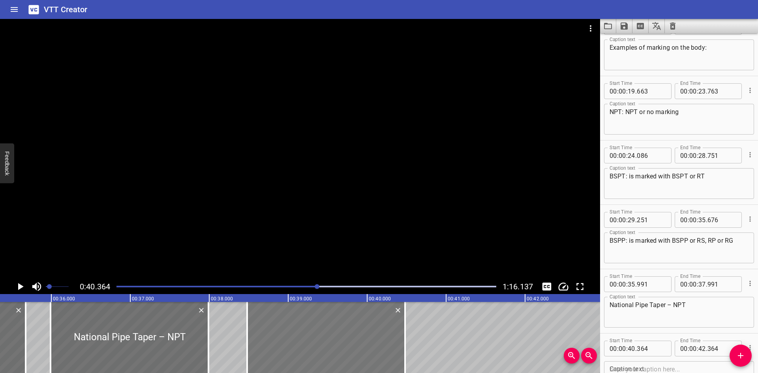
drag, startPoint x: 453, startPoint y: 337, endPoint x: 315, endPoint y: 344, distance: 138.3
click at [315, 344] on div at bounding box center [326, 337] width 158 height 71
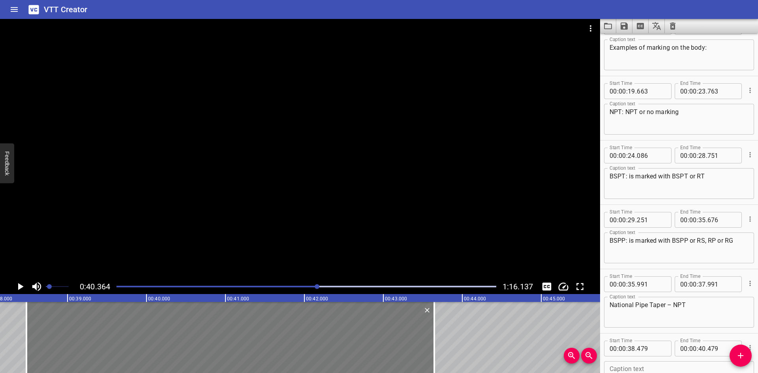
scroll to position [0, 3116]
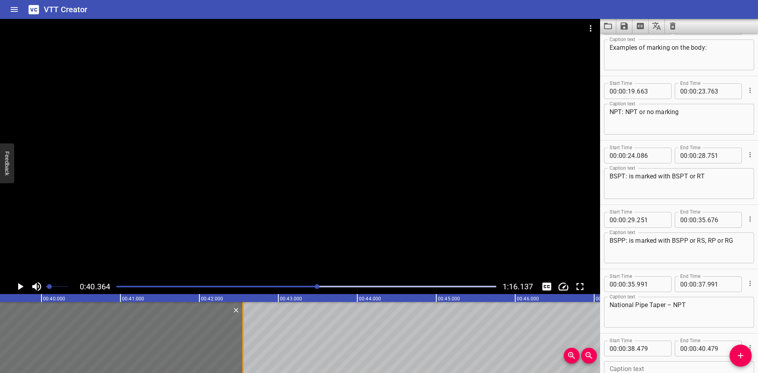
drag, startPoint x: 406, startPoint y: 339, endPoint x: 244, endPoint y: 327, distance: 162.3
click at [244, 327] on div at bounding box center [243, 337] width 8 height 71
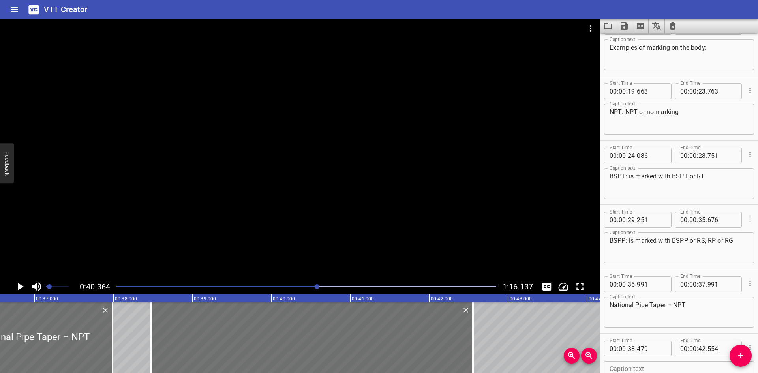
scroll to position [0, 2874]
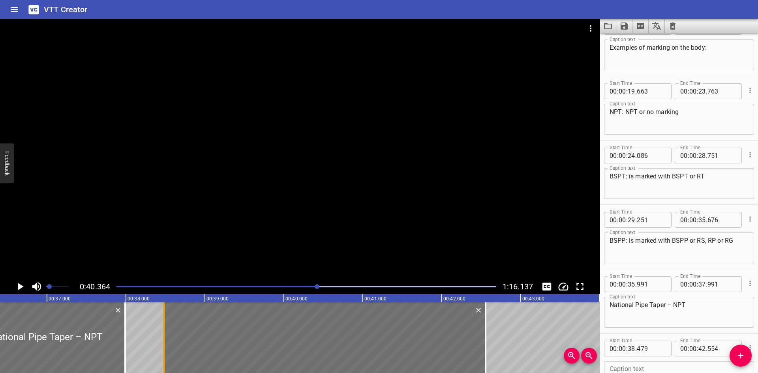
click at [165, 347] on div at bounding box center [164, 337] width 8 height 71
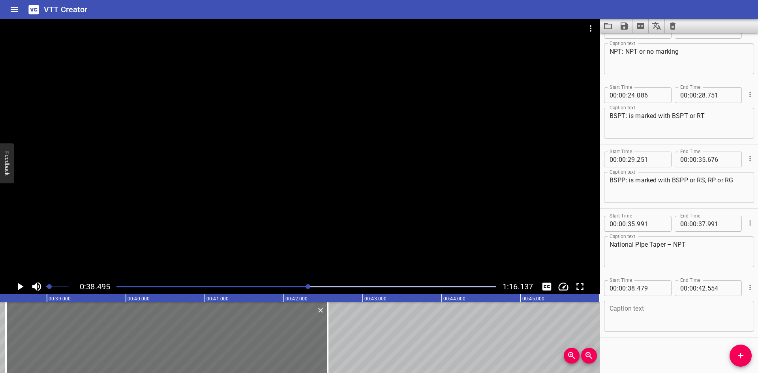
scroll to position [0, 3039]
click at [16, 285] on icon "Play/Pause" at bounding box center [20, 287] width 12 height 12
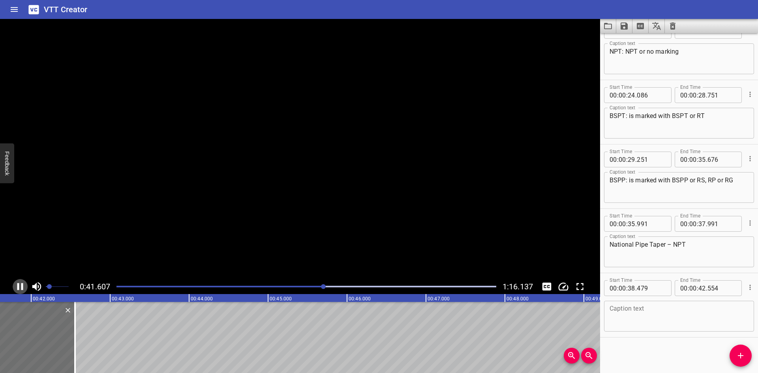
click at [16, 285] on icon "Play/Pause" at bounding box center [20, 287] width 12 height 12
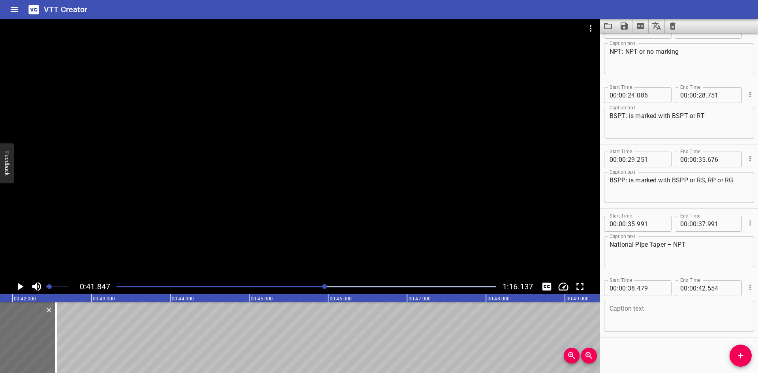
click at [645, 318] on textarea at bounding box center [678, 316] width 139 height 22
paste textarea "NPT stands for National Pipe Tapered threads."
click at [735, 311] on textarea "NPT stands for National Pipe Tapered threads." at bounding box center [678, 316] width 139 height 22
drag, startPoint x: 738, startPoint y: 354, endPoint x: 646, endPoint y: 350, distance: 92.5
click at [738, 354] on icon "Add Cue" at bounding box center [740, 355] width 9 height 9
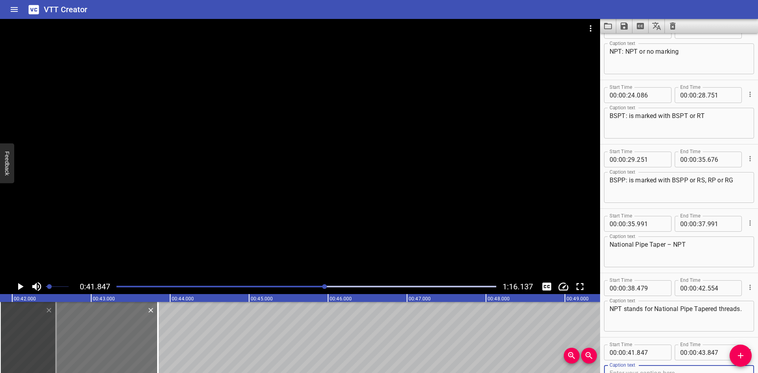
scroll to position [345, 0]
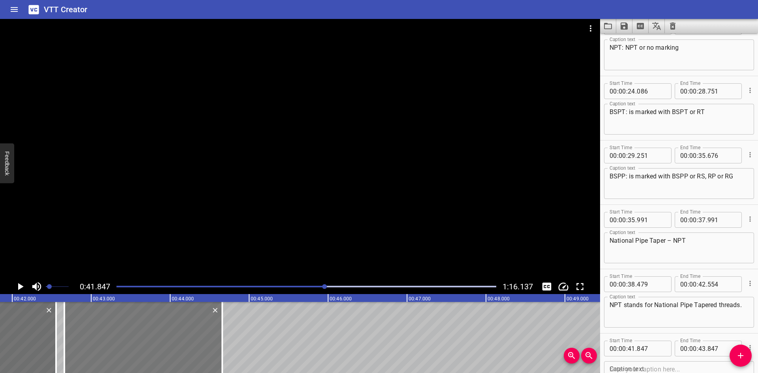
drag, startPoint x: 92, startPoint y: 350, endPoint x: 156, endPoint y: 348, distance: 64.4
click at [156, 348] on div at bounding box center [143, 337] width 158 height 71
drag, startPoint x: 57, startPoint y: 360, endPoint x: 52, endPoint y: 362, distance: 5.1
click at [52, 362] on div at bounding box center [51, 337] width 8 height 71
click at [105, 347] on div at bounding box center [141, 337] width 158 height 71
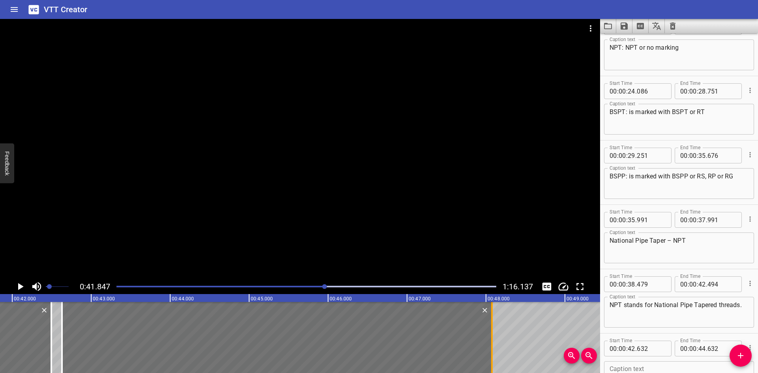
drag, startPoint x: 218, startPoint y: 341, endPoint x: 490, endPoint y: 324, distance: 272.5
click at [490, 324] on div at bounding box center [492, 337] width 8 height 71
click at [17, 282] on icon "Play/Pause" at bounding box center [20, 287] width 12 height 12
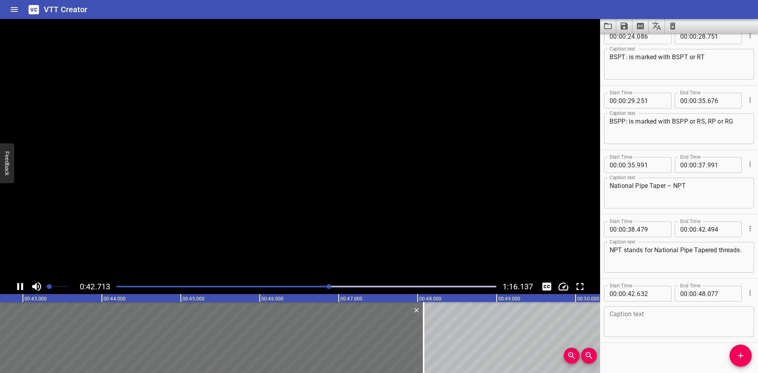
scroll to position [405, 0]
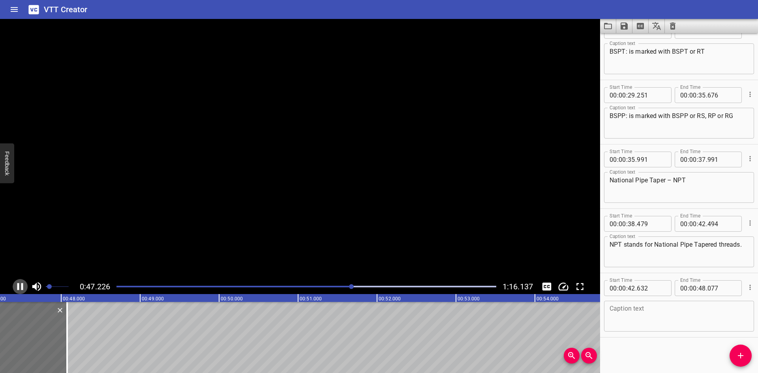
click at [17, 282] on icon "Play/Pause" at bounding box center [20, 287] width 12 height 12
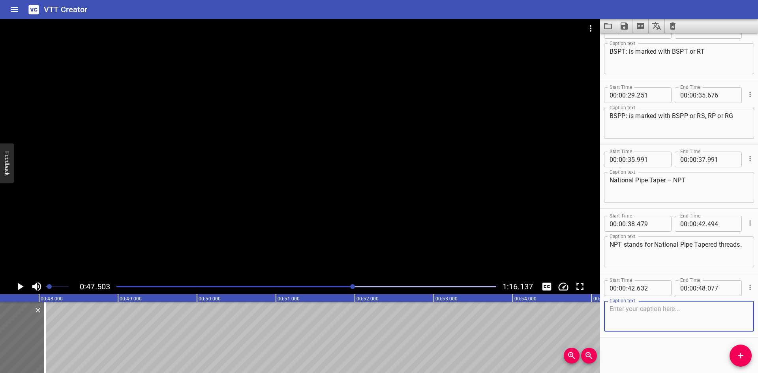
click at [632, 306] on textarea at bounding box center [678, 316] width 139 height 22
paste textarea "It is a U.S. standard for measuring tapered threads on threaded pipes and fitti…"
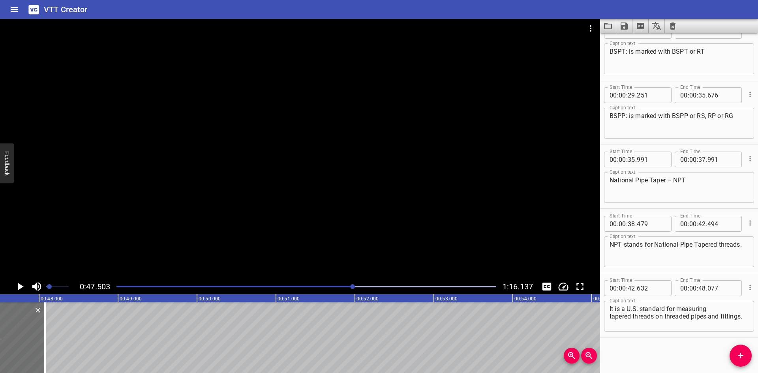
click at [714, 307] on textarea "It is a U.S. standard for measuring tapered threads on threaded pipes and fitti…" at bounding box center [678, 316] width 139 height 22
click at [722, 319] on textarea "It is a U.S. standard for measuring tapered threads on threaded pipes and fitti…" at bounding box center [678, 316] width 139 height 22
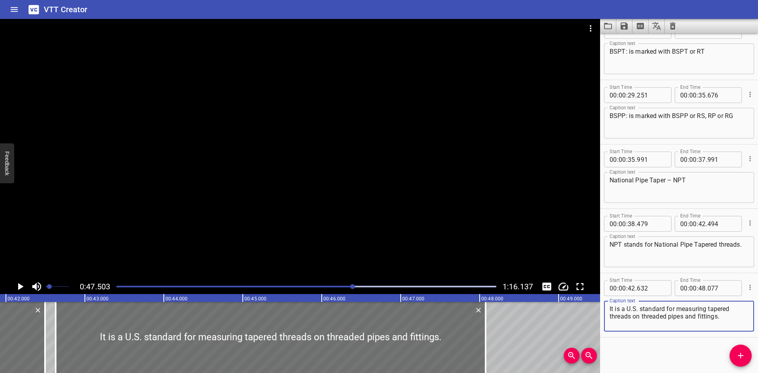
scroll to position [0, 3290]
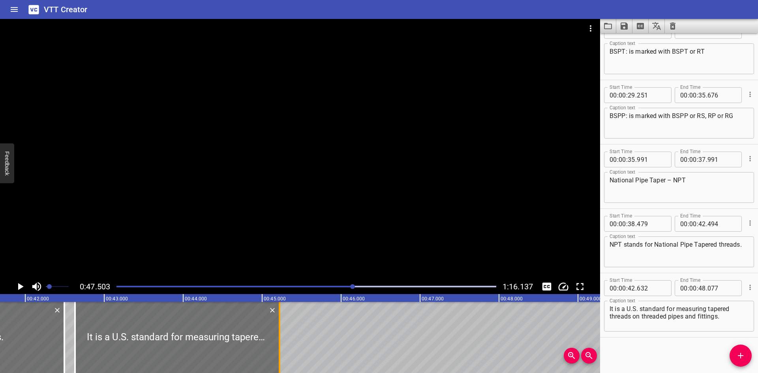
drag, startPoint x: 502, startPoint y: 330, endPoint x: 276, endPoint y: 354, distance: 226.7
click at [276, 354] on div at bounding box center [279, 337] width 8 height 71
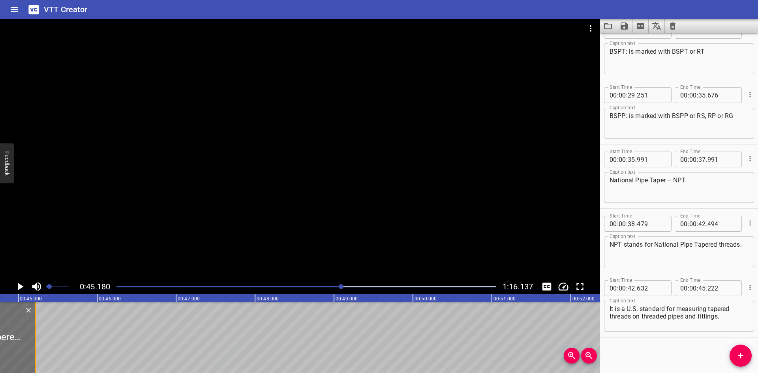
scroll to position [0, 3566]
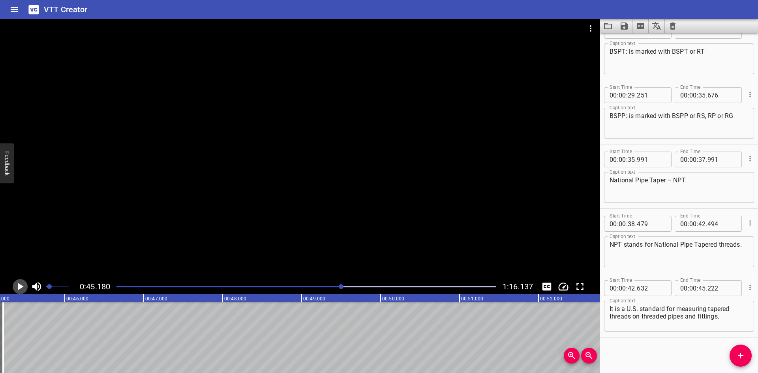
click at [23, 287] on icon "Play/Pause" at bounding box center [20, 287] width 12 height 12
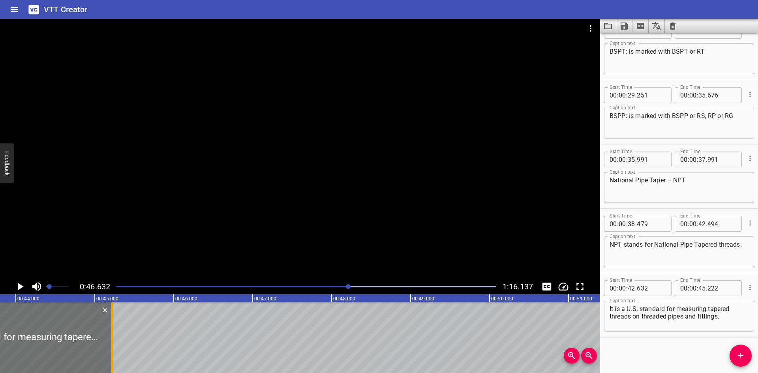
click at [115, 330] on div at bounding box center [112, 337] width 8 height 71
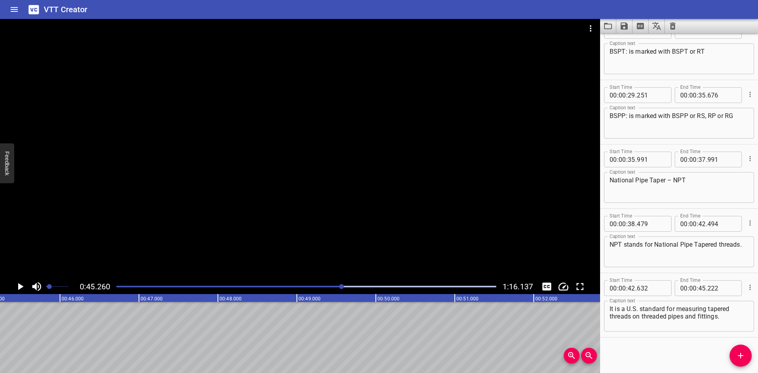
scroll to position [0, 3573]
click at [742, 356] on icon "Add Cue" at bounding box center [741, 356] width 6 height 6
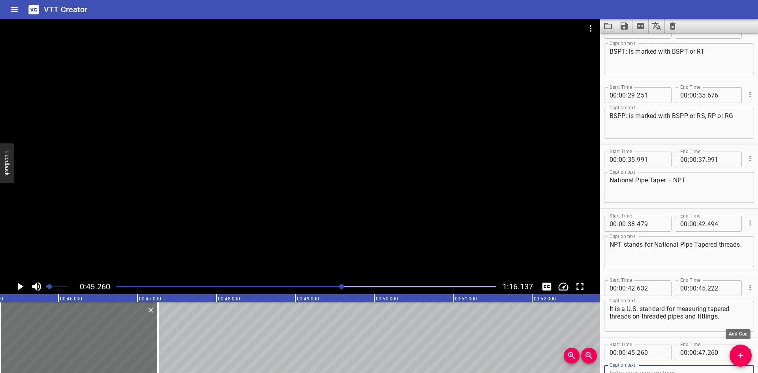
scroll to position [409, 0]
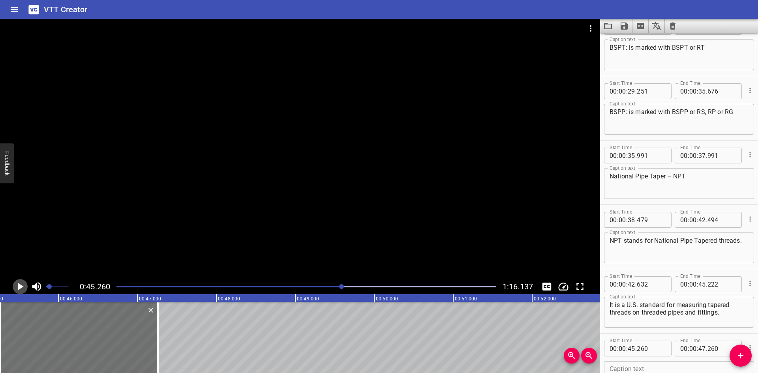
click at [18, 287] on icon "Play/Pause" at bounding box center [21, 286] width 6 height 7
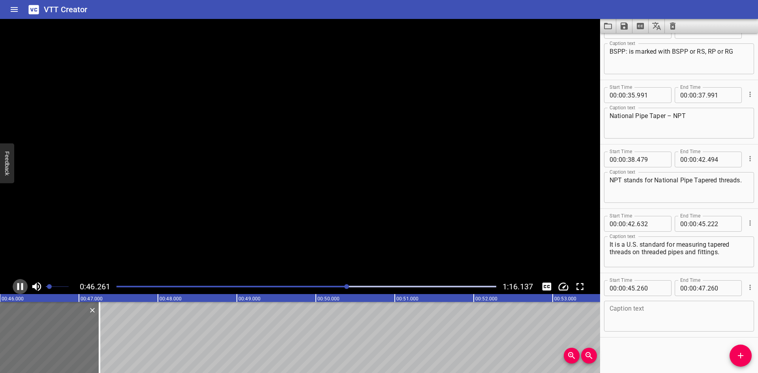
scroll to position [0, 3661]
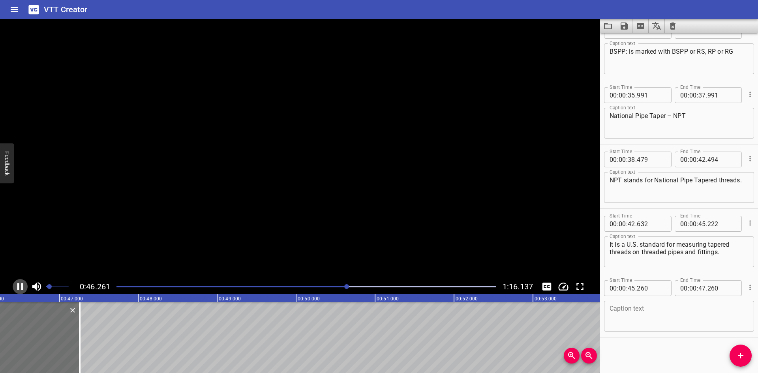
click at [18, 287] on icon "Play/Pause" at bounding box center [20, 286] width 6 height 7
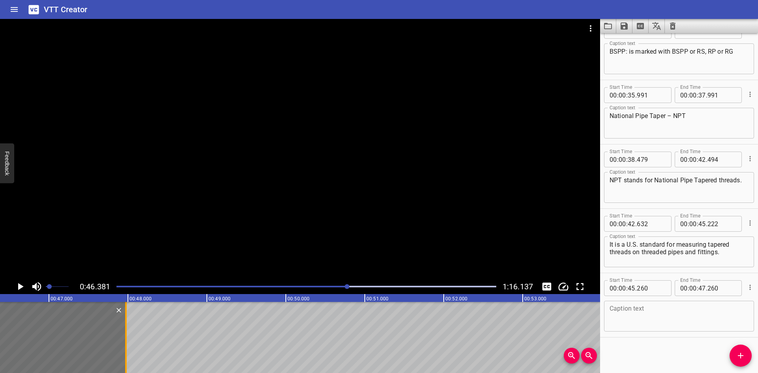
drag, startPoint x: 84, startPoint y: 323, endPoint x: 127, endPoint y: 325, distance: 43.9
click at [127, 325] on div at bounding box center [126, 337] width 2 height 71
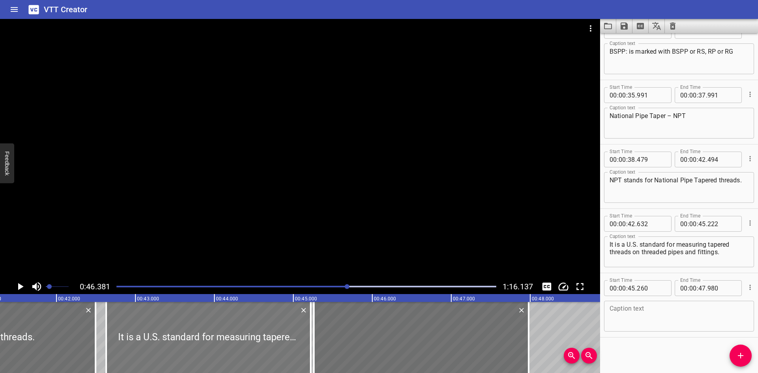
scroll to position [0, 3253]
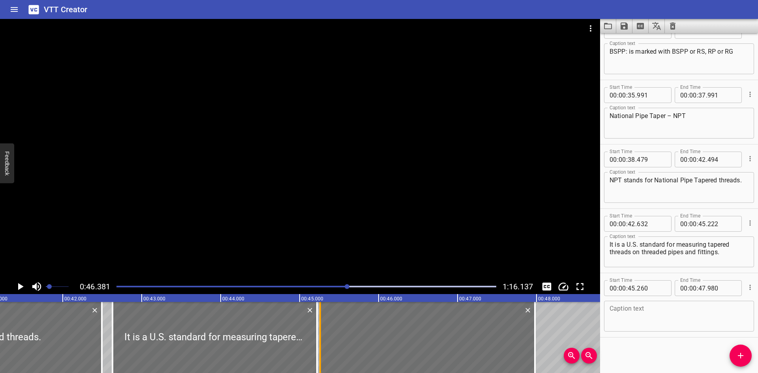
click at [317, 330] on div at bounding box center [320, 337] width 8 height 71
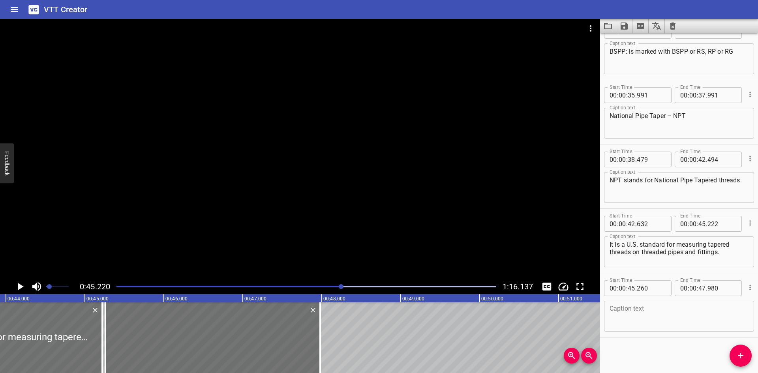
scroll to position [0, 3327]
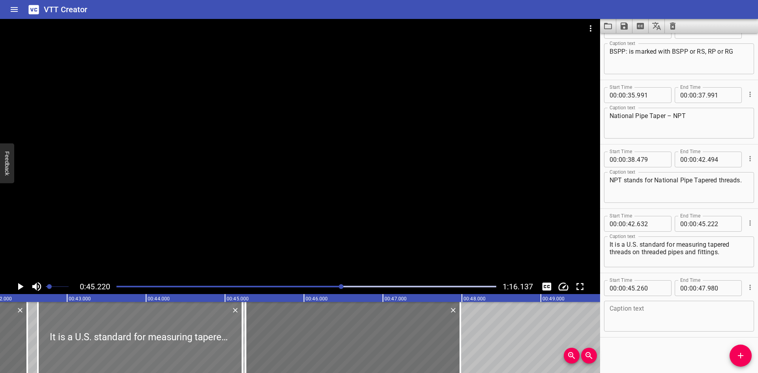
click at [215, 335] on div at bounding box center [140, 337] width 204 height 71
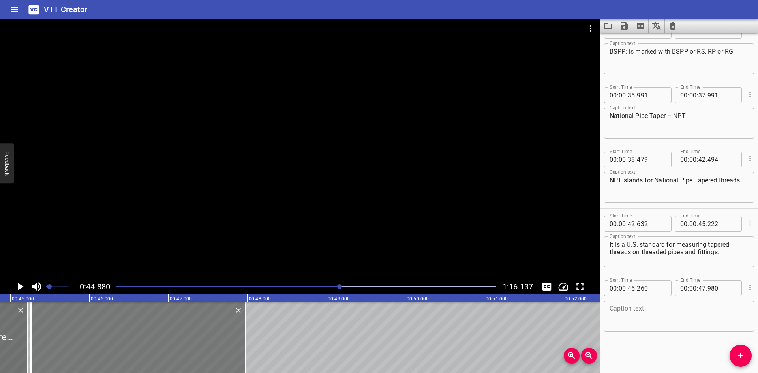
scroll to position [0, 3543]
click at [17, 286] on icon "Play/Pause" at bounding box center [20, 287] width 12 height 12
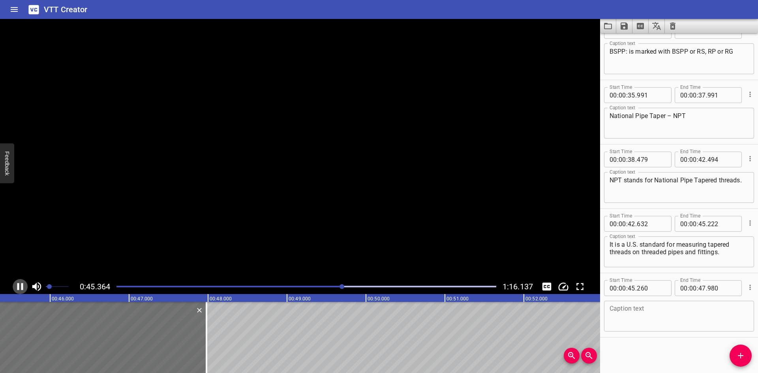
click at [17, 286] on icon "Play/Pause" at bounding box center [20, 286] width 6 height 7
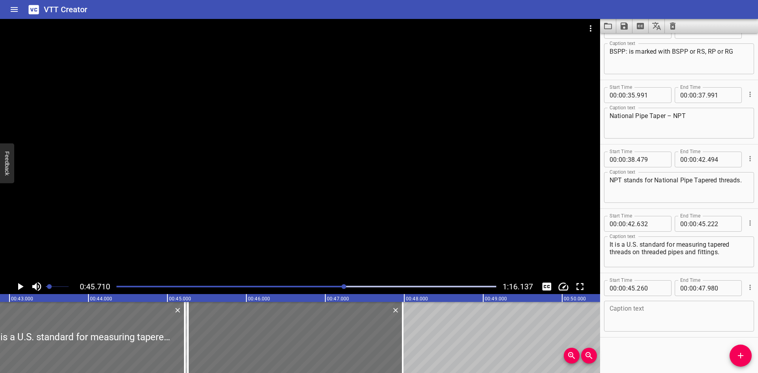
scroll to position [0, 3276]
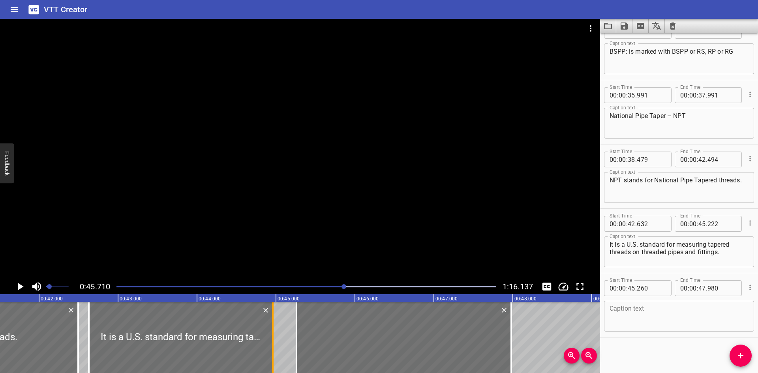
drag, startPoint x: 290, startPoint y: 336, endPoint x: 270, endPoint y: 352, distance: 26.1
click at [270, 352] on div at bounding box center [273, 337] width 8 height 71
click at [630, 288] on input "number" at bounding box center [631, 288] width 7 height 16
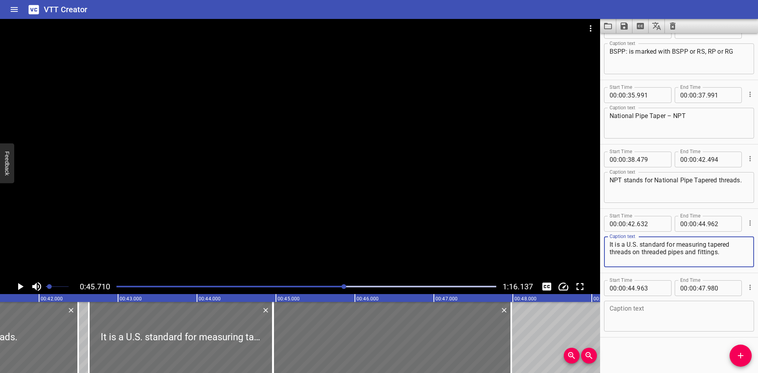
drag, startPoint x: 722, startPoint y: 253, endPoint x: 709, endPoint y: 245, distance: 15.0
click at [709, 245] on textarea "It is a U.S. standard for measuring tapered threads on threaded pipes and fitti…" at bounding box center [678, 252] width 139 height 22
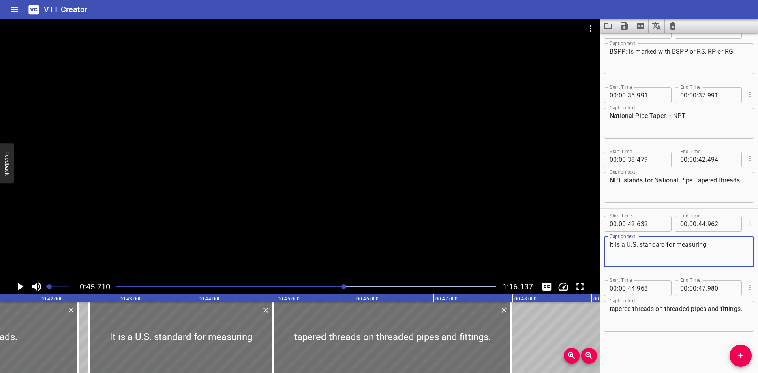
click at [711, 252] on textarea "It is a U.S. standard for measuring" at bounding box center [678, 252] width 139 height 22
click at [88, 320] on div at bounding box center [89, 337] width 2 height 71
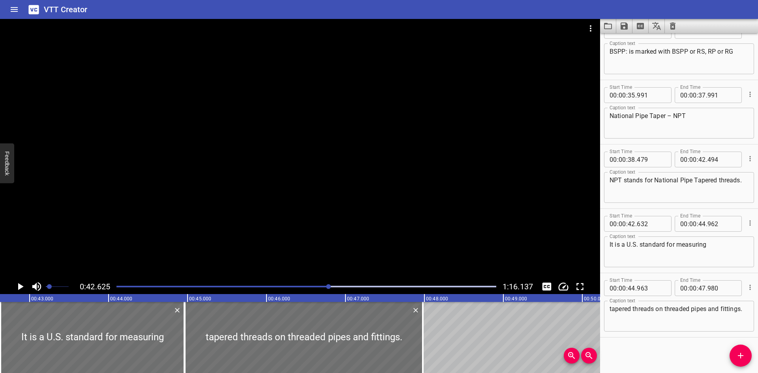
click at [34, 268] on div at bounding box center [300, 149] width 600 height 260
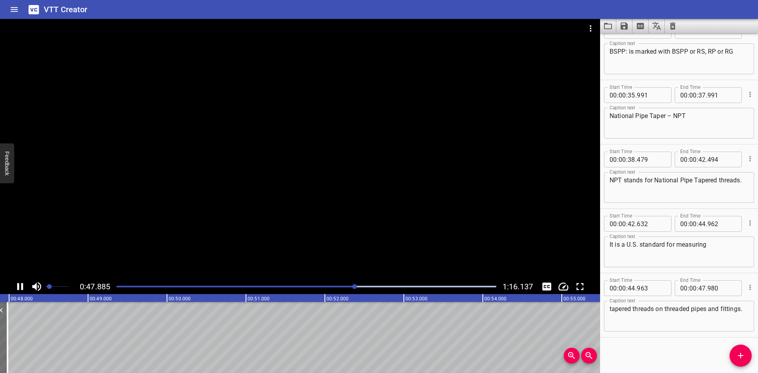
click at [18, 287] on icon "Play/Pause" at bounding box center [20, 286] width 6 height 7
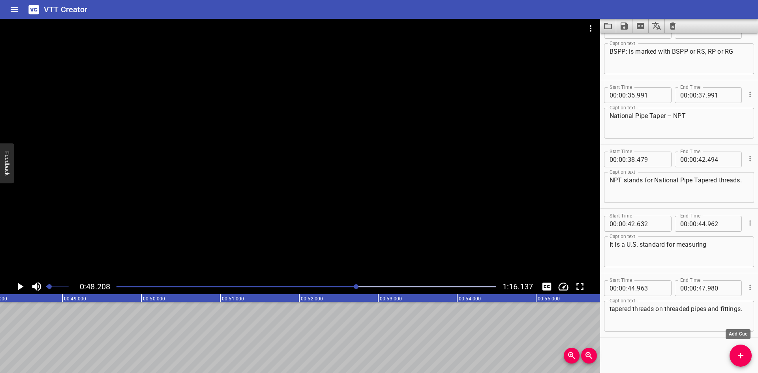
click at [747, 358] on span "Add Cue" at bounding box center [740, 355] width 22 height 9
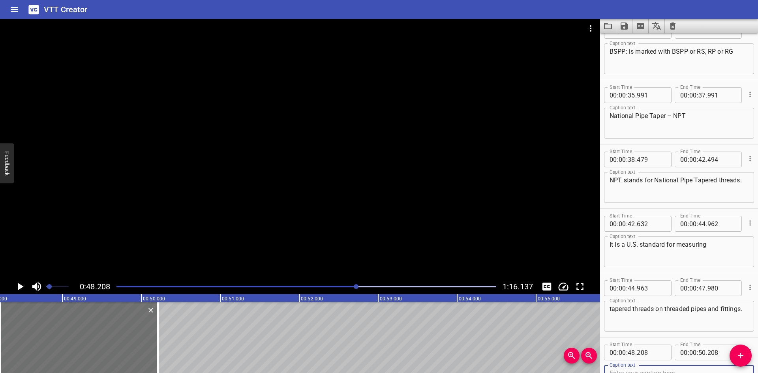
scroll to position [473, 0]
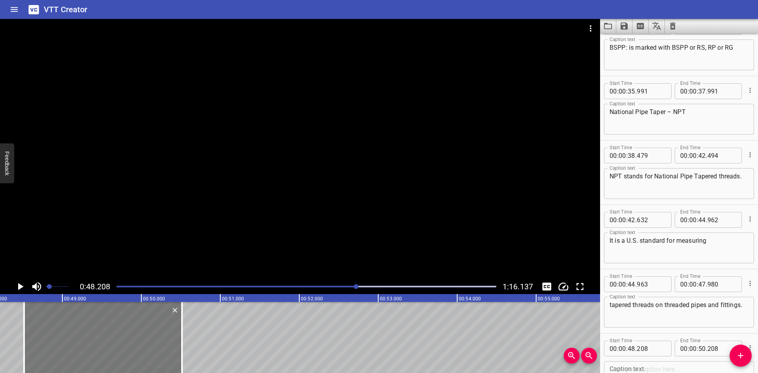
drag, startPoint x: 54, startPoint y: 329, endPoint x: 110, endPoint y: 332, distance: 55.4
click at [78, 332] on div at bounding box center [103, 337] width 158 height 71
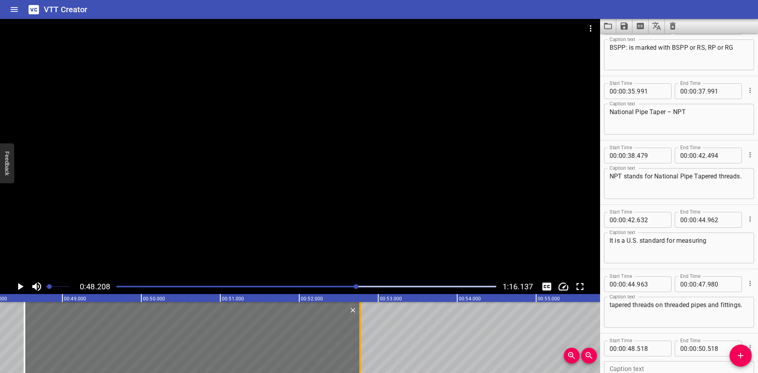
drag, startPoint x: 181, startPoint y: 337, endPoint x: 358, endPoint y: 343, distance: 177.7
click at [358, 343] on div at bounding box center [360, 337] width 8 height 71
click at [21, 326] on div at bounding box center [25, 337] width 8 height 71
click at [25, 326] on div at bounding box center [25, 337] width 2 height 71
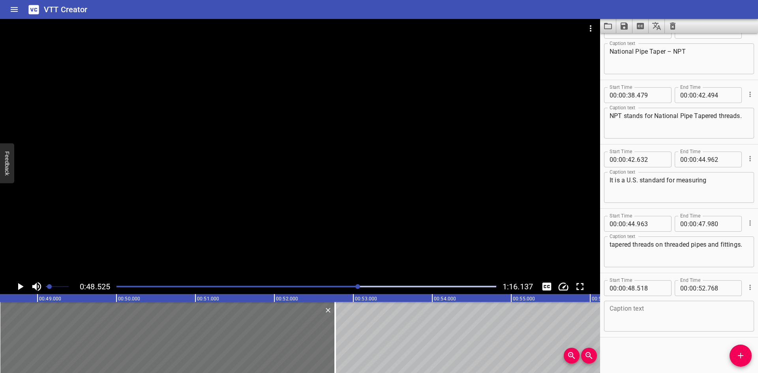
click at [24, 278] on div at bounding box center [300, 149] width 600 height 260
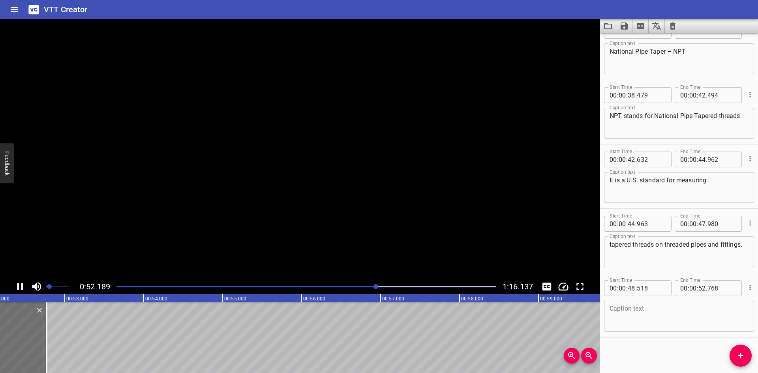
click at [24, 278] on video at bounding box center [300, 149] width 600 height 260
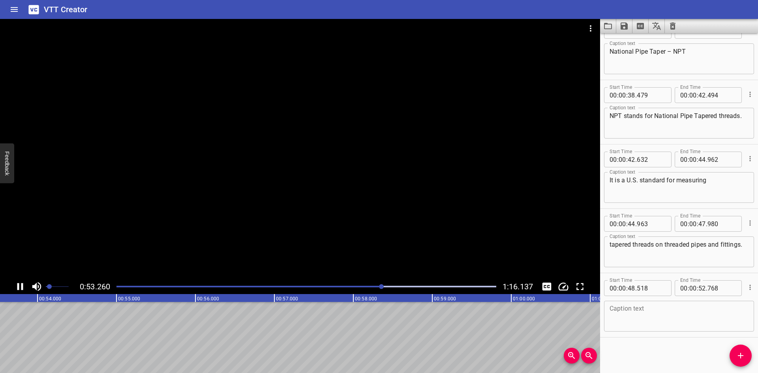
click at [24, 279] on div at bounding box center [300, 149] width 600 height 260
click at [24, 285] on icon "Play/Pause" at bounding box center [20, 287] width 12 height 12
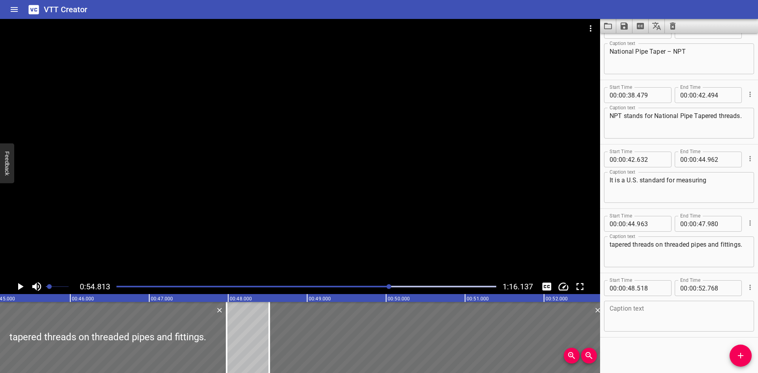
scroll to position [0, 3491]
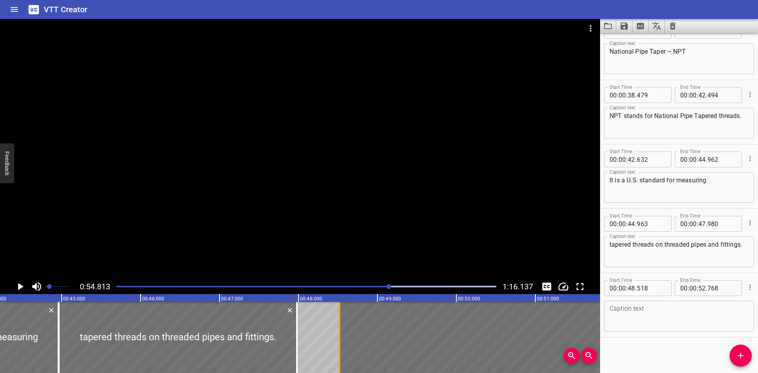
click at [338, 353] on div at bounding box center [339, 337] width 8 height 71
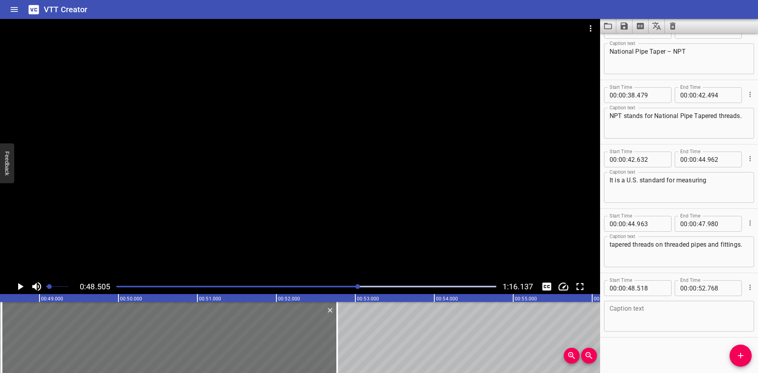
scroll to position [0, 3829]
click at [26, 287] on button "Play/Pause" at bounding box center [20, 286] width 15 height 15
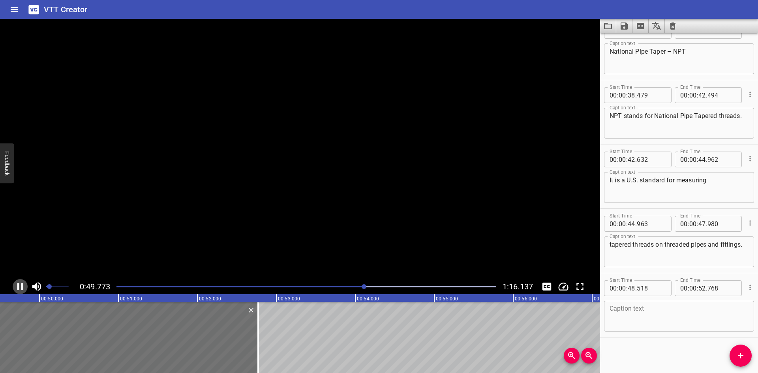
click at [26, 287] on button "Play/Pause" at bounding box center [20, 286] width 15 height 15
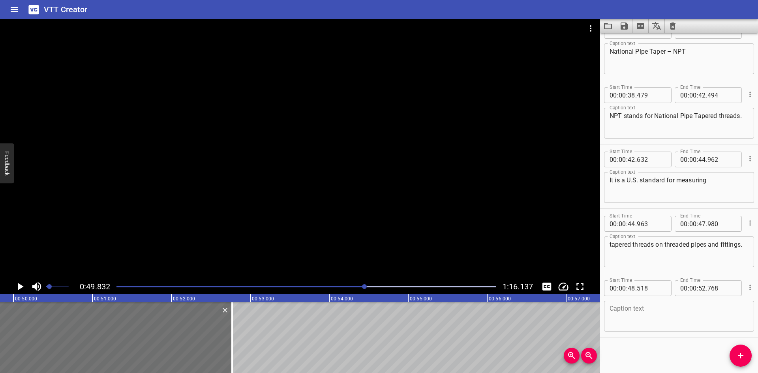
click at [26, 287] on button "Play/Pause" at bounding box center [20, 286] width 15 height 15
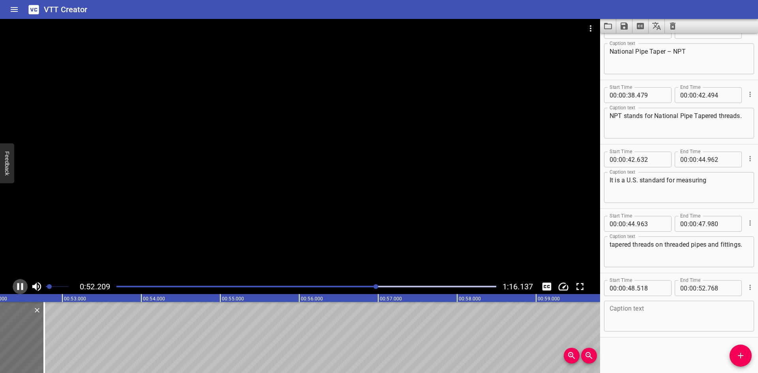
click at [26, 286] on button "Play/Pause" at bounding box center [20, 286] width 15 height 15
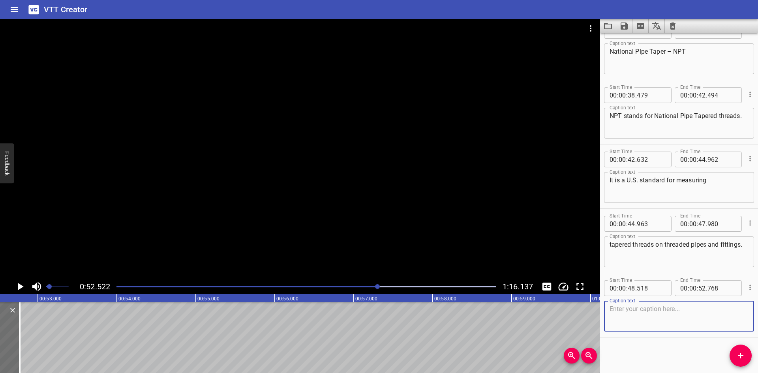
click at [690, 307] on textarea at bounding box center [678, 316] width 139 height 22
paste textarea "Threaded pipes can give an effective seal for pipes using hydraulic"
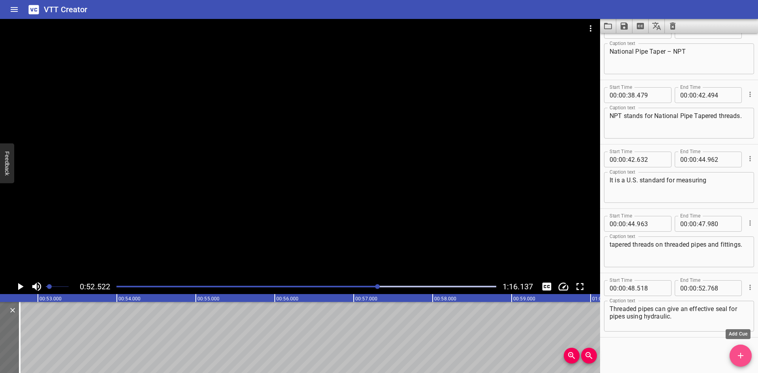
drag, startPoint x: 738, startPoint y: 350, endPoint x: 641, endPoint y: 346, distance: 97.2
click at [739, 350] on button "Add Cue" at bounding box center [740, 356] width 22 height 22
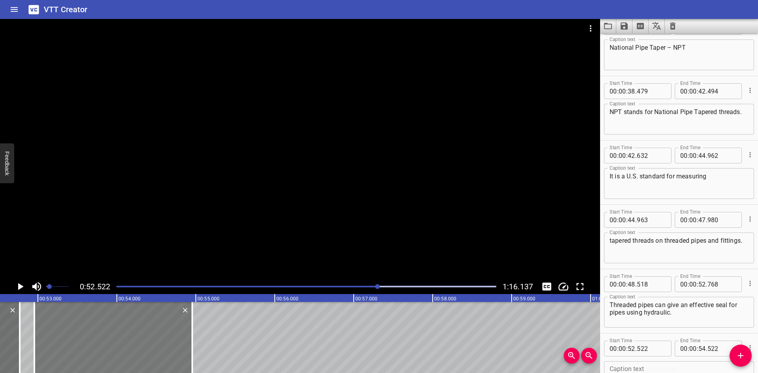
drag, startPoint x: 60, startPoint y: 354, endPoint x: 94, endPoint y: 359, distance: 34.0
click at [94, 359] on div at bounding box center [113, 337] width 158 height 71
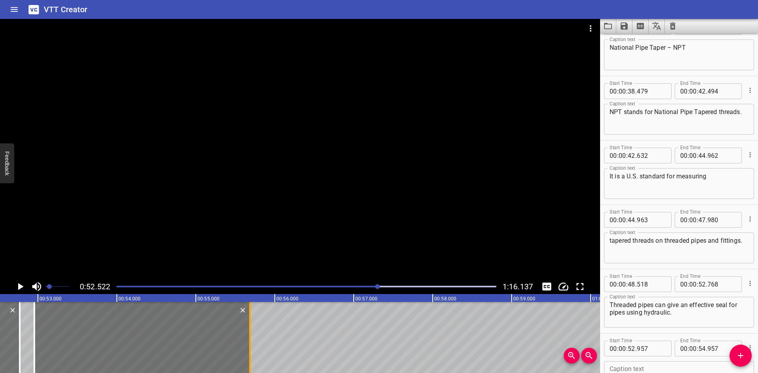
drag, startPoint x: 188, startPoint y: 348, endPoint x: 246, endPoint y: 349, distance: 57.6
click at [246, 349] on div at bounding box center [250, 337] width 8 height 71
click at [32, 319] on div at bounding box center [34, 337] width 8 height 71
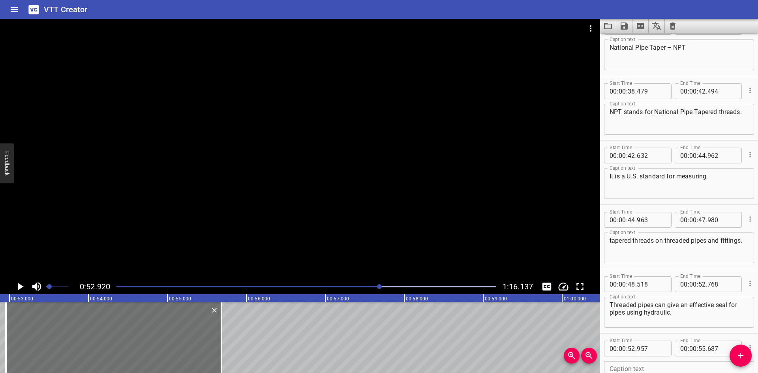
scroll to position [0, 4177]
click at [19, 285] on icon "Play/Pause" at bounding box center [21, 286] width 6 height 7
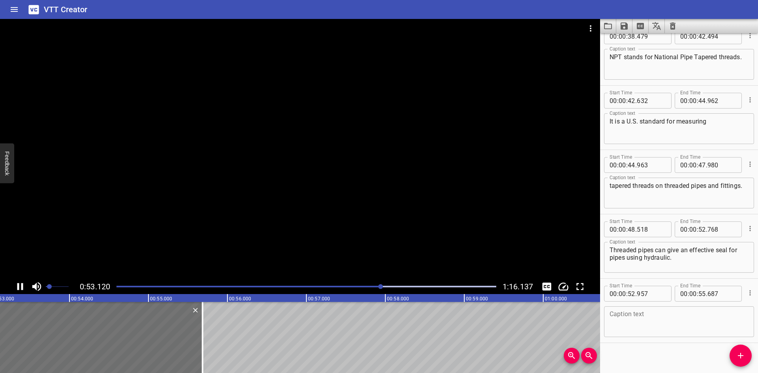
scroll to position [598, 0]
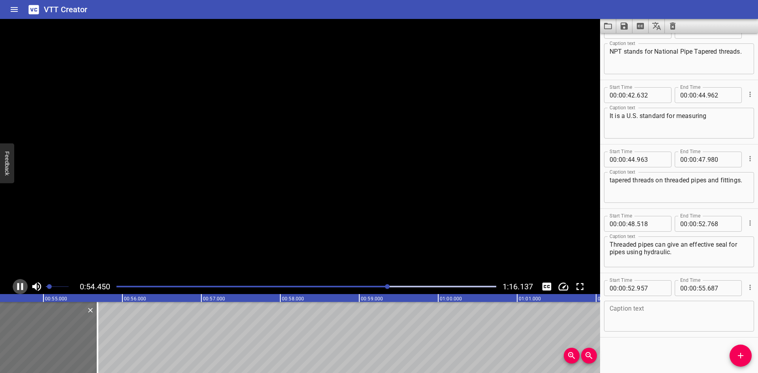
click at [19, 285] on icon "Play/Pause" at bounding box center [20, 287] width 12 height 12
click at [19, 285] on icon "Play/Pause" at bounding box center [21, 286] width 6 height 7
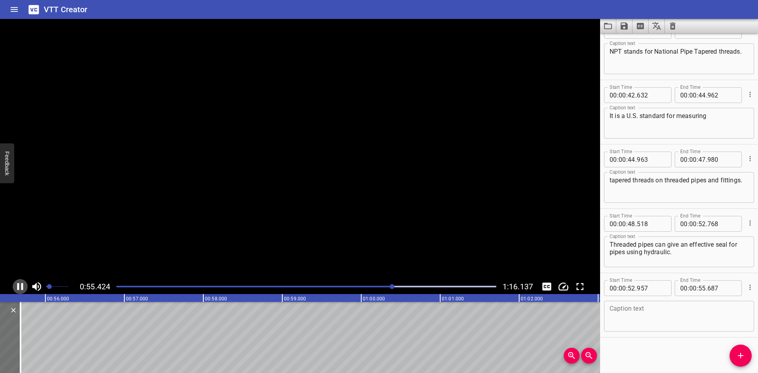
click at [19, 285] on icon "Play/Pause" at bounding box center [20, 287] width 12 height 12
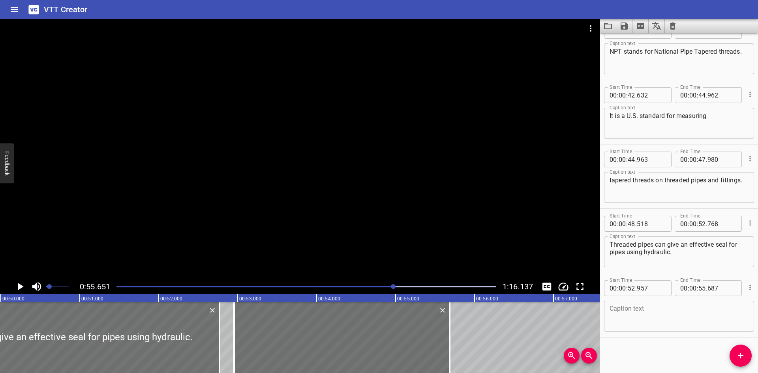
scroll to position [0, 3914]
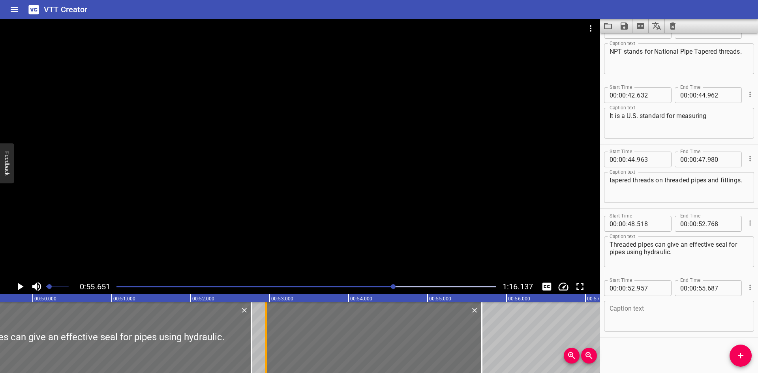
click at [267, 350] on div at bounding box center [266, 337] width 8 height 71
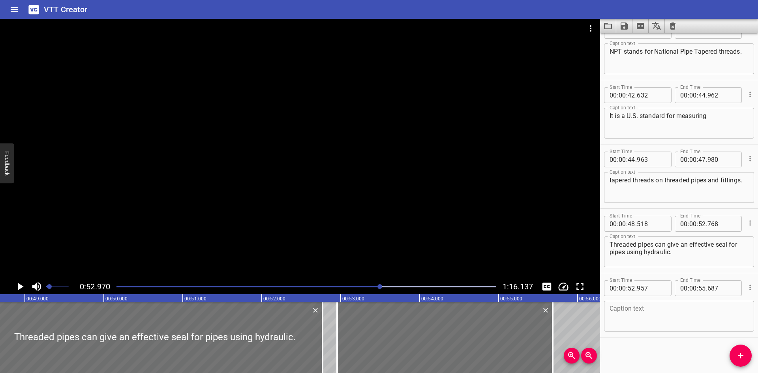
scroll to position [0, 3805]
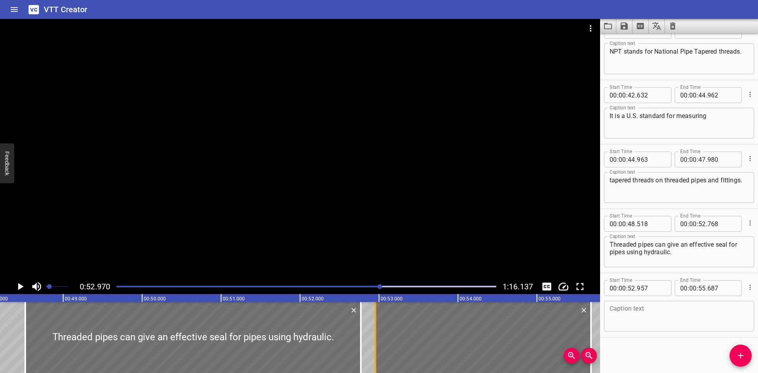
click at [377, 330] on div at bounding box center [375, 337] width 8 height 71
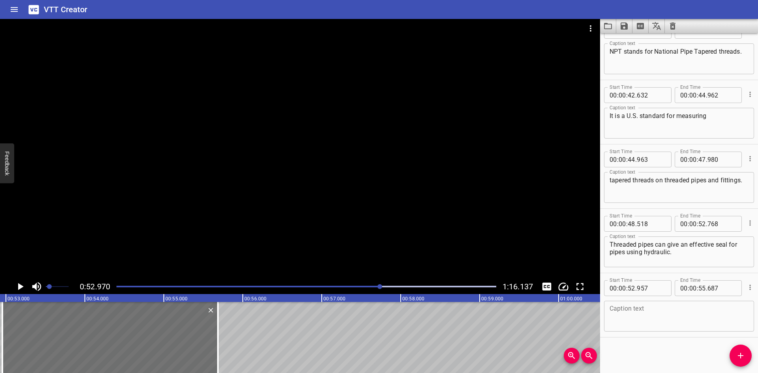
scroll to position [0, 4181]
click at [15, 284] on icon "Play/Pause" at bounding box center [20, 287] width 12 height 12
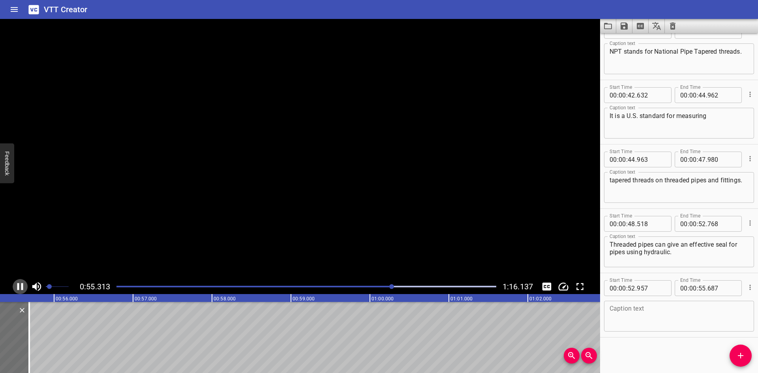
click at [15, 284] on icon "Play/Pause" at bounding box center [20, 287] width 12 height 12
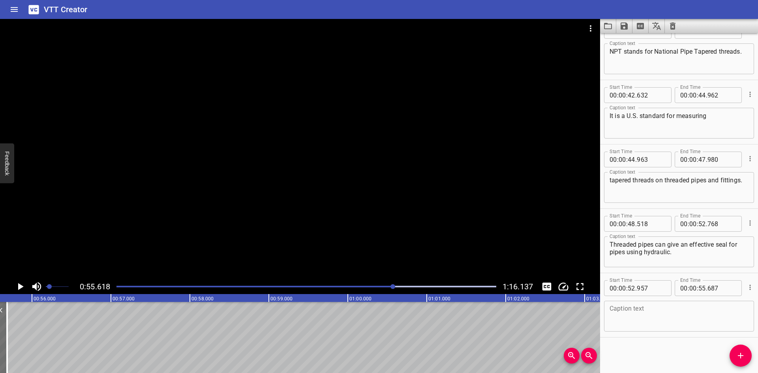
scroll to position [0, 4390]
click at [668, 305] on textarea at bounding box center [678, 316] width 139 height 22
paste textarea "Unlike straight threads found on a bolt,"
click at [685, 308] on textarea "Unlike straight threads found on a bolt," at bounding box center [678, 316] width 139 height 22
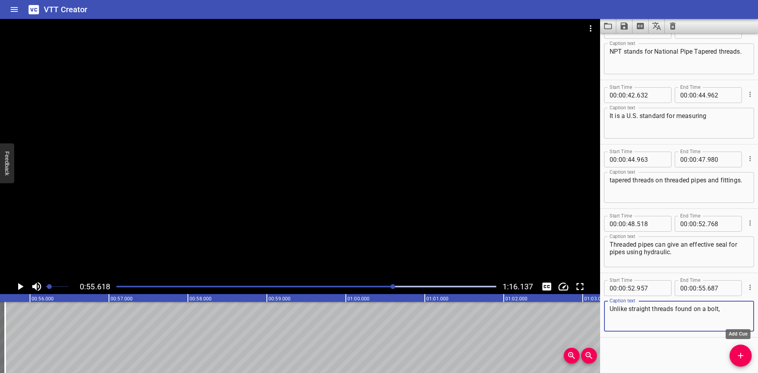
click at [738, 356] on icon "Add Cue" at bounding box center [740, 355] width 9 height 9
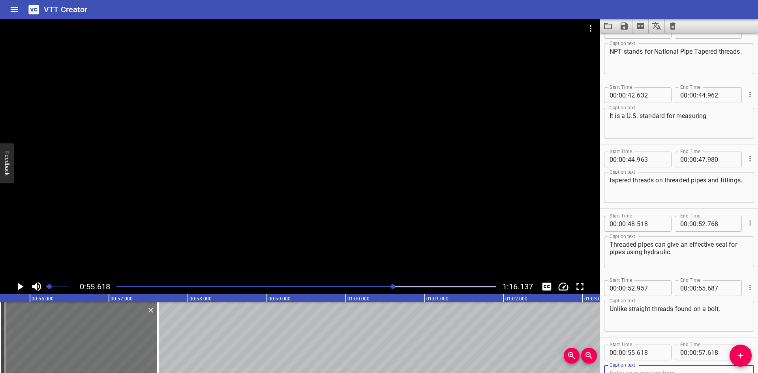
scroll to position [602, 0]
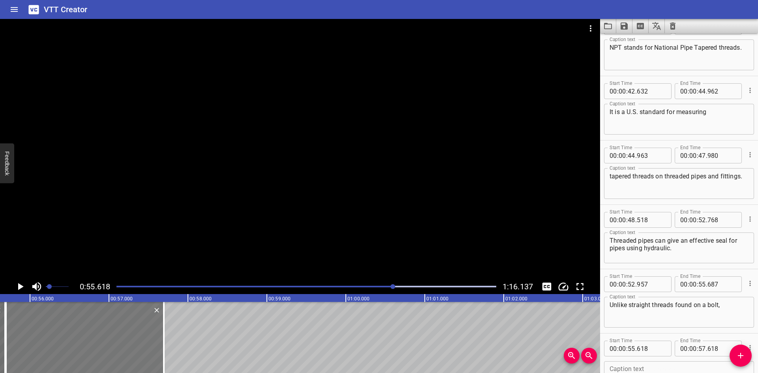
drag, startPoint x: 121, startPoint y: 338, endPoint x: 127, endPoint y: 340, distance: 6.4
click at [127, 340] on div at bounding box center [85, 337] width 158 height 71
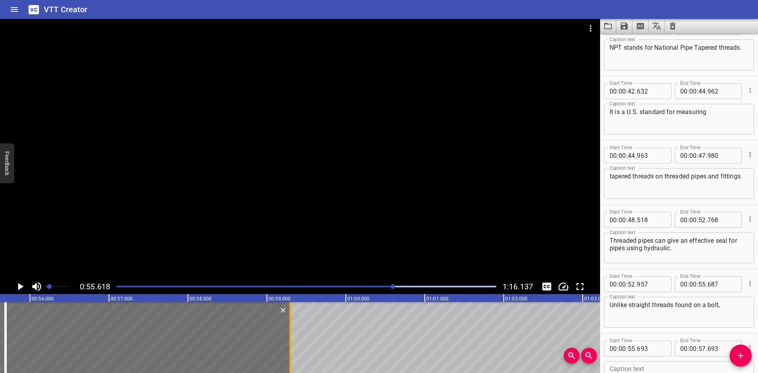
drag, startPoint x: 163, startPoint y: 338, endPoint x: 290, endPoint y: 341, distance: 126.3
click at [290, 341] on div at bounding box center [290, 337] width 2 height 71
click at [659, 347] on input "number" at bounding box center [651, 349] width 29 height 16
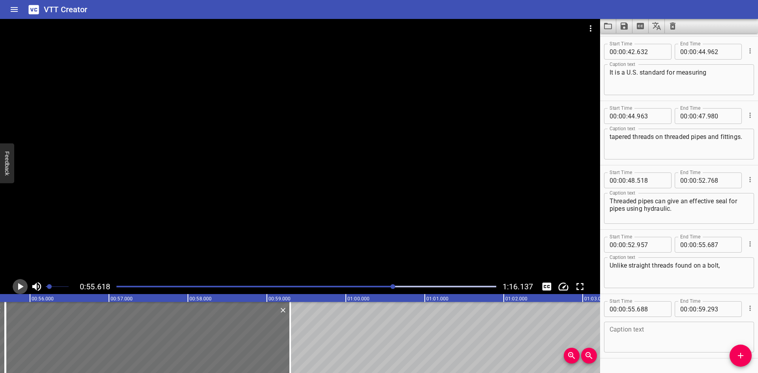
click at [17, 284] on icon "Play/Pause" at bounding box center [20, 287] width 12 height 12
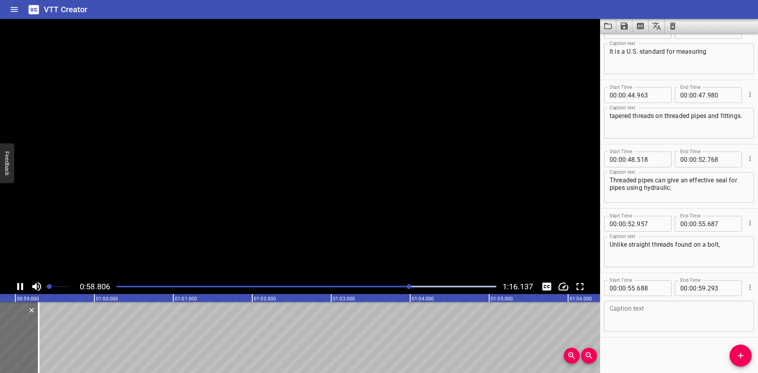
click at [17, 285] on icon "Play/Pause" at bounding box center [20, 286] width 6 height 7
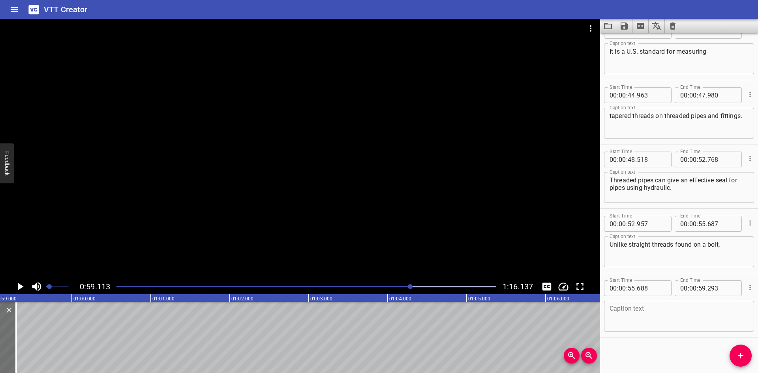
scroll to position [0, 4666]
click at [644, 303] on div "Caption text" at bounding box center [679, 316] width 150 height 31
paste textarea "a taper thread will pull tight, making a closer seal."
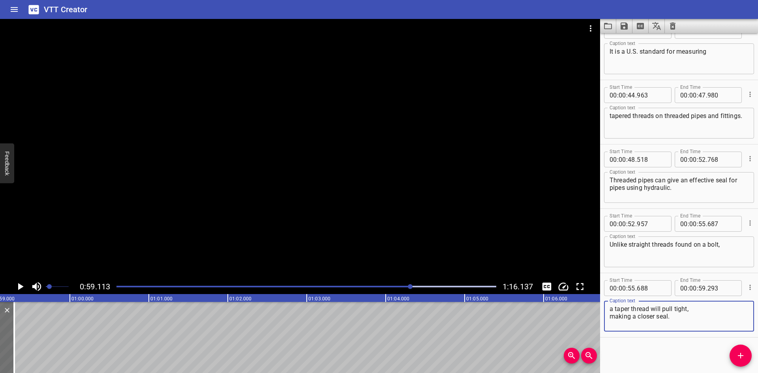
click at [694, 315] on textarea "a taper thread will pull tight, making a closer seal." at bounding box center [678, 316] width 139 height 22
click at [695, 313] on textarea "a taper thread will pull tight, making a closer seal." at bounding box center [678, 316] width 139 height 22
click at [695, 310] on textarea "a taper thread will pull tight, making a closer seal." at bounding box center [678, 316] width 139 height 22
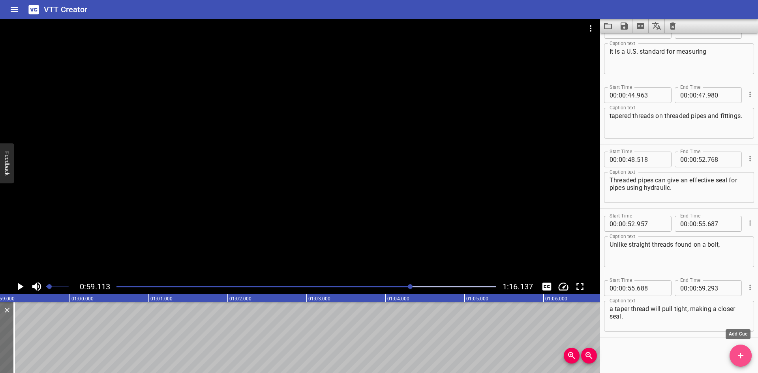
click at [741, 346] on button "Add Cue" at bounding box center [740, 356] width 22 height 22
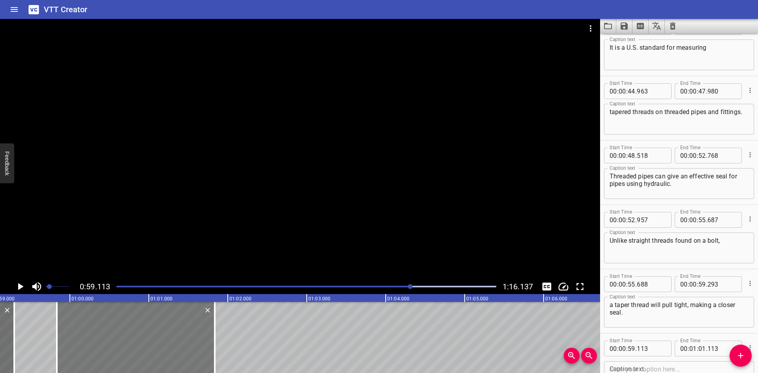
drag, startPoint x: 89, startPoint y: 317, endPoint x: 143, endPoint y: 328, distance: 55.5
click at [143, 328] on div at bounding box center [136, 337] width 158 height 71
drag, startPoint x: 212, startPoint y: 328, endPoint x: 244, endPoint y: 332, distance: 32.2
click at [244, 332] on div at bounding box center [246, 337] width 8 height 71
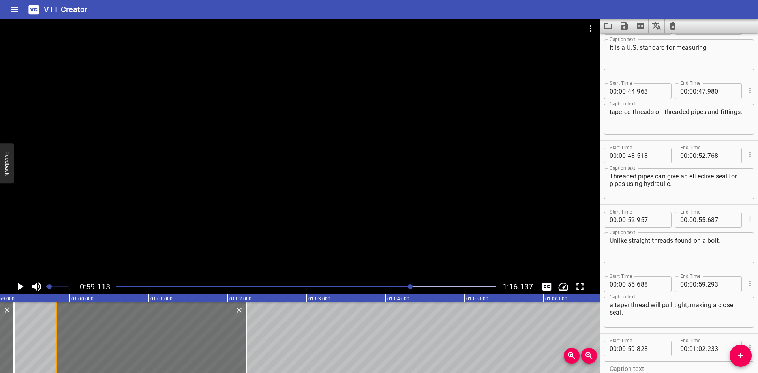
click at [59, 324] on div at bounding box center [56, 337] width 8 height 71
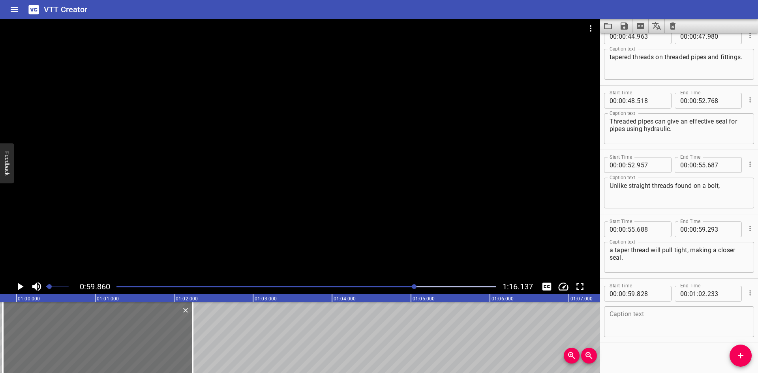
scroll to position [0, 4725]
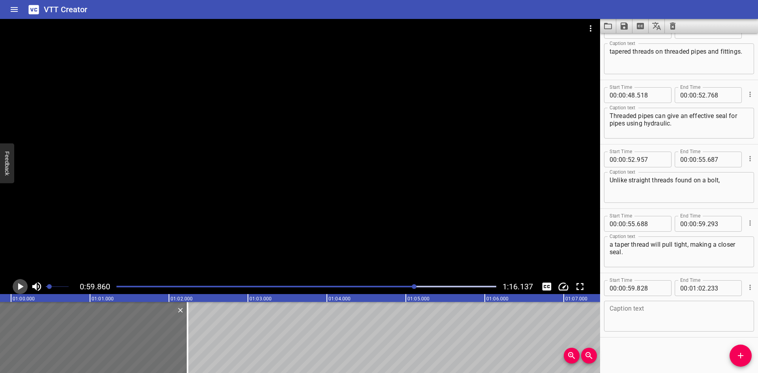
click at [23, 283] on icon "Play/Pause" at bounding box center [20, 287] width 12 height 12
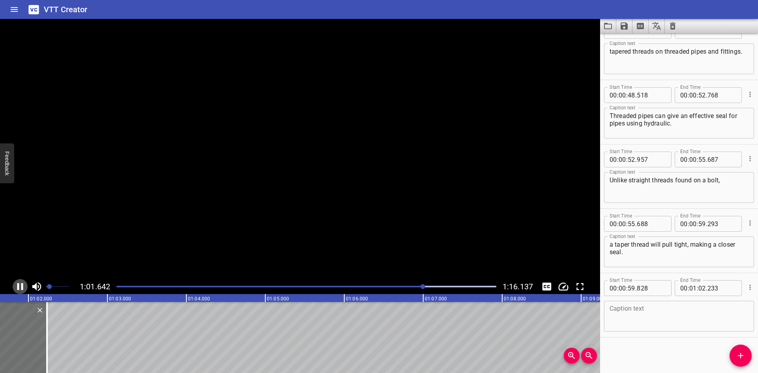
click at [23, 283] on icon "Play/Pause" at bounding box center [20, 287] width 12 height 12
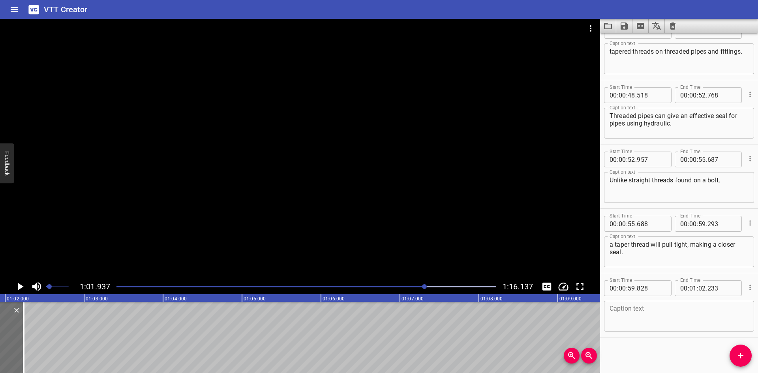
click at [630, 315] on textarea at bounding box center [678, 316] width 139 height 22
paste textarea "Characteristics of NPT:"
drag, startPoint x: 730, startPoint y: 350, endPoint x: 260, endPoint y: 338, distance: 469.8
click at [720, 348] on div "Start Time 00 : 00 : 00 . 000 Start Time End Time 00 : 00 : 01 . 200 End Time C…" at bounding box center [679, 203] width 158 height 340
click at [739, 355] on icon "Add Cue" at bounding box center [741, 356] width 6 height 6
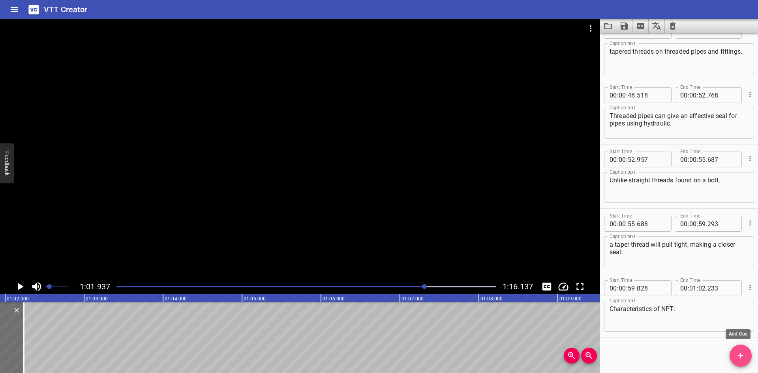
scroll to position [731, 0]
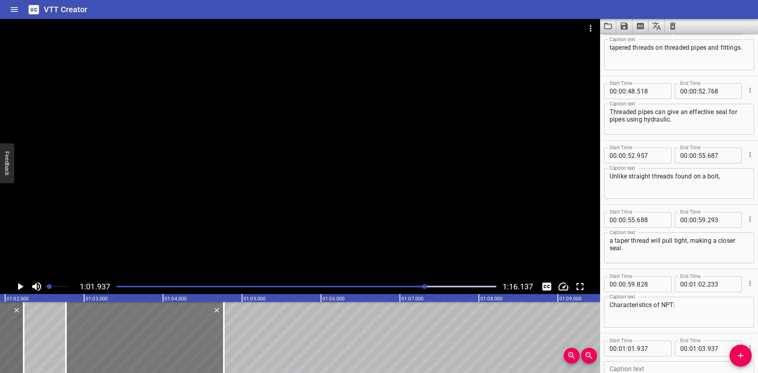
drag, startPoint x: 112, startPoint y: 317, endPoint x: 178, endPoint y: 327, distance: 66.6
click at [178, 327] on div at bounding box center [145, 337] width 158 height 71
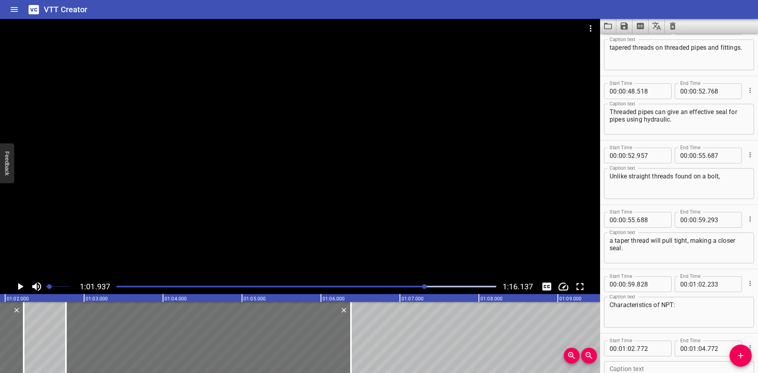
drag, startPoint x: 227, startPoint y: 332, endPoint x: 354, endPoint y: 345, distance: 127.8
click at [354, 345] on div at bounding box center [351, 337] width 8 height 71
click at [17, 287] on icon "Play/Pause" at bounding box center [20, 287] width 12 height 12
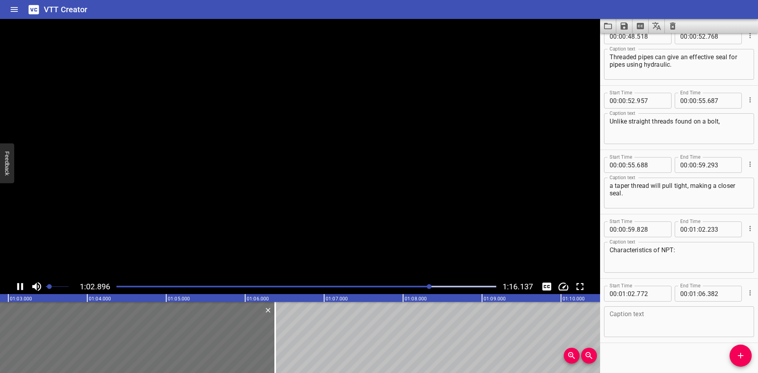
scroll to position [791, 0]
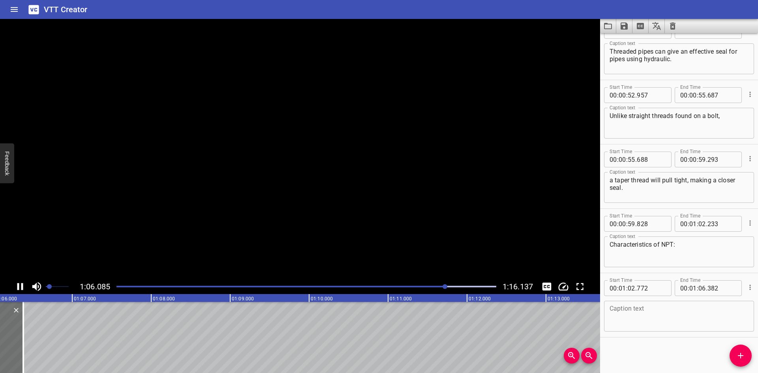
click at [17, 287] on icon "Play/Pause" at bounding box center [20, 287] width 12 height 12
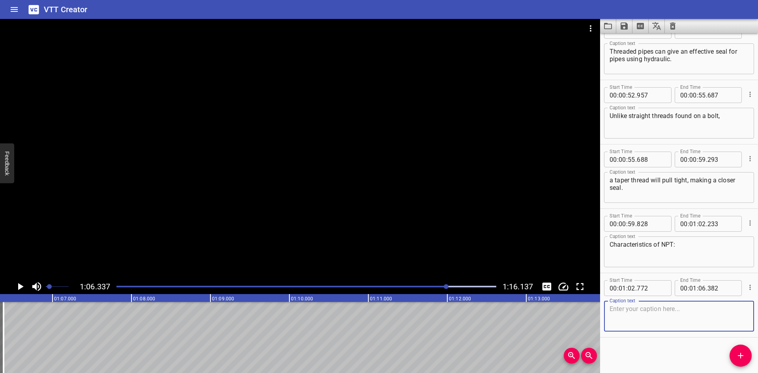
click at [638, 305] on textarea at bounding box center [678, 316] width 139 height 22
paste textarea "Thread taper = 1°47’"
click at [739, 353] on icon "Add Cue" at bounding box center [740, 355] width 9 height 9
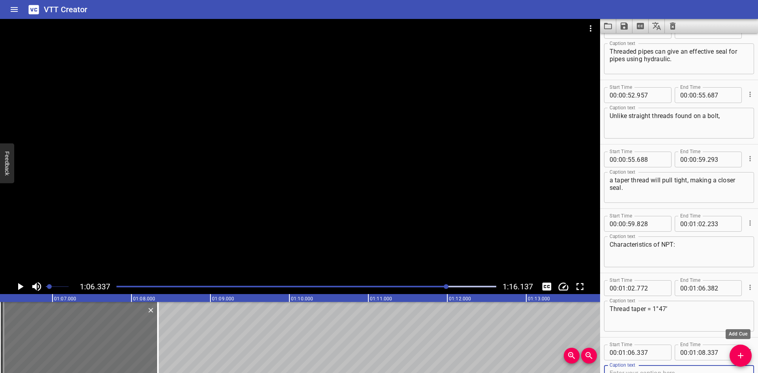
scroll to position [795, 0]
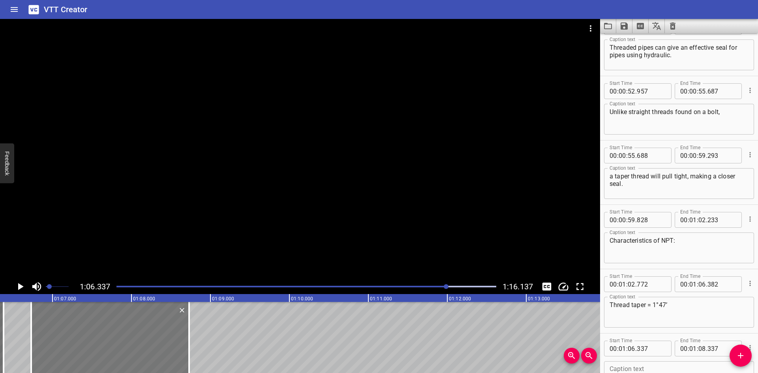
drag, startPoint x: 55, startPoint y: 341, endPoint x: 127, endPoint y: 335, distance: 72.8
click at [74, 345] on div at bounding box center [110, 337] width 158 height 71
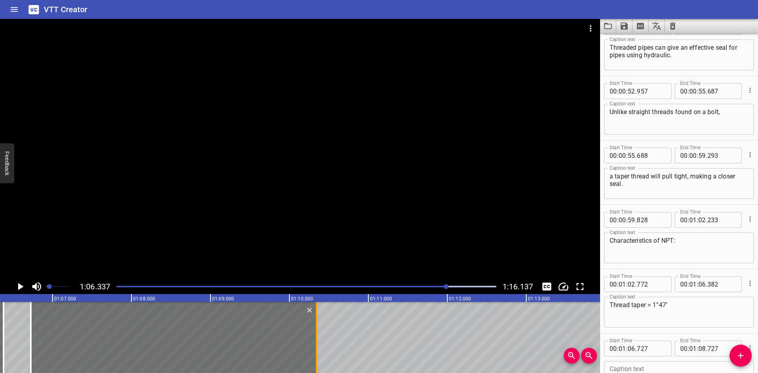
drag, startPoint x: 186, startPoint y: 335, endPoint x: 313, endPoint y: 343, distance: 127.7
click at [313, 343] on div at bounding box center [317, 337] width 8 height 71
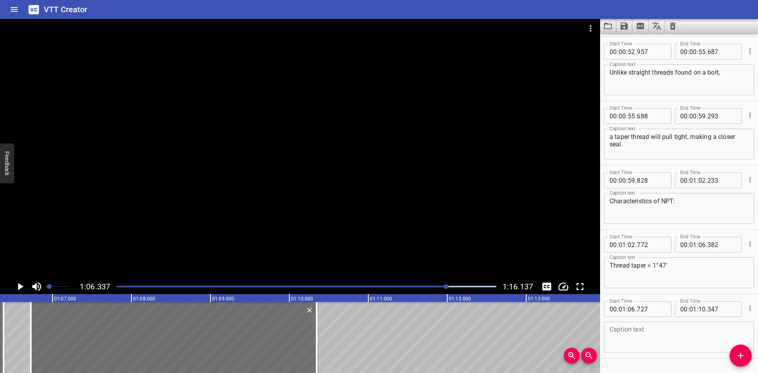
click at [665, 333] on textarea at bounding box center [678, 337] width 139 height 22
paste textarea "The truncated areas of roots and crests are flat"
click at [41, 204] on div at bounding box center [300, 149] width 600 height 260
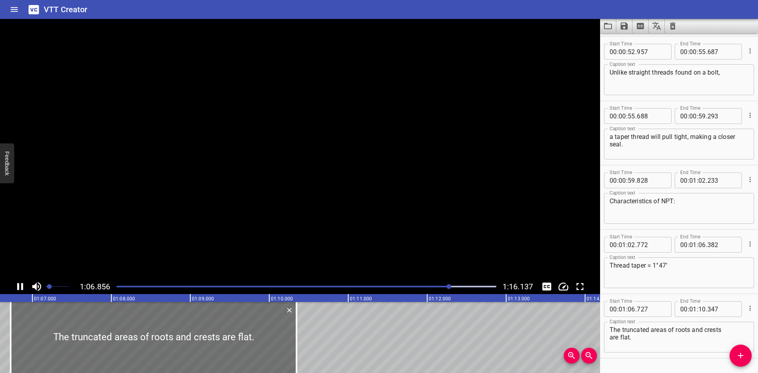
scroll to position [855, 0]
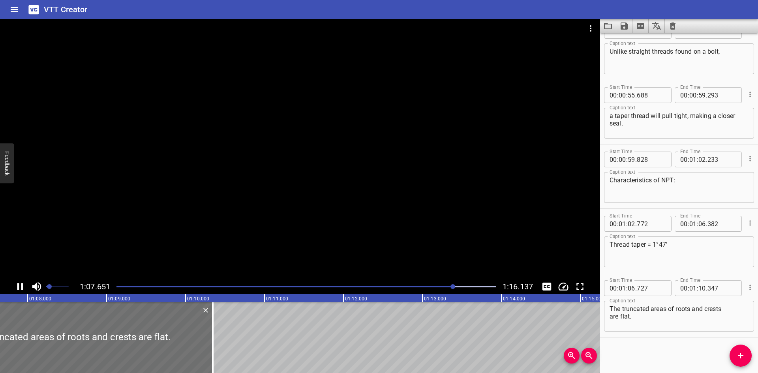
click at [120, 212] on div at bounding box center [300, 149] width 600 height 260
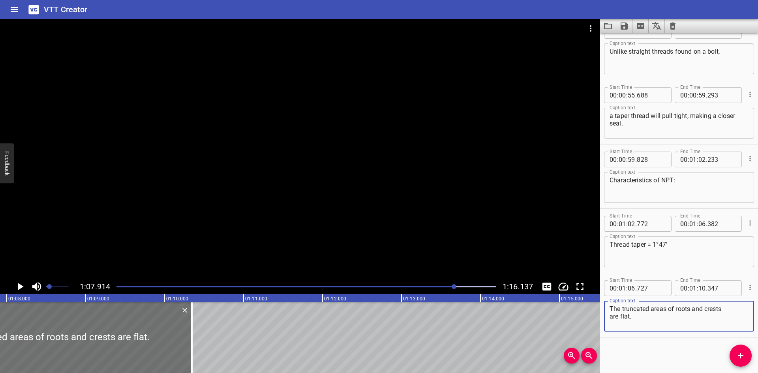
click at [734, 306] on textarea "The truncated areas of roots and crests are flat." at bounding box center [678, 316] width 139 height 22
click at [739, 354] on icon "Add Cue" at bounding box center [740, 355] width 9 height 9
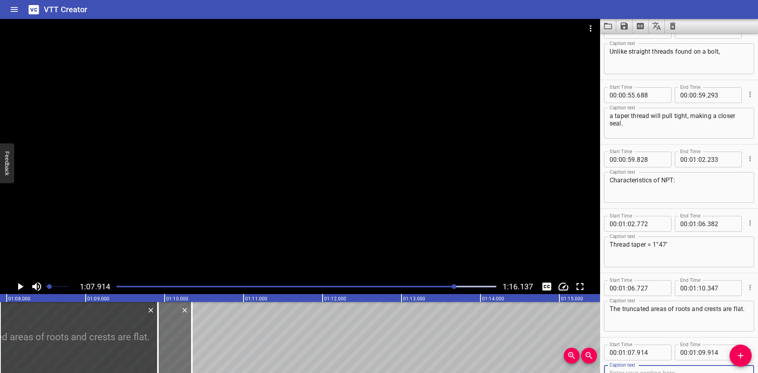
scroll to position [859, 0]
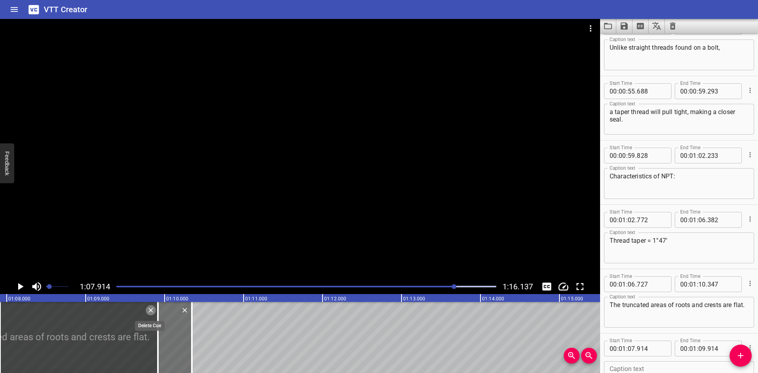
click at [152, 312] on icon "Delete" at bounding box center [150, 310] width 5 height 5
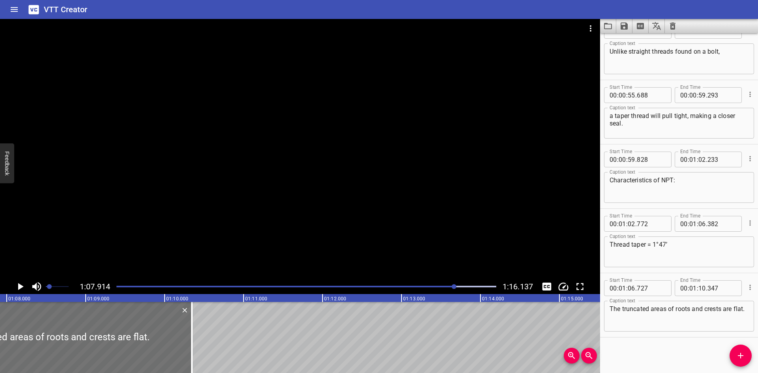
scroll to position [855, 0]
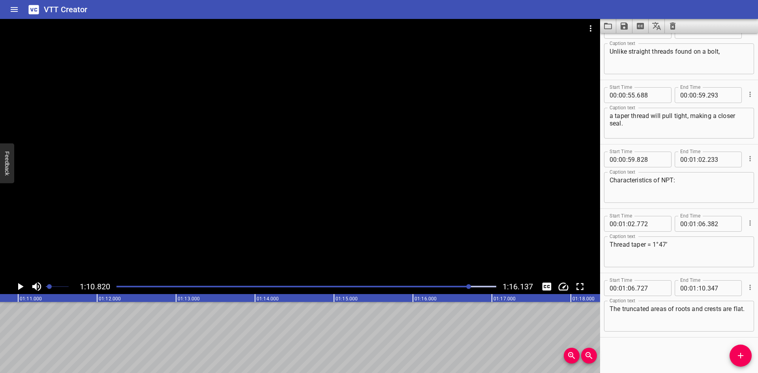
scroll to position [0, 5590]
click at [742, 351] on icon "Add Cue" at bounding box center [740, 355] width 9 height 9
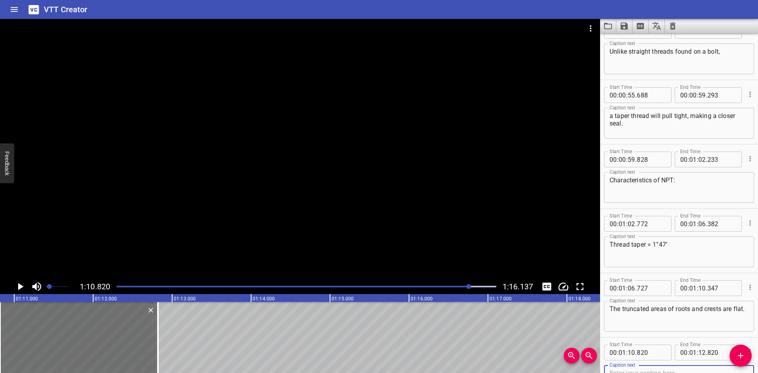
scroll to position [859, 0]
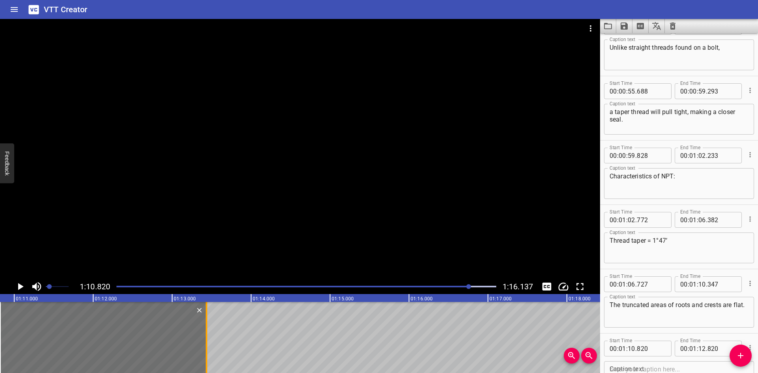
drag, startPoint x: 159, startPoint y: 345, endPoint x: 208, endPoint y: 346, distance: 48.6
click at [208, 346] on div at bounding box center [206, 337] width 8 height 71
click at [654, 364] on div "Caption text" at bounding box center [679, 376] width 150 height 31
paste textarea "Pitch measured in threads per inch"
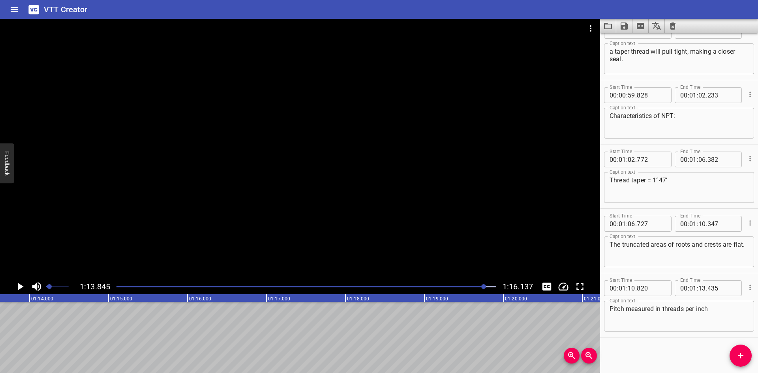
scroll to position [0, 5829]
click at [716, 304] on div "Pitch measured in threads per inch Caption text" at bounding box center [679, 316] width 150 height 31
click at [740, 349] on button "Add Cue" at bounding box center [740, 356] width 22 height 22
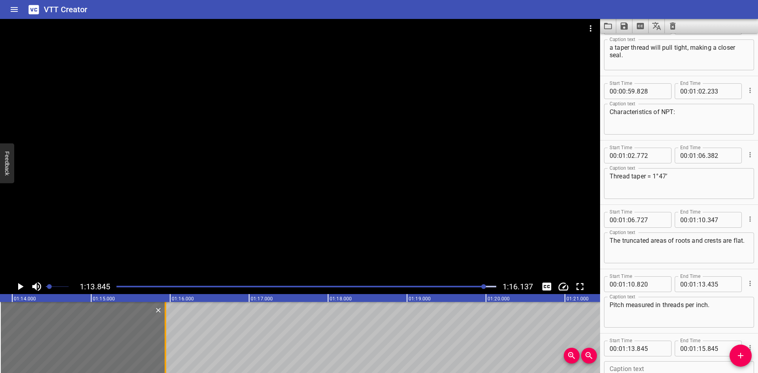
drag, startPoint x: 159, startPoint y: 343, endPoint x: 167, endPoint y: 343, distance: 7.5
click at [167, 343] on div at bounding box center [165, 337] width 8 height 71
click at [671, 368] on textarea at bounding box center [678, 376] width 139 height 22
paste textarea "60° thread angle"
click at [134, 287] on div at bounding box center [306, 286] width 389 height 11
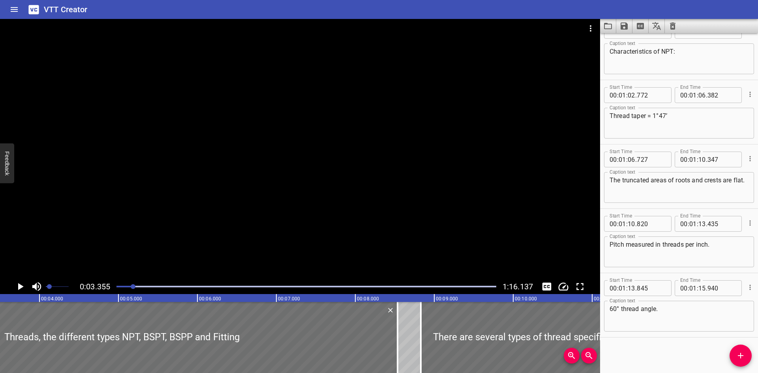
scroll to position [0, 265]
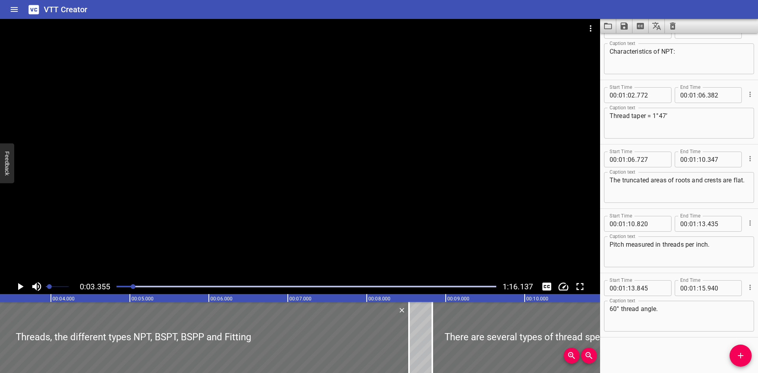
drag, startPoint x: 143, startPoint y: 283, endPoint x: 652, endPoint y: 344, distance: 512.7
drag, startPoint x: 652, startPoint y: 344, endPoint x: 676, endPoint y: 347, distance: 24.7
click at [676, 347] on div "Start Time 00 : 00 : 00 . 000 Start Time End Time 00 : 00 : 01 . 200 End Time C…" at bounding box center [679, 203] width 158 height 340
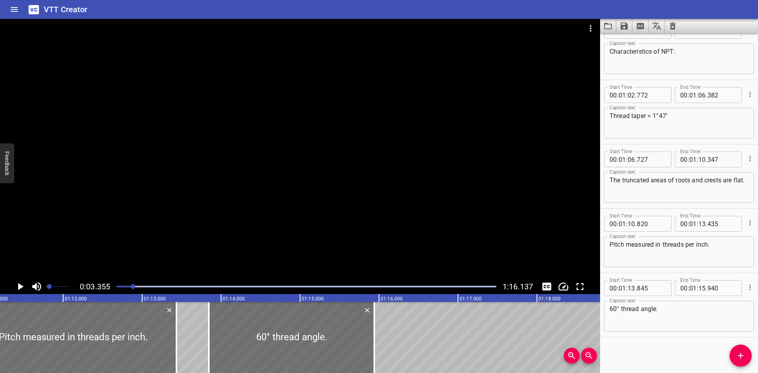
scroll to position [0, 5429]
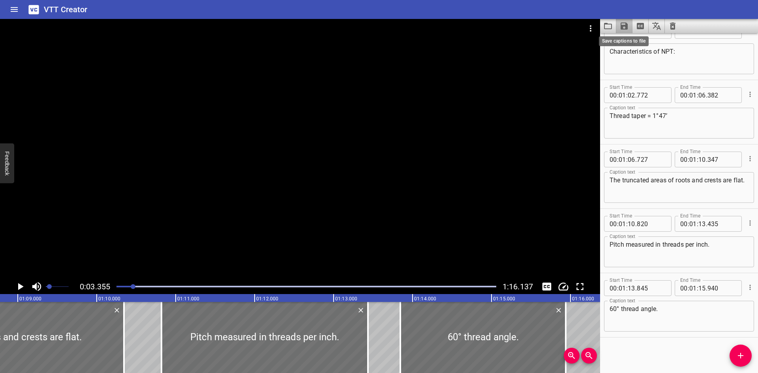
click at [626, 23] on icon "Save captions to file" at bounding box center [623, 25] width 7 height 7
click at [629, 43] on li "Save to VTT file" at bounding box center [645, 43] width 58 height 14
click at [572, 7] on div "VTT Creator" at bounding box center [379, 9] width 758 height 19
click at [607, 20] on button "Load captions from file" at bounding box center [608, 26] width 16 height 14
click at [592, 22] on button "Video Options" at bounding box center [590, 28] width 19 height 19
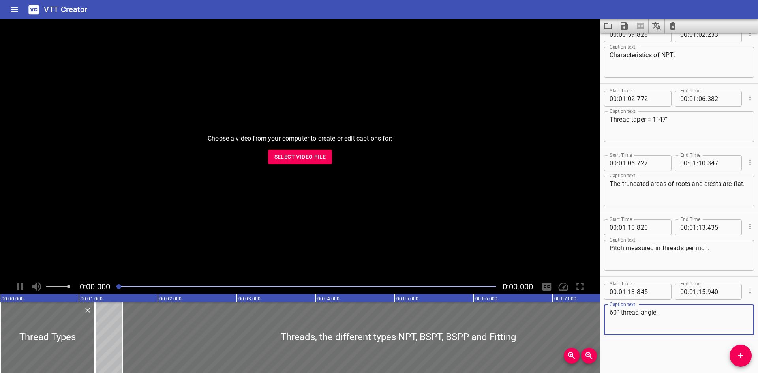
scroll to position [984, 0]
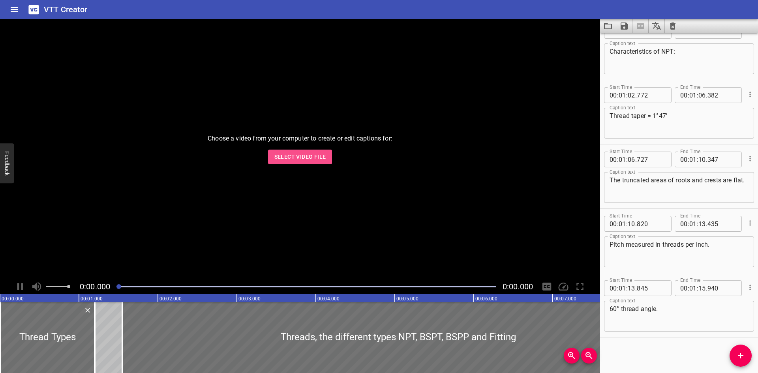
click at [314, 153] on span "Select Video File" at bounding box center [300, 157] width 52 height 10
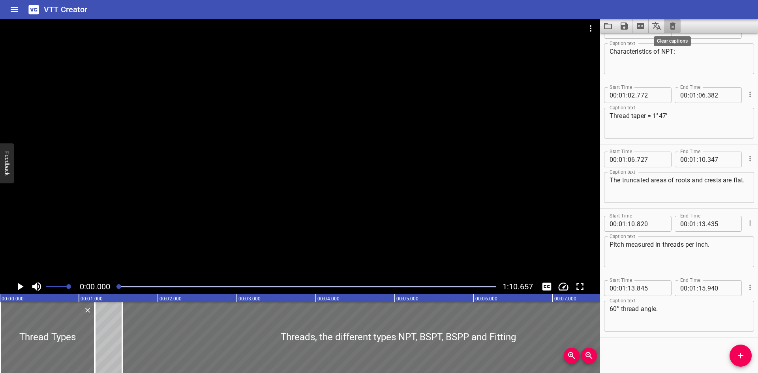
click at [674, 24] on icon "Clear captions" at bounding box center [673, 25] width 6 height 7
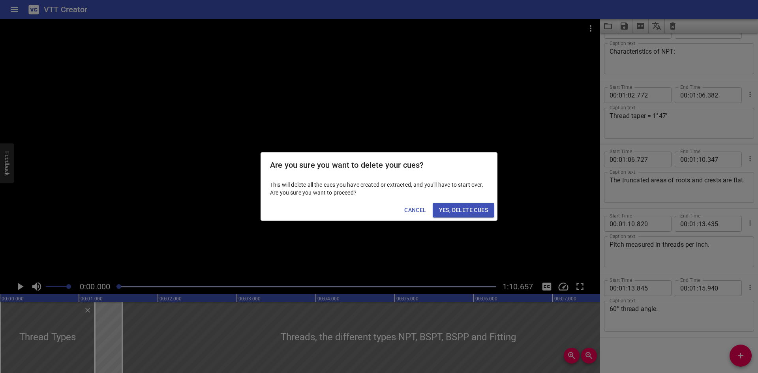
click at [455, 208] on span "Yes, Delete Cues" at bounding box center [463, 210] width 49 height 10
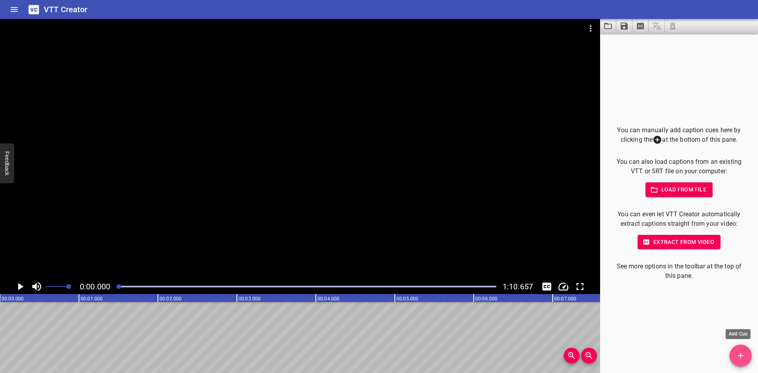
click at [739, 355] on icon "Add Cue" at bounding box center [740, 355] width 9 height 9
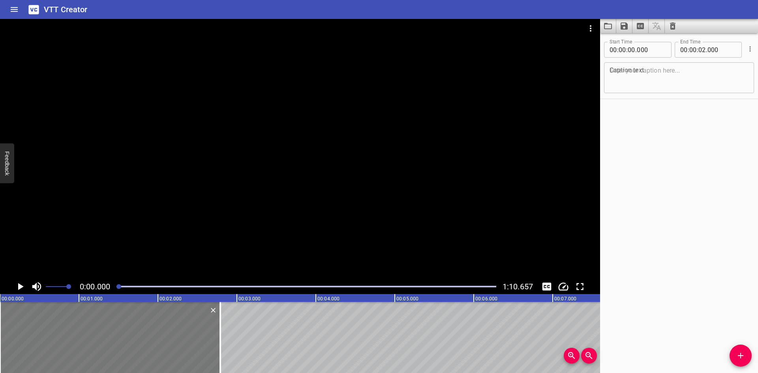
drag, startPoint x: 154, startPoint y: 348, endPoint x: 216, endPoint y: 354, distance: 62.7
click at [216, 354] on div at bounding box center [220, 337] width 8 height 71
type input "790"
click at [622, 234] on div "Start Time 00 : 00 : 00 . 000 Start Time End Time 00 : 00 : 02 . 790 End Time C…" at bounding box center [679, 203] width 158 height 340
click at [16, 285] on icon "Play/Pause" at bounding box center [20, 287] width 12 height 12
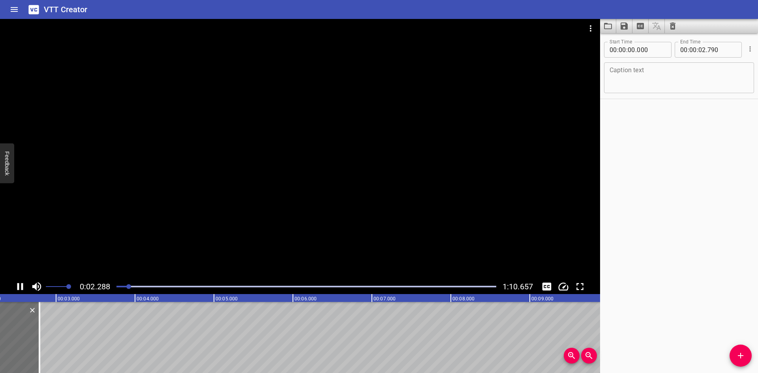
click at [16, 285] on icon "Play/Pause" at bounding box center [20, 287] width 12 height 12
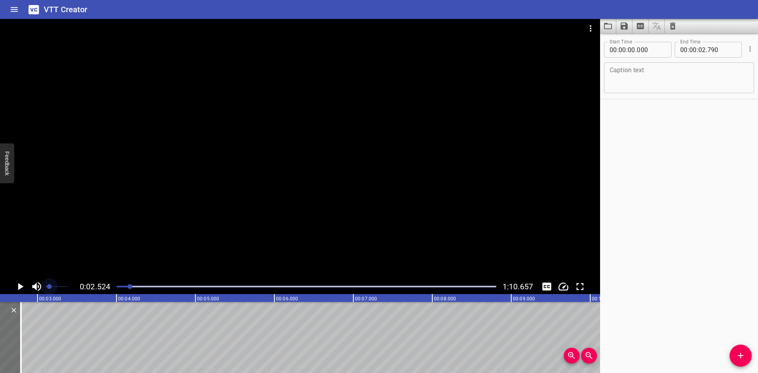
click at [49, 286] on span at bounding box center [57, 286] width 23 height 11
click at [620, 79] on textarea at bounding box center [678, 78] width 139 height 22
paste textarea "National Pipe Tapered Dryseal – NPTF"
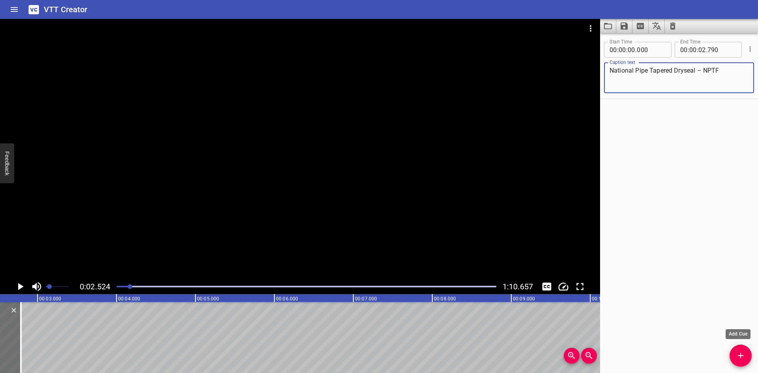
type textarea "National Pipe Tapered Dryseal – NPTF"
click at [746, 354] on span "Add Cue" at bounding box center [740, 355] width 22 height 9
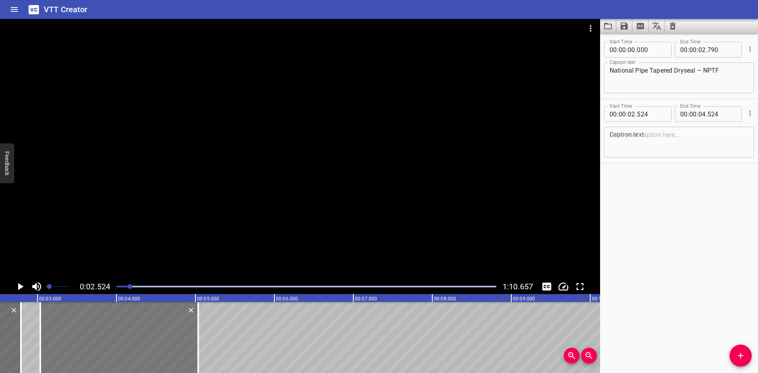
drag, startPoint x: 114, startPoint y: 339, endPoint x: 155, endPoint y: 337, distance: 40.4
click at [155, 337] on div at bounding box center [119, 337] width 158 height 71
type input "03"
type input "034"
type input "05"
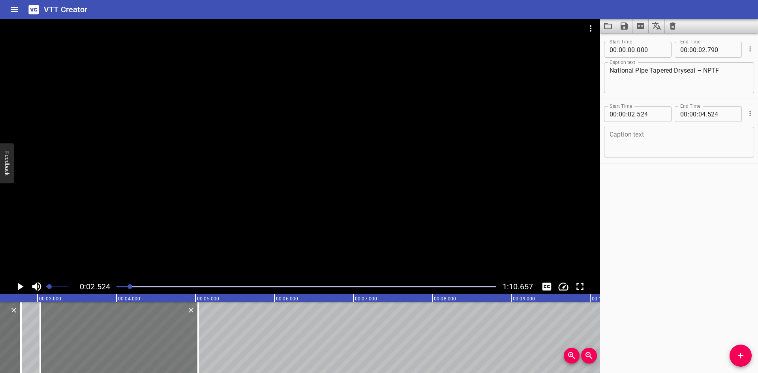
type input "034"
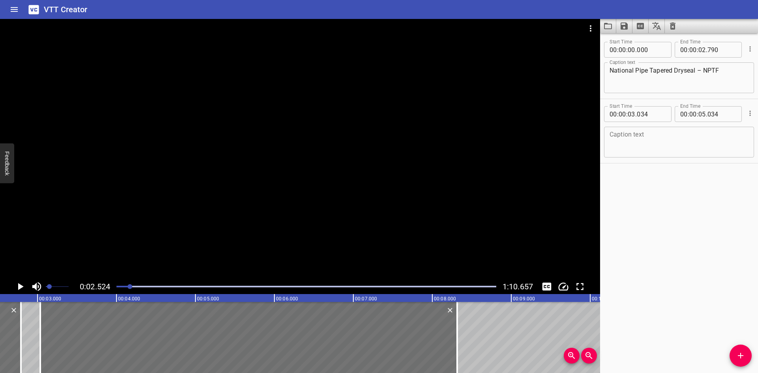
drag, startPoint x: 199, startPoint y: 341, endPoint x: 473, endPoint y: 335, distance: 274.0
click at [458, 356] on div at bounding box center [457, 337] width 8 height 71
type input "08"
type input "309"
click at [18, 290] on icon "Play/Pause" at bounding box center [20, 287] width 12 height 12
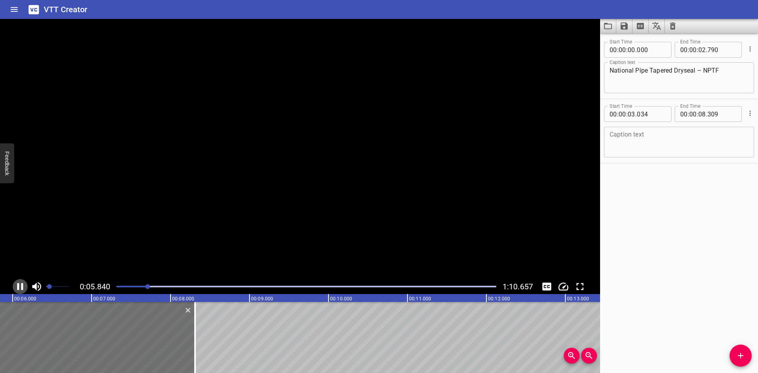
click at [18, 290] on icon "Play/Pause" at bounding box center [20, 286] width 6 height 7
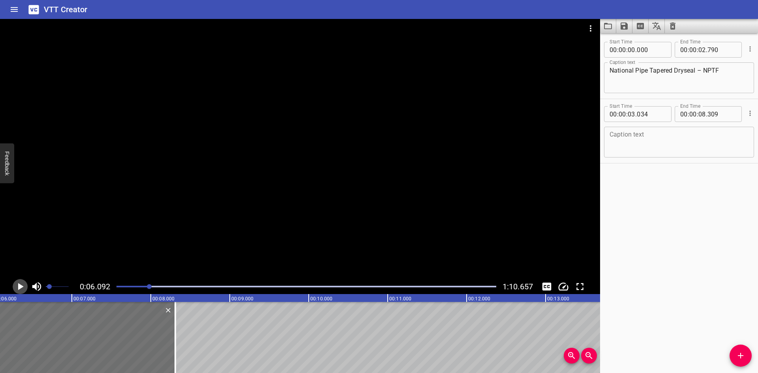
click at [18, 290] on icon "Play/Pause" at bounding box center [20, 287] width 12 height 12
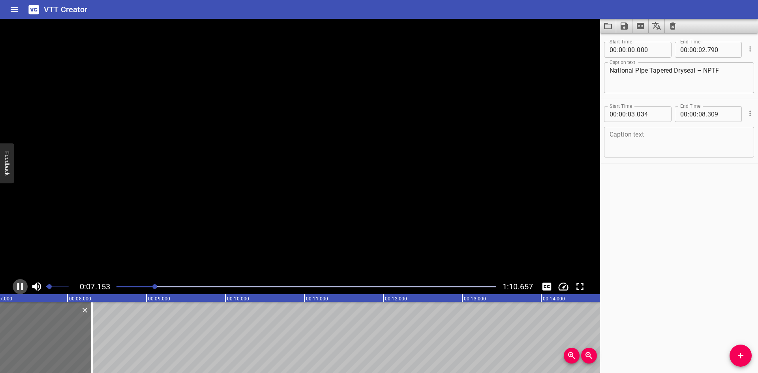
click at [18, 290] on icon "Play/Pause" at bounding box center [20, 286] width 6 height 7
click at [18, 290] on icon "Play/Pause" at bounding box center [20, 287] width 12 height 12
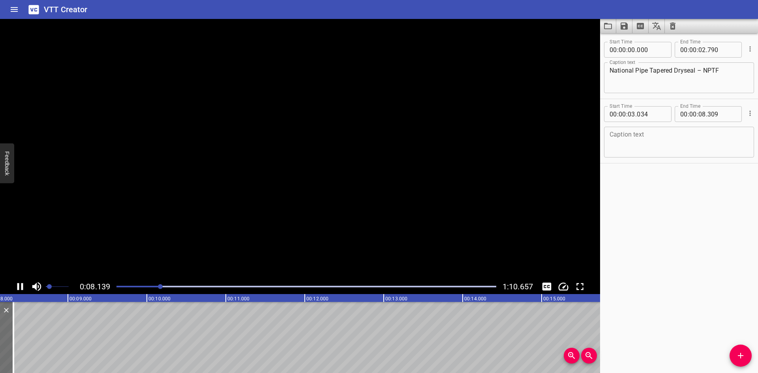
click at [18, 290] on icon "Play/Pause" at bounding box center [20, 286] width 6 height 7
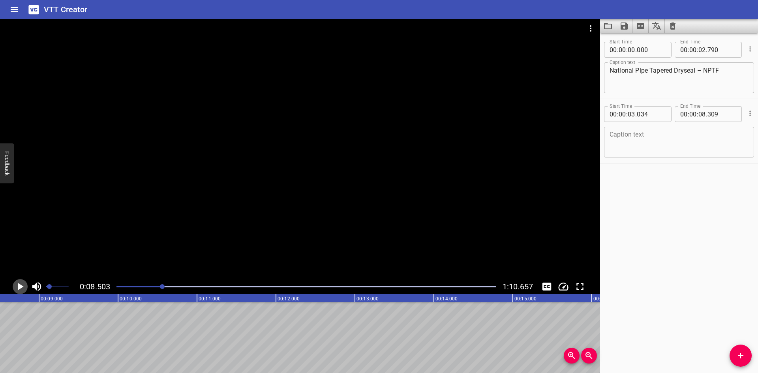
click at [22, 287] on icon "Play/Pause" at bounding box center [21, 286] width 6 height 7
click at [22, 287] on icon "Play/Pause" at bounding box center [20, 286] width 6 height 7
click at [22, 287] on icon "Play/Pause" at bounding box center [21, 286] width 6 height 7
click at [22, 287] on icon "Play/Pause" at bounding box center [20, 286] width 6 height 7
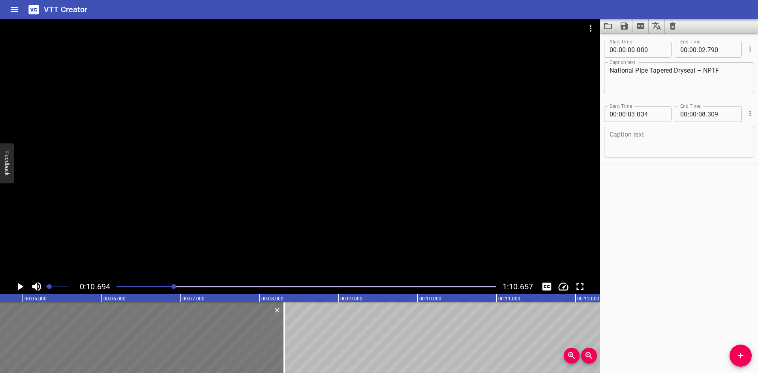
scroll to position [0, 365]
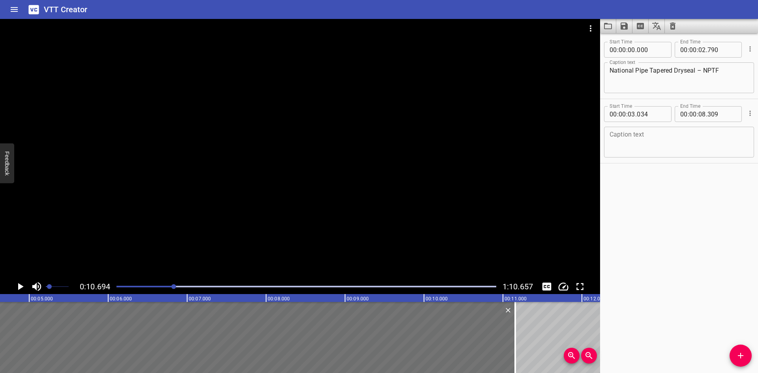
drag, startPoint x: 290, startPoint y: 326, endPoint x: 719, endPoint y: 326, distance: 429.4
click at [517, 328] on div at bounding box center [515, 337] width 8 height 71
type input "11"
type input "214"
click at [621, 137] on textarea at bounding box center [678, 142] width 139 height 22
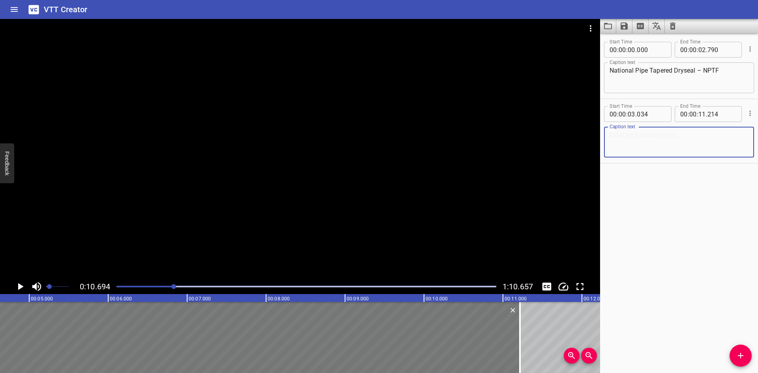
paste textarea "NPTF is made to specifications outlined in ANSI B1.20.3."
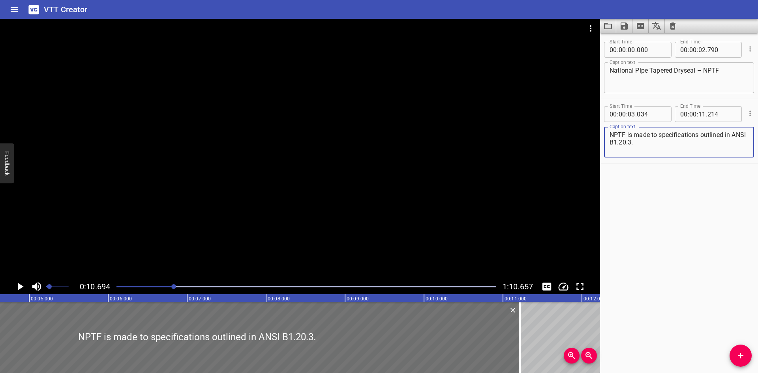
click at [646, 144] on textarea "NPTF is made to specifications outlined in ANSI B1.20.3." at bounding box center [678, 142] width 139 height 22
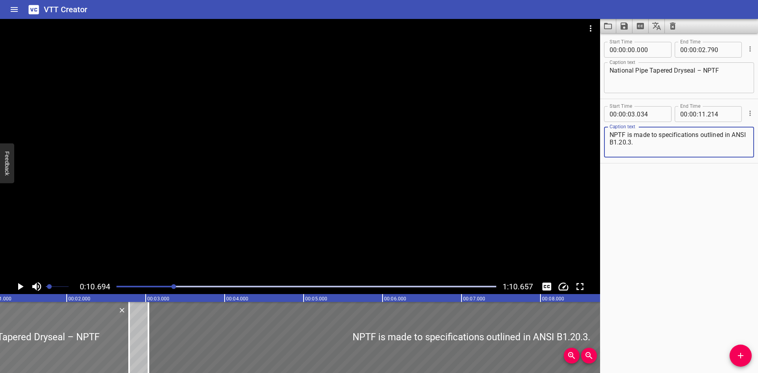
scroll to position [0, 84]
type textarea "NPTF is made to specifications outlined in ANSI B1.20.3."
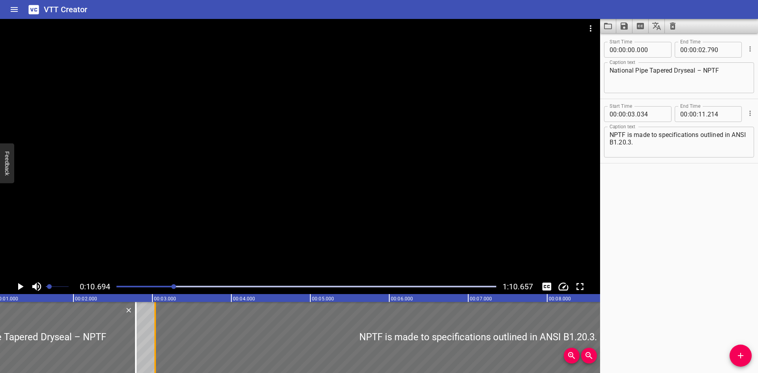
click at [152, 331] on div at bounding box center [155, 337] width 8 height 71
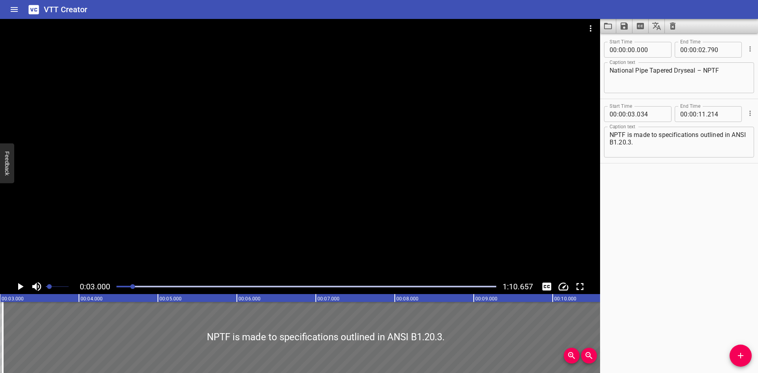
click at [23, 283] on icon "Play/Pause" at bounding box center [20, 287] width 12 height 12
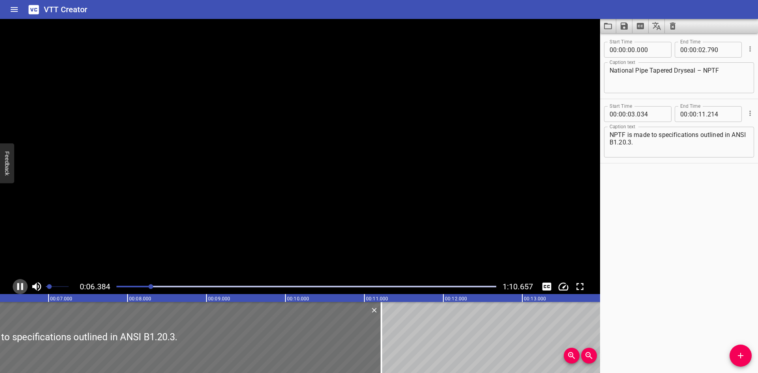
click at [23, 283] on icon "Play/Pause" at bounding box center [20, 287] width 12 height 12
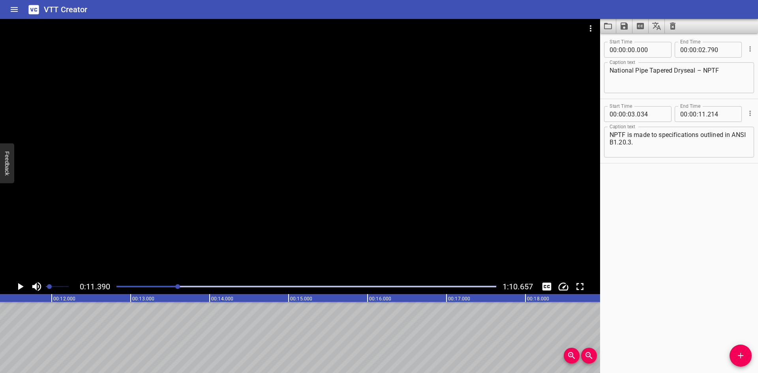
scroll to position [0, 899]
click at [740, 351] on icon "Add Cue" at bounding box center [740, 355] width 9 height 9
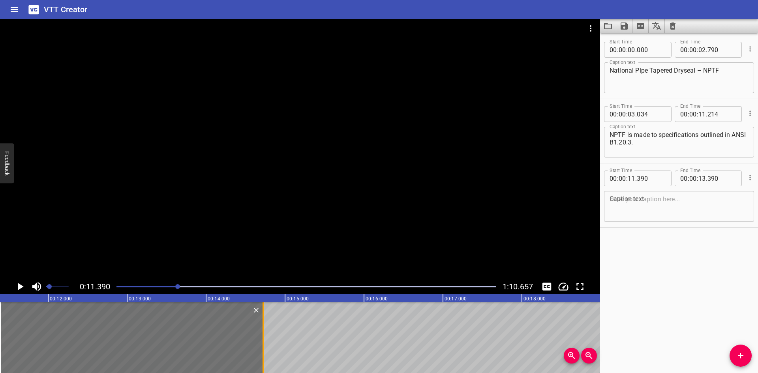
drag, startPoint x: 156, startPoint y: 339, endPoint x: 261, endPoint y: 340, distance: 105.4
click at [261, 340] on div at bounding box center [263, 337] width 8 height 71
type input "14"
type input "725"
click at [167, 233] on div at bounding box center [300, 149] width 600 height 260
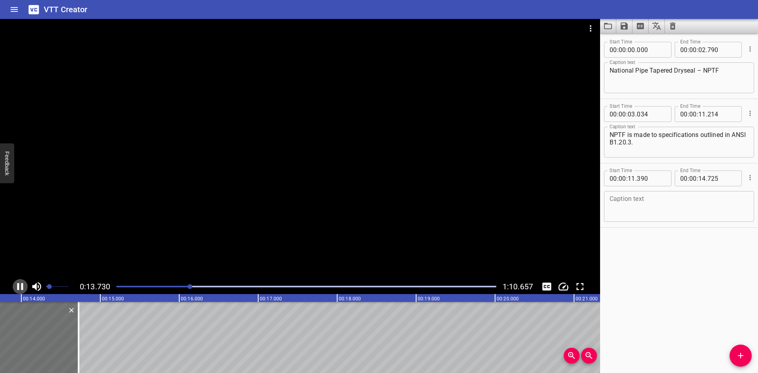
click at [19, 286] on icon "Play/Pause" at bounding box center [20, 286] width 6 height 7
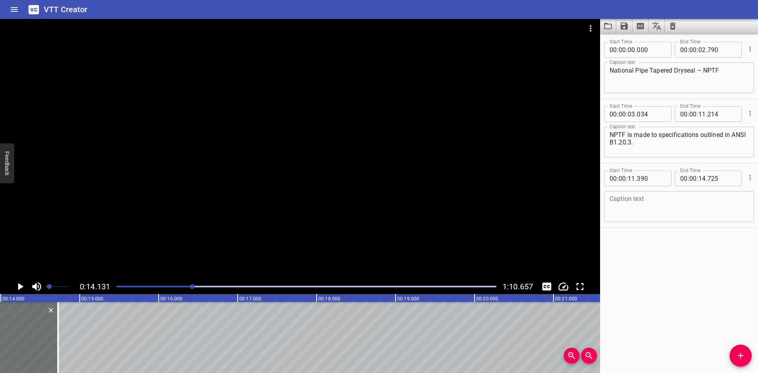
scroll to position [0, 1115]
click at [19, 286] on icon "Play/Pause" at bounding box center [21, 286] width 6 height 7
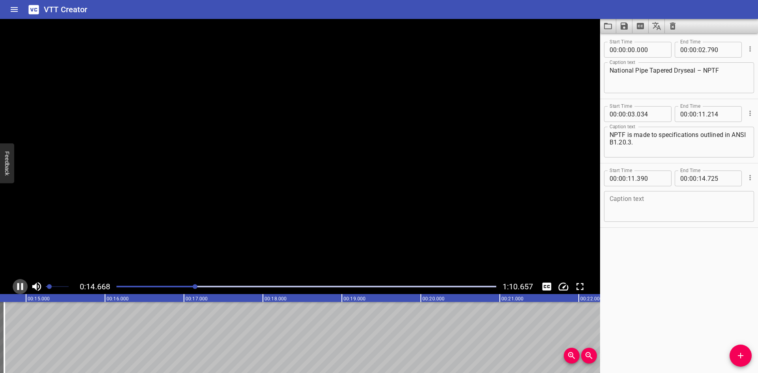
click at [19, 286] on icon "Play/Pause" at bounding box center [20, 286] width 6 height 7
click at [52, 286] on span "Set video volume" at bounding box center [52, 286] width 5 height 5
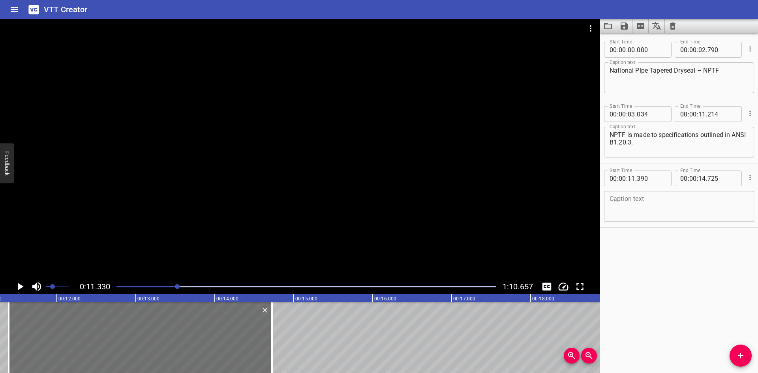
scroll to position [0, 894]
click at [16, 287] on icon "Play/Pause" at bounding box center [20, 287] width 12 height 12
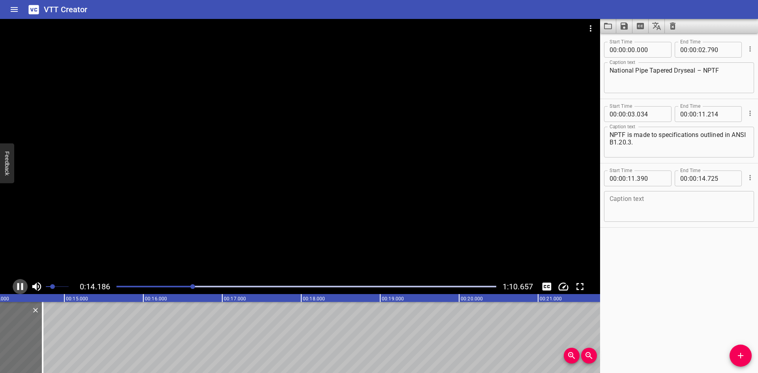
click at [17, 286] on icon "Play/Pause" at bounding box center [20, 286] width 6 height 7
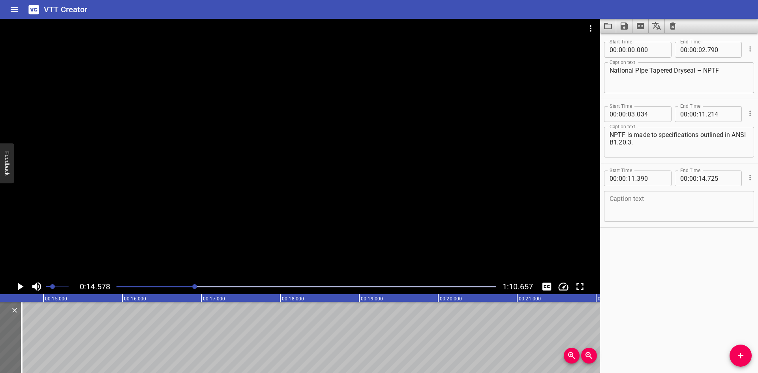
scroll to position [0, 1151]
click at [652, 202] on textarea at bounding box center [678, 206] width 139 height 22
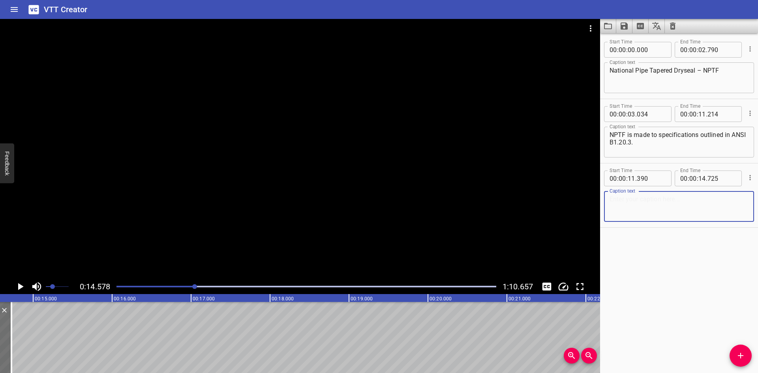
paste textarea "This pipe end is used on some hydraulic equipment"
click at [723, 203] on textarea "This pipe end is used on some hydraulic equipment" at bounding box center [678, 206] width 139 height 22
click at [714, 199] on textarea "This pipe end is used on some hydraulic equipment" at bounding box center [678, 206] width 139 height 22
type textarea "This pipe end is used on some hydraulic equipment"
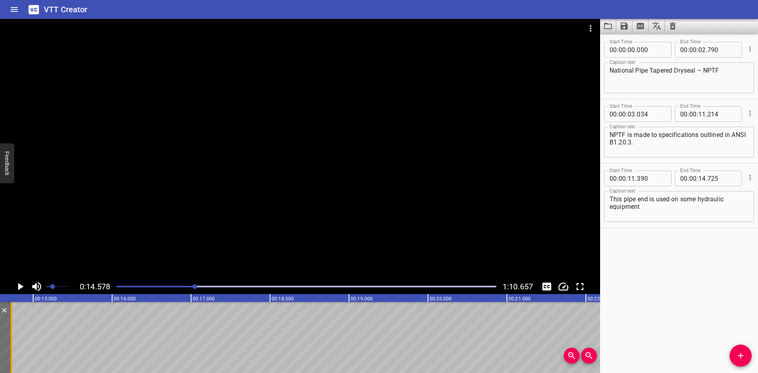
click at [9, 336] on div at bounding box center [11, 337] width 8 height 71
click at [733, 353] on span "Add Cue" at bounding box center [740, 355] width 22 height 9
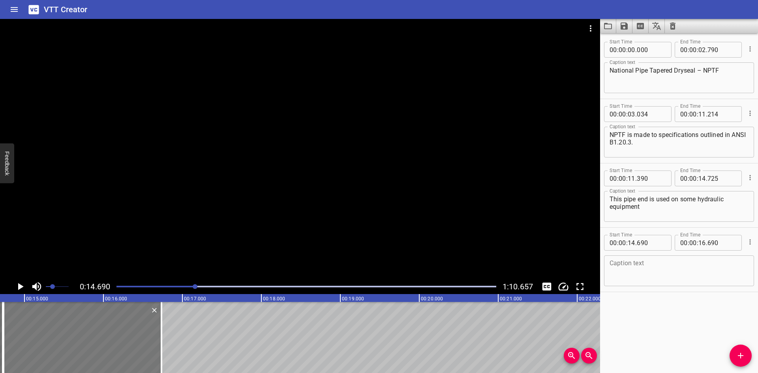
click at [130, 351] on div at bounding box center [83, 337] width 158 height 71
type input "735"
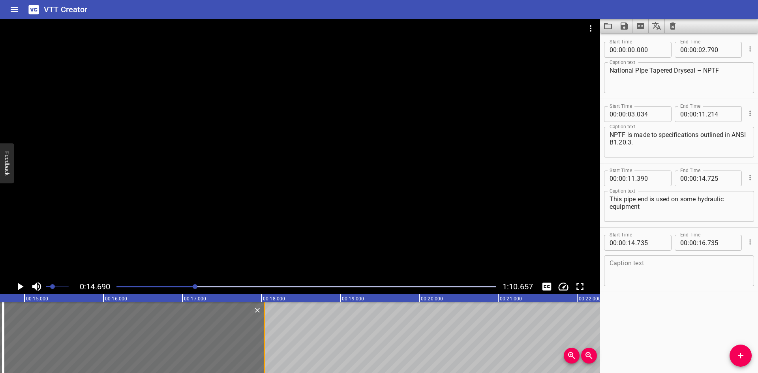
drag, startPoint x: 163, startPoint y: 344, endPoint x: 266, endPoint y: 345, distance: 103.0
click at [266, 345] on div at bounding box center [264, 337] width 8 height 71
type input "18"
type input "040"
click at [656, 242] on input "number" at bounding box center [651, 243] width 29 height 16
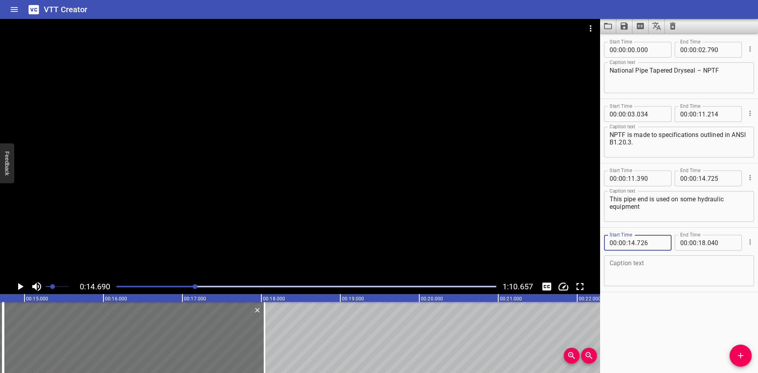
type input "726"
click at [4, 317] on div at bounding box center [3, 337] width 8 height 71
click at [629, 256] on div "Caption text" at bounding box center [679, 270] width 150 height 31
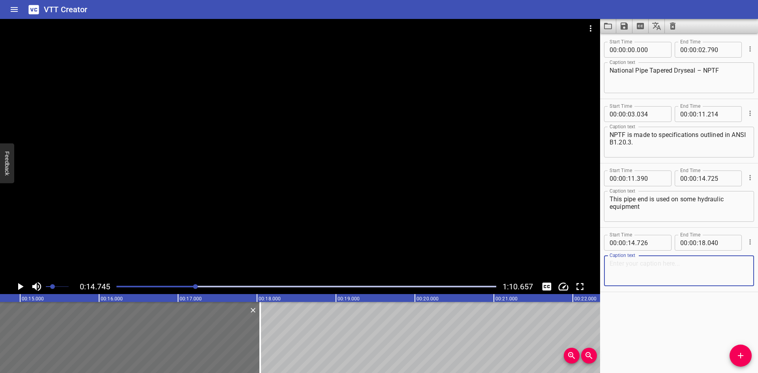
paste textarea "and is sometimes specified on military hardware"
click at [697, 262] on textarea "and is sometimes specified on military hardware." at bounding box center [678, 271] width 139 height 22
type textarea "and is sometimes specified on military hardware."
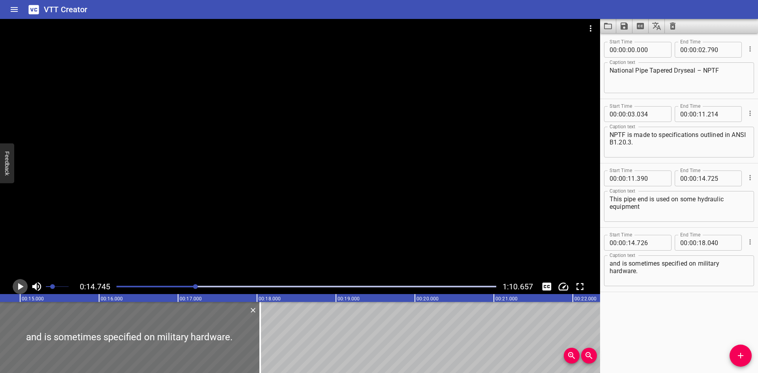
click at [23, 281] on icon "Play/Pause" at bounding box center [20, 287] width 12 height 12
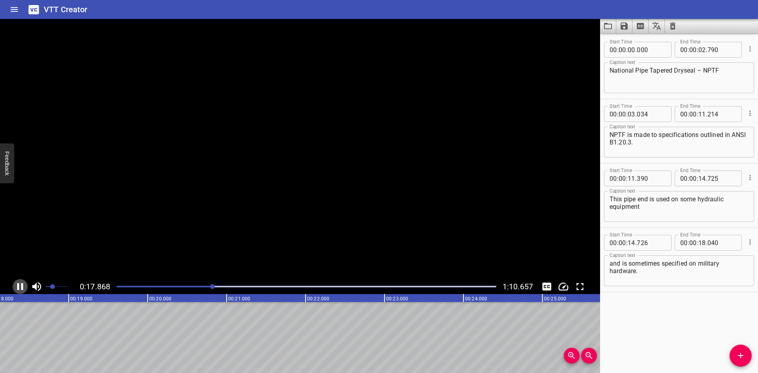
click at [23, 281] on icon "Play/Pause" at bounding box center [20, 287] width 12 height 12
click at [742, 354] on icon "Add Cue" at bounding box center [740, 355] width 9 height 9
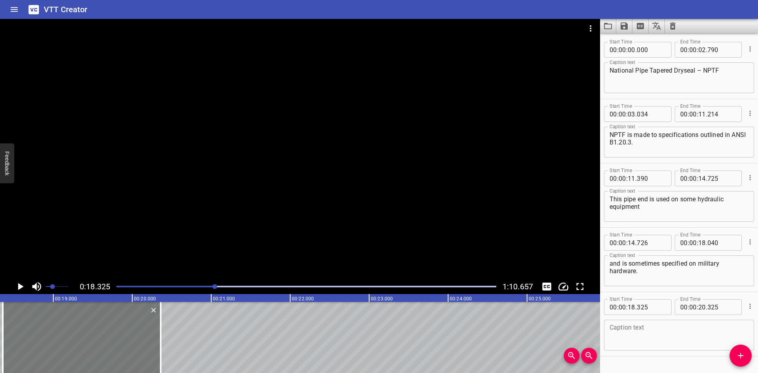
click at [117, 343] on div at bounding box center [82, 337] width 158 height 71
type input "360"
drag, startPoint x: 159, startPoint y: 346, endPoint x: 186, endPoint y: 347, distance: 27.3
click at [186, 347] on div at bounding box center [188, 337] width 8 height 71
type input "705"
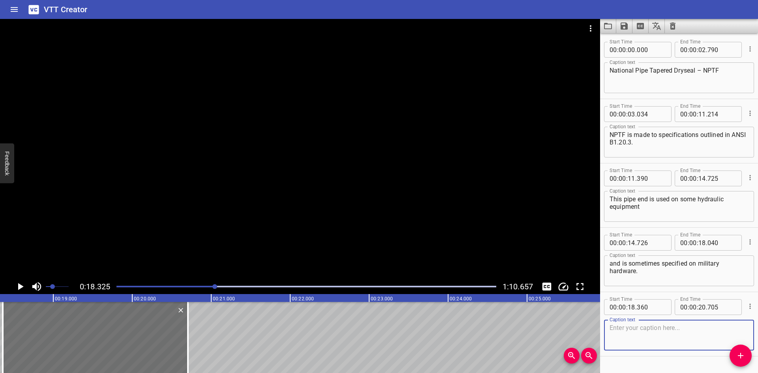
click at [622, 331] on textarea at bounding box center [678, 335] width 139 height 22
paste textarea "In “Dryseal” threads,"
type textarea "In “Dryseal” threads,"
click at [184, 354] on div at bounding box center [188, 337] width 8 height 71
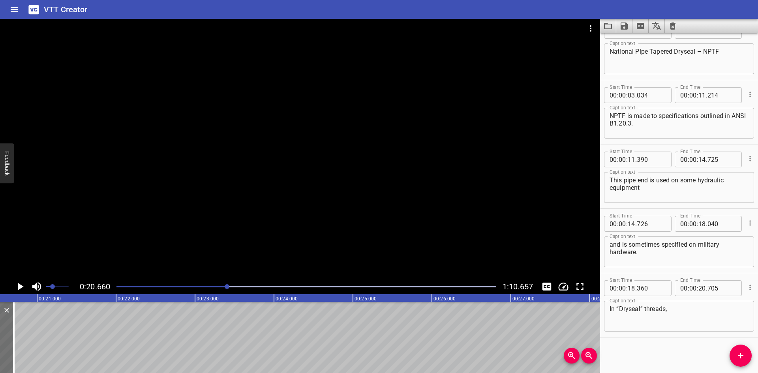
scroll to position [0, 1631]
click at [738, 349] on button "Add Cue" at bounding box center [740, 356] width 22 height 22
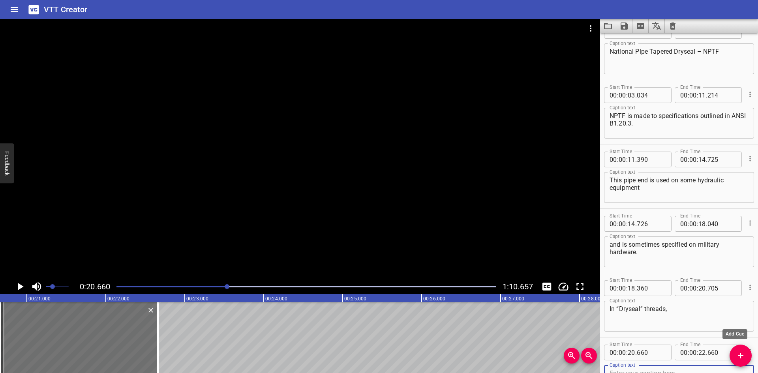
scroll to position [23, 0]
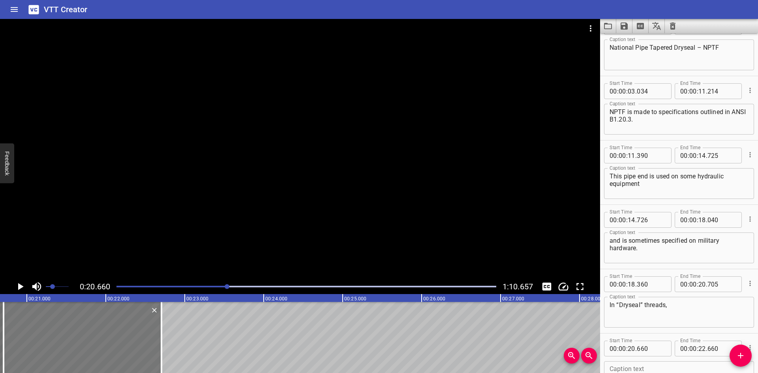
click at [47, 328] on div at bounding box center [83, 337] width 158 height 71
type input "705"
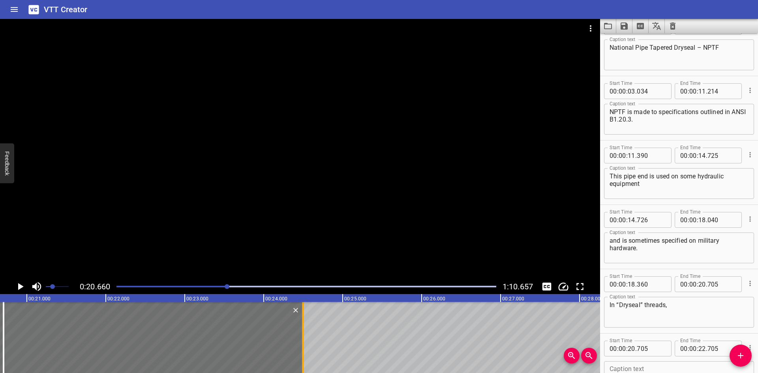
drag, startPoint x: 159, startPoint y: 329, endPoint x: 300, endPoint y: 330, distance: 141.3
click at [300, 330] on div at bounding box center [303, 337] width 8 height 71
type input "24"
type input "495"
click at [268, 220] on div at bounding box center [300, 149] width 600 height 260
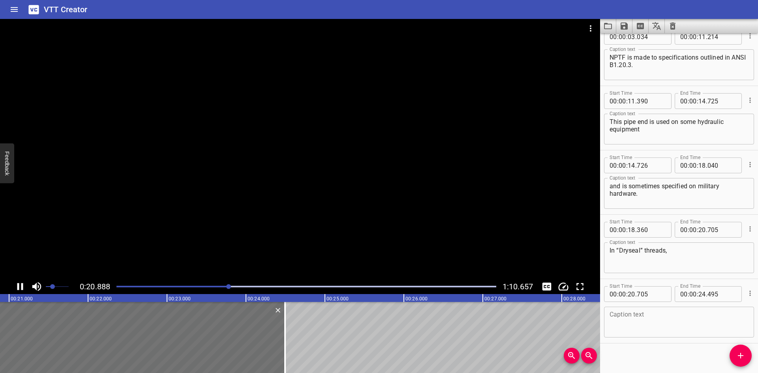
scroll to position [83, 0]
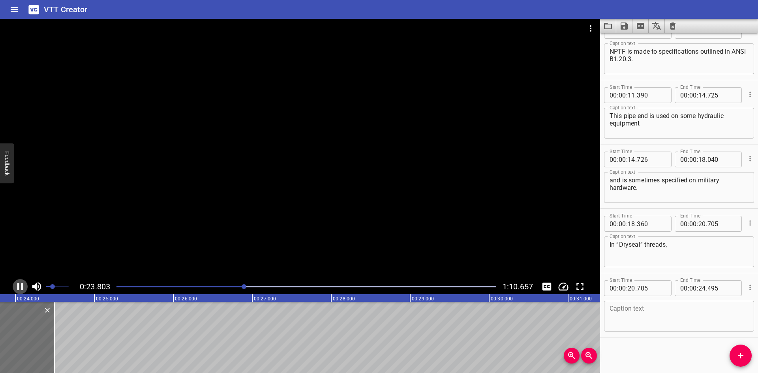
click at [16, 287] on icon "Play/Pause" at bounding box center [20, 287] width 12 height 12
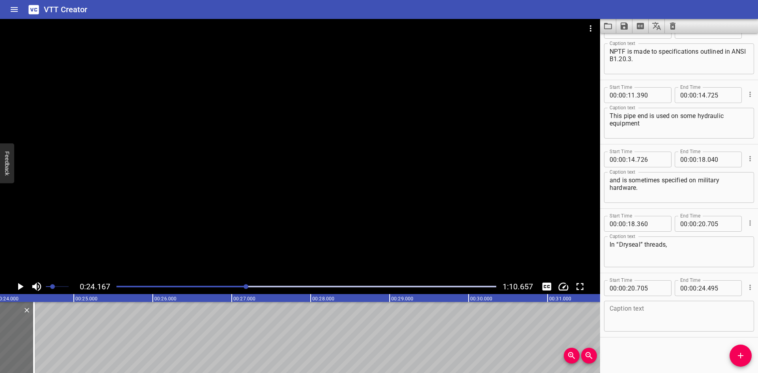
scroll to position [0, 1908]
click at [617, 308] on textarea at bounding box center [678, 316] width 139 height 22
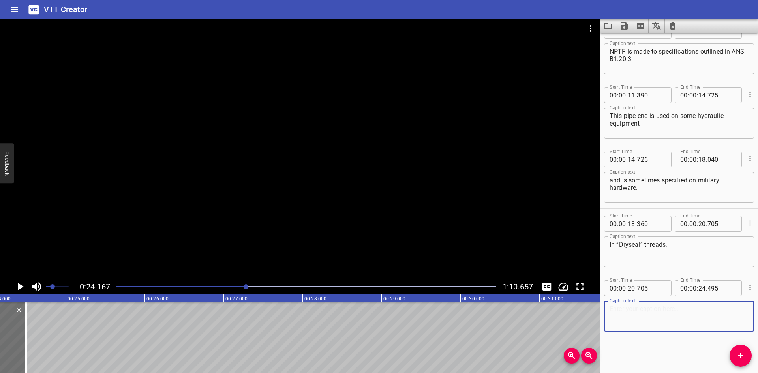
paste textarea "the roots of the threads are more truncated than the crests"
click at [684, 306] on textarea "the roots of the threads are more truncated than the crests" at bounding box center [678, 316] width 139 height 22
type textarea "the roots of the threads are more truncated than the crests"
click at [30, 328] on div at bounding box center [26, 337] width 8 height 71
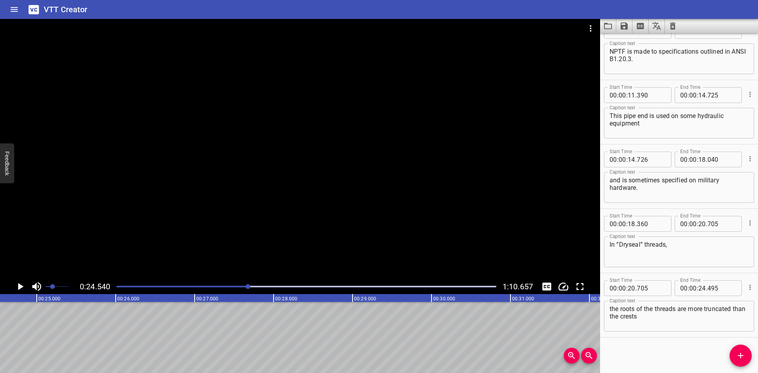
scroll to position [0, 1937]
click at [737, 350] on button "Add Cue" at bounding box center [740, 356] width 22 height 22
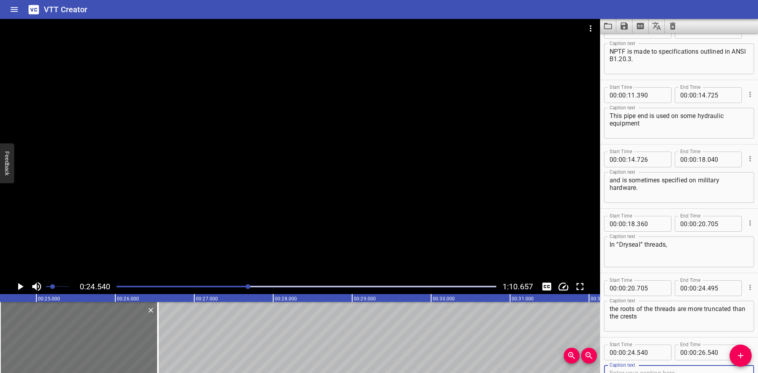
scroll to position [87, 0]
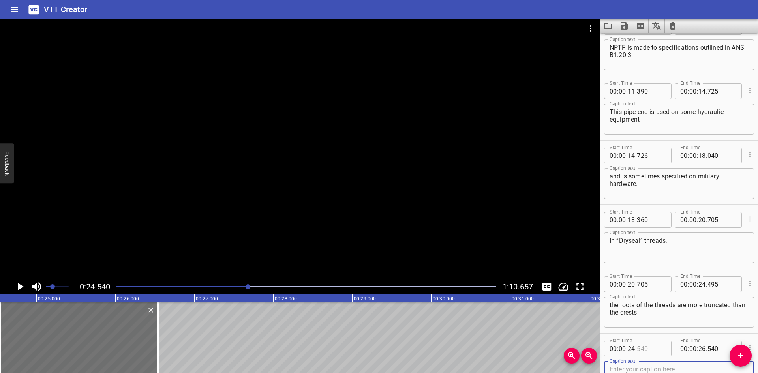
click at [655, 343] on input "number" at bounding box center [651, 349] width 29 height 16
type input "496"
click at [19, 279] on div at bounding box center [300, 149] width 600 height 260
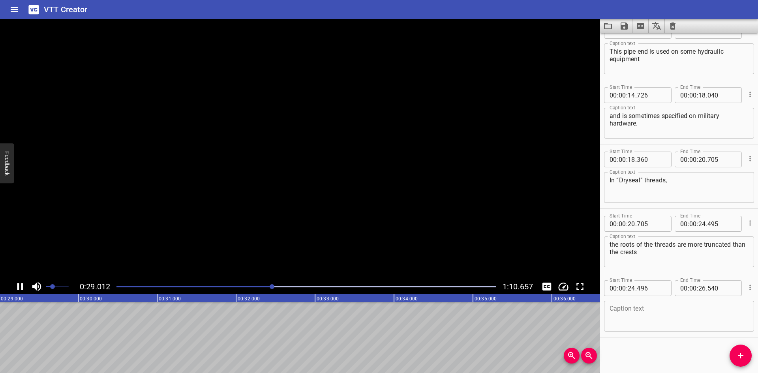
click at [19, 279] on video at bounding box center [300, 149] width 600 height 260
click at [20, 280] on button "Play/Pause" at bounding box center [20, 286] width 15 height 15
click at [656, 315] on textarea at bounding box center [678, 316] width 139 height 22
paste textarea "so that an interference fit causes the roots to crush the crests of the mating …"
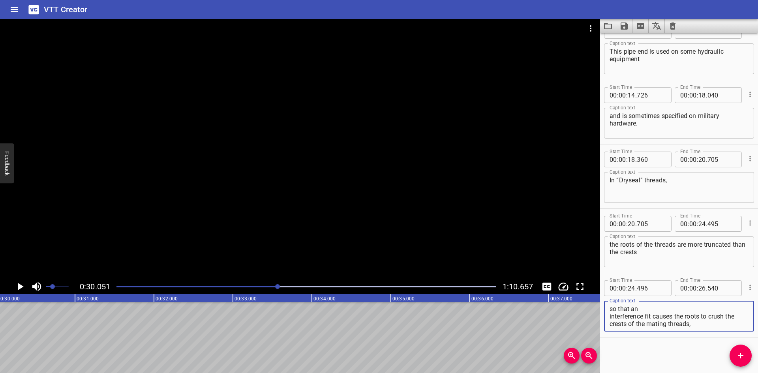
click at [651, 307] on textarea "so that an interference fit causes the roots to crush the crests of the mating …" at bounding box center [678, 316] width 139 height 22
click at [662, 318] on textarea "so that an interference fit causes the roots to crush the crests of the mating …" at bounding box center [678, 316] width 139 height 22
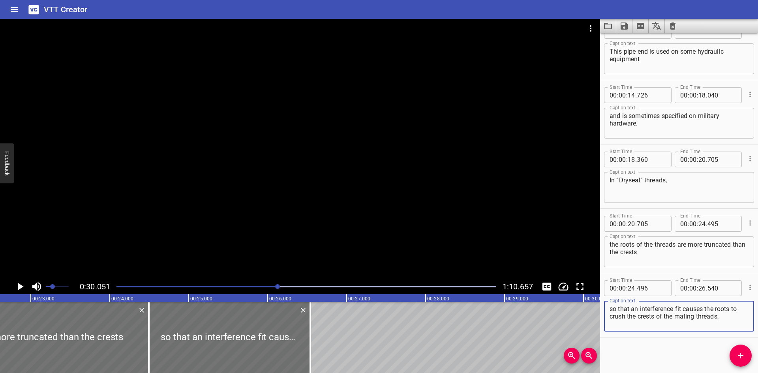
scroll to position [0, 1753]
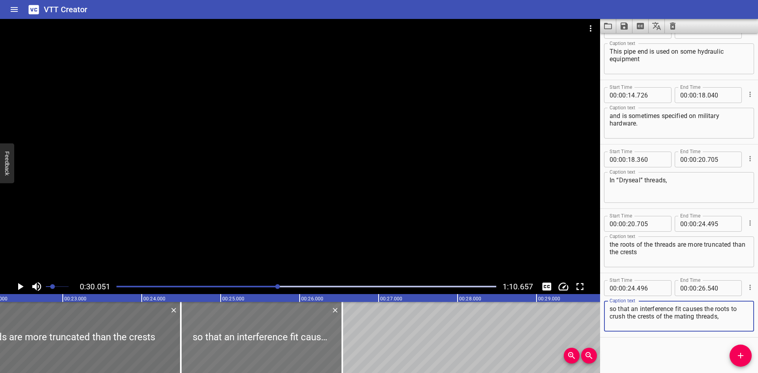
type textarea "so that an interference fit causes the roots to crush the crests of the mating …"
click at [229, 335] on div at bounding box center [261, 337] width 161 height 71
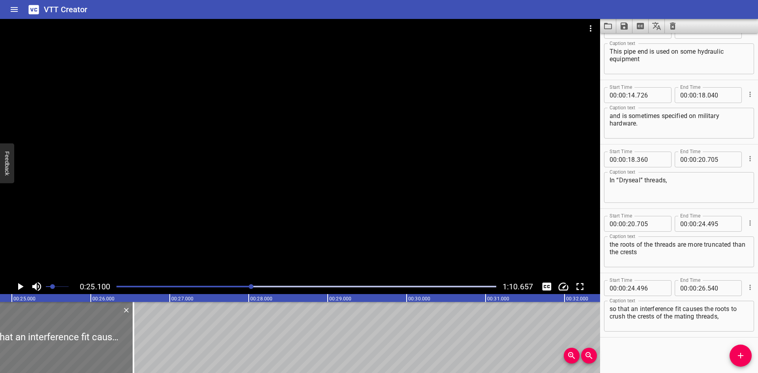
scroll to position [0, 1981]
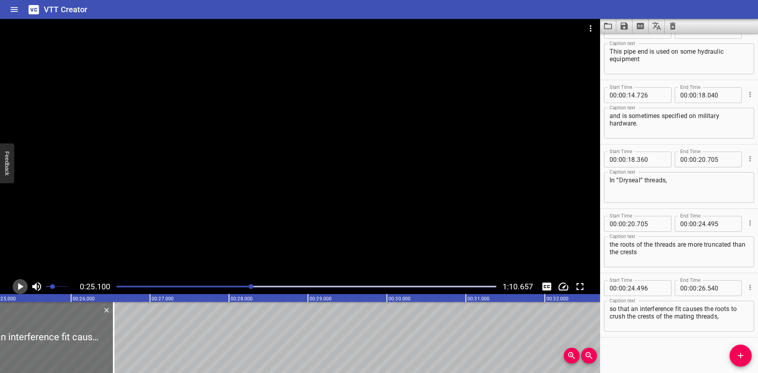
click at [24, 287] on icon "Play/Pause" at bounding box center [20, 287] width 12 height 12
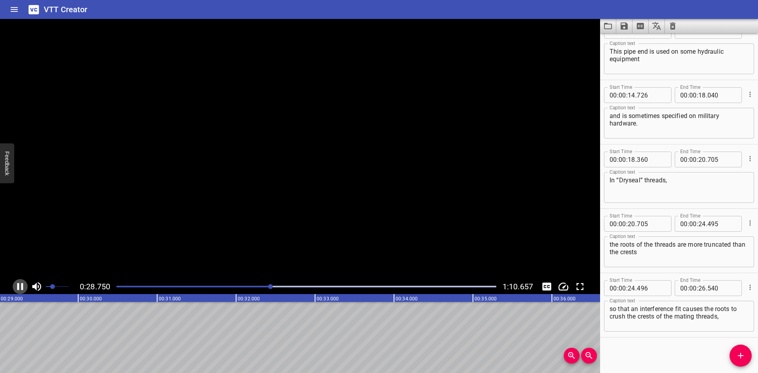
click at [24, 287] on icon "Play/Pause" at bounding box center [20, 287] width 12 height 12
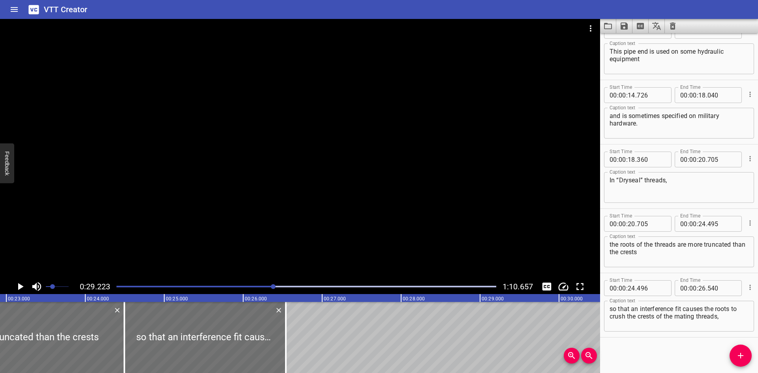
scroll to position [0, 1777]
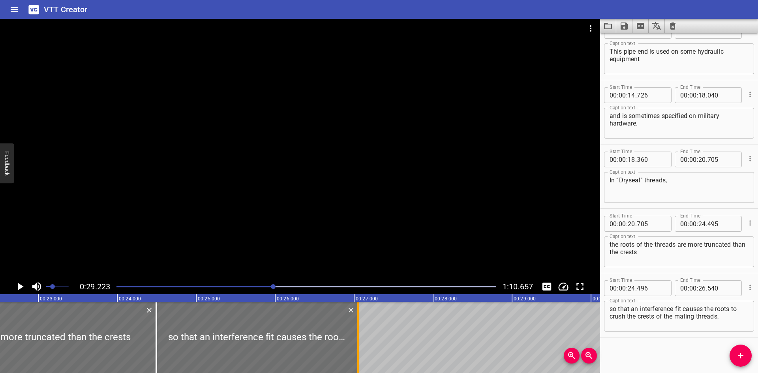
drag, startPoint x: 315, startPoint y: 360, endPoint x: 356, endPoint y: 358, distance: 40.3
click at [356, 358] on div at bounding box center [358, 337] width 8 height 71
type input "27"
type input "050"
click at [356, 358] on div at bounding box center [358, 337] width 8 height 71
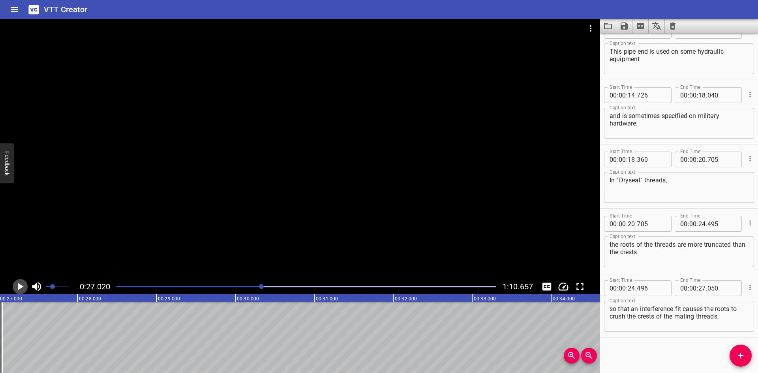
click at [19, 281] on icon "Play/Pause" at bounding box center [20, 287] width 12 height 12
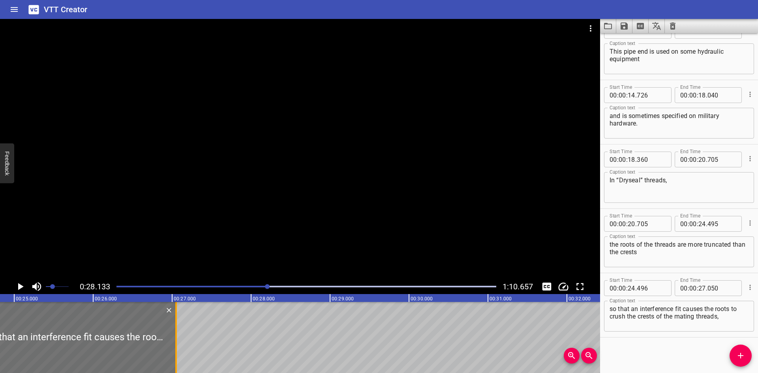
click at [175, 345] on div at bounding box center [176, 337] width 2 height 71
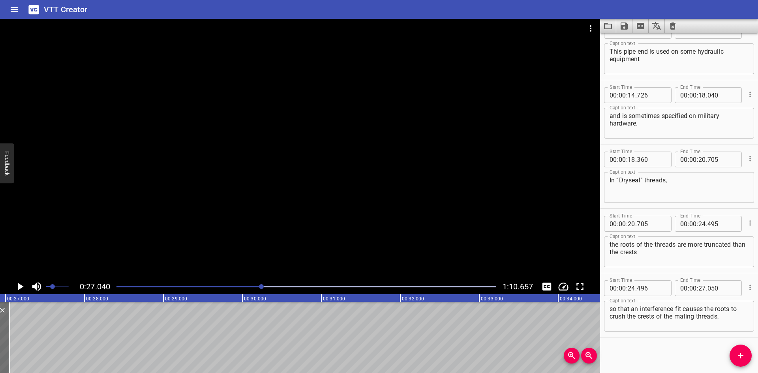
scroll to position [0, 2134]
click at [736, 349] on button "Add Cue" at bounding box center [740, 356] width 22 height 22
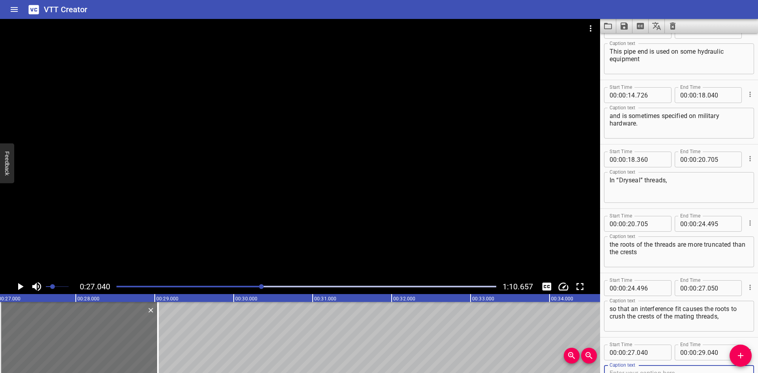
scroll to position [152, 0]
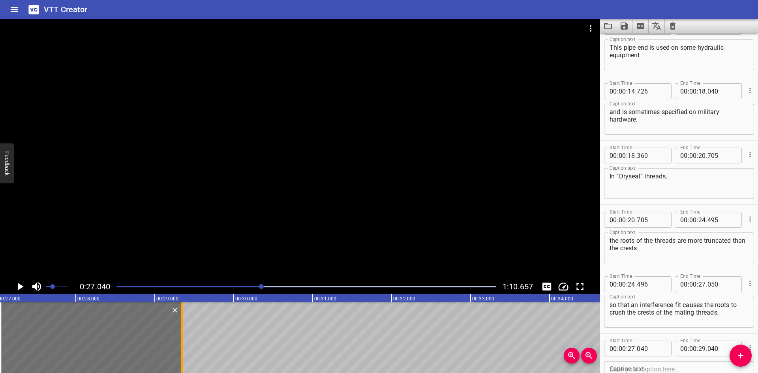
drag, startPoint x: 156, startPoint y: 344, endPoint x: 180, endPoint y: 349, distance: 24.5
click at [180, 349] on div at bounding box center [182, 337] width 8 height 71
click at [180, 349] on div at bounding box center [181, 337] width 8 height 71
type input "335"
click at [663, 347] on div "00 : 00 : 27 . 040" at bounding box center [637, 349] width 67 height 16
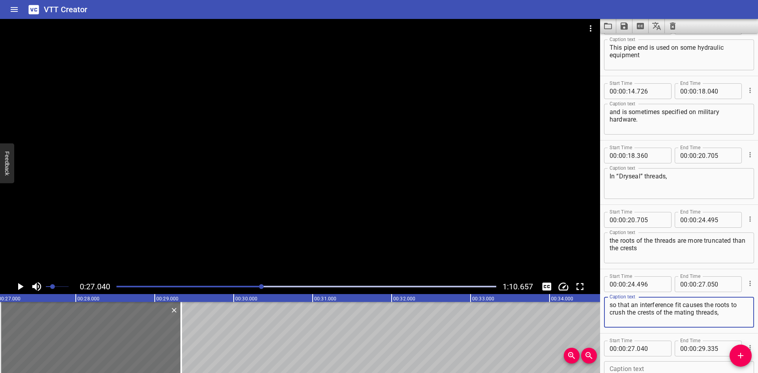
drag, startPoint x: 724, startPoint y: 316, endPoint x: 736, endPoint y: 306, distance: 15.2
click at [736, 306] on textarea "so that an interference fit causes the roots to crush the crests of the mating …" at bounding box center [678, 312] width 139 height 22
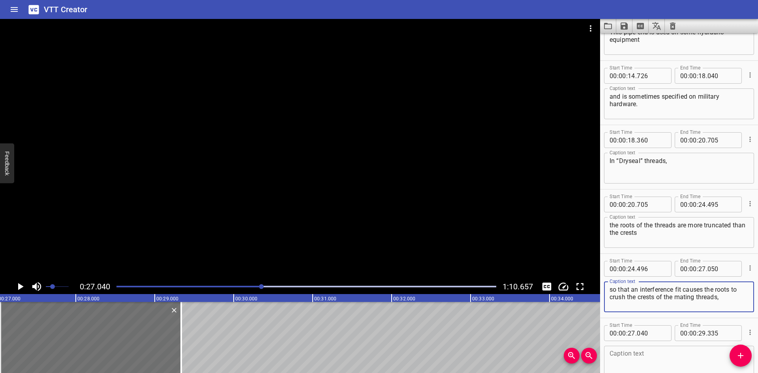
type textarea "so that an interference fit causes the roots"
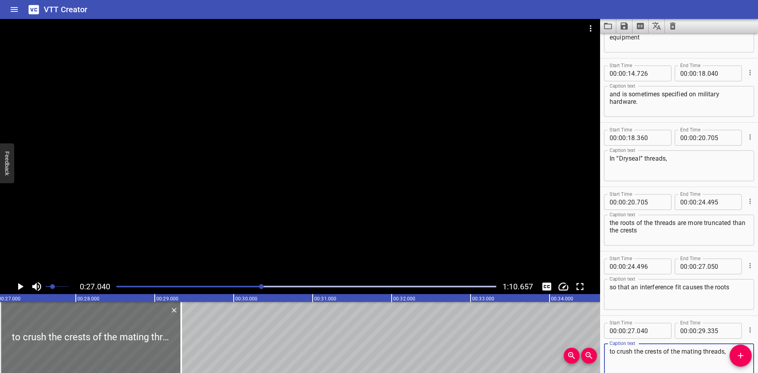
type textarea "to crush the crests of the mating threads,"
click at [737, 281] on div "so that an interference fit causes the roots Caption text" at bounding box center [679, 294] width 150 height 31
type textarea "so that an interference fit causes the roots"
click at [183, 347] on div at bounding box center [181, 337] width 8 height 71
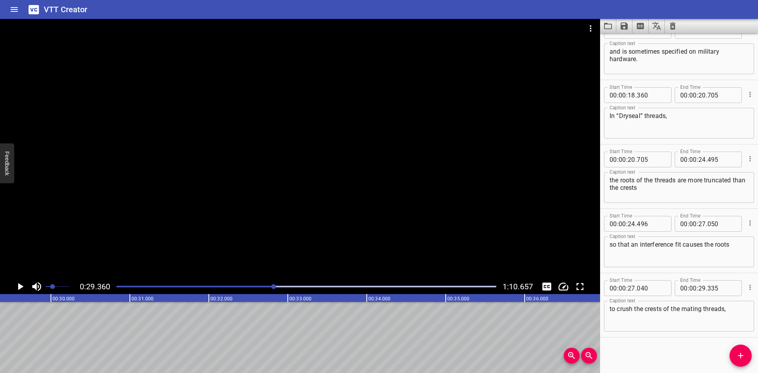
scroll to position [0, 2318]
click at [739, 353] on icon "Add Cue" at bounding box center [740, 355] width 9 height 9
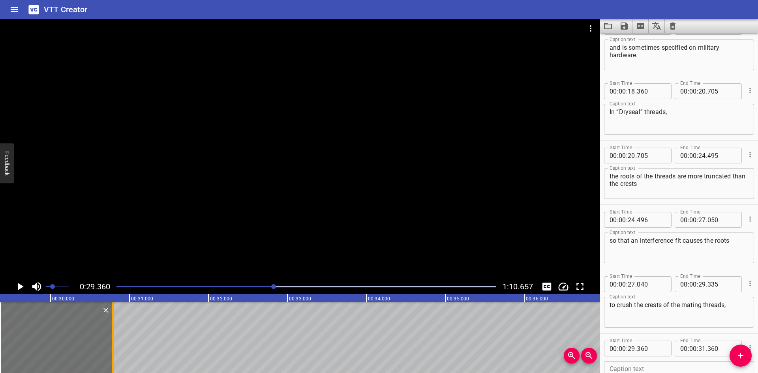
drag, startPoint x: 157, startPoint y: 352, endPoint x: 112, endPoint y: 354, distance: 45.1
click at [112, 354] on div at bounding box center [113, 337] width 2 height 71
type input "30"
type input "790"
click at [649, 341] on input "number" at bounding box center [651, 349] width 29 height 16
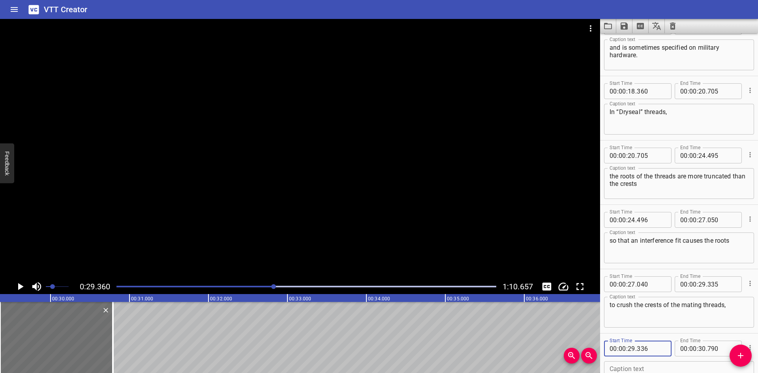
type input "336"
click at [513, 110] on div at bounding box center [300, 149] width 600 height 260
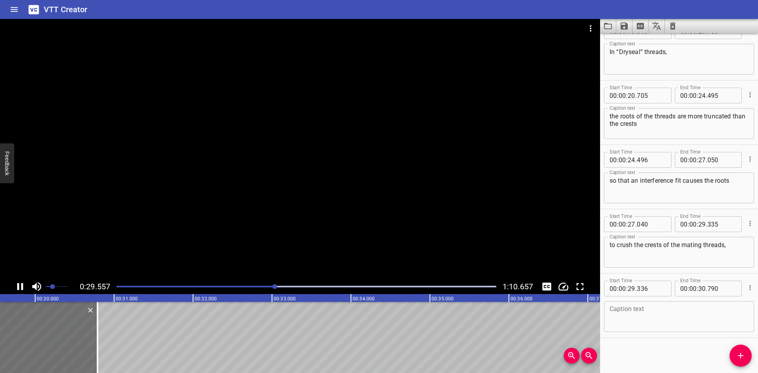
scroll to position [276, 0]
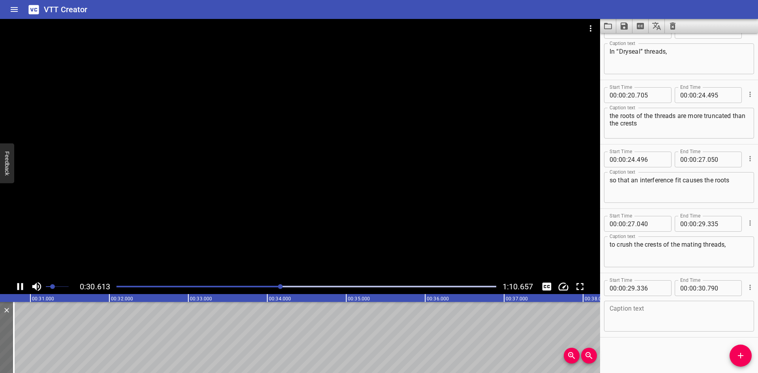
click at [513, 117] on div at bounding box center [300, 149] width 600 height 260
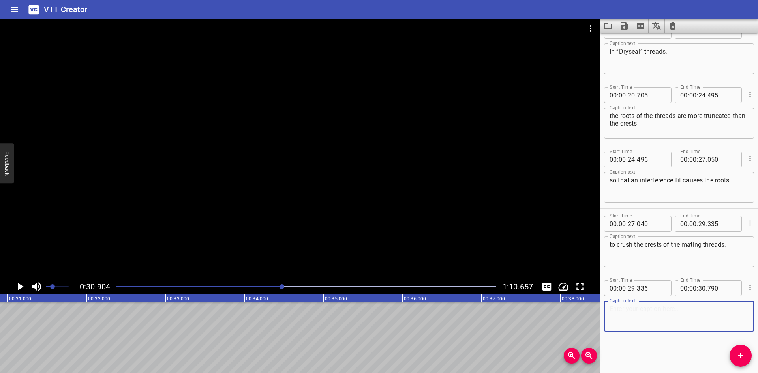
click at [662, 320] on textarea at bounding box center [678, 316] width 139 height 22
paste textarea "leading to galling."
type textarea "leading to galling."
click at [734, 352] on span "Add Cue" at bounding box center [740, 355] width 22 height 9
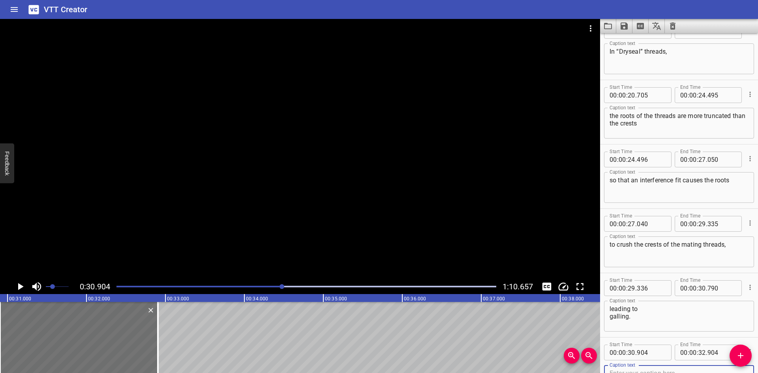
scroll to position [280, 0]
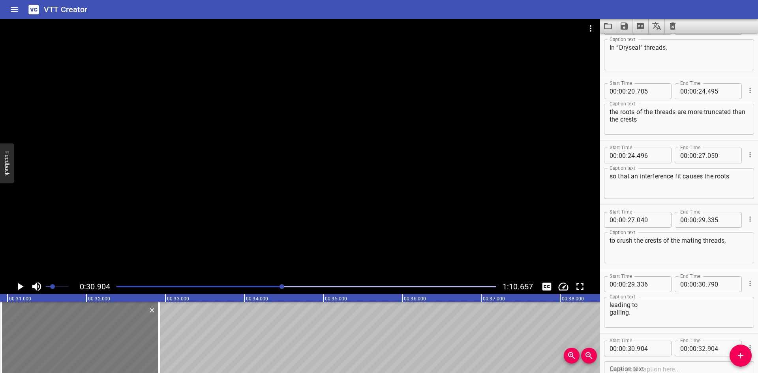
click at [96, 345] on div at bounding box center [80, 337] width 158 height 71
type input "919"
click at [20, 289] on icon "Play/Pause" at bounding box center [20, 287] width 12 height 12
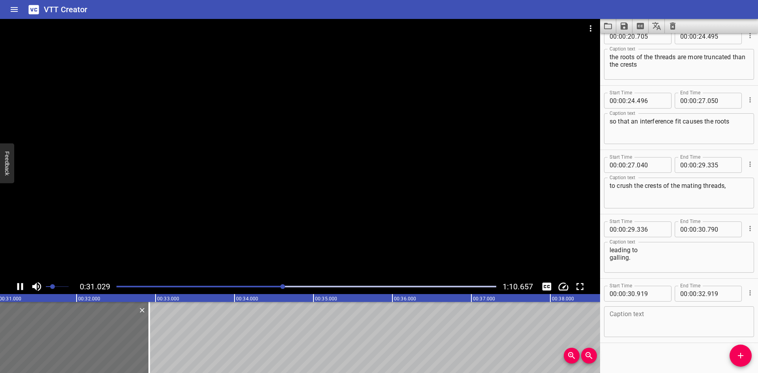
scroll to position [341, 0]
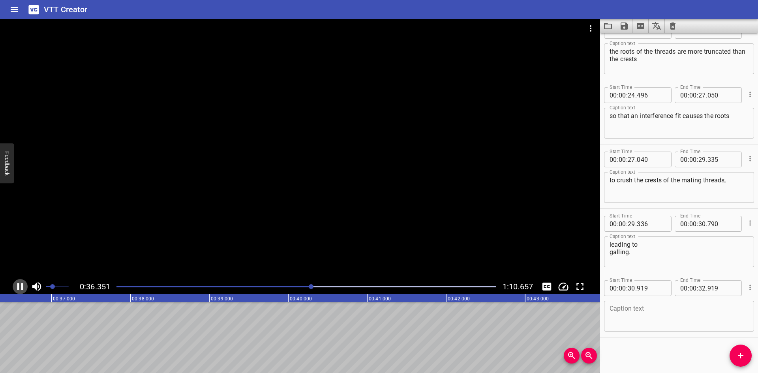
click at [20, 289] on icon "Play/Pause" at bounding box center [20, 287] width 12 height 12
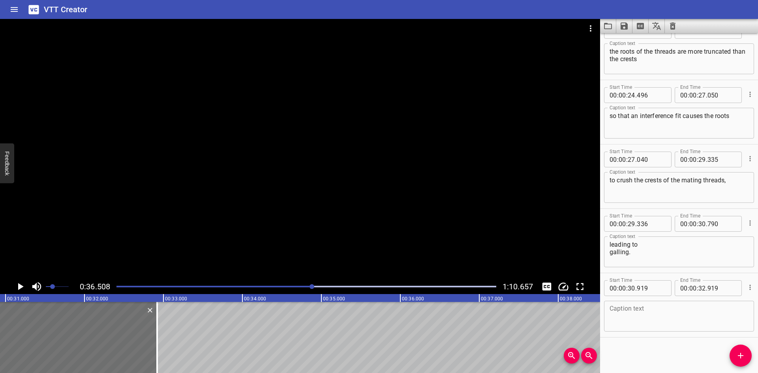
scroll to position [0, 2448]
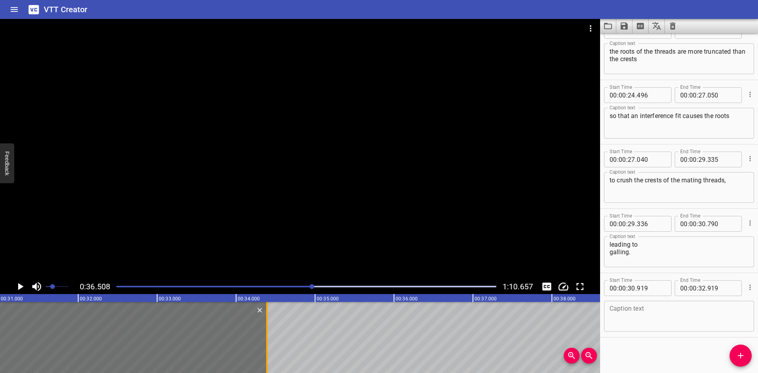
drag, startPoint x: 152, startPoint y: 349, endPoint x: 268, endPoint y: 347, distance: 116.1
click at [268, 347] on div at bounding box center [267, 337] width 8 height 71
type input "34"
type input "389"
click at [654, 312] on textarea at bounding box center [678, 316] width 139 height 22
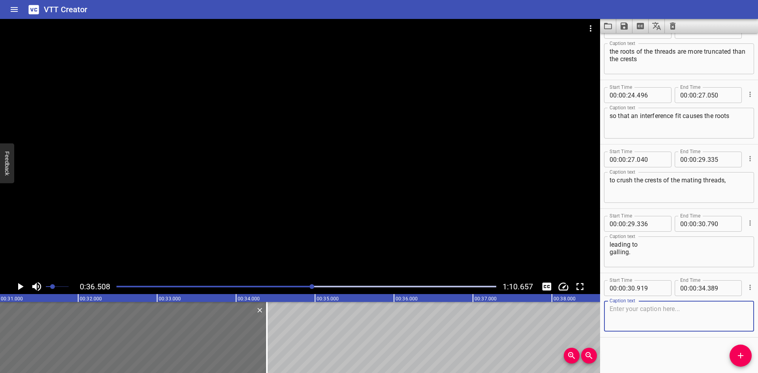
paste textarea "Supposedly, when made up,"
type textarea "Supposedly, when made up,"
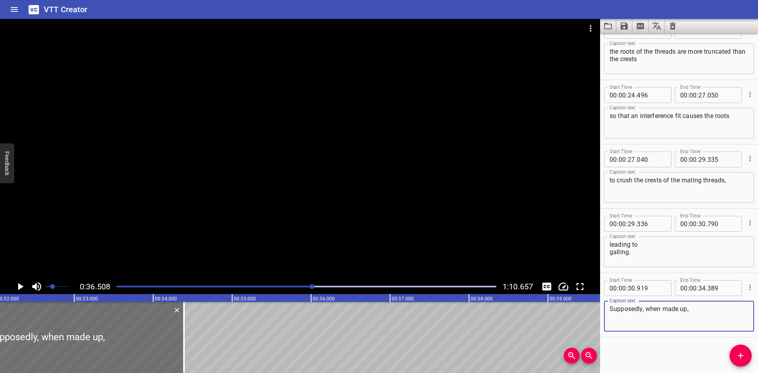
scroll to position [0, 2544]
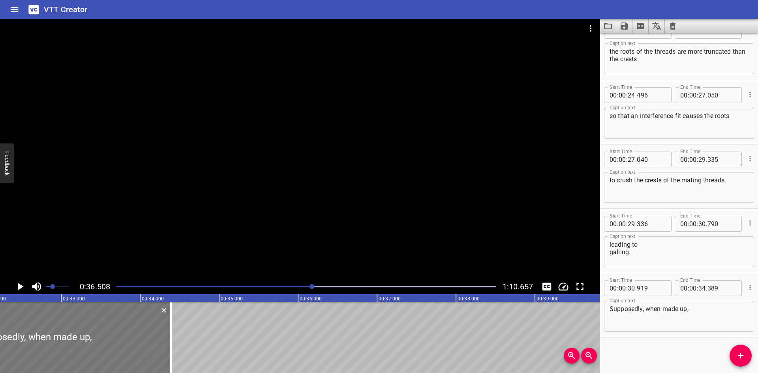
click at [166, 345] on div at bounding box center [34, 337] width 274 height 71
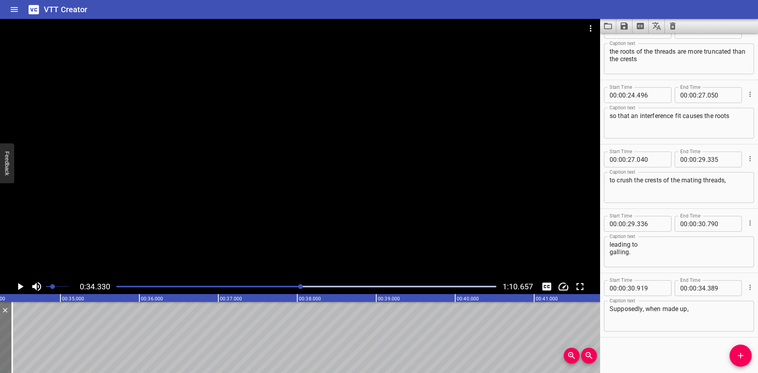
scroll to position [0, 2710]
click at [742, 353] on icon "Add Cue" at bounding box center [740, 355] width 9 height 9
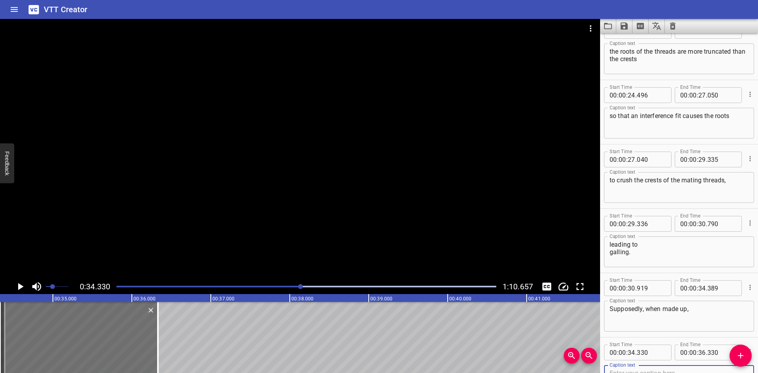
scroll to position [345, 0]
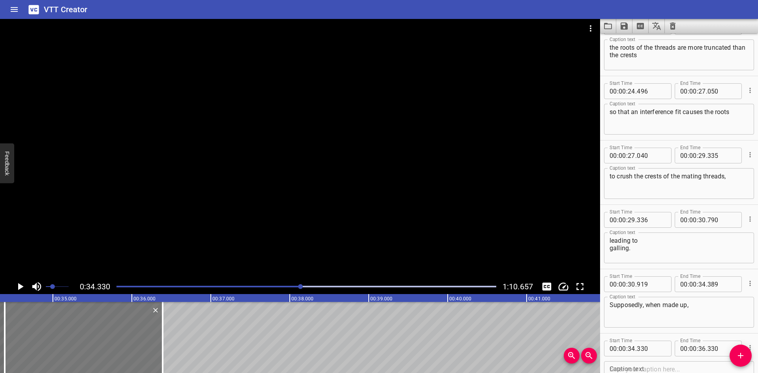
drag, startPoint x: 107, startPoint y: 341, endPoint x: 111, endPoint y: 342, distance: 4.9
click at [111, 342] on div at bounding box center [84, 337] width 158 height 71
type input "390"
drag, startPoint x: 160, startPoint y: 341, endPoint x: 197, endPoint y: 345, distance: 36.9
click at [197, 345] on div at bounding box center [199, 337] width 8 height 71
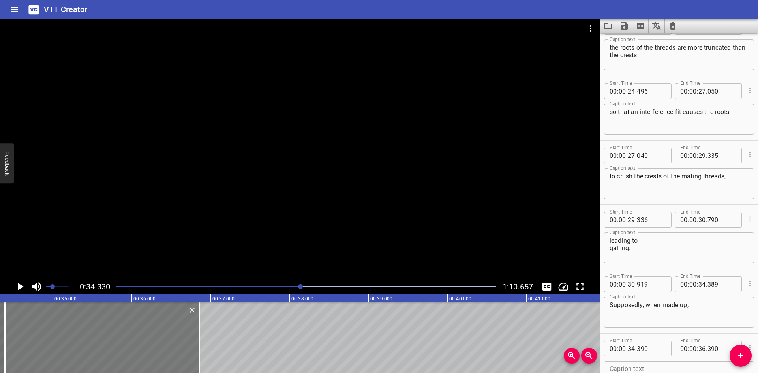
type input "855"
click at [21, 289] on icon "Play/Pause" at bounding box center [20, 287] width 12 height 12
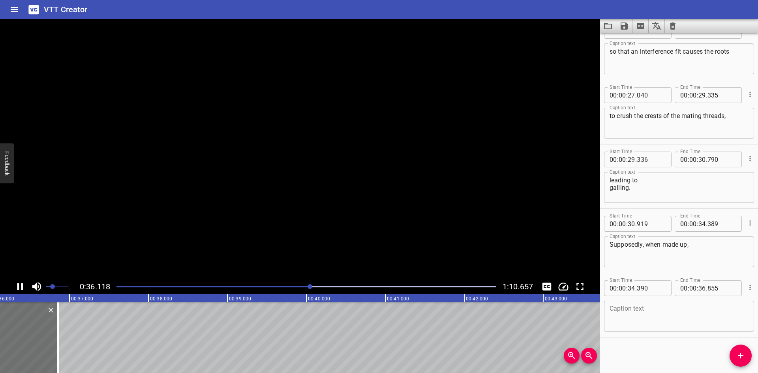
click at [21, 289] on icon "Play/Pause" at bounding box center [20, 286] width 6 height 7
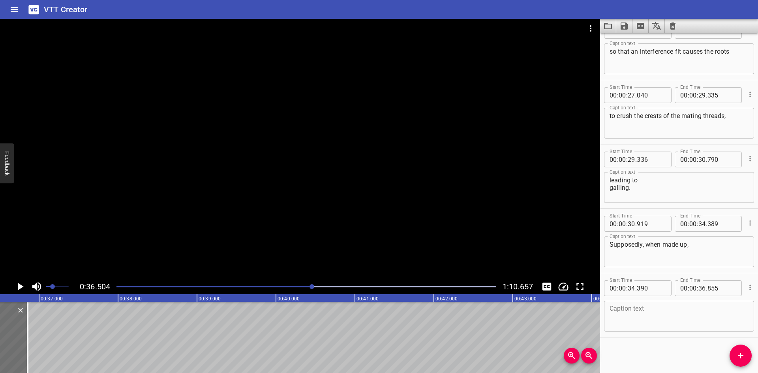
click at [630, 303] on div "Caption text" at bounding box center [679, 316] width 150 height 31
paste textarea "the crests, roots, and flanks are always in full contact,"
click at [663, 308] on textarea "the crests, roots, and flanks are always in full contact," at bounding box center [678, 316] width 139 height 22
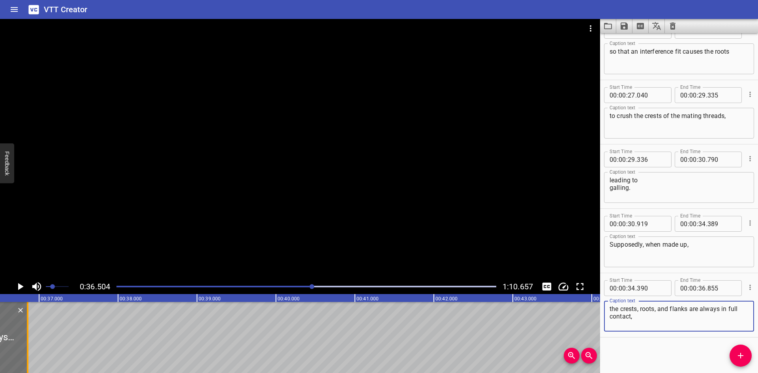
type textarea "the crests, roots, and flanks are always in full contact,"
click at [29, 331] on div at bounding box center [28, 337] width 8 height 71
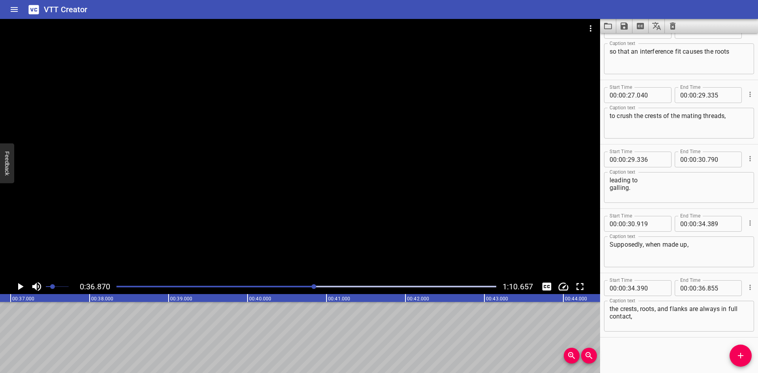
scroll to position [0, 2910]
click at [741, 356] on icon "Add Cue" at bounding box center [741, 356] width 6 height 6
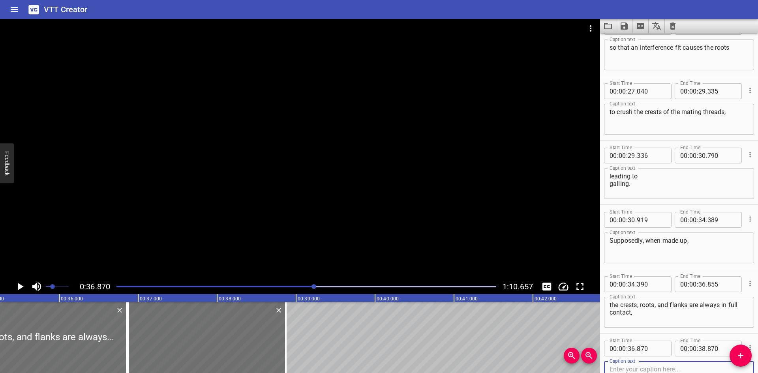
scroll to position [0, 2751]
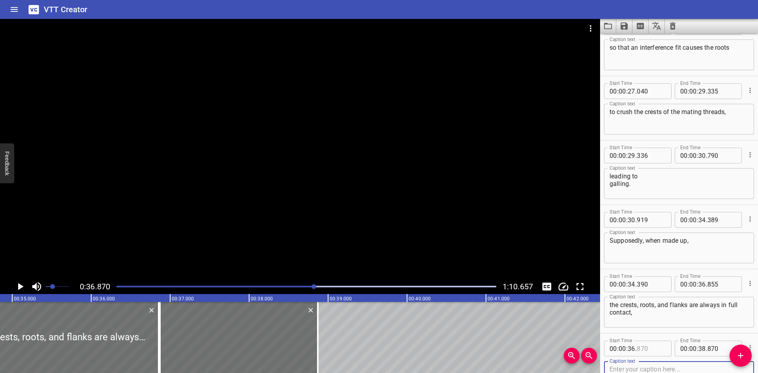
click at [653, 349] on input "number" at bounding box center [651, 349] width 29 height 16
type input "856"
drag, startPoint x: 319, startPoint y: 340, endPoint x: 296, endPoint y: 350, distance: 25.1
click at [296, 350] on div at bounding box center [295, 337] width 8 height 71
type input "580"
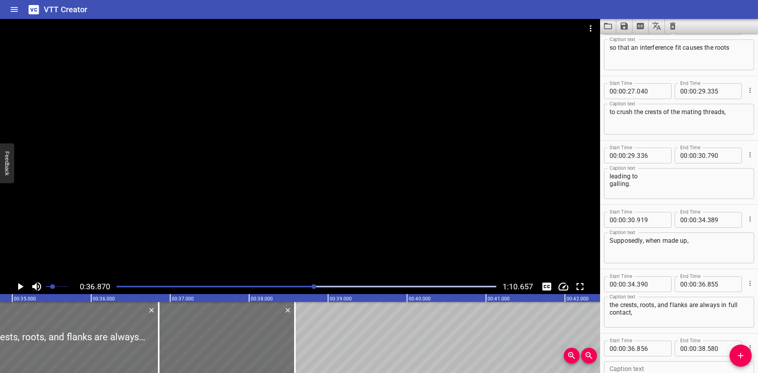
click at [231, 214] on div at bounding box center [300, 149] width 600 height 260
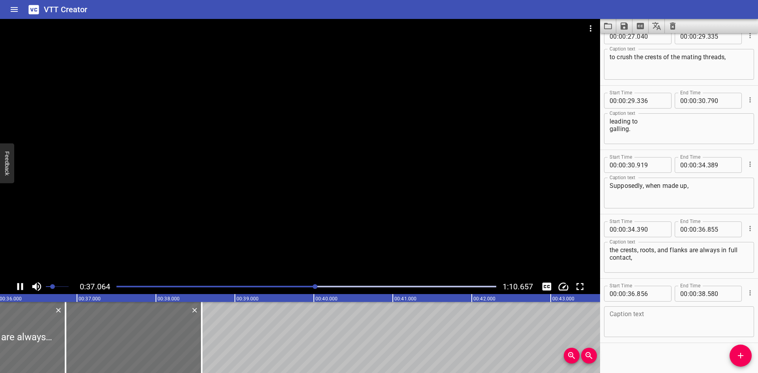
scroll to position [469, 0]
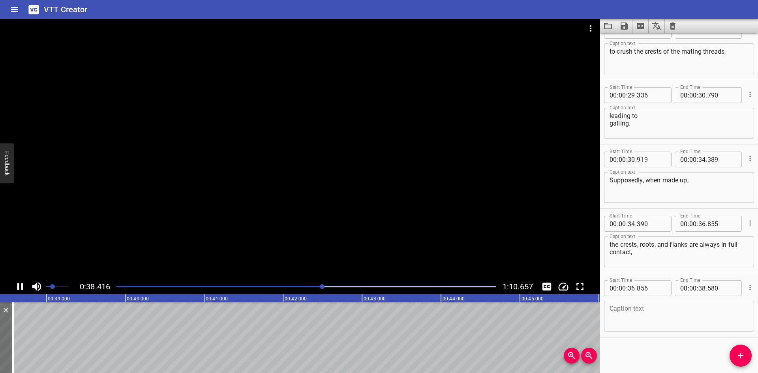
click at [231, 214] on div at bounding box center [300, 149] width 600 height 260
click at [665, 316] on textarea at bounding box center [678, 316] width 139 height 22
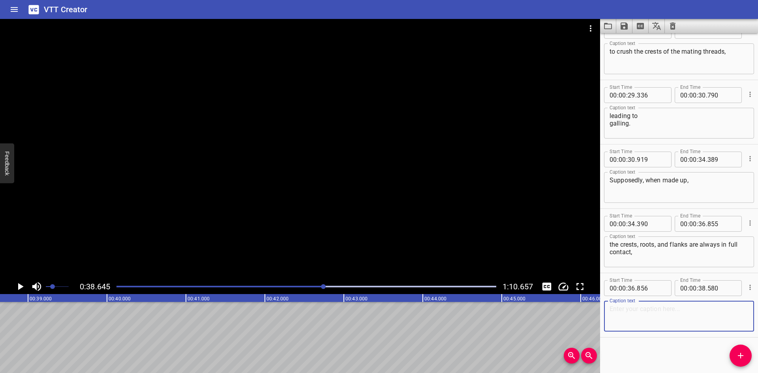
paste textarea "but this can cause galling,"
click at [640, 309] on textarea "but this can cause galling," at bounding box center [678, 316] width 139 height 22
click at [611, 311] on textarea "but this can cause galling," at bounding box center [678, 316] width 139 height 22
click at [691, 313] on textarea "but this can cause galling," at bounding box center [678, 316] width 139 height 22
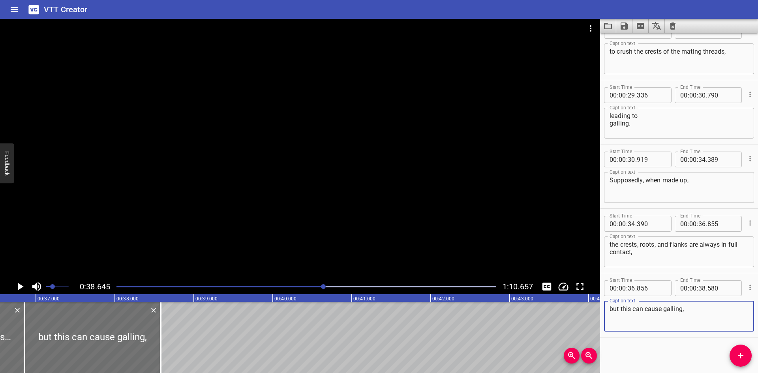
scroll to position [0, 2776]
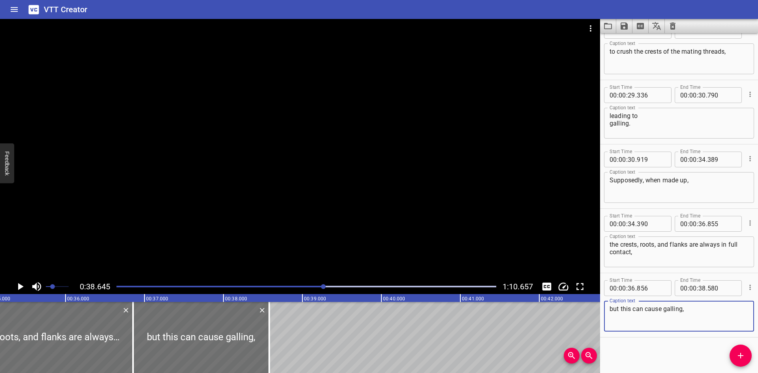
type textarea "but this can cause galling,"
click at [747, 356] on span "Add Cue" at bounding box center [740, 355] width 22 height 9
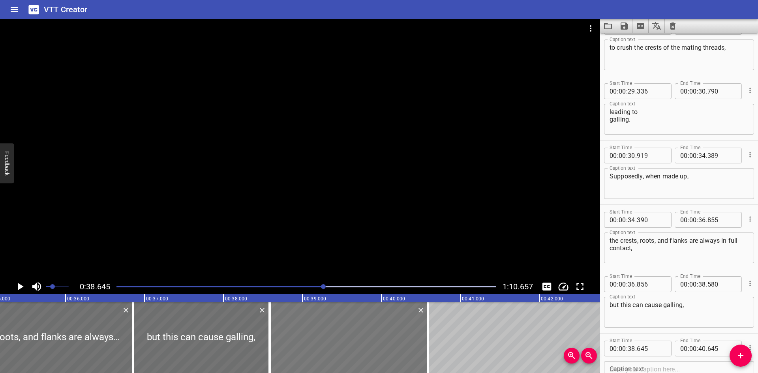
drag, startPoint x: 417, startPoint y: 343, endPoint x: 413, endPoint y: 343, distance: 4.4
click at [413, 343] on div at bounding box center [349, 337] width 158 height 71
type input "590"
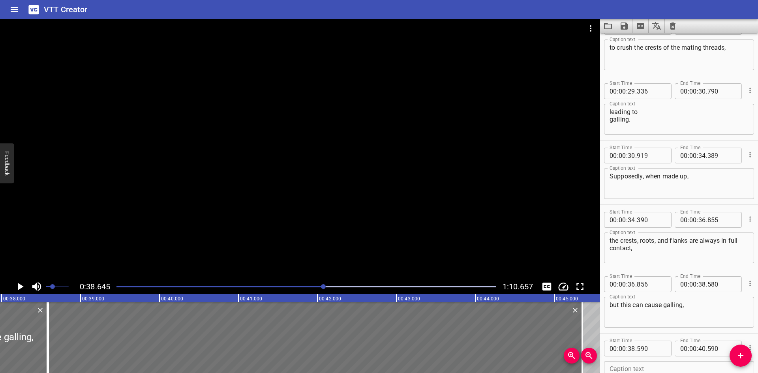
scroll to position [0, 3106]
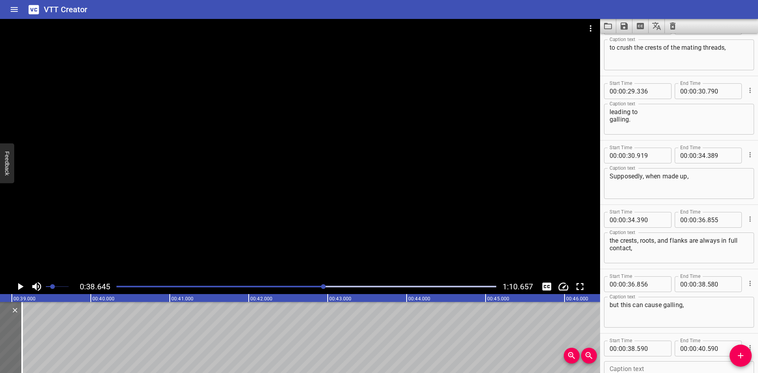
drag, startPoint x: 429, startPoint y: 347, endPoint x: 0, endPoint y: -34, distance: 574.0
click at [0, 0] on html "VTT Creator Caption Editor Batch Transcribe Login Sign Up Privacy Contact 0:38.…" at bounding box center [379, 186] width 758 height 373
type input "38"
type input "430"
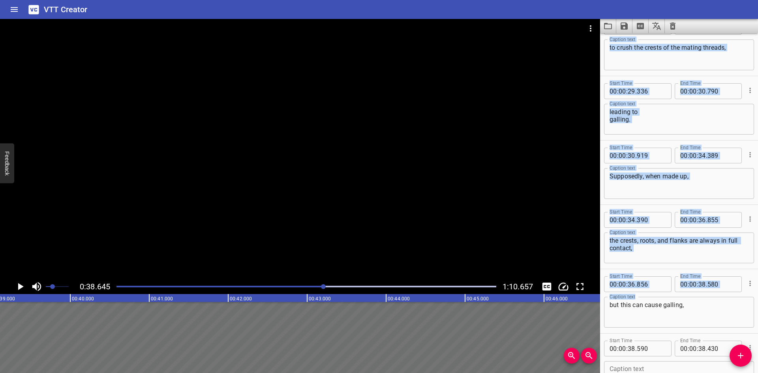
scroll to position [0, 3174]
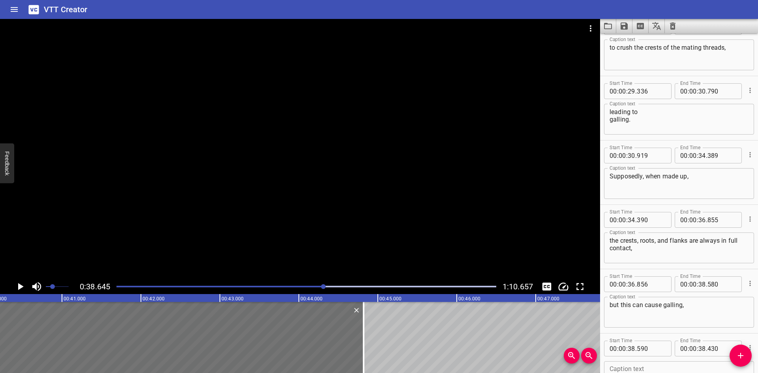
drag, startPoint x: 54, startPoint y: 318, endPoint x: 414, endPoint y: 330, distance: 359.8
type input "44"
type input "825"
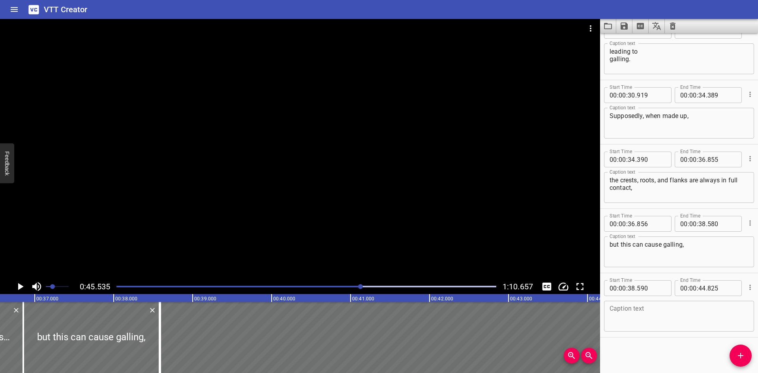
scroll to position [0, 2905]
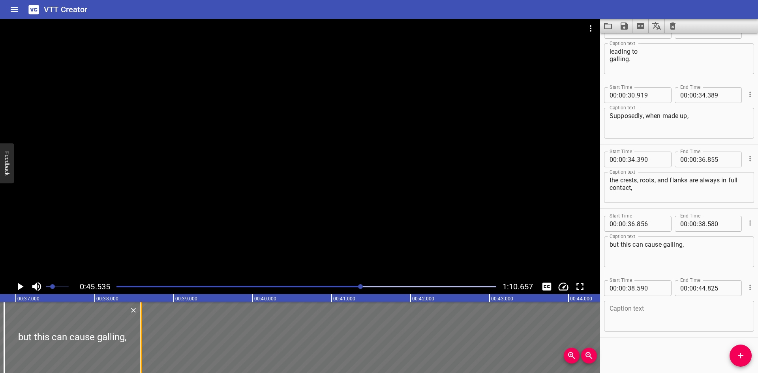
click at [140, 349] on div at bounding box center [141, 337] width 8 height 71
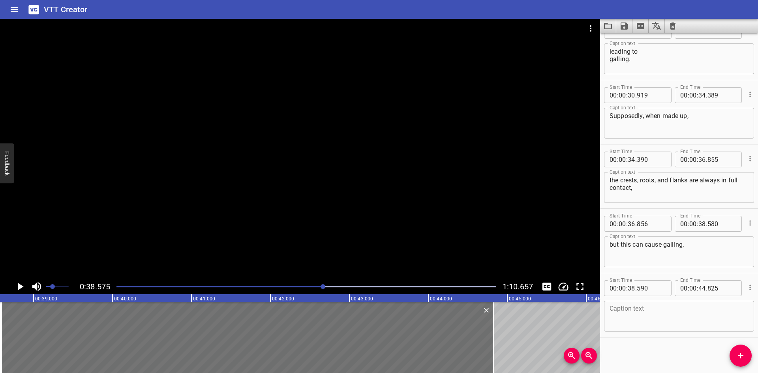
click at [193, 172] on div at bounding box center [300, 149] width 600 height 260
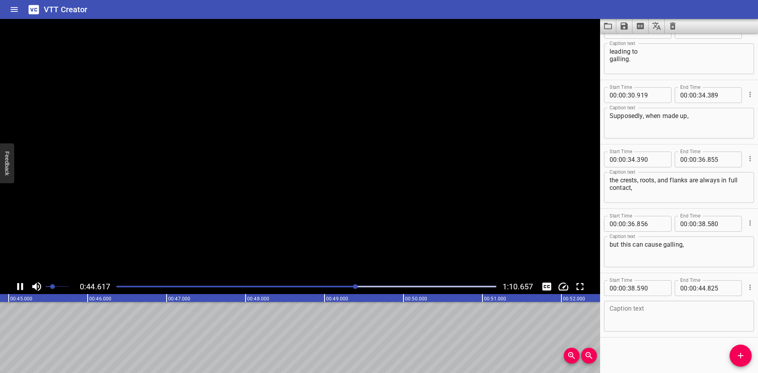
click at [262, 205] on video at bounding box center [300, 149] width 600 height 260
click at [263, 230] on div at bounding box center [300, 149] width 600 height 260
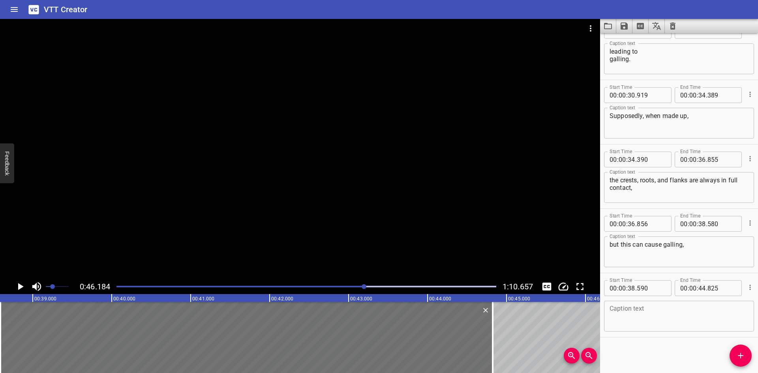
scroll to position [0, 2918]
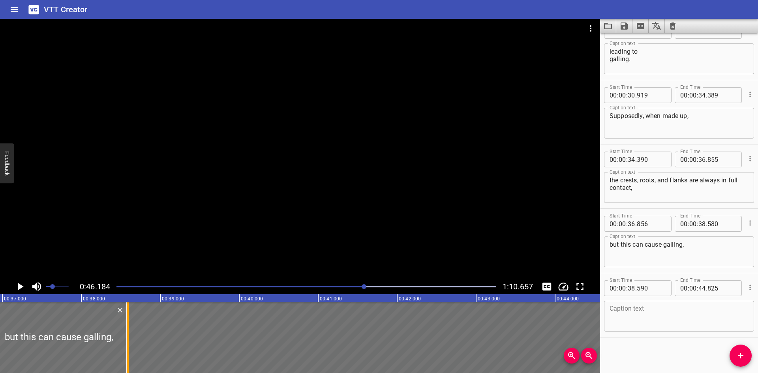
click at [127, 357] on div at bounding box center [128, 337] width 2 height 71
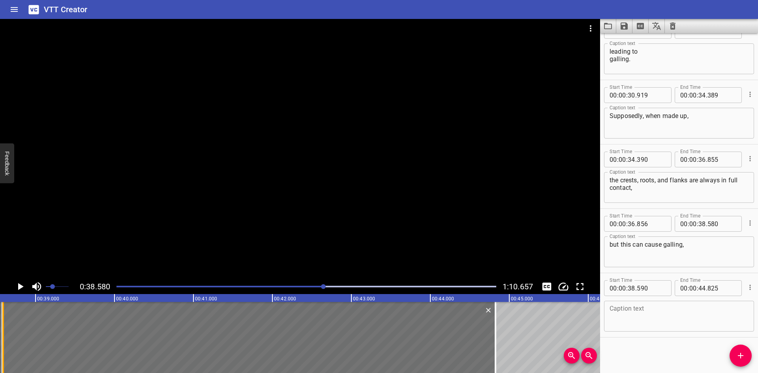
scroll to position [0, 3045]
click at [650, 285] on input "number" at bounding box center [651, 288] width 29 height 16
type input "581"
click at [130, 241] on div at bounding box center [300, 149] width 600 height 260
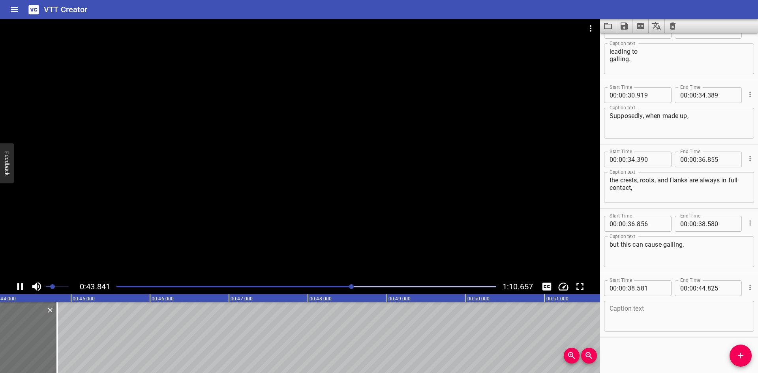
click at [22, 285] on icon "Play/Pause" at bounding box center [20, 286] width 6 height 7
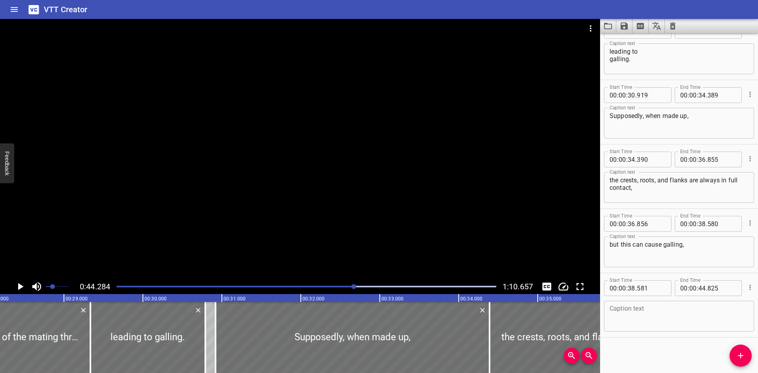
scroll to position [0, 2206]
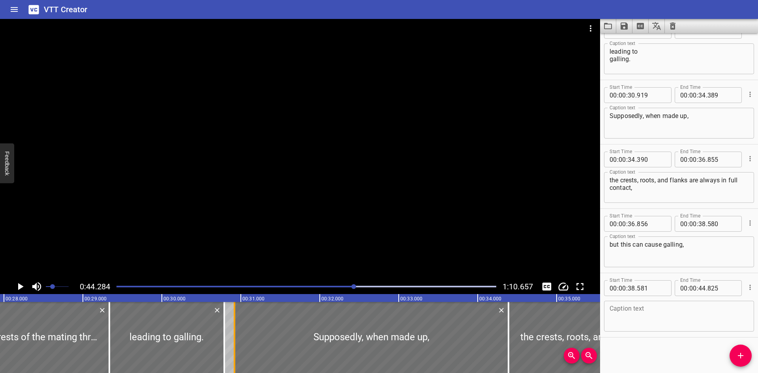
click at [238, 334] on div at bounding box center [234, 337] width 8 height 71
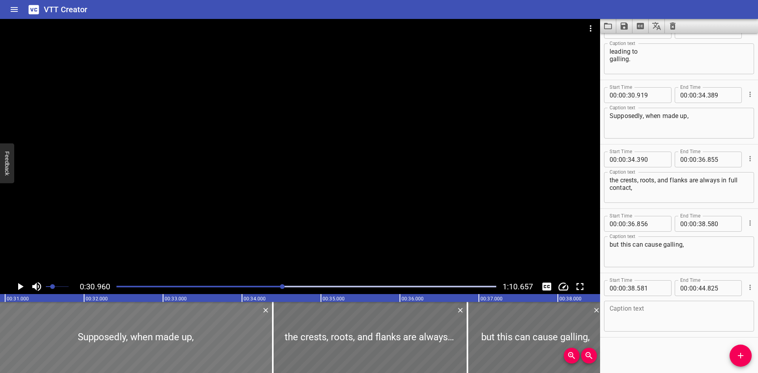
scroll to position [0, 2444]
click at [24, 286] on icon "Play/Pause" at bounding box center [20, 287] width 12 height 12
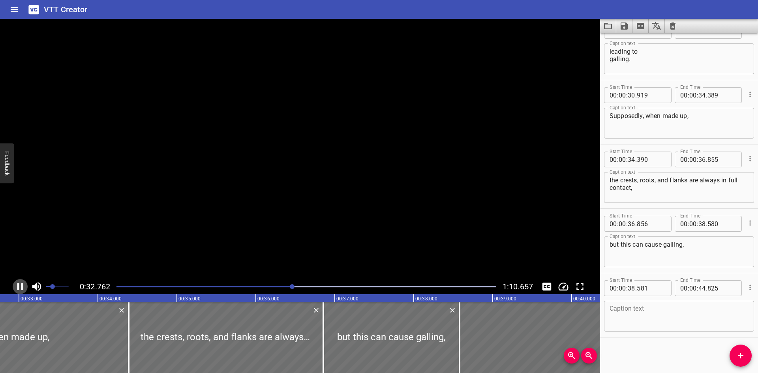
click at [24, 286] on icon "Play/Pause" at bounding box center [20, 287] width 12 height 12
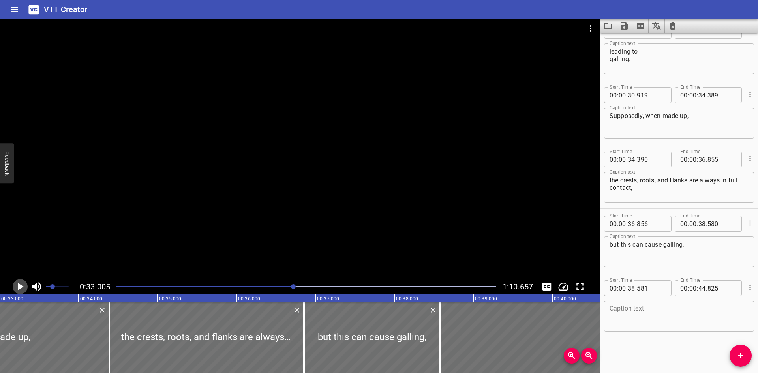
click at [24, 286] on icon "Play/Pause" at bounding box center [20, 287] width 12 height 12
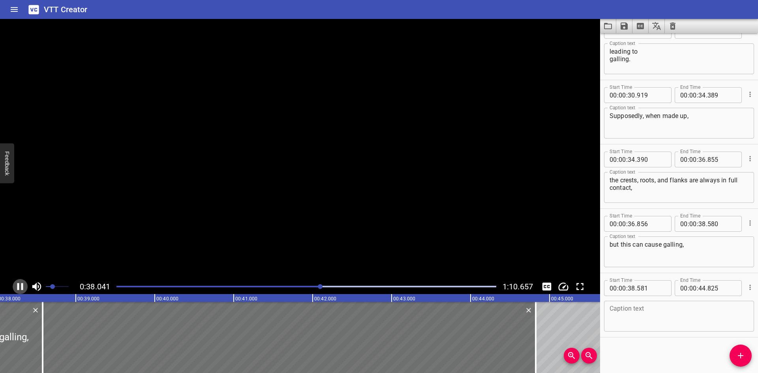
click at [24, 286] on icon "Play/Pause" at bounding box center [20, 287] width 12 height 12
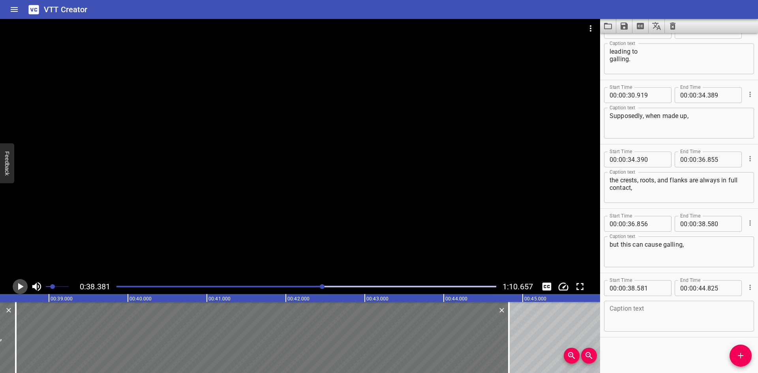
click at [21, 289] on icon "Play/Pause" at bounding box center [20, 287] width 12 height 12
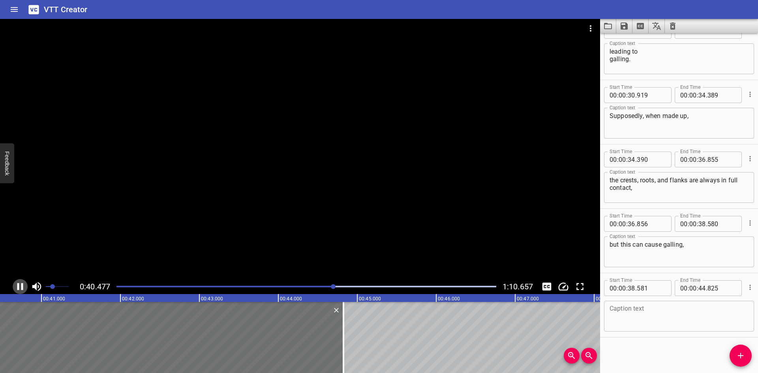
click at [22, 288] on icon "Play/Pause" at bounding box center [20, 286] width 6 height 7
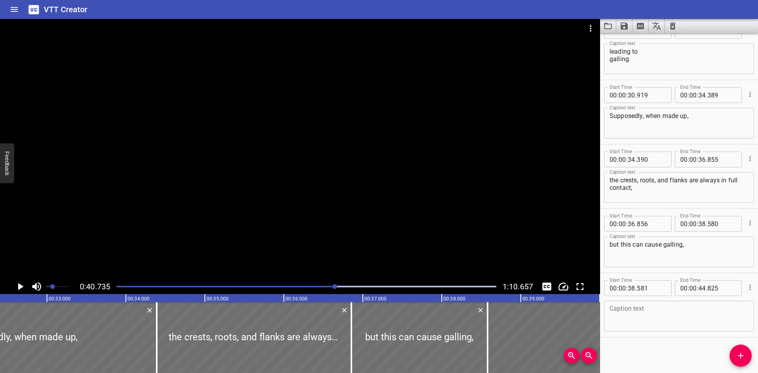
scroll to position [0, 2545]
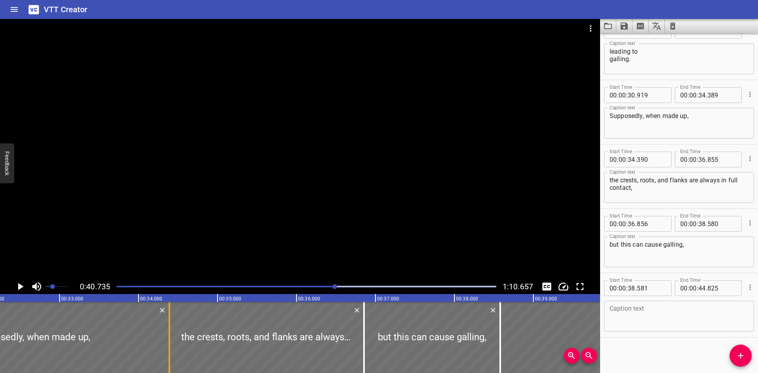
click at [167, 353] on div at bounding box center [169, 337] width 8 height 71
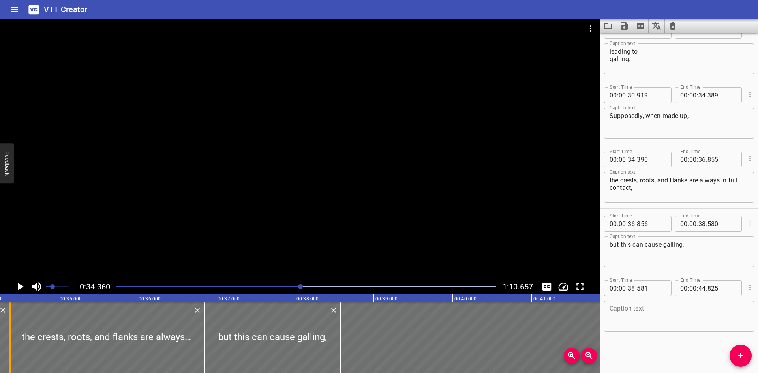
scroll to position [0, 2712]
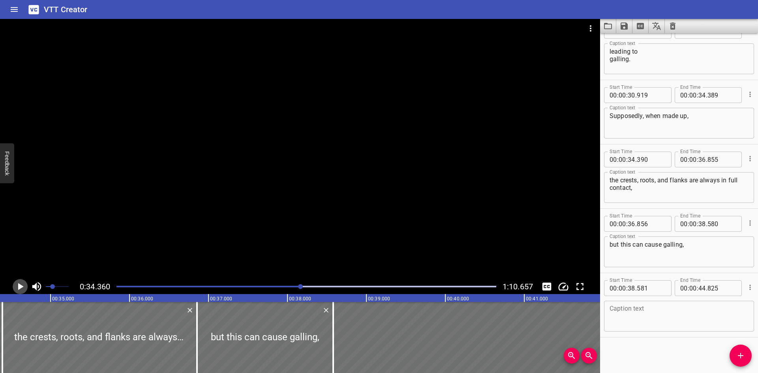
click at [18, 282] on icon "Play/Pause" at bounding box center [20, 287] width 12 height 12
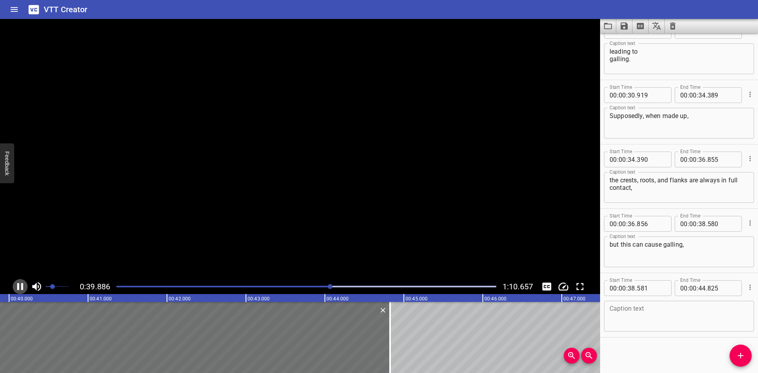
click at [18, 283] on icon "Play/Pause" at bounding box center [20, 287] width 12 height 12
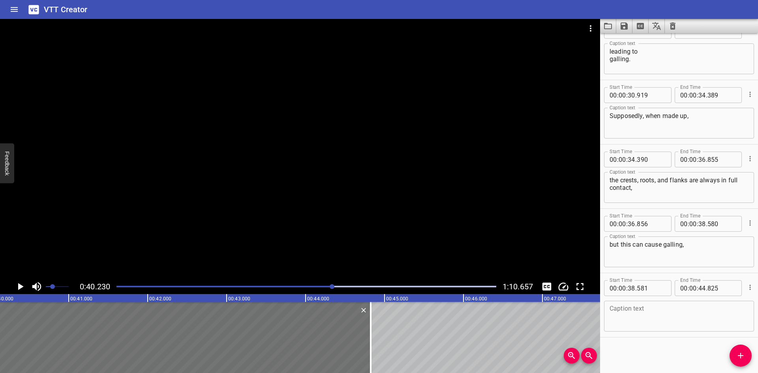
scroll to position [0, 3176]
click at [670, 314] on textarea at bounding box center [678, 316] width 139 height 22
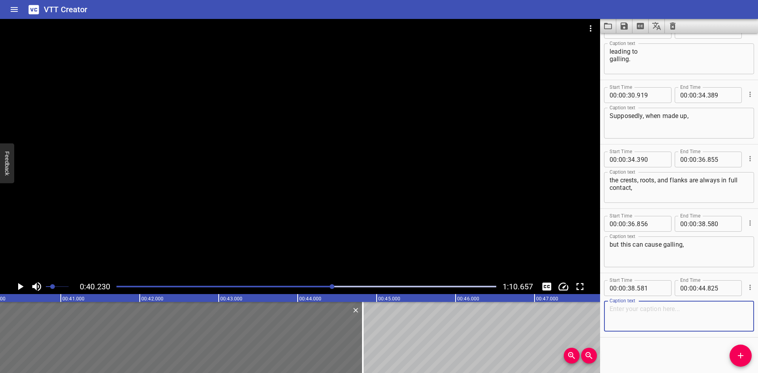
paste textarea "particularly without lubrication or a sealing compound on stainless steel or ni…"
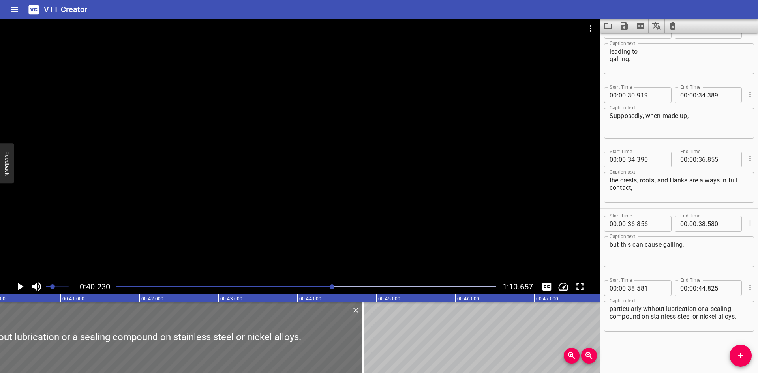
click at [230, 226] on div at bounding box center [300, 149] width 600 height 260
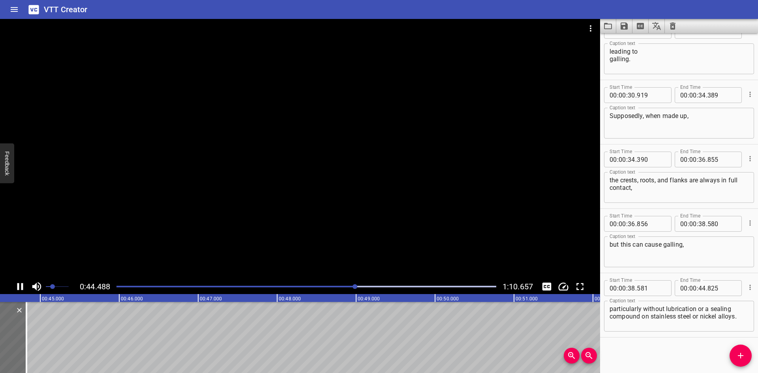
click at [168, 244] on div at bounding box center [300, 149] width 600 height 260
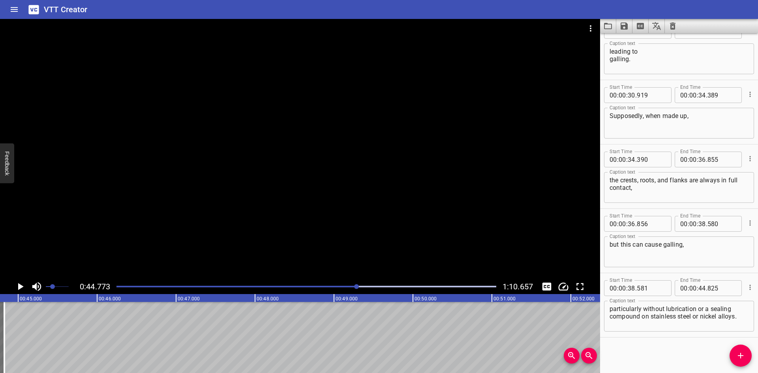
scroll to position [0, 3534]
click at [615, 312] on textarea "particularly without lubrication or a sealing compound on stainless steel or ni…" at bounding box center [678, 316] width 139 height 22
click at [738, 309] on textarea "particularly without lubrication or a sealing compound on stainless steel or ni…" at bounding box center [678, 316] width 139 height 22
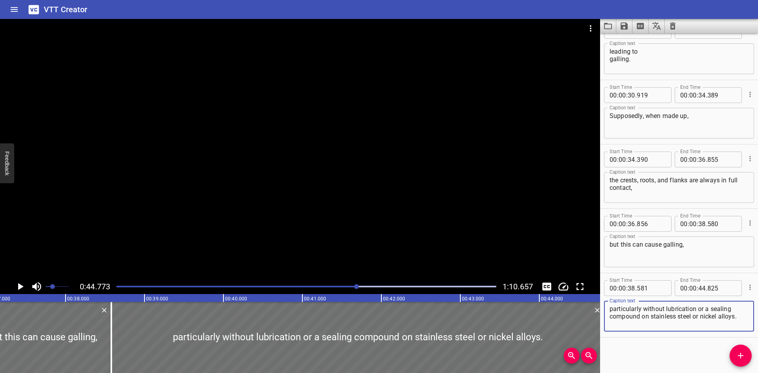
scroll to position [0, 3043]
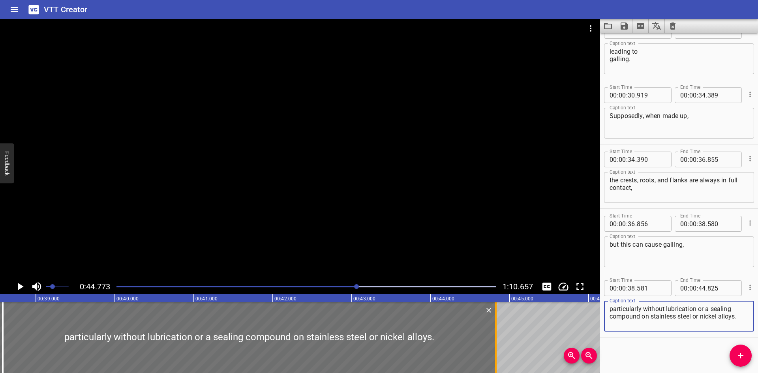
type textarea "particularly without lubrication or a sealing compound on stainless steel or ni…"
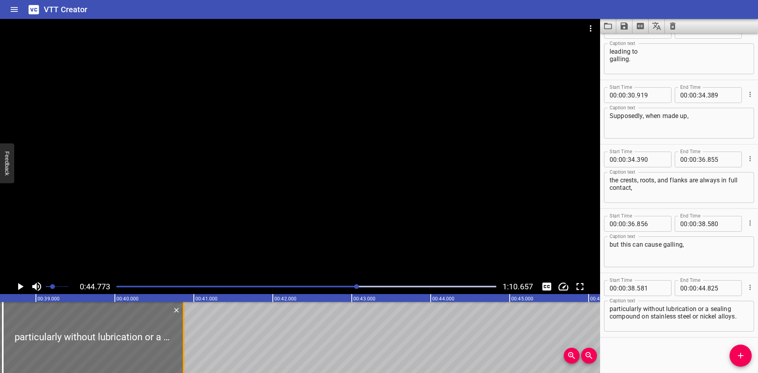
drag, startPoint x: 494, startPoint y: 349, endPoint x: 182, endPoint y: 362, distance: 312.5
click at [182, 362] on div at bounding box center [184, 337] width 8 height 71
type input "40"
type input "870"
click at [182, 362] on div at bounding box center [184, 337] width 8 height 71
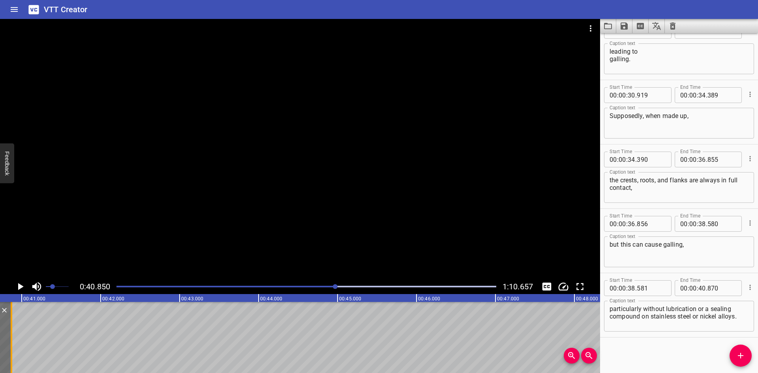
scroll to position [0, 3225]
click at [20, 287] on icon "Play/Pause" at bounding box center [21, 286] width 6 height 7
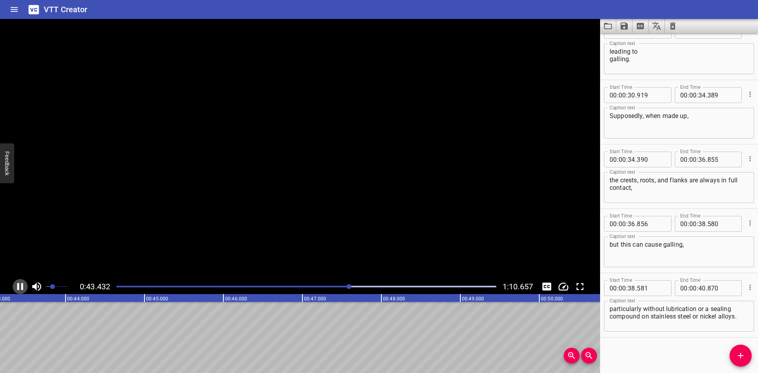
click at [20, 287] on icon "Play/Pause" at bounding box center [20, 287] width 12 height 12
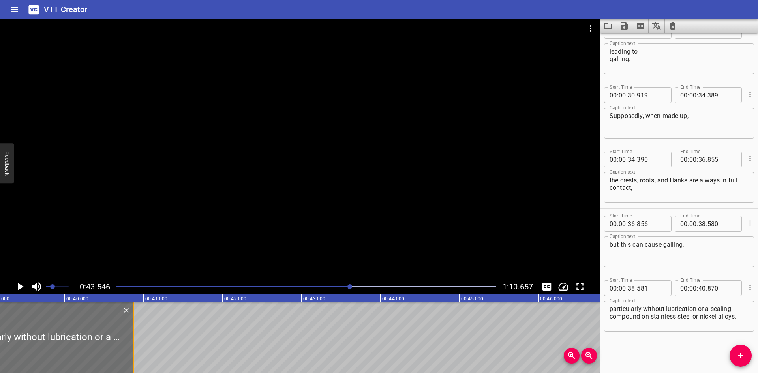
click at [131, 356] on div at bounding box center [133, 337] width 8 height 71
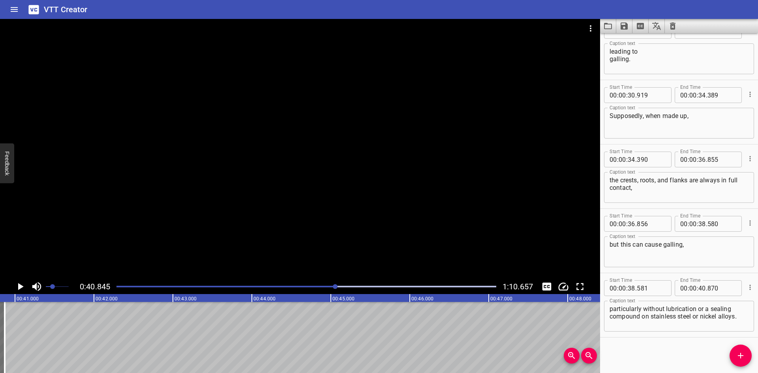
scroll to position [0, 3224]
drag, startPoint x: 736, startPoint y: 358, endPoint x: 538, endPoint y: 345, distance: 199.0
click at [736, 358] on icon "Add Cue" at bounding box center [740, 355] width 9 height 9
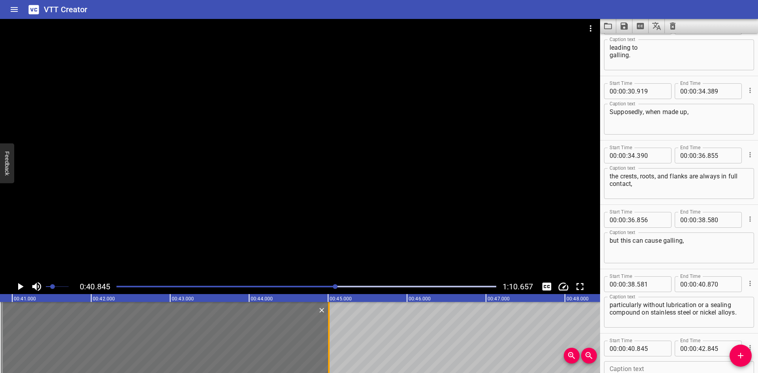
drag, startPoint x: 156, startPoint y: 345, endPoint x: 326, endPoint y: 348, distance: 170.9
click at [326, 348] on div at bounding box center [329, 337] width 8 height 71
type input "45"
type input "010"
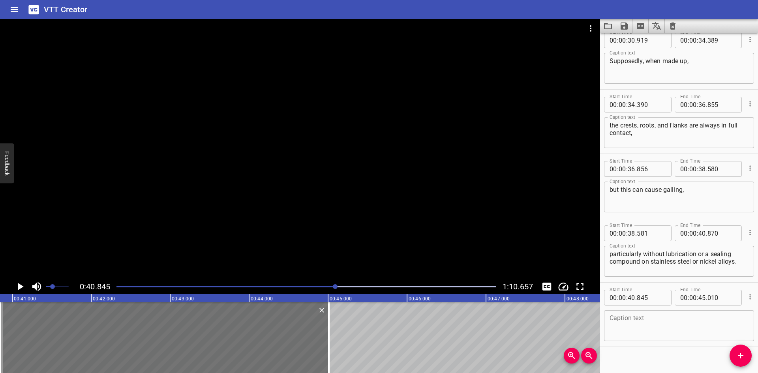
scroll to position [598, 0]
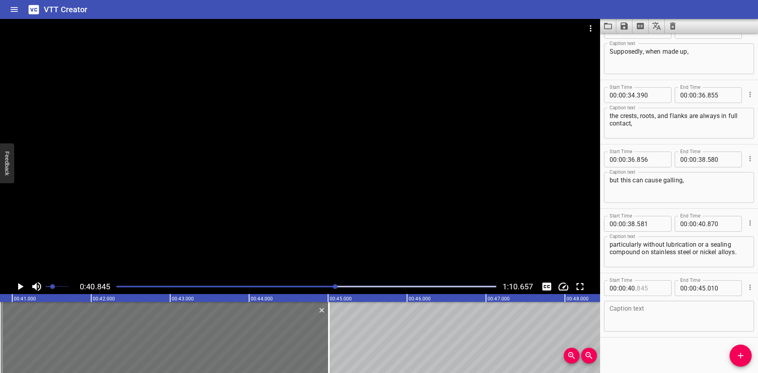
click at [657, 283] on input "number" at bounding box center [651, 288] width 29 height 16
type input "871"
drag, startPoint x: 738, startPoint y: 254, endPoint x: 654, endPoint y: 255, distance: 84.1
click at [654, 255] on div "particularly without lubrication or a sealing compound on stainless steel or ni…" at bounding box center [679, 251] width 150 height 31
click at [644, 253] on textarea "particularly without lubrication or a sealing compound on stainless steel or ni…" at bounding box center [678, 252] width 139 height 22
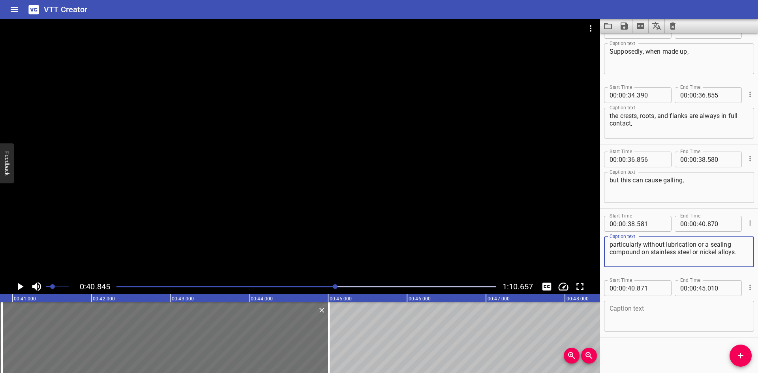
drag, startPoint x: 642, startPoint y: 253, endPoint x: 731, endPoint y: 254, distance: 88.8
click at [739, 254] on textarea "particularly without lubrication or a sealing compound on stainless steel or ni…" at bounding box center [678, 252] width 139 height 22
type textarea "particularly without lubrication or a sealing compound"
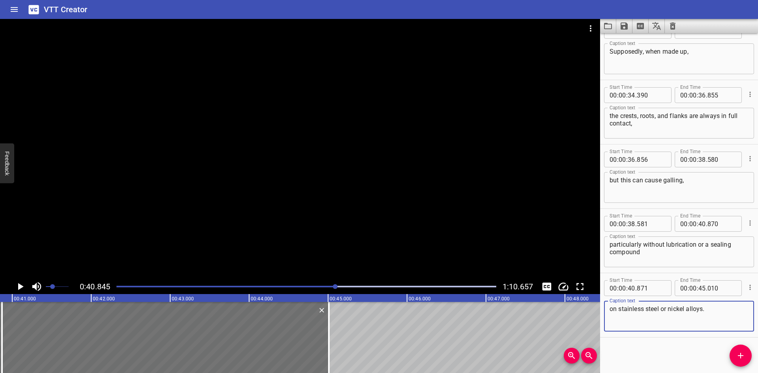
type textarea "on stainless steel or nickel alloys."
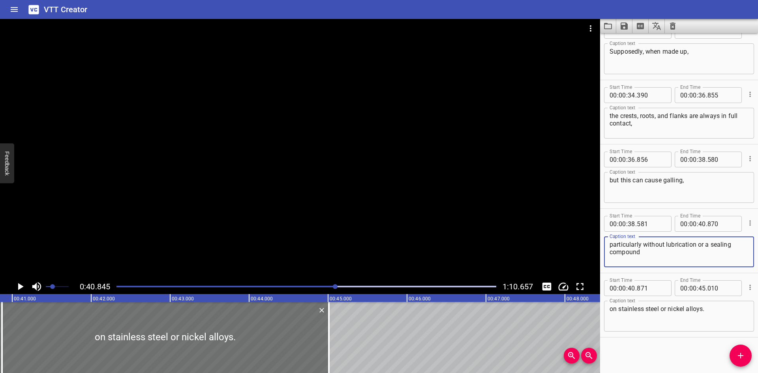
click at [676, 258] on textarea "particularly without lubrication or a sealing compound" at bounding box center [678, 252] width 139 height 22
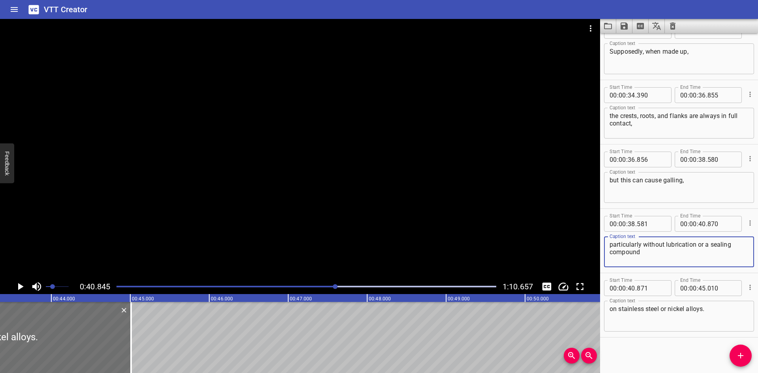
scroll to position [0, 3454]
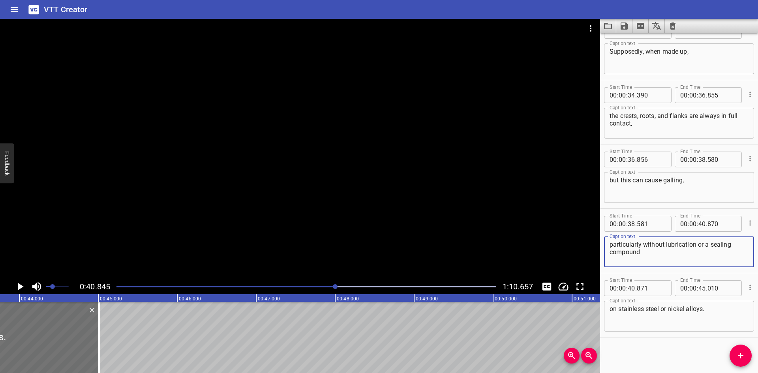
type textarea "particularly without lubrication or a sealing compound"
click at [739, 353] on icon "Add Cue" at bounding box center [740, 355] width 9 height 9
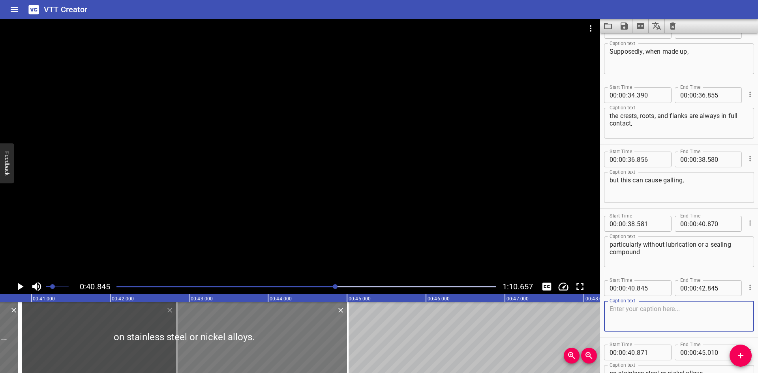
scroll to position [0, 3180]
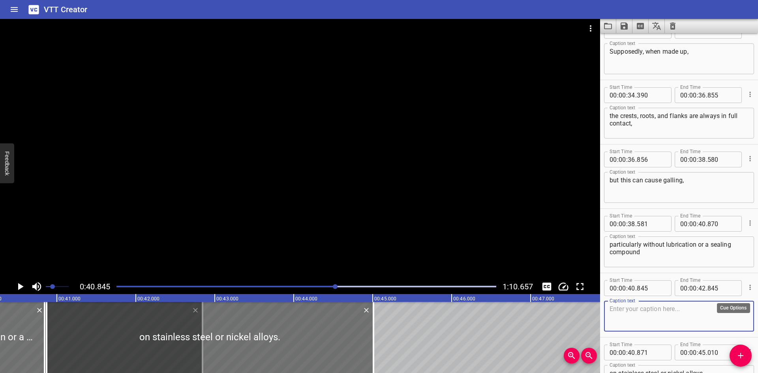
click at [746, 291] on icon "Cue Options" at bounding box center [750, 287] width 8 height 8
click at [725, 300] on li "Delete Cue" at bounding box center [716, 301] width 69 height 14
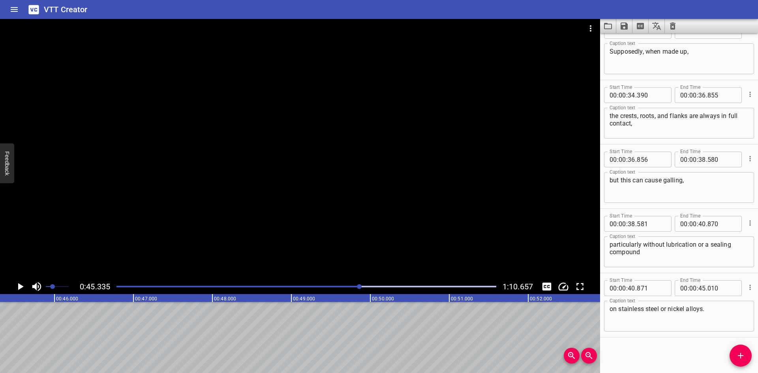
scroll to position [0, 3579]
drag, startPoint x: 733, startPoint y: 355, endPoint x: 591, endPoint y: 334, distance: 142.9
click at [731, 355] on span "Add Cue" at bounding box center [740, 355] width 22 height 9
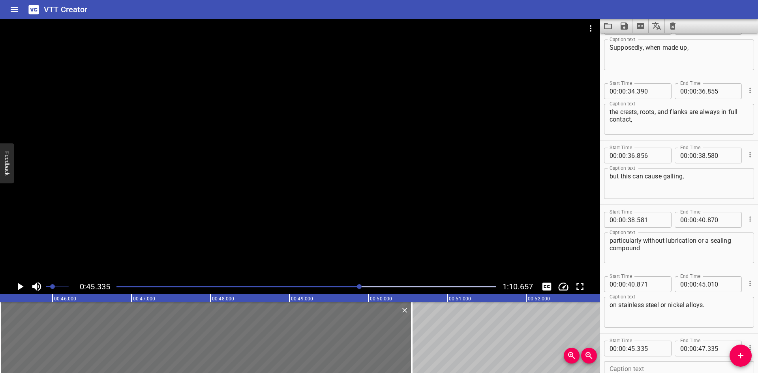
drag, startPoint x: 156, startPoint y: 322, endPoint x: 282, endPoint y: 213, distance: 167.3
click at [408, 332] on div at bounding box center [412, 337] width 8 height 71
type input "50"
type input "530"
click at [253, 179] on div at bounding box center [300, 149] width 600 height 260
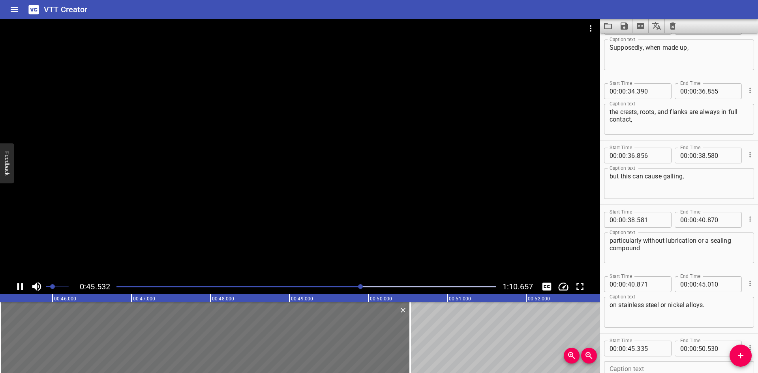
scroll to position [662, 0]
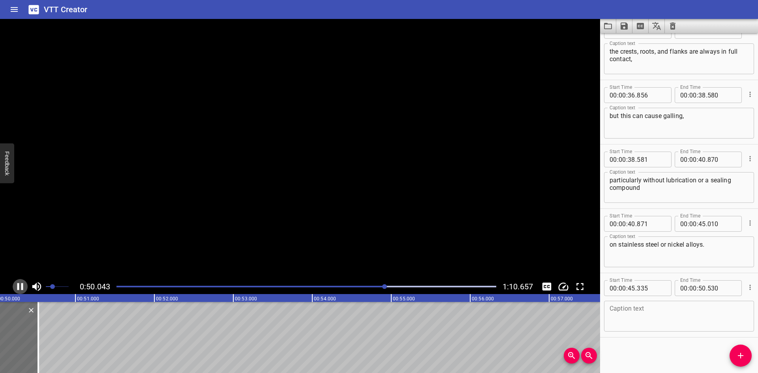
click at [21, 282] on icon "Play/Pause" at bounding box center [20, 287] width 12 height 12
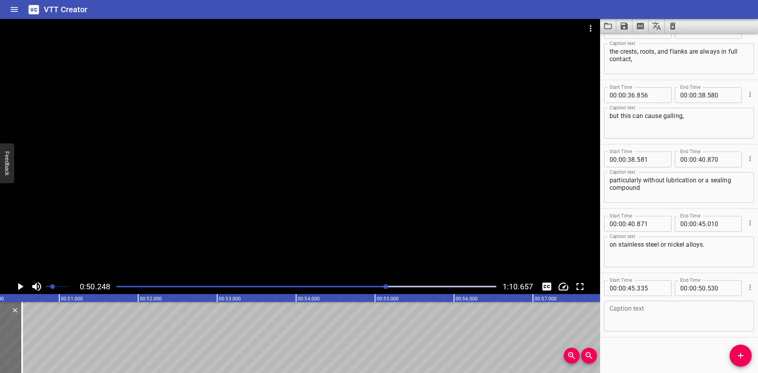
click at [686, 314] on textarea at bounding box center [678, 316] width 139 height 22
paste textarea "Swagelok tube fittings are not manufactured with Dryseal Pipe Threads."
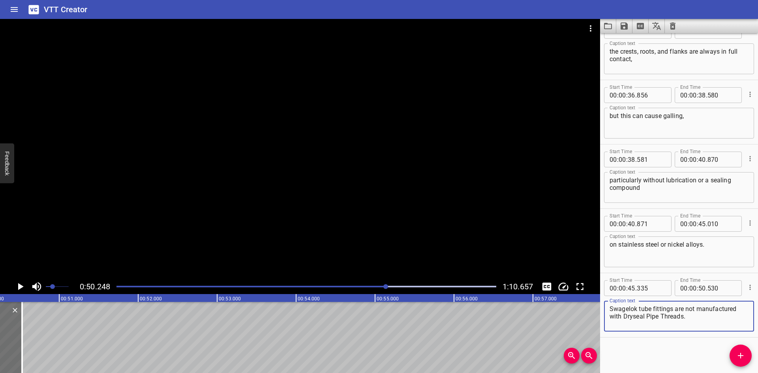
click at [736, 311] on textarea "Swagelok tube fittings are not manufactured with Dryseal Pipe Threads." at bounding box center [678, 316] width 139 height 22
type textarea "Swagelok tube fittings are not manufactured with Dryseal Pipe Threads."
click at [739, 352] on icon "Add Cue" at bounding box center [740, 355] width 9 height 9
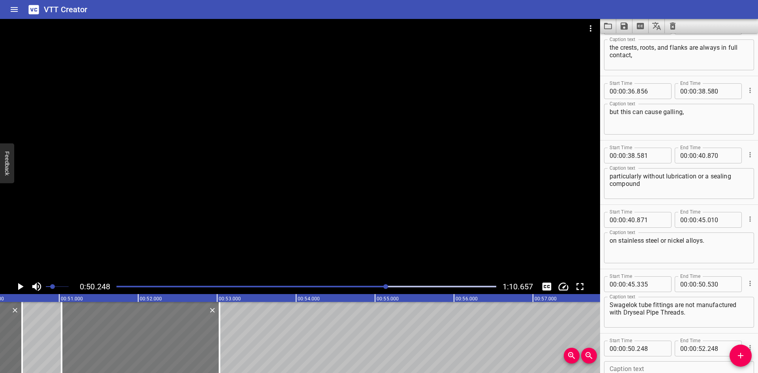
drag, startPoint x: 80, startPoint y: 344, endPoint x: 142, endPoint y: 346, distance: 61.6
click at [142, 346] on div at bounding box center [141, 337] width 158 height 71
type input "51"
type input "028"
type input "53"
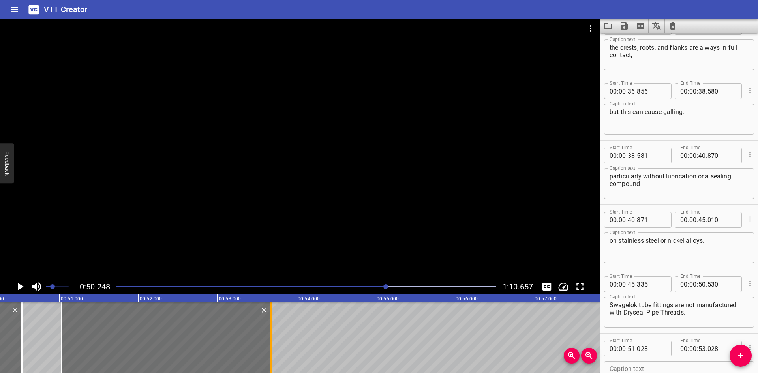
drag, startPoint x: 222, startPoint y: 345, endPoint x: 274, endPoint y: 347, distance: 51.7
click at [274, 347] on div at bounding box center [271, 337] width 8 height 71
type input "683"
click at [649, 367] on textarea at bounding box center [678, 376] width 139 height 22
paste textarea "Characteristics of NPTF:"
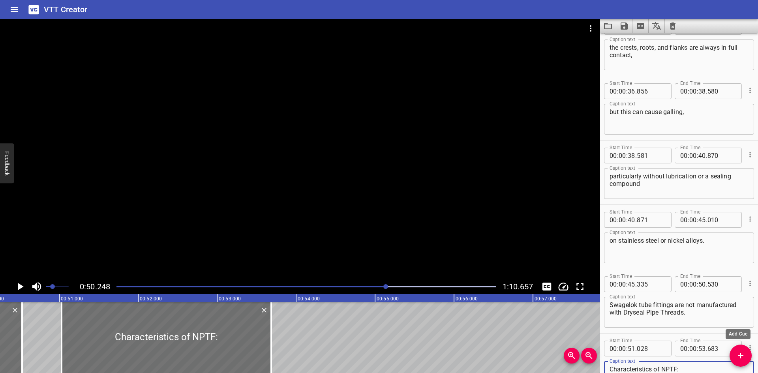
type textarea "Characteristics of NPTF:"
click at [742, 360] on icon "Add Cue" at bounding box center [740, 355] width 9 height 9
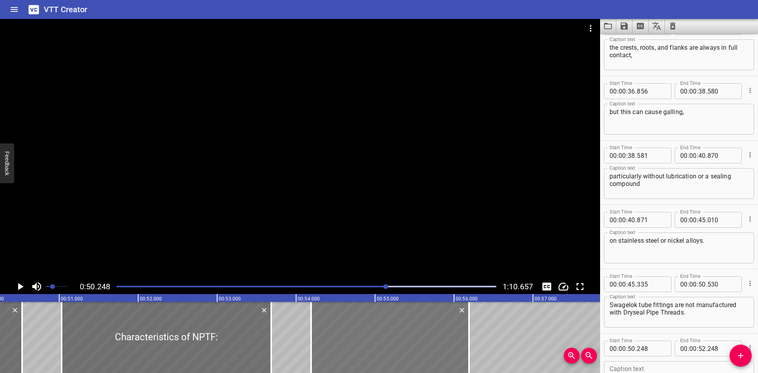
drag, startPoint x: 54, startPoint y: 344, endPoint x: 354, endPoint y: 351, distance: 300.0
type input "54"
type input "188"
type input "56"
type input "188"
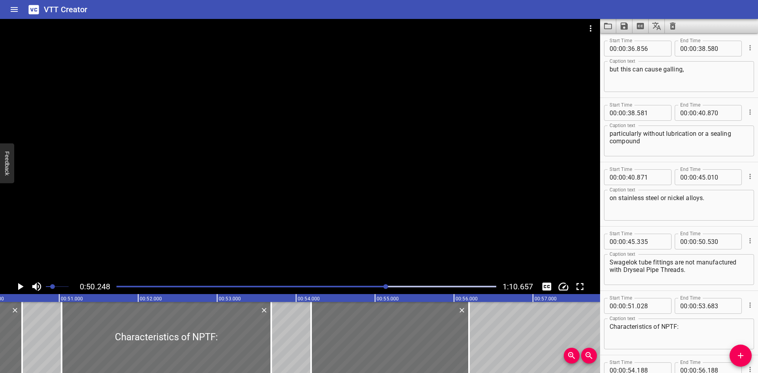
scroll to position [791, 0]
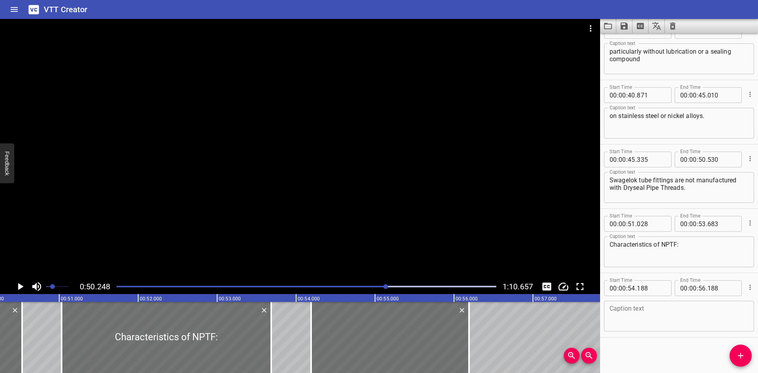
drag, startPoint x: 690, startPoint y: 325, endPoint x: 675, endPoint y: 323, distance: 15.6
click at [690, 325] on textarea at bounding box center [678, 316] width 139 height 22
paste textarea "Swagelok RT"
type textarea "Swagelok RT"
click at [373, 151] on div at bounding box center [300, 149] width 600 height 260
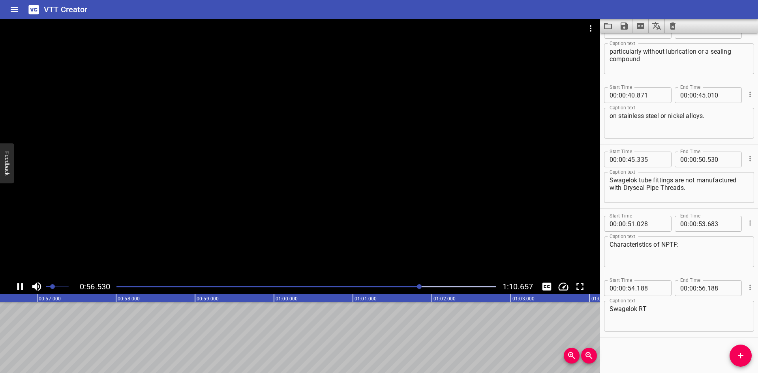
click at [285, 234] on div at bounding box center [300, 149] width 600 height 260
click at [745, 360] on span "Add Cue" at bounding box center [740, 355] width 22 height 9
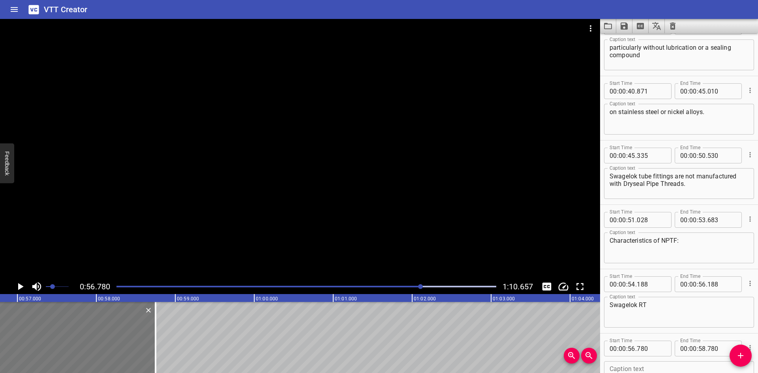
click at [92, 339] on div at bounding box center [77, 337] width 158 height 71
type input "750"
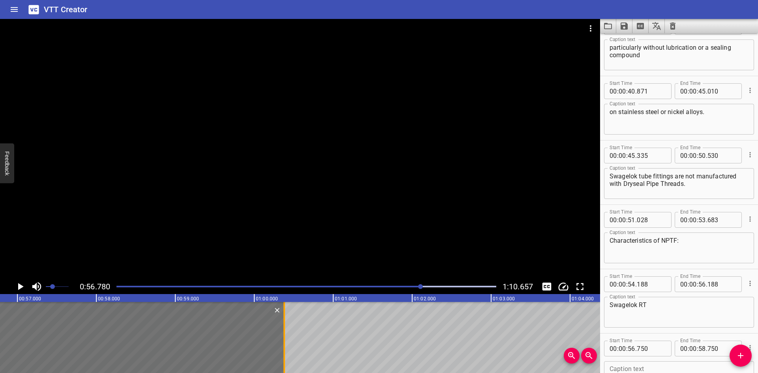
drag, startPoint x: 156, startPoint y: 337, endPoint x: 285, endPoint y: 340, distance: 128.7
click at [285, 340] on div at bounding box center [284, 337] width 8 height 71
type input "01"
type input "00"
type input "380"
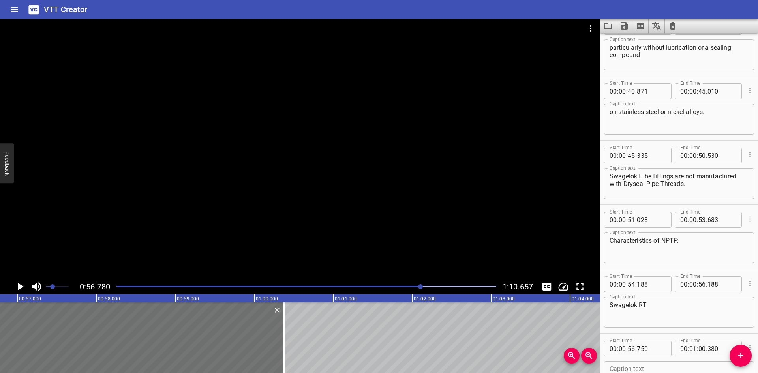
click at [646, 365] on div "Caption text" at bounding box center [679, 376] width 150 height 31
paste textarea "Thread taper = 1°47’"
click at [206, 208] on div at bounding box center [300, 149] width 600 height 260
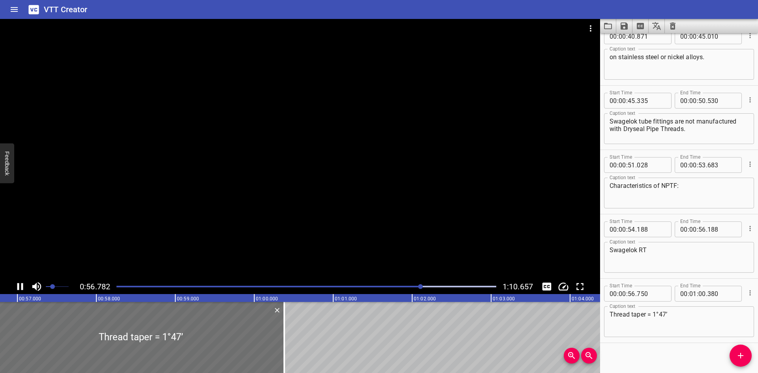
scroll to position [855, 0]
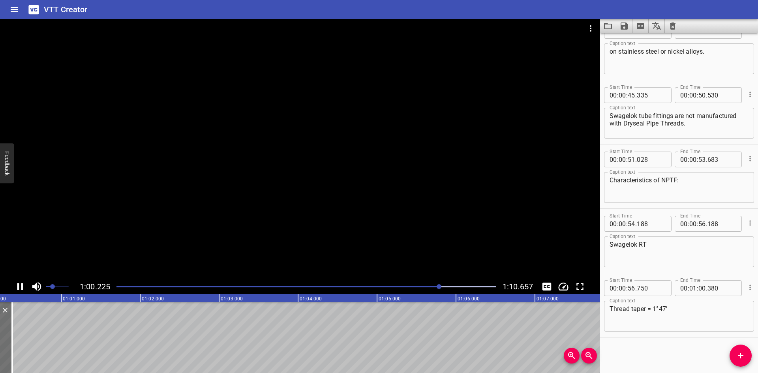
click at [354, 268] on div at bounding box center [300, 149] width 600 height 260
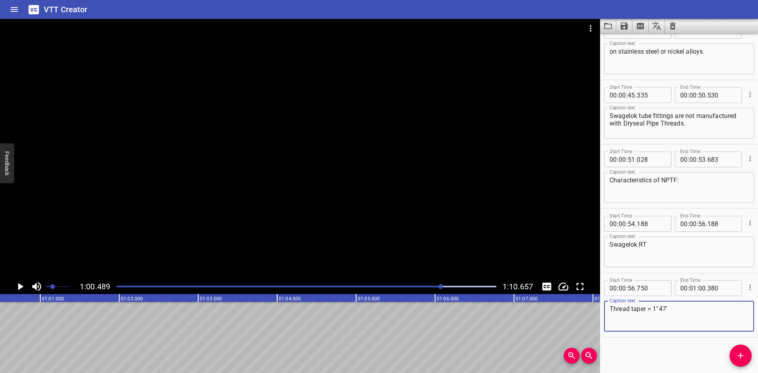
click at [710, 317] on textarea "Thread taper = 1°47’" at bounding box center [678, 316] width 139 height 22
type textarea "Thread taper = 1°47 minutes"
click at [735, 349] on button "Add Cue" at bounding box center [740, 356] width 22 height 22
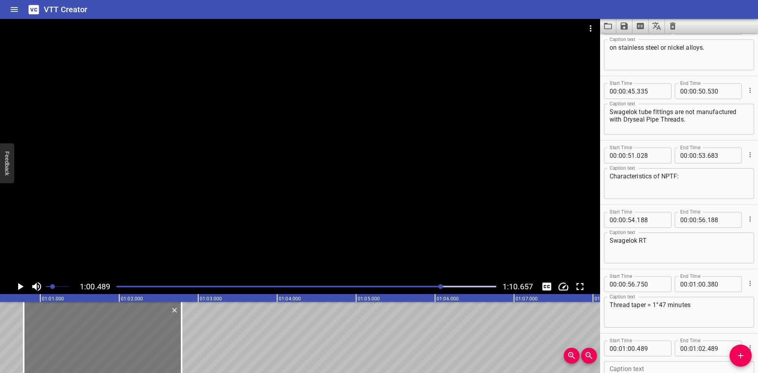
drag, startPoint x: 85, startPoint y: 328, endPoint x: 106, endPoint y: 330, distance: 21.1
click at [106, 330] on div at bounding box center [103, 337] width 158 height 71
type input "789"
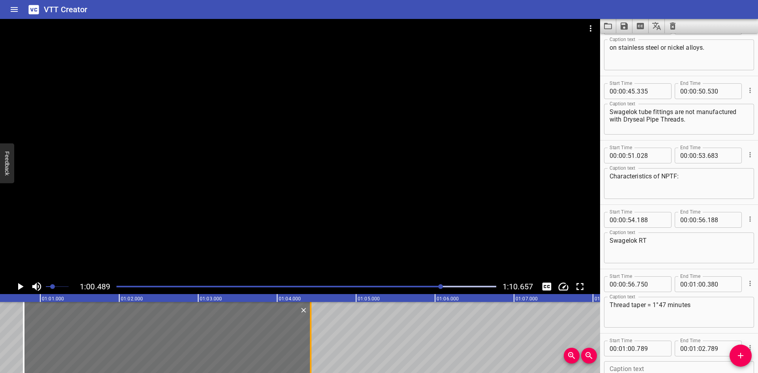
drag, startPoint x: 180, startPoint y: 334, endPoint x: 309, endPoint y: 342, distance: 129.3
click at [309, 342] on div at bounding box center [311, 337] width 8 height 71
type input "04"
type input "424"
click at [266, 232] on div at bounding box center [300, 149] width 600 height 260
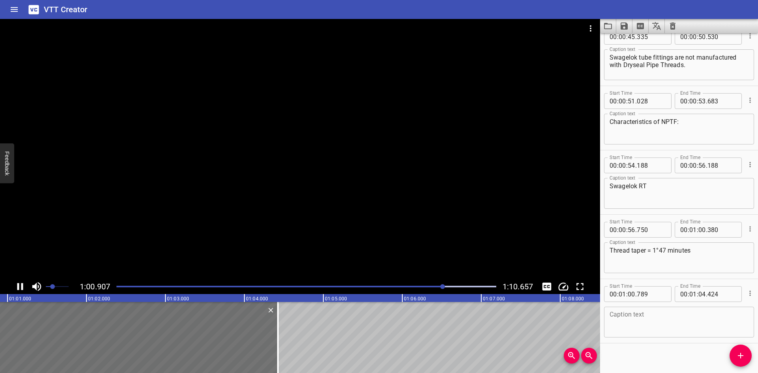
scroll to position [920, 0]
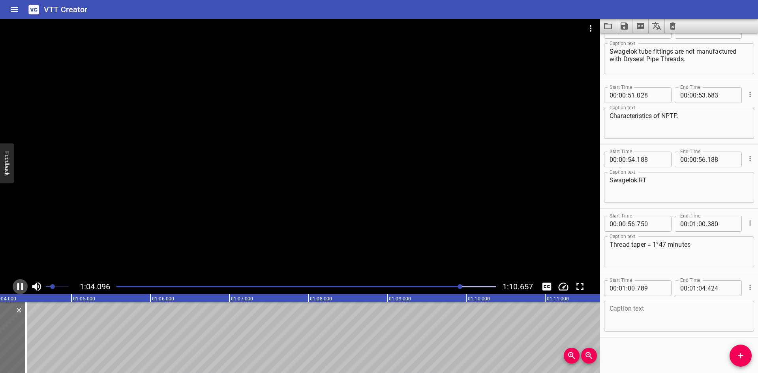
click at [24, 286] on icon "Play/Pause" at bounding box center [20, 287] width 12 height 12
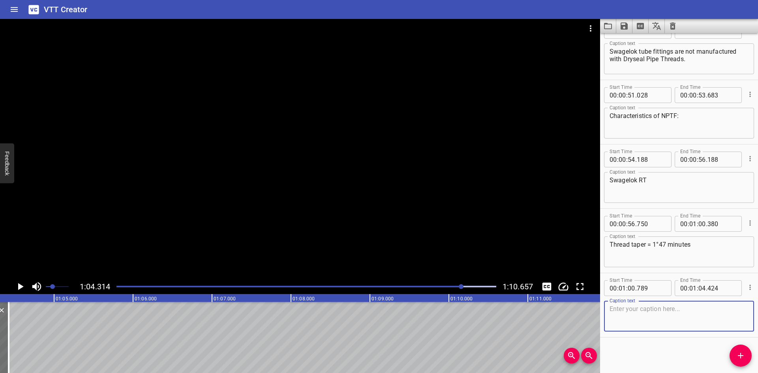
click at [662, 322] on textarea at bounding box center [678, 316] width 139 height 22
paste textarea "The truncated areas of roots and crests are rounded"
type textarea "The truncated areas of roots and crests are rounded."
drag, startPoint x: 736, startPoint y: 358, endPoint x: 366, endPoint y: 358, distance: 370.2
click at [735, 358] on span "Add Cue" at bounding box center [740, 355] width 22 height 9
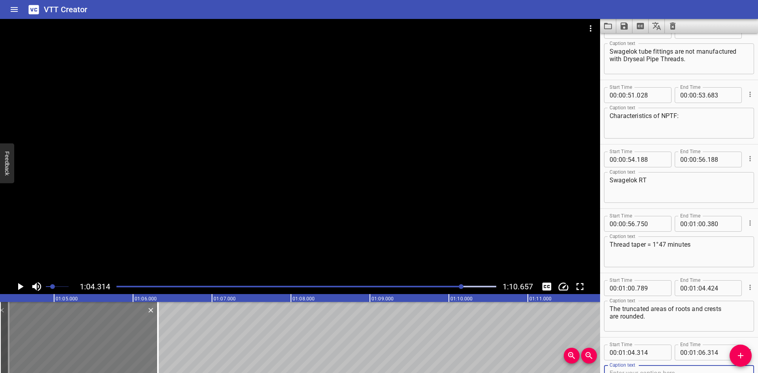
scroll to position [924, 0]
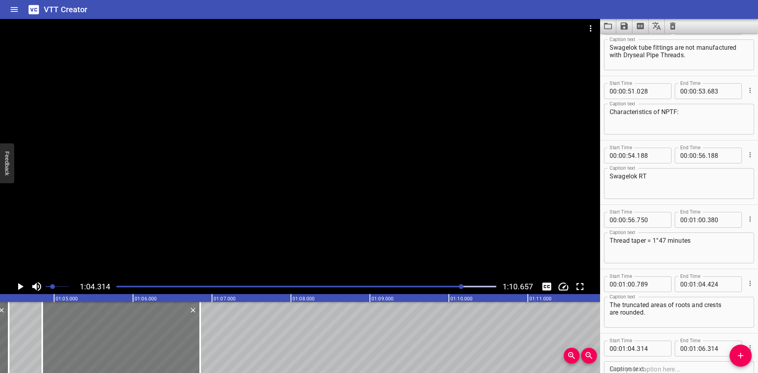
drag, startPoint x: 108, startPoint y: 347, endPoint x: 150, endPoint y: 348, distance: 42.2
click at [150, 348] on div at bounding box center [121, 337] width 158 height 71
type input "849"
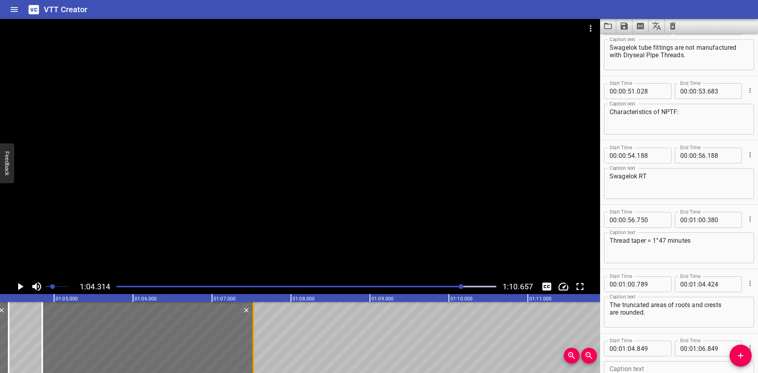
drag, startPoint x: 202, startPoint y: 352, endPoint x: 255, endPoint y: 357, distance: 53.5
click at [255, 357] on div at bounding box center [253, 337] width 8 height 71
type input "07"
type input "524"
click at [662, 363] on div "Caption text" at bounding box center [679, 376] width 150 height 31
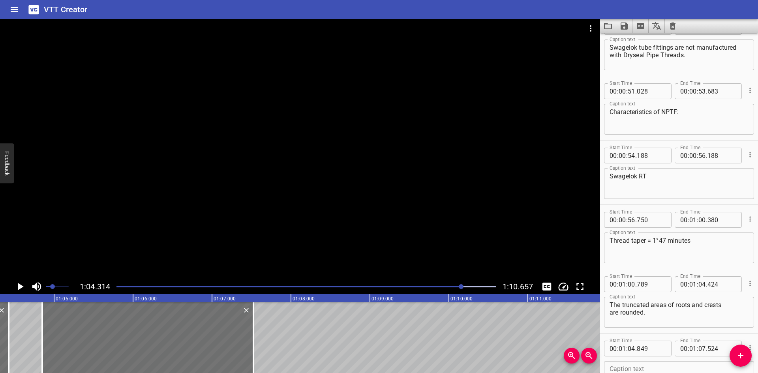
paste textarea "Pitch measured in threads per inch"
type textarea "Pitch measured in threads per inch."
click at [313, 235] on div at bounding box center [300, 149] width 600 height 260
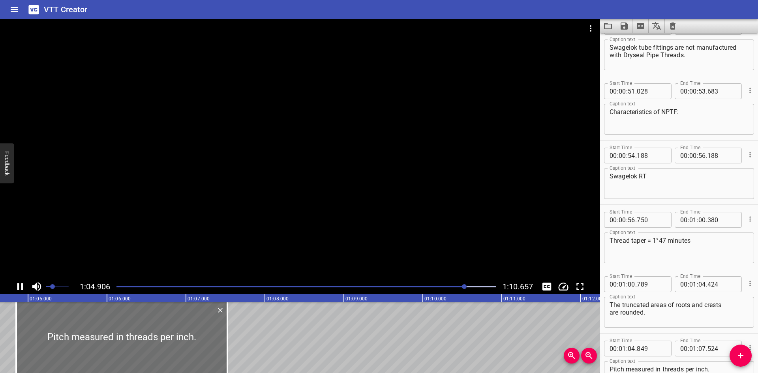
scroll to position [984, 0]
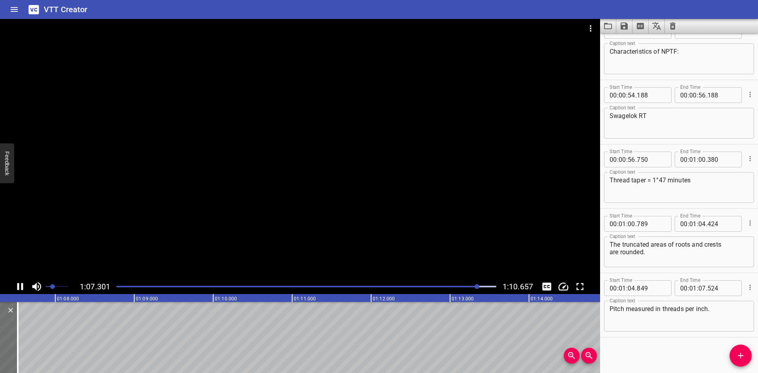
click at [375, 252] on div at bounding box center [300, 149] width 600 height 260
click at [742, 354] on icon "Add Cue" at bounding box center [740, 355] width 9 height 9
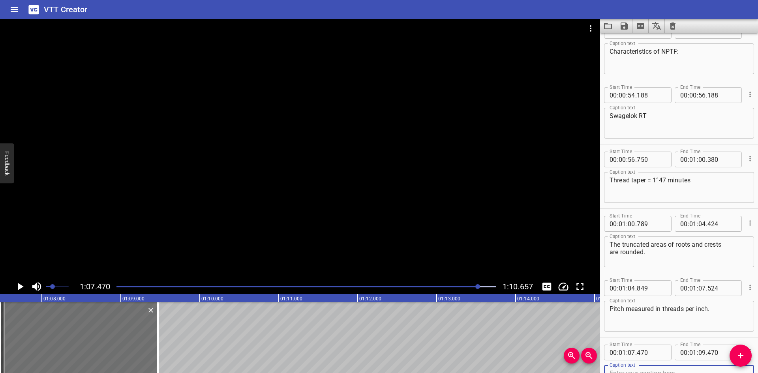
scroll to position [988, 0]
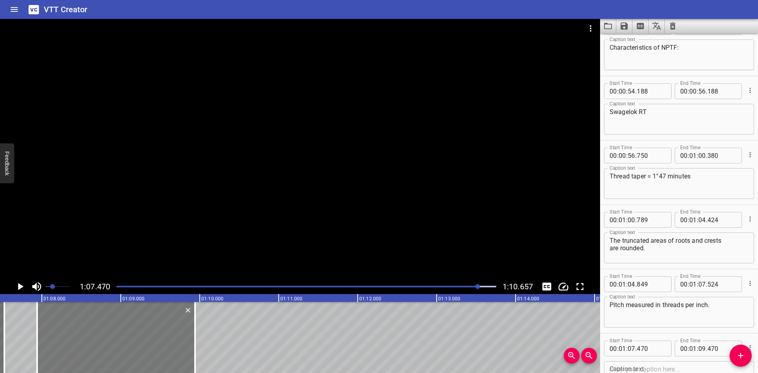
drag, startPoint x: 120, startPoint y: 339, endPoint x: 157, endPoint y: 339, distance: 36.7
click at [157, 339] on div at bounding box center [116, 337] width 158 height 71
type input "940"
drag, startPoint x: 196, startPoint y: 337, endPoint x: 230, endPoint y: 337, distance: 33.9
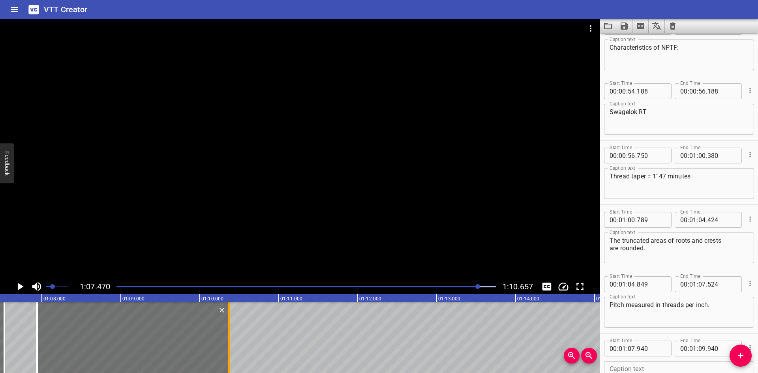
click at [230, 337] on div at bounding box center [229, 337] width 8 height 71
type input "10"
type input "370"
click at [663, 369] on textarea at bounding box center [678, 376] width 139 height 22
paste textarea "55° thread angle"
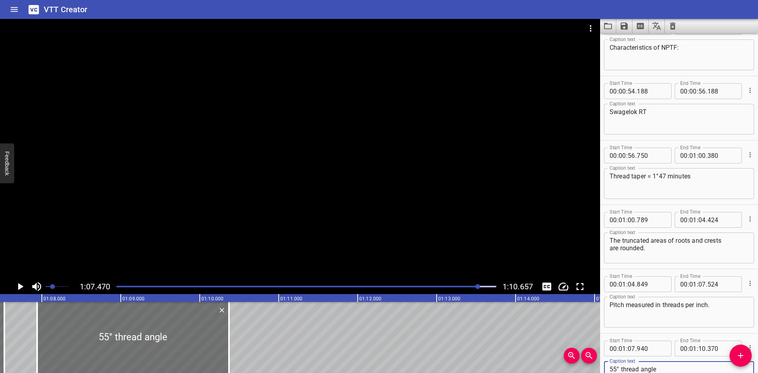
type textarea "55° thread angle"
click at [339, 214] on div at bounding box center [300, 149] width 600 height 260
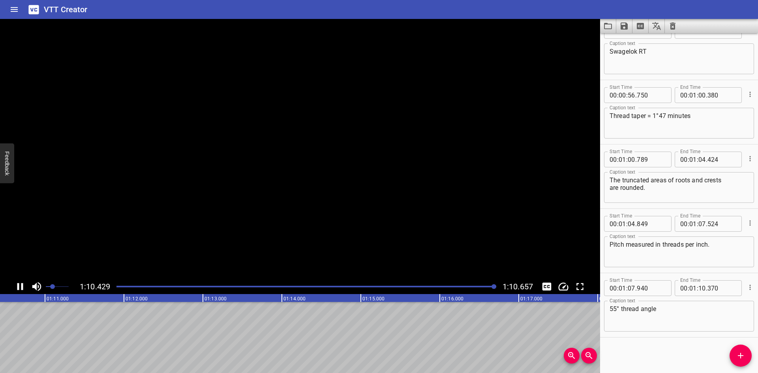
scroll to position [0, 5577]
click at [264, 284] on div at bounding box center [306, 286] width 389 height 11
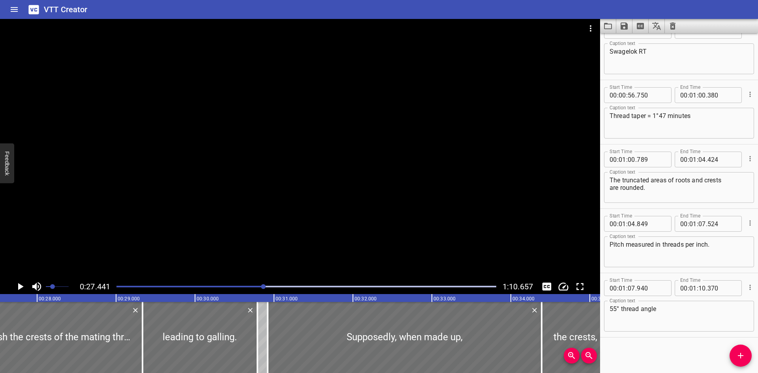
scroll to position [0, 2166]
